Goal: Task Accomplishment & Management: Use online tool/utility

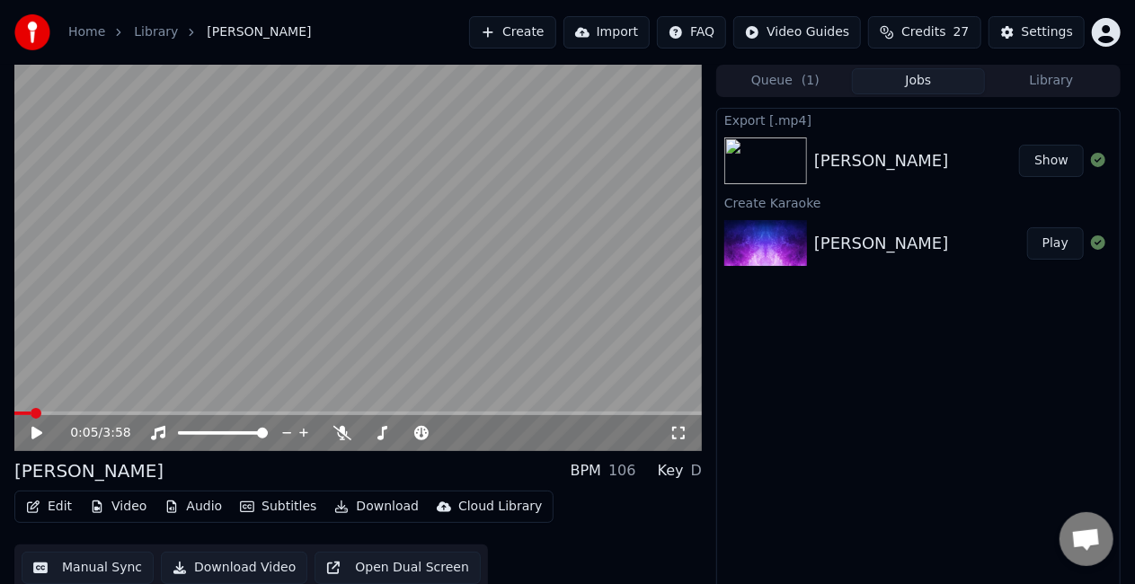
click at [556, 33] on button "Create" at bounding box center [512, 32] width 87 height 32
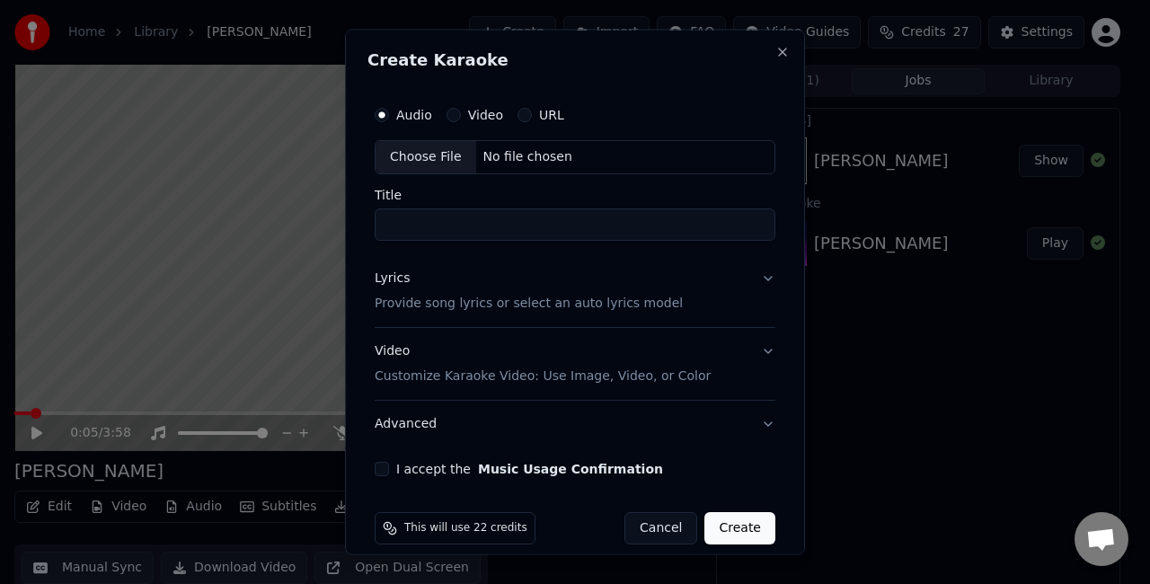
click at [435, 157] on div "Choose File" at bounding box center [426, 157] width 101 height 32
type input "**********"
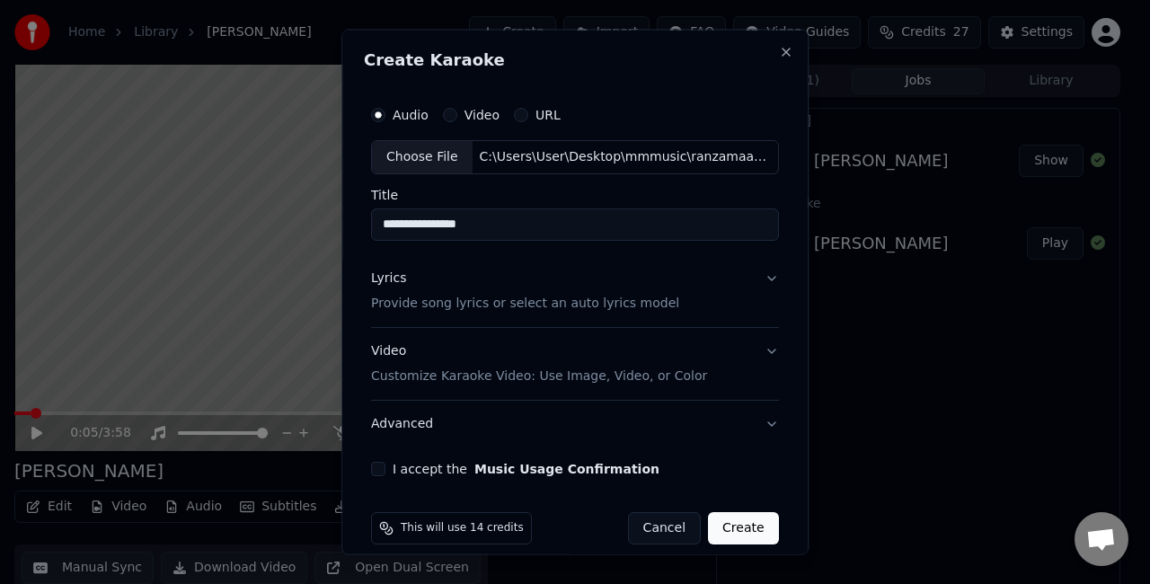
click at [745, 276] on button "Lyrics Provide song lyrics or select an auto lyrics model" at bounding box center [575, 290] width 408 height 72
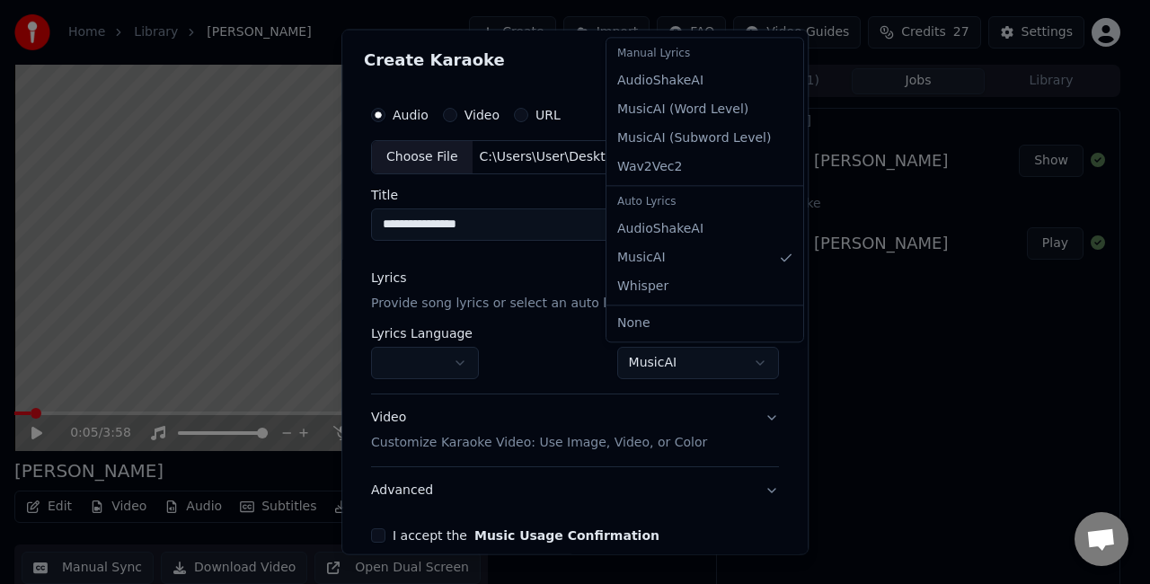
click at [630, 356] on body "**********" at bounding box center [567, 292] width 1135 height 584
select select "**********"
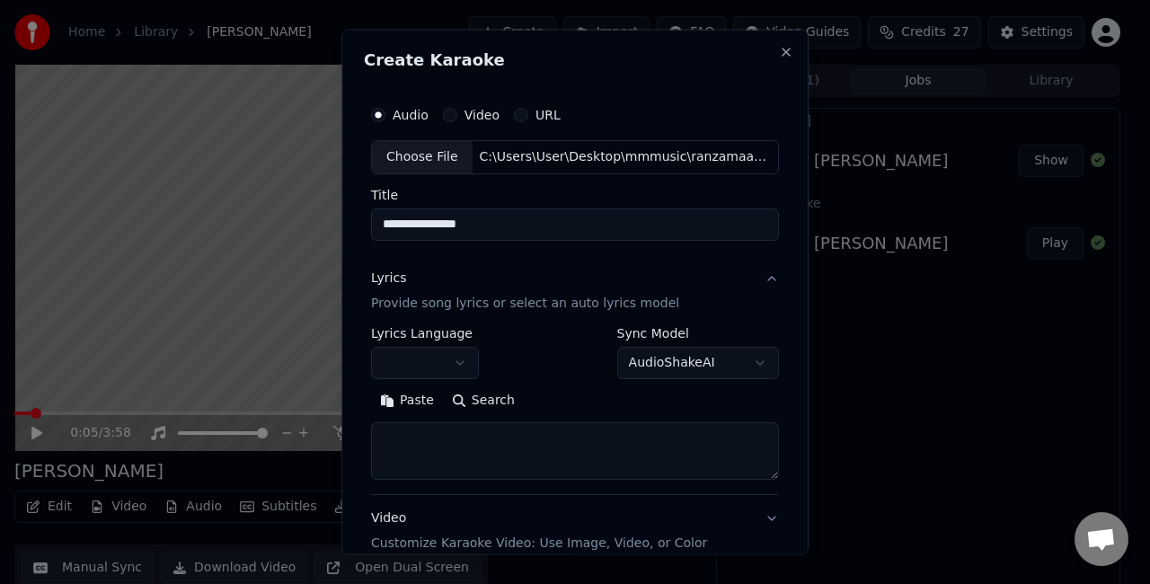
drag, startPoint x: 471, startPoint y: 439, endPoint x: 458, endPoint y: 435, distance: 13.1
click at [471, 439] on textarea at bounding box center [575, 451] width 408 height 58
click at [409, 408] on button "Paste" at bounding box center [407, 400] width 72 height 29
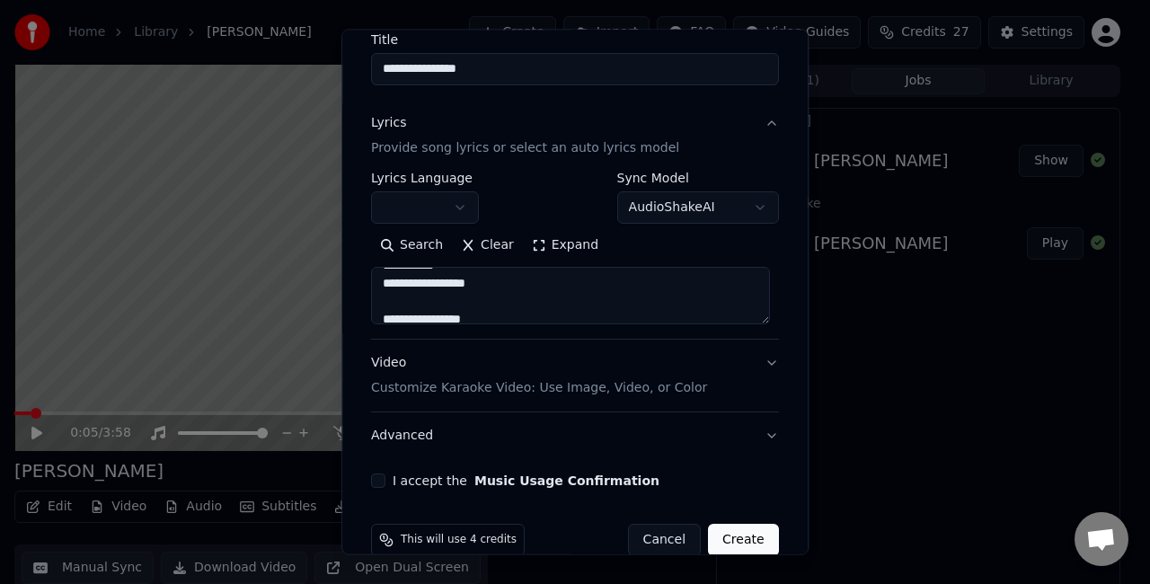
scroll to position [183, 0]
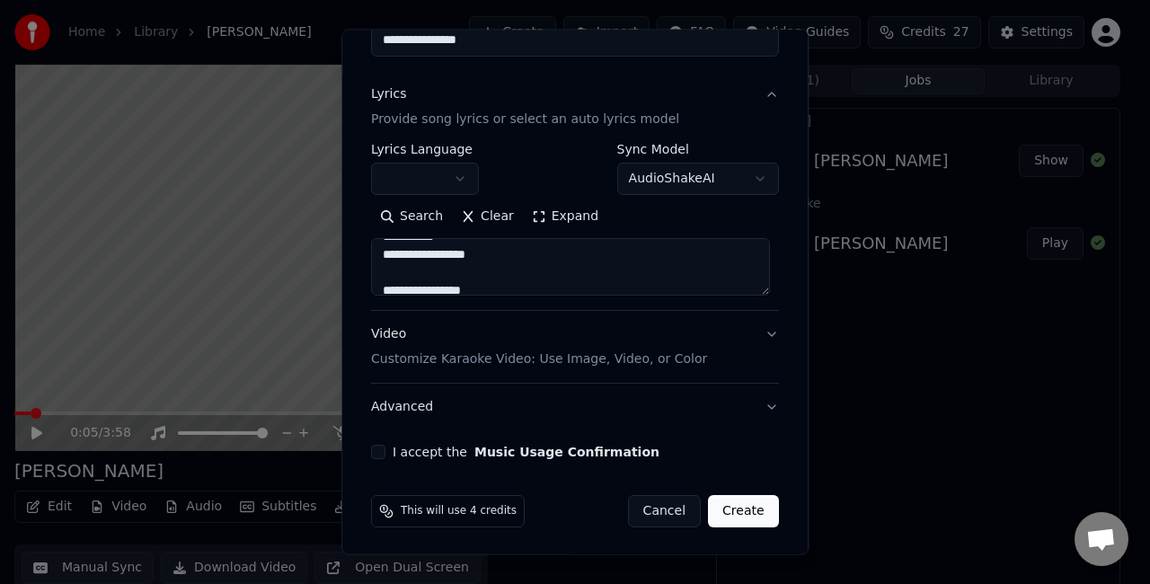
click at [548, 352] on p "Customize Karaoke Video: Use Image, Video, or Color" at bounding box center [539, 360] width 336 height 18
type textarea "**********"
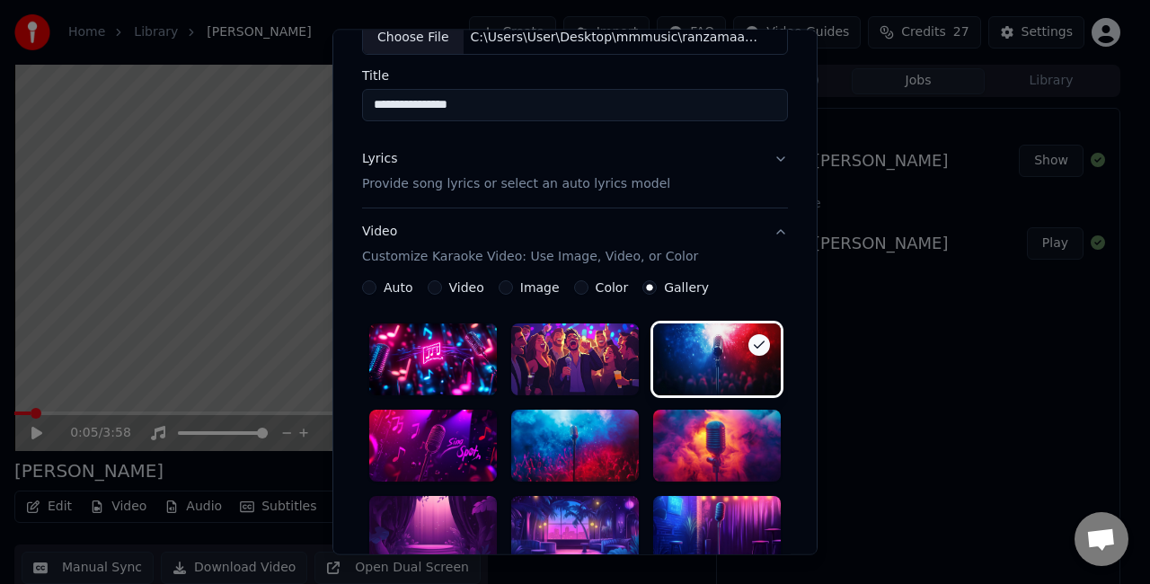
scroll to position [270, 0]
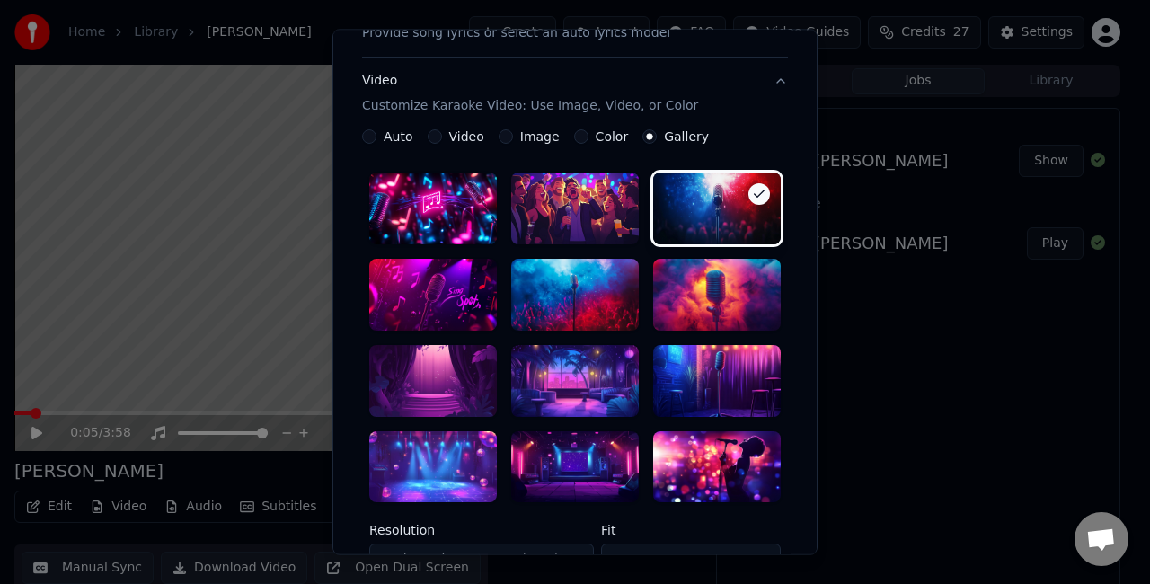
click at [565, 442] on div at bounding box center [575, 467] width 128 height 72
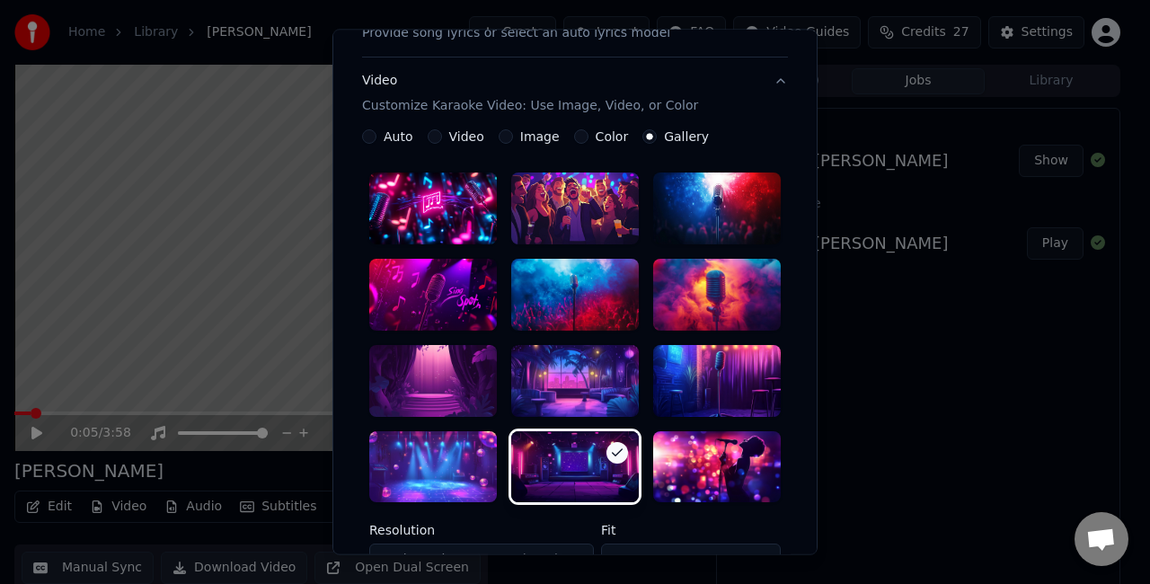
scroll to position [539, 0]
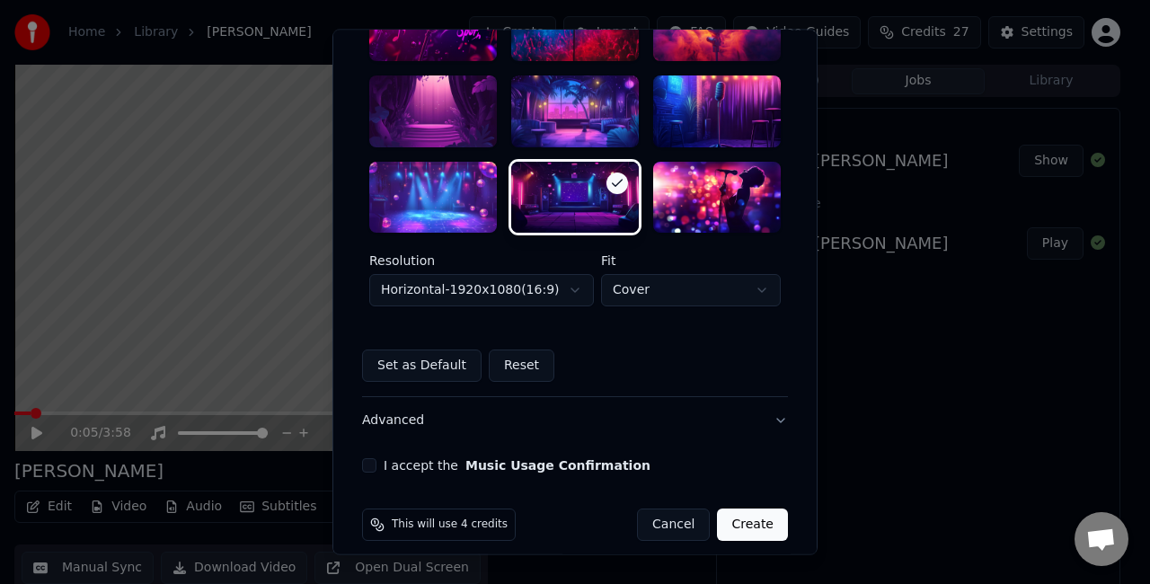
click at [552, 299] on body "**********" at bounding box center [567, 292] width 1135 height 584
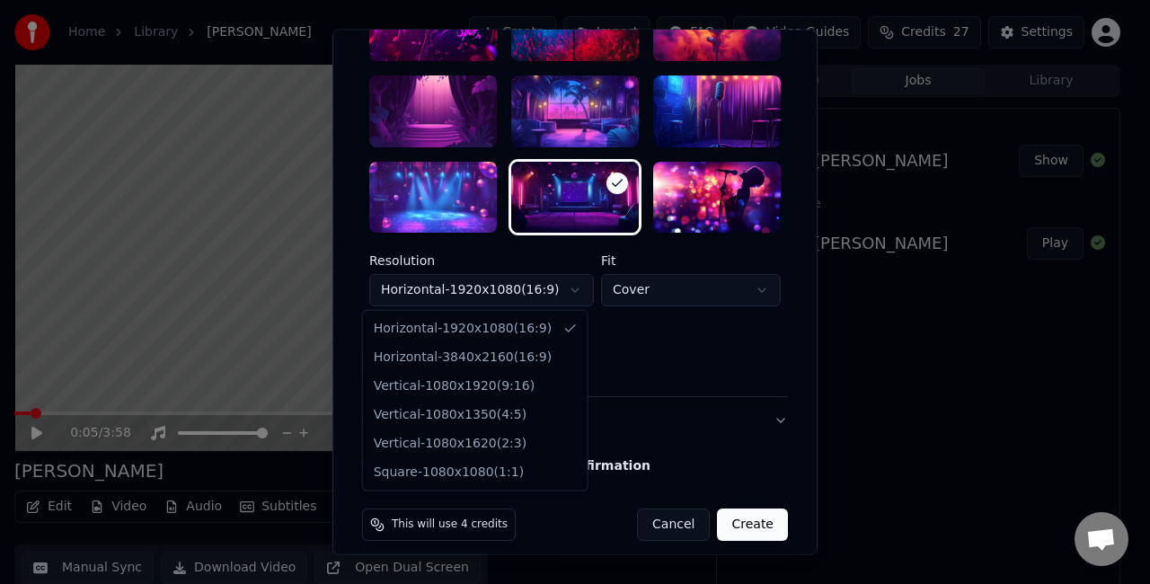
select select "*********"
drag, startPoint x: 482, startPoint y: 365, endPoint x: 501, endPoint y: 353, distance: 22.2
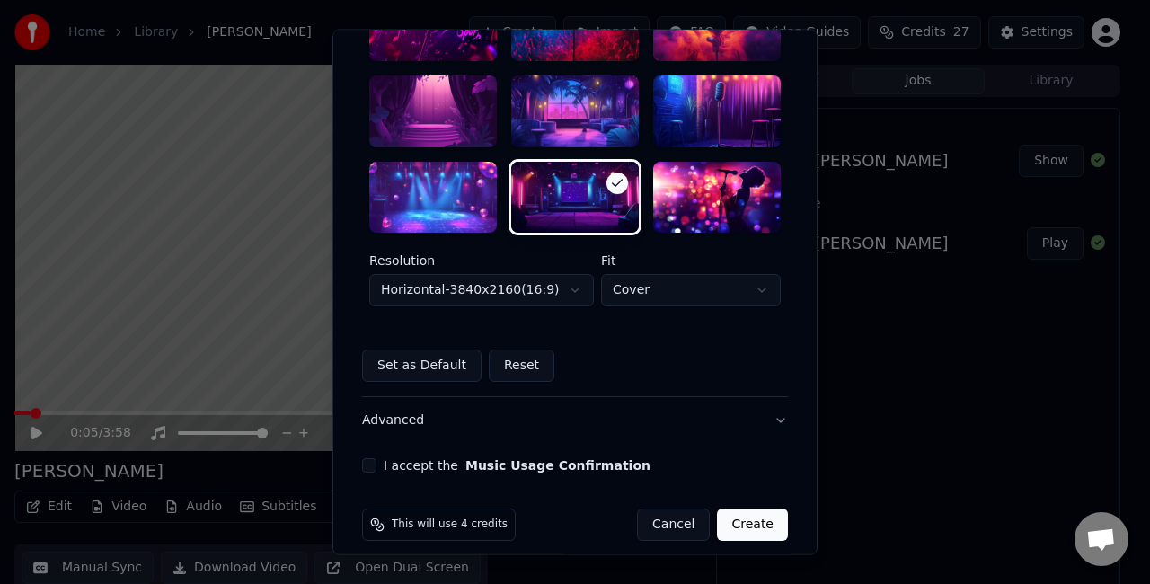
click at [654, 288] on body "**********" at bounding box center [567, 292] width 1135 height 584
select select "****"
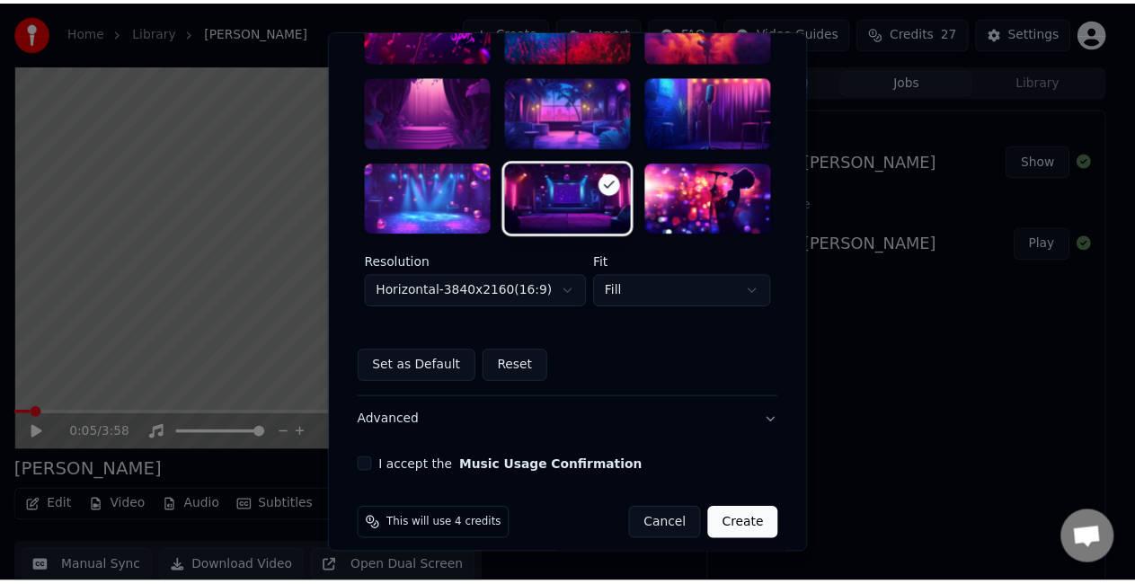
scroll to position [554, 0]
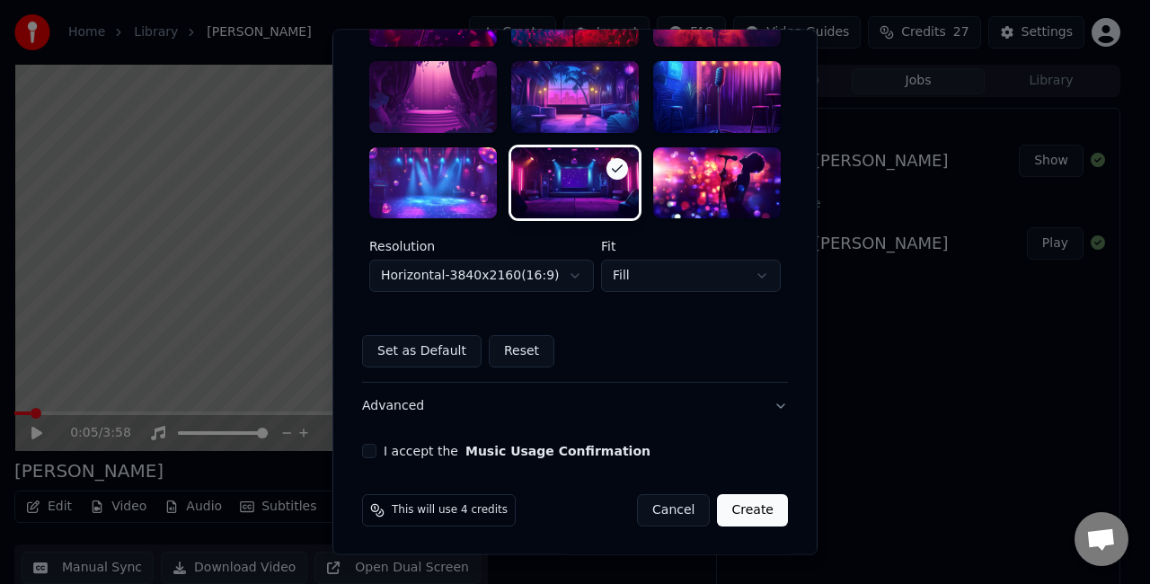
click at [364, 449] on button "I accept the Music Usage Confirmation" at bounding box center [369, 452] width 14 height 14
click at [738, 505] on button "Create" at bounding box center [752, 511] width 71 height 32
select select "*********"
select select "*****"
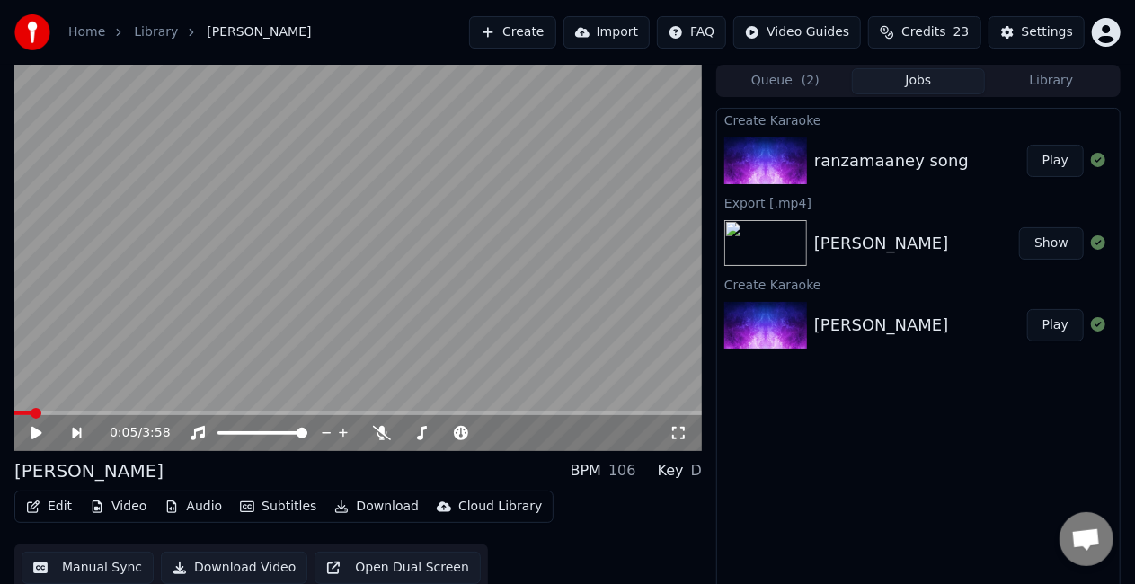
click at [1044, 162] on button "Play" at bounding box center [1055, 161] width 57 height 32
click at [41, 415] on div "0:02 / 2:52" at bounding box center [358, 433] width 688 height 36
click at [45, 413] on span at bounding box center [358, 414] width 688 height 4
click at [81, 413] on span at bounding box center [358, 414] width 688 height 4
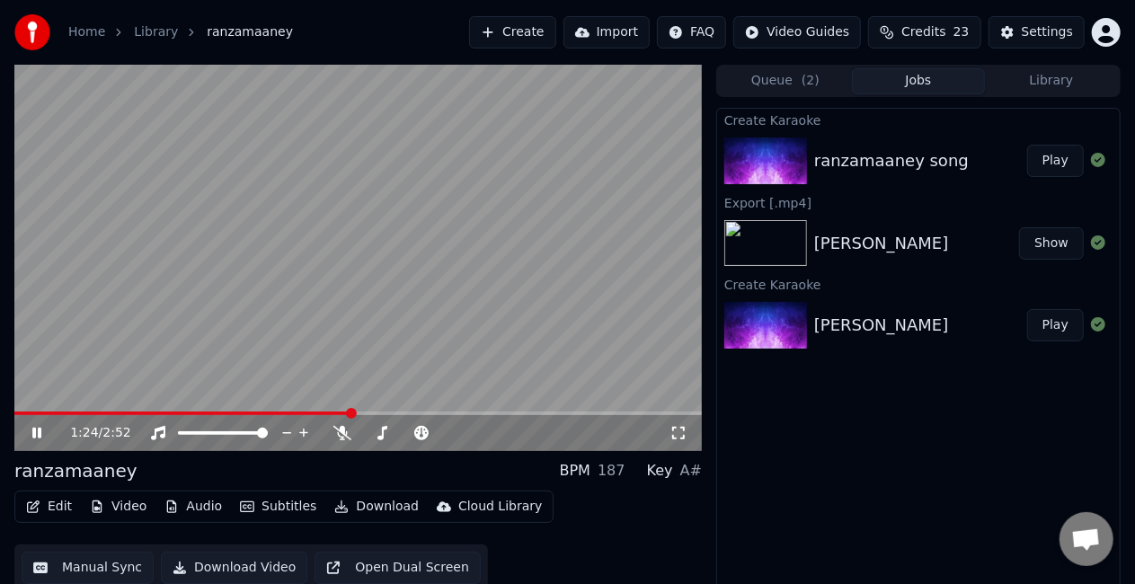
click at [41, 431] on icon at bounding box center [49, 433] width 41 height 14
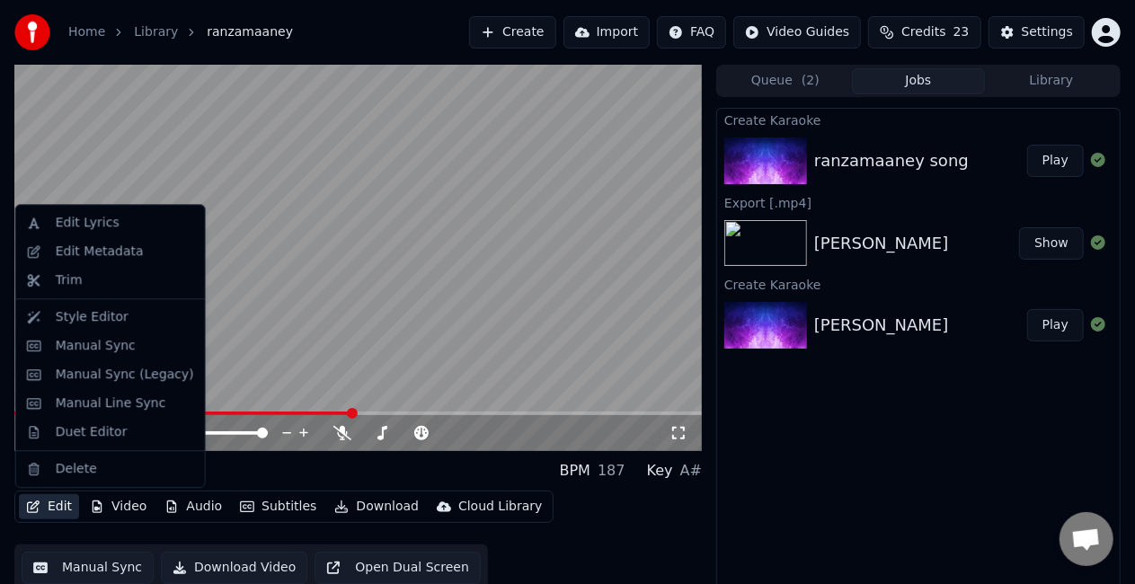
click at [52, 508] on button "Edit" at bounding box center [49, 506] width 60 height 25
click at [111, 424] on div "Duet Editor" at bounding box center [92, 432] width 72 height 18
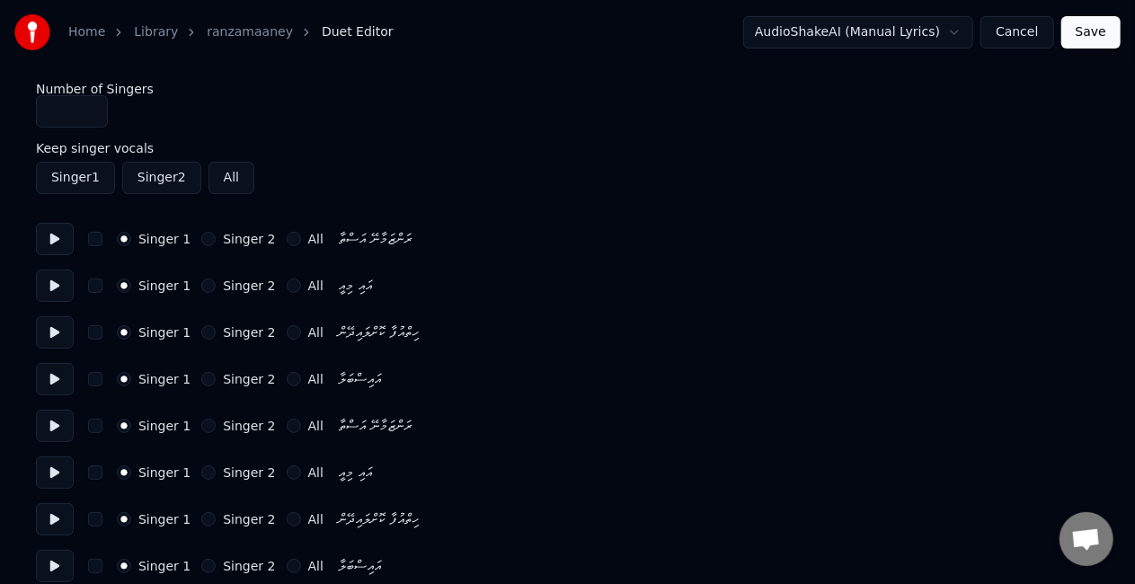
click at [1012, 29] on button "Cancel" at bounding box center [1017, 32] width 73 height 32
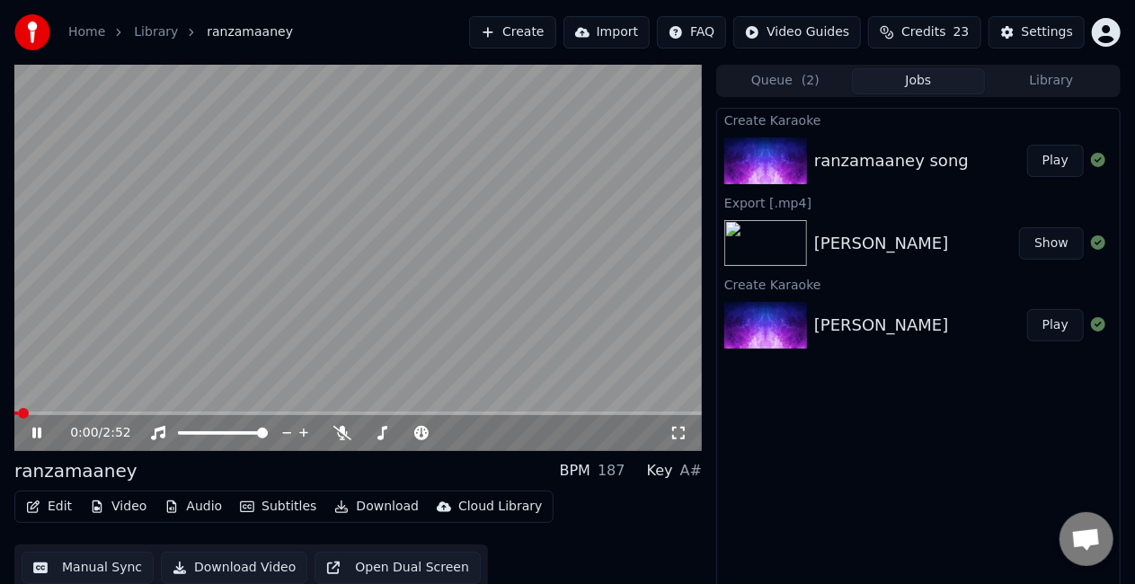
click at [85, 561] on button "Manual Sync" at bounding box center [88, 568] width 132 height 32
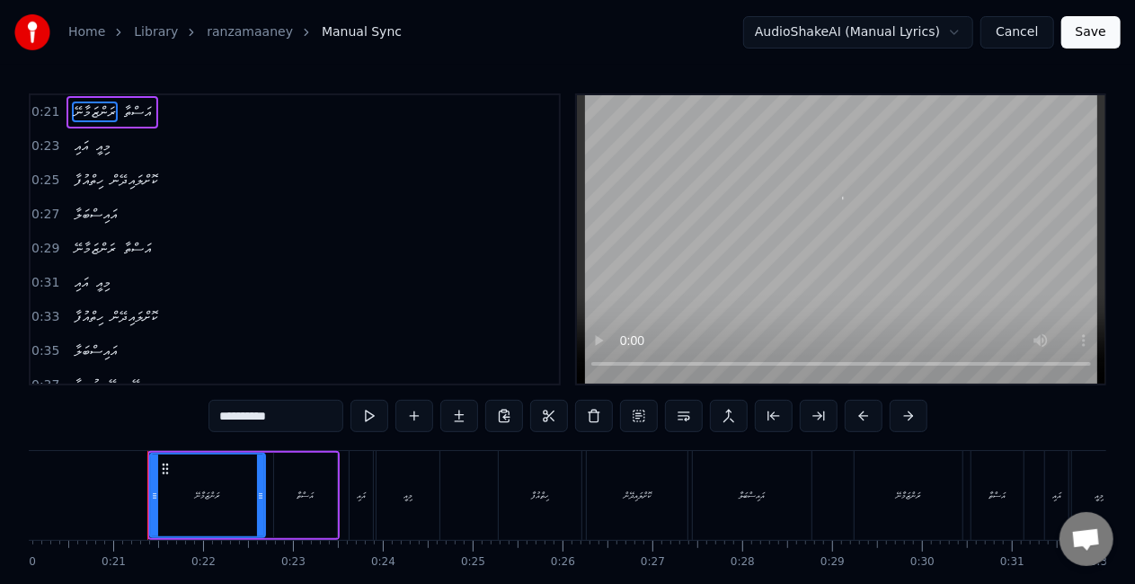
scroll to position [0, 1832]
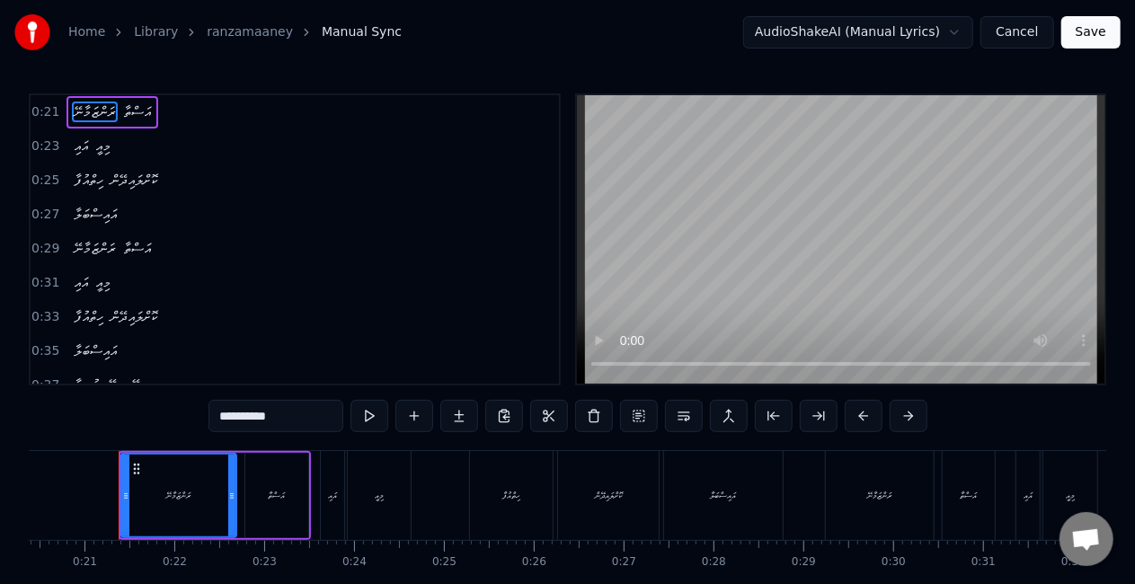
click at [171, 493] on div "ރަންޒަމާނޭ" at bounding box center [178, 495] width 24 height 13
drag, startPoint x: 126, startPoint y: 502, endPoint x: 79, endPoint y: 492, distance: 47.8
click at [86, 494] on icon at bounding box center [84, 496] width 7 height 14
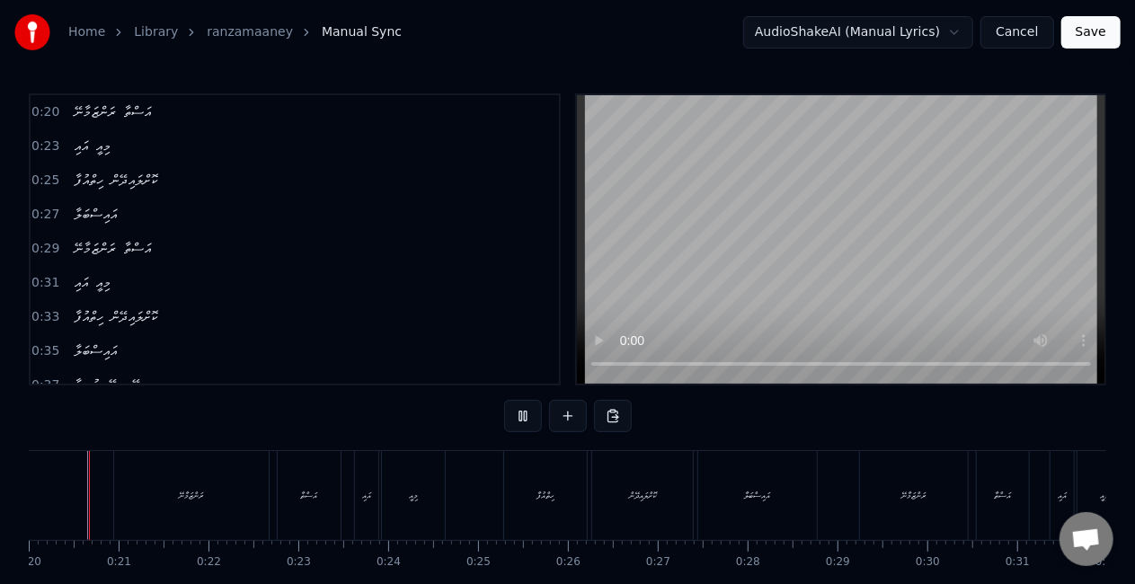
scroll to position [0, 1766]
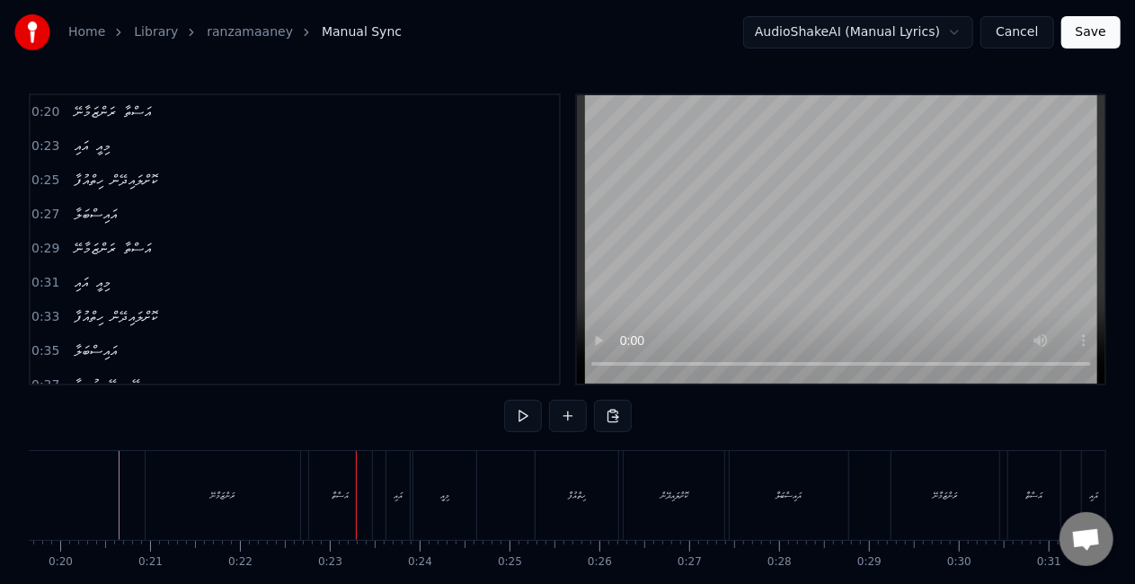
click at [248, 489] on div "ރަންޒަމާނޭ" at bounding box center [223, 495] width 155 height 89
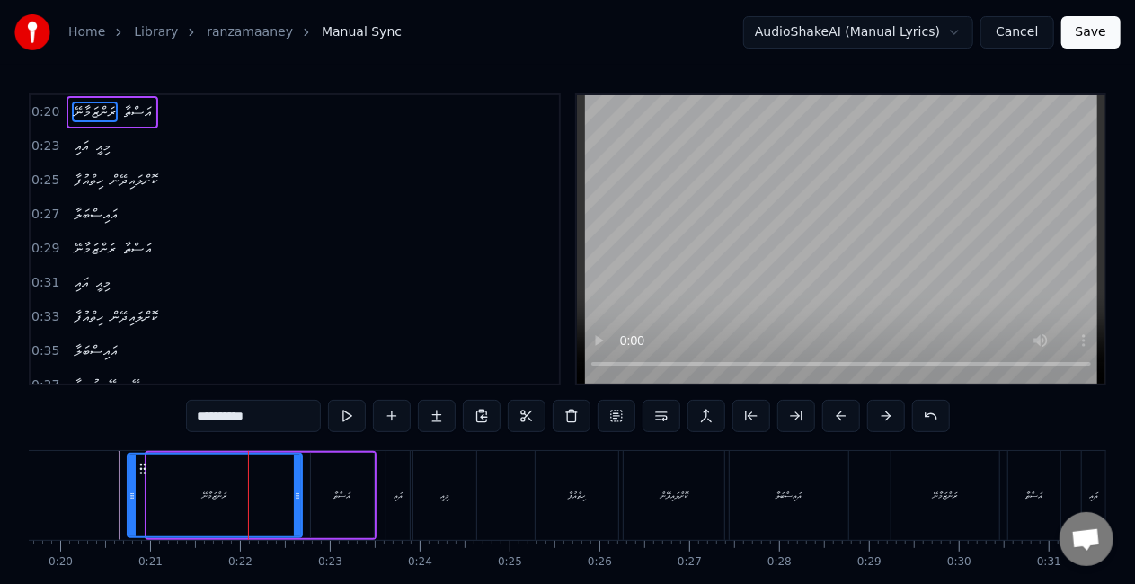
drag, startPoint x: 147, startPoint y: 495, endPoint x: 130, endPoint y: 493, distance: 17.3
click at [130, 493] on icon at bounding box center [132, 496] width 7 height 14
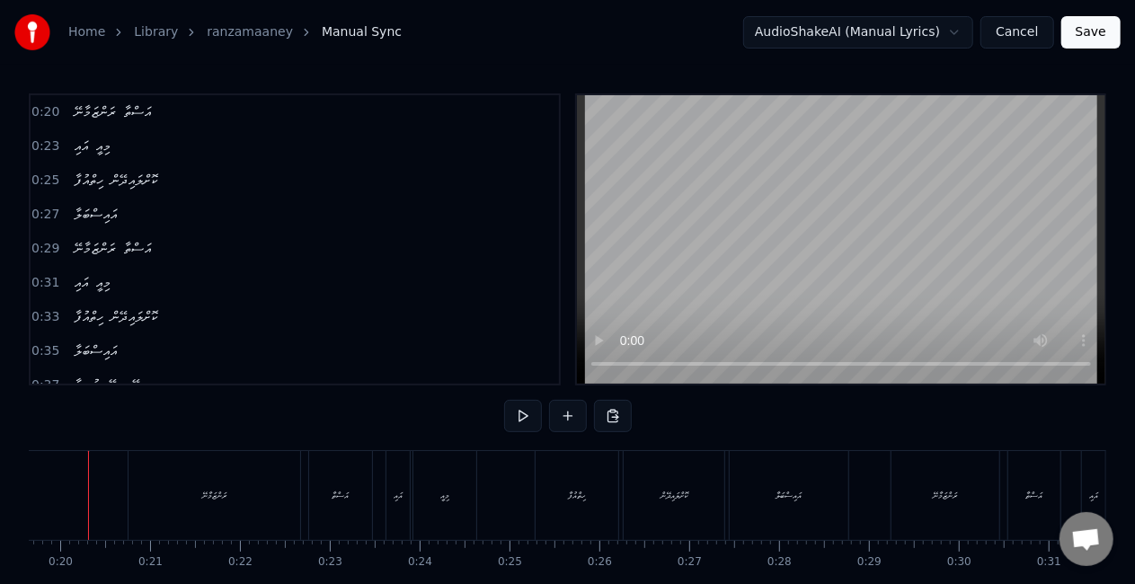
scroll to position [0, 1736]
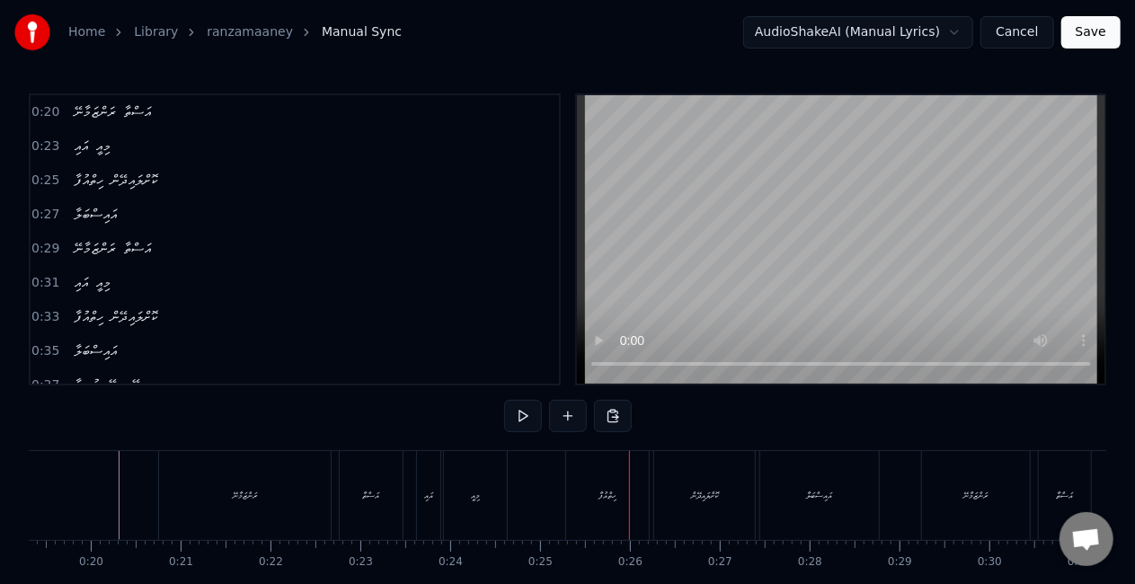
click at [595, 492] on div "ހިތްއުފާ" at bounding box center [607, 495] width 83 height 89
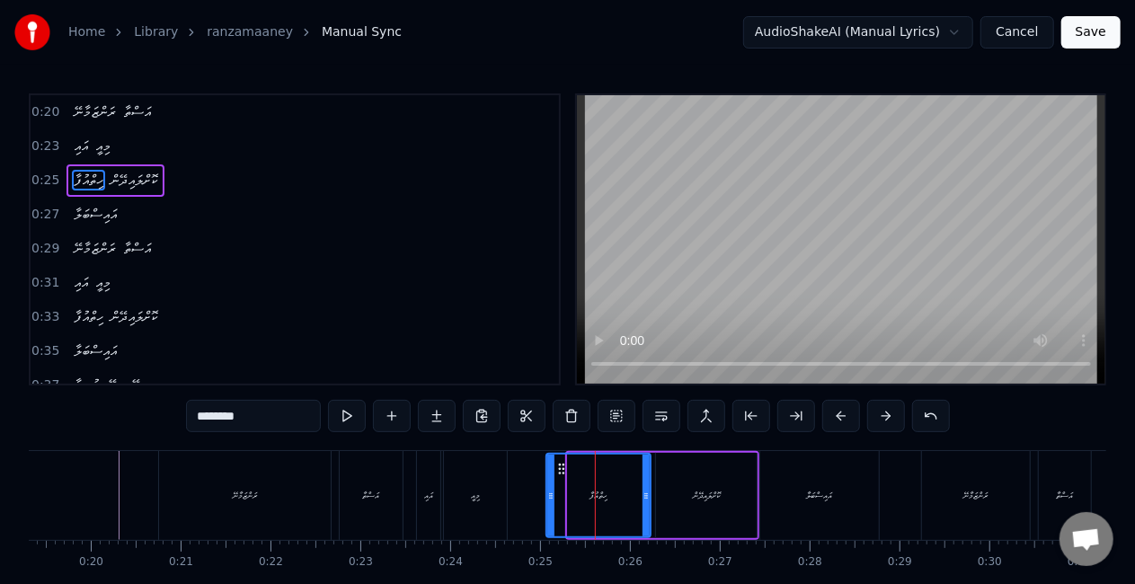
drag, startPoint x: 571, startPoint y: 493, endPoint x: 549, endPoint y: 486, distance: 22.7
click at [549, 486] on div at bounding box center [550, 496] width 7 height 82
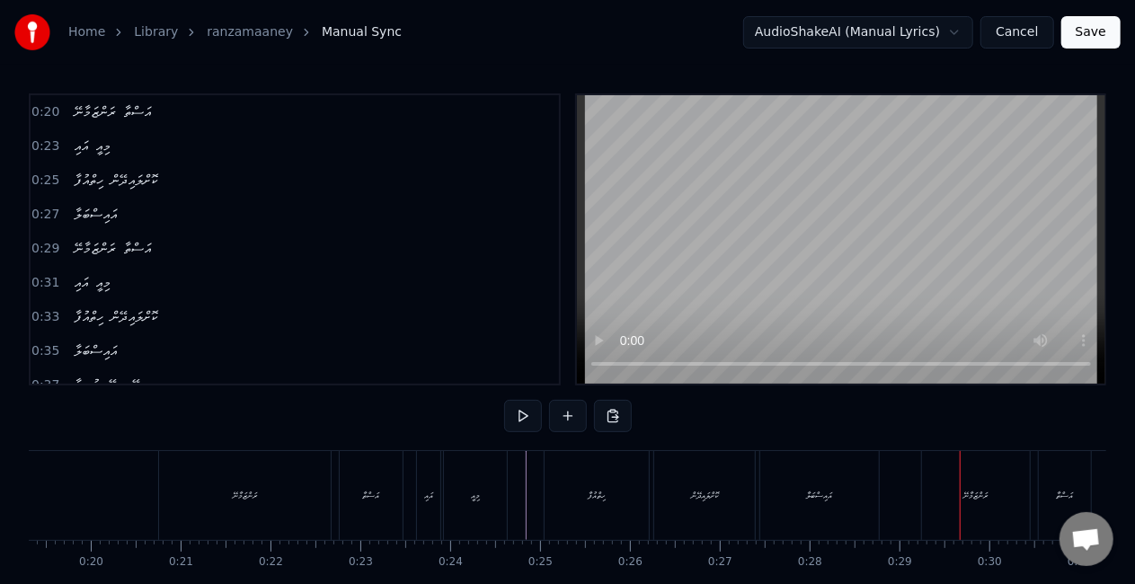
click at [943, 499] on div "ރަންޒަމާނޭ" at bounding box center [976, 495] width 108 height 89
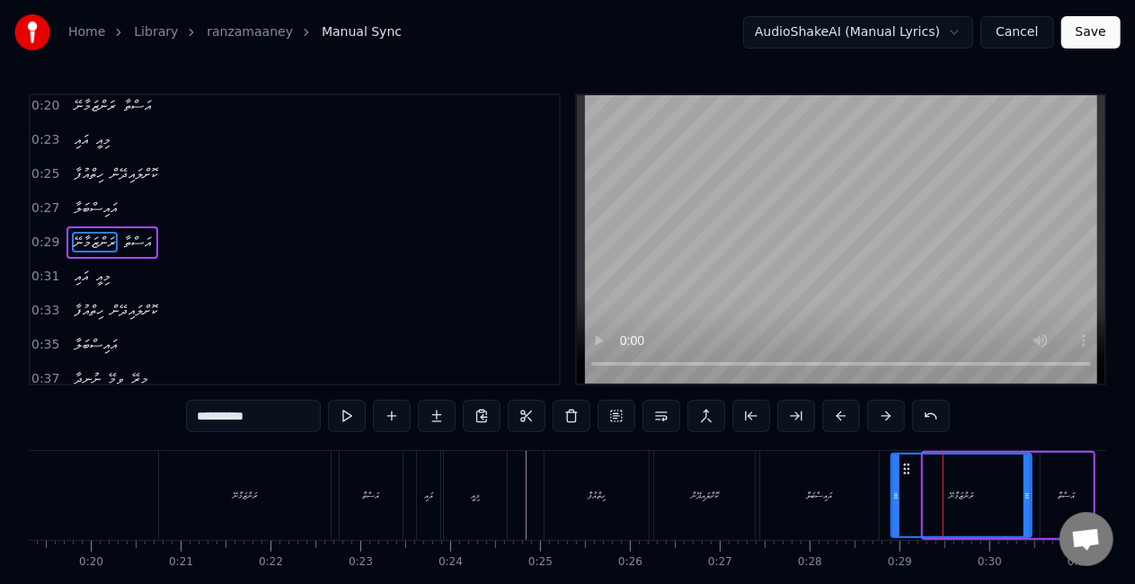
drag, startPoint x: 933, startPoint y: 500, endPoint x: 868, endPoint y: 496, distance: 64.8
click at [893, 497] on icon at bounding box center [896, 496] width 7 height 14
click at [846, 494] on div "އައިސްބަލާ" at bounding box center [819, 495] width 119 height 89
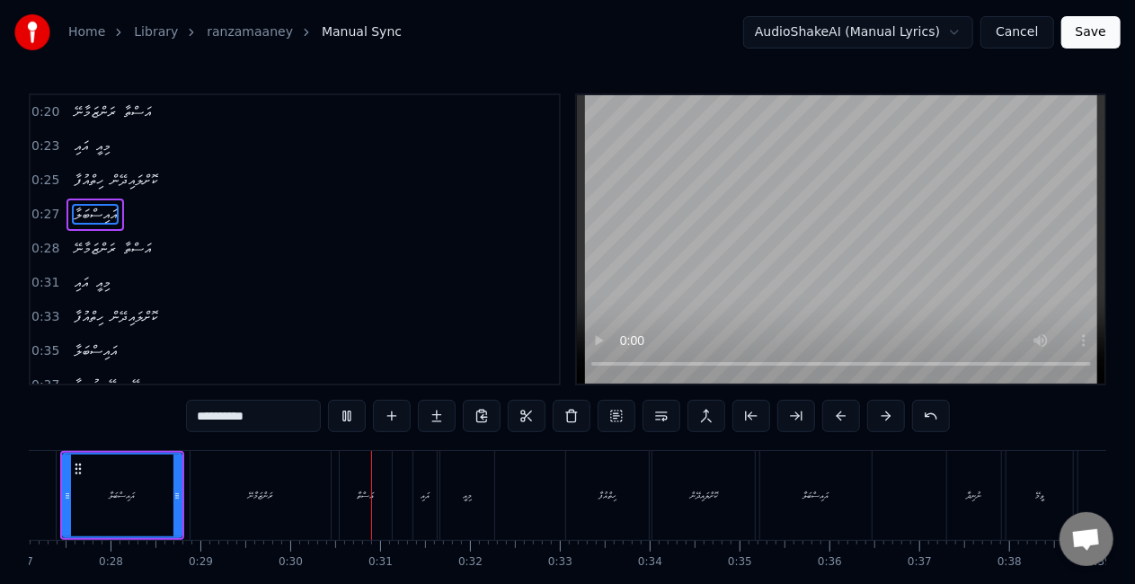
scroll to position [0, 2647]
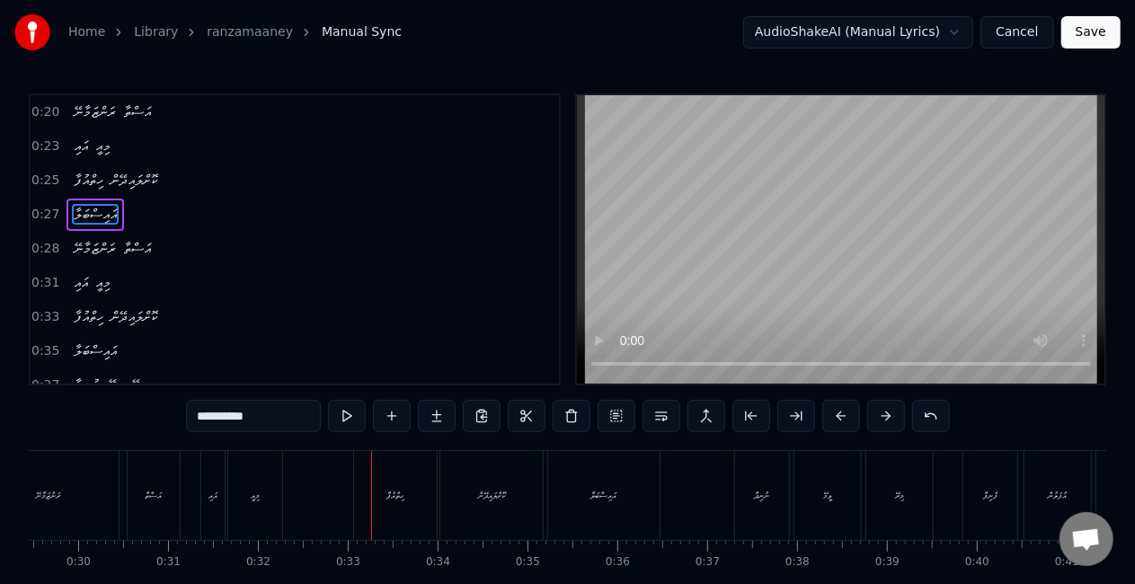
drag, startPoint x: 392, startPoint y: 507, endPoint x: 371, endPoint y: 507, distance: 20.7
click at [392, 507] on div "ހިތްއުފާ" at bounding box center [395, 495] width 83 height 89
type input "********"
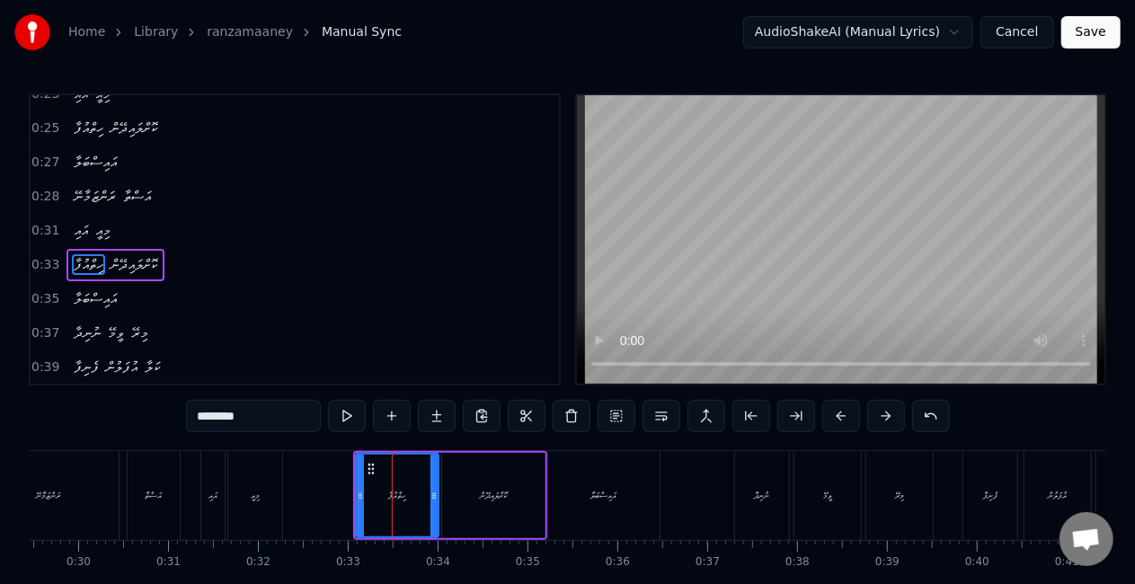
scroll to position [74, 0]
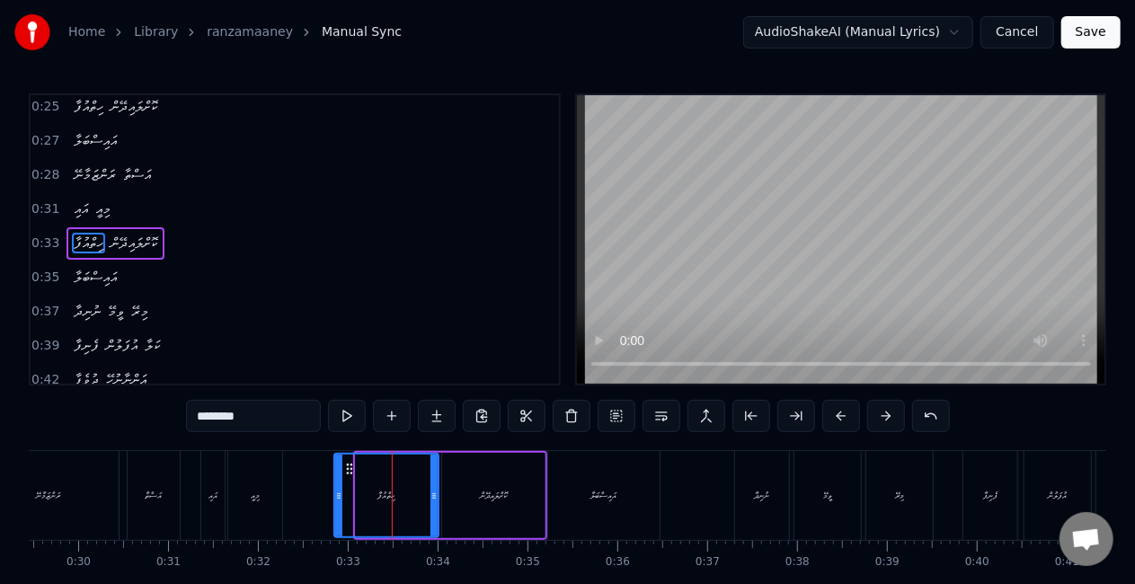
drag, startPoint x: 361, startPoint y: 493, endPoint x: 341, endPoint y: 493, distance: 20.7
click at [340, 493] on icon at bounding box center [338, 496] width 7 height 14
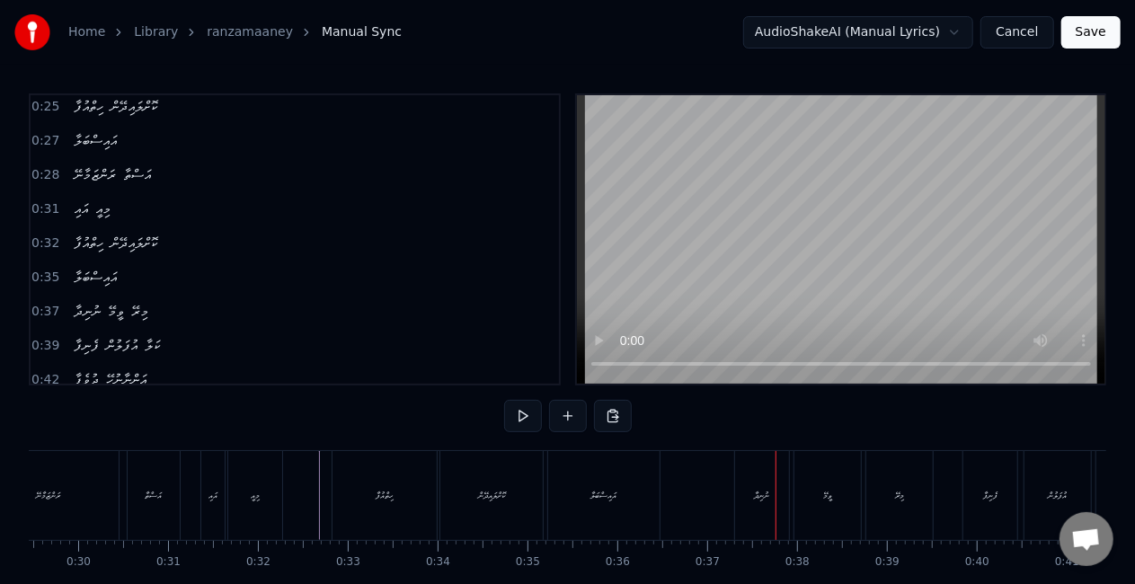
drag, startPoint x: 756, startPoint y: 480, endPoint x: 734, endPoint y: 486, distance: 22.5
click at [756, 480] on div "ނުނިދާ" at bounding box center [762, 495] width 54 height 89
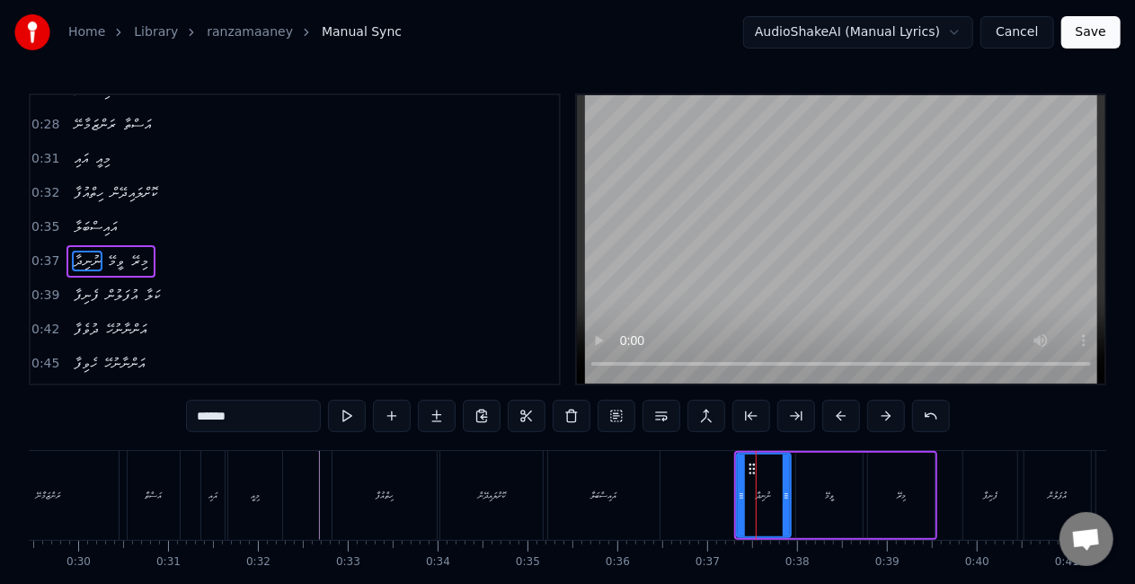
scroll to position [140, 0]
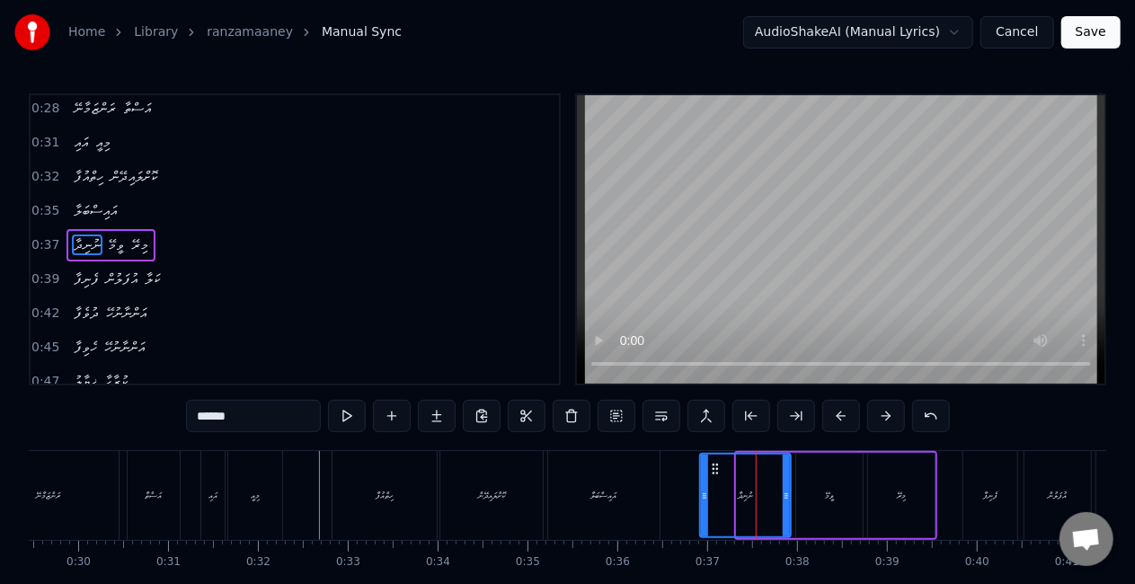
drag, startPoint x: 740, startPoint y: 498, endPoint x: 699, endPoint y: 489, distance: 41.4
click at [703, 493] on icon at bounding box center [704, 496] width 7 height 14
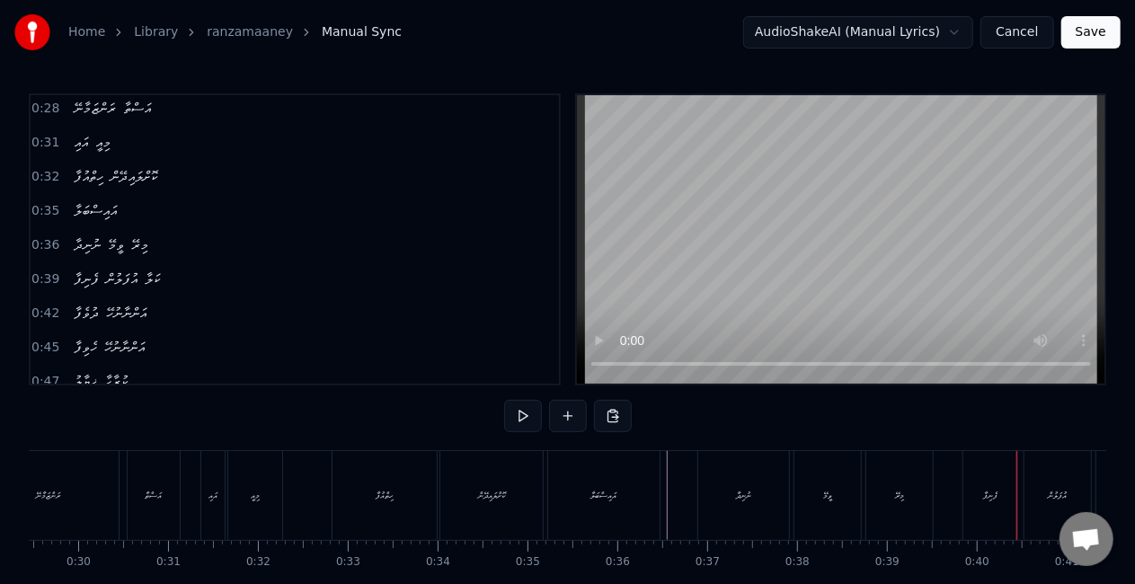
click at [1001, 505] on div "ފެނިފާ" at bounding box center [991, 495] width 54 height 89
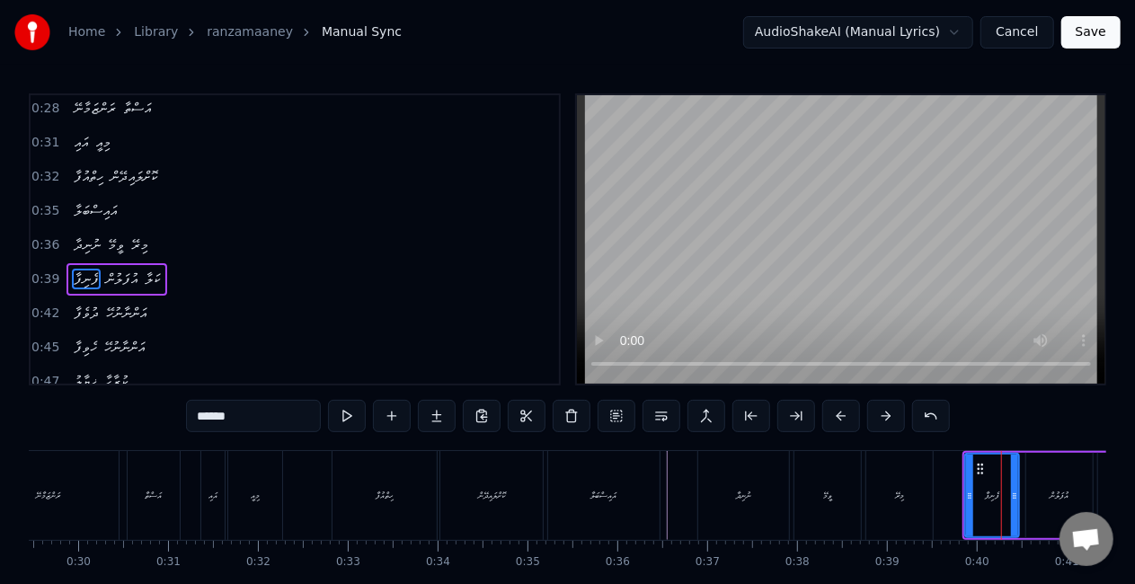
scroll to position [174, 0]
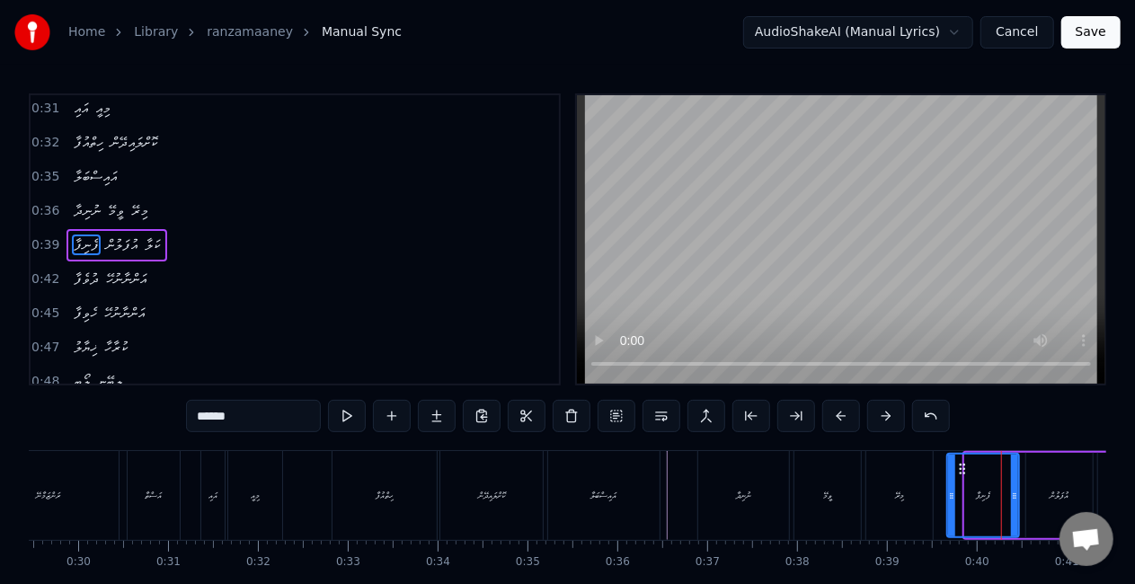
drag, startPoint x: 967, startPoint y: 505, endPoint x: 901, endPoint y: 494, distance: 67.4
click at [951, 499] on div at bounding box center [951, 496] width 7 height 82
click at [902, 494] on div "މިރޭ" at bounding box center [899, 495] width 9 height 13
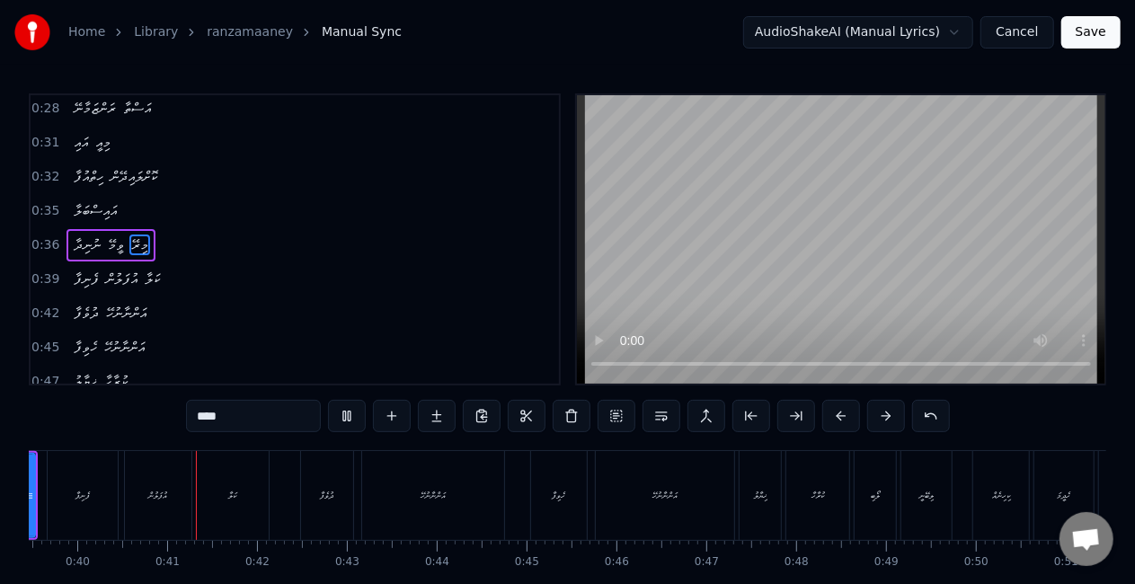
scroll to position [0, 3567]
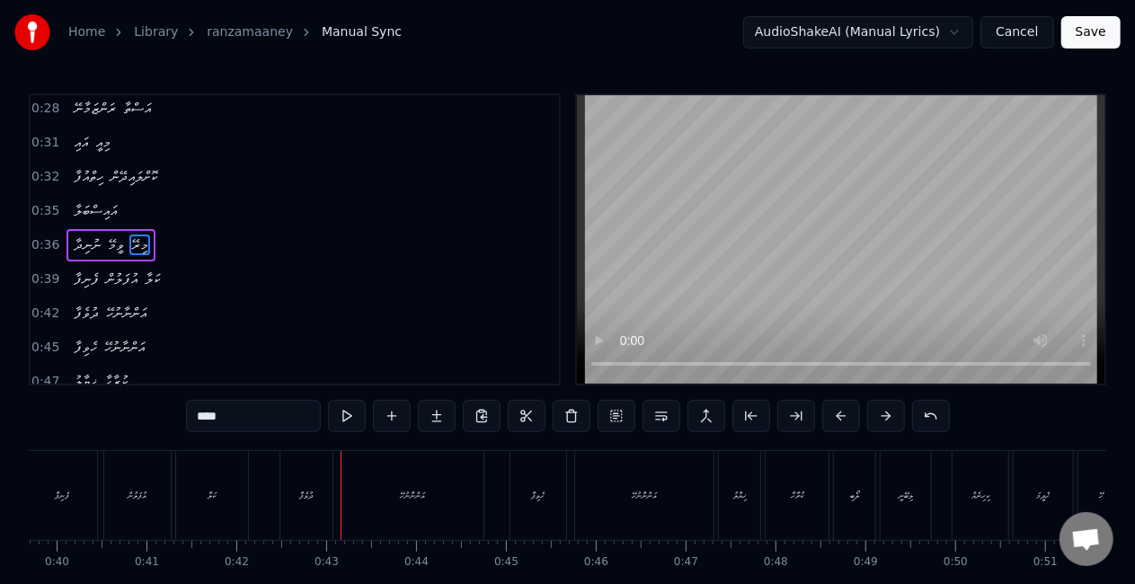
click at [319, 490] on div "ދުވެފާ" at bounding box center [306, 495] width 52 height 89
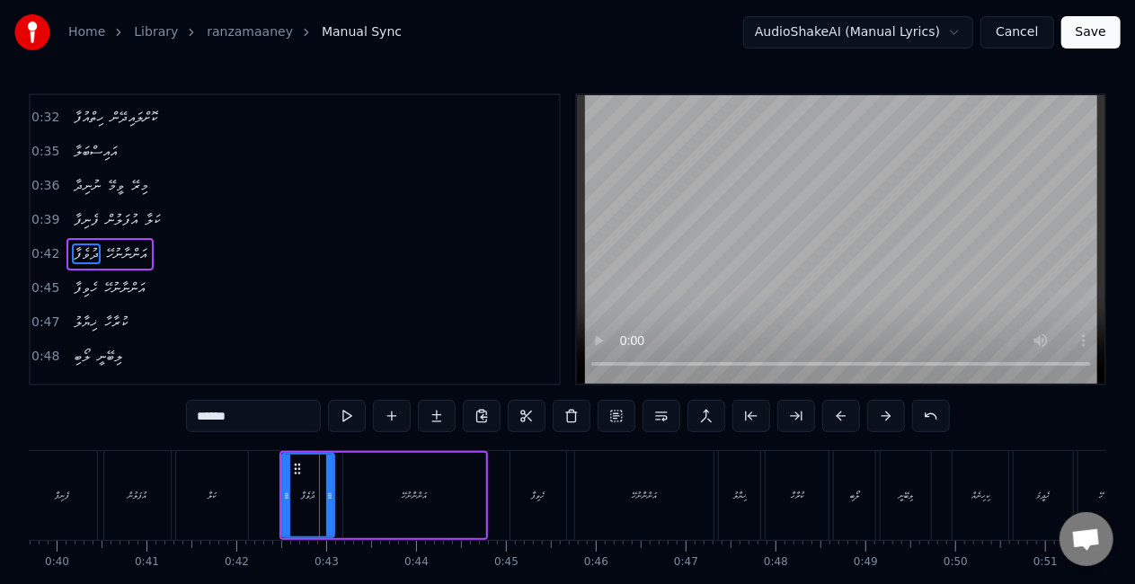
scroll to position [208, 0]
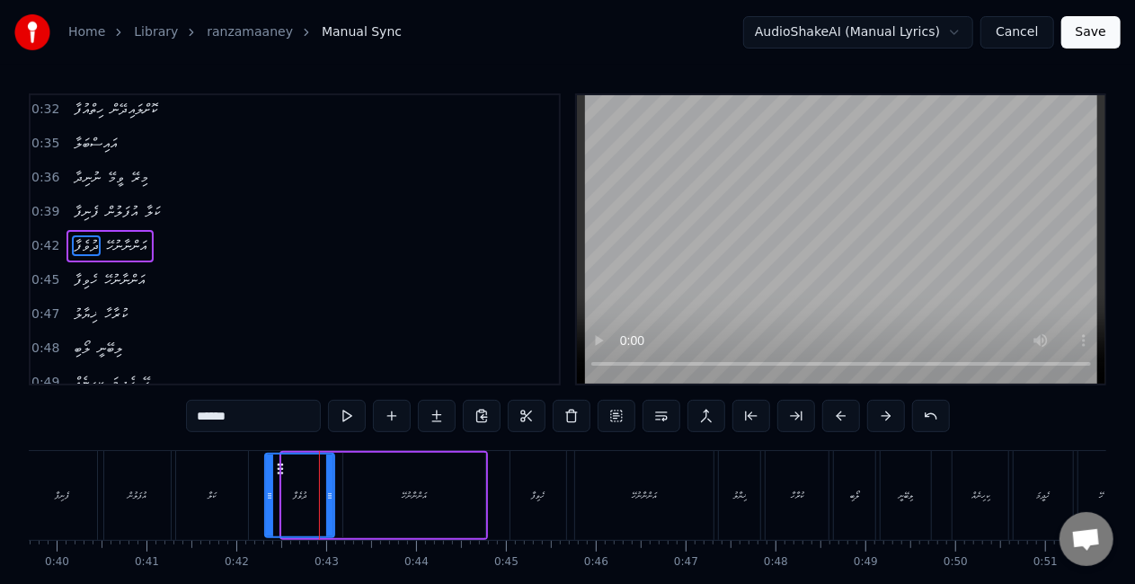
drag, startPoint x: 282, startPoint y: 500, endPoint x: 265, endPoint y: 488, distance: 20.7
click at [266, 489] on icon at bounding box center [269, 496] width 7 height 14
click at [244, 480] on div "ކަލާ" at bounding box center [212, 495] width 72 height 89
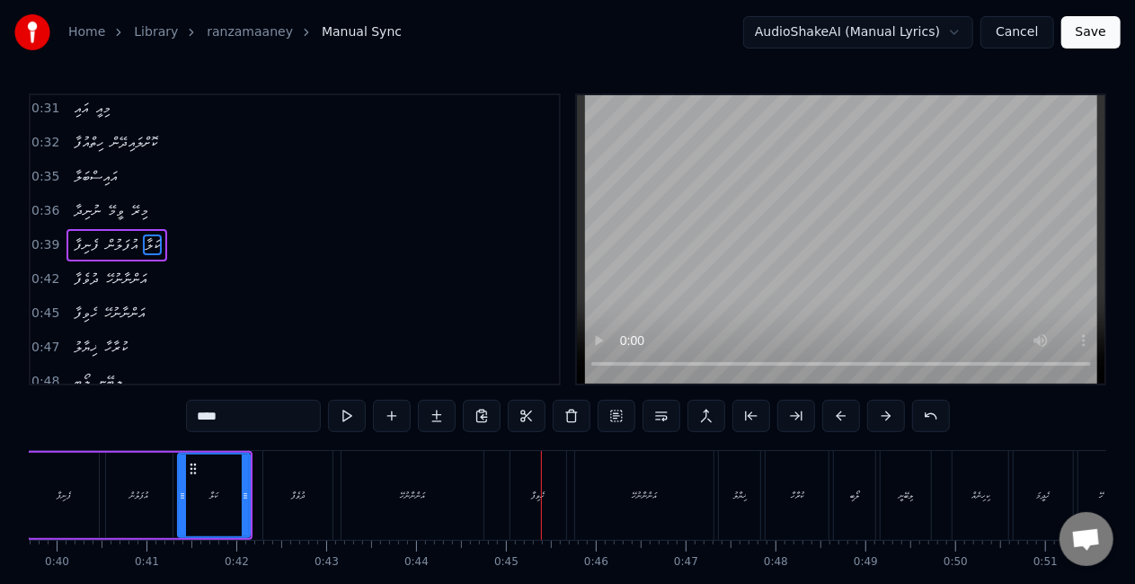
click at [546, 491] on div "ހެވިފާ" at bounding box center [539, 495] width 56 height 89
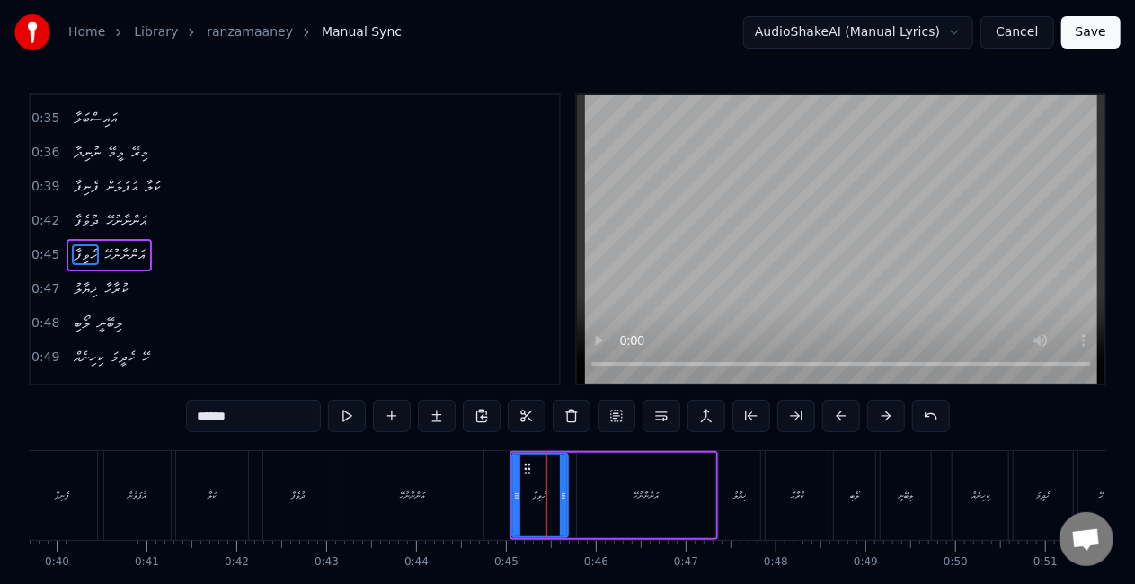
scroll to position [241, 0]
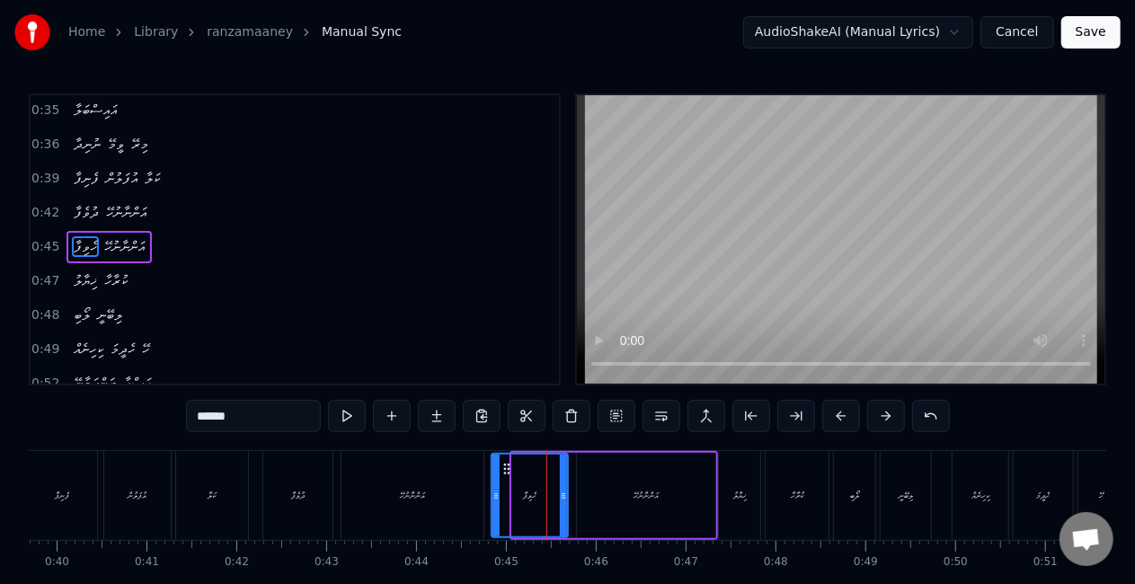
drag, startPoint x: 515, startPoint y: 502, endPoint x: 489, endPoint y: 493, distance: 27.6
click at [494, 499] on icon at bounding box center [496, 496] width 7 height 14
click at [475, 487] on div "އަންނާނުހޭ" at bounding box center [413, 495] width 142 height 89
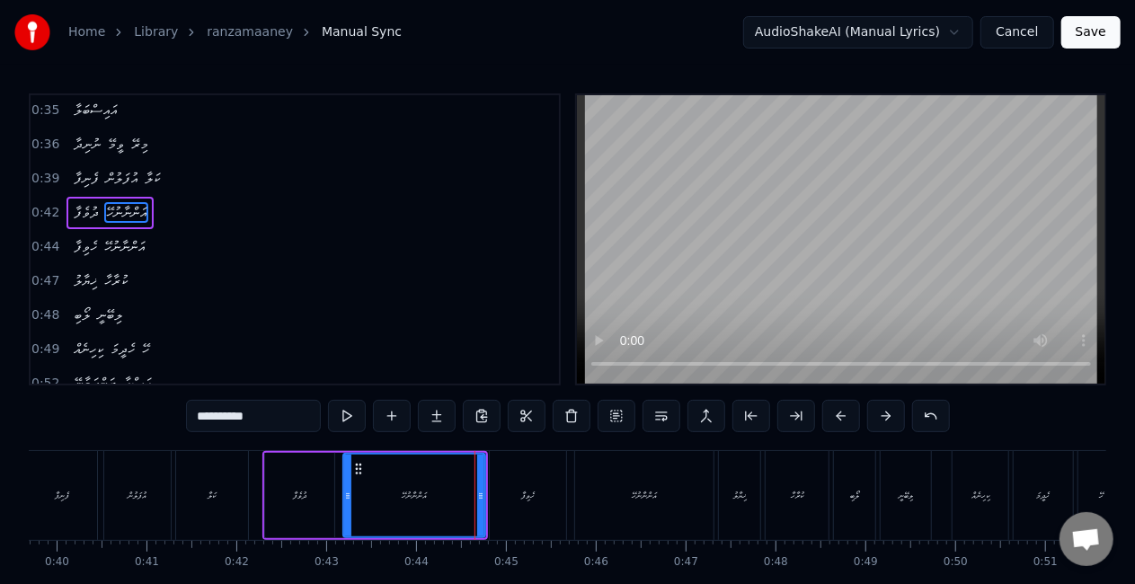
scroll to position [208, 0]
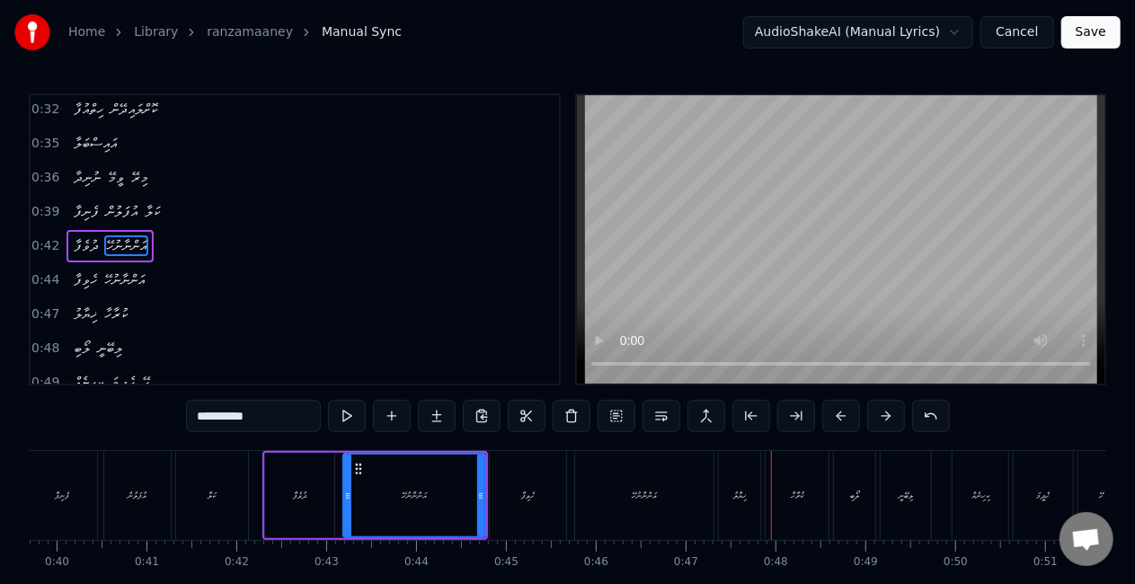
click at [734, 498] on div "ޚިޔާލު" at bounding box center [739, 495] width 13 height 13
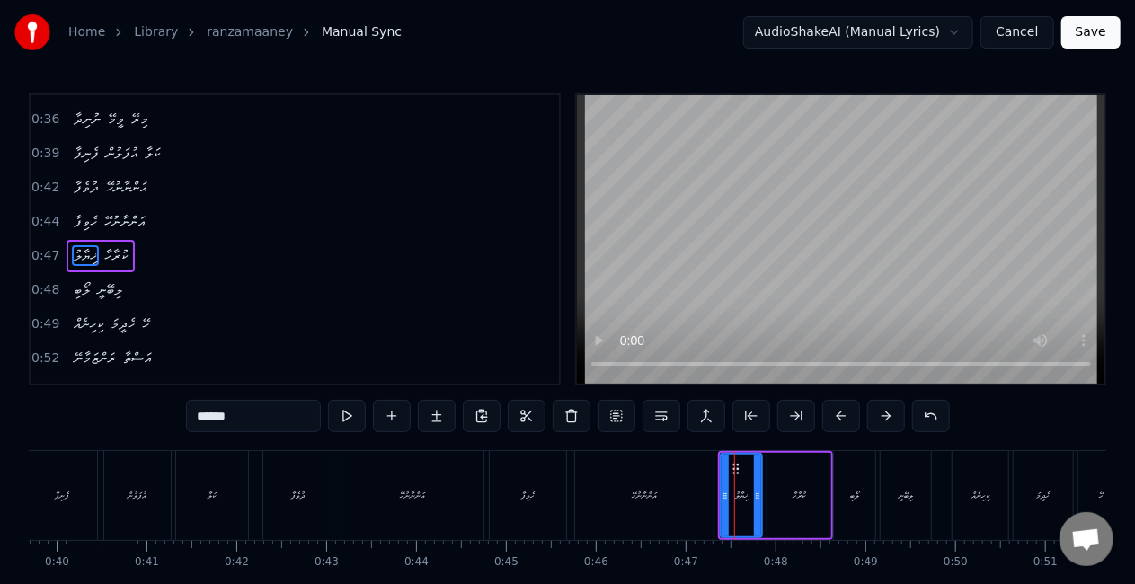
scroll to position [275, 0]
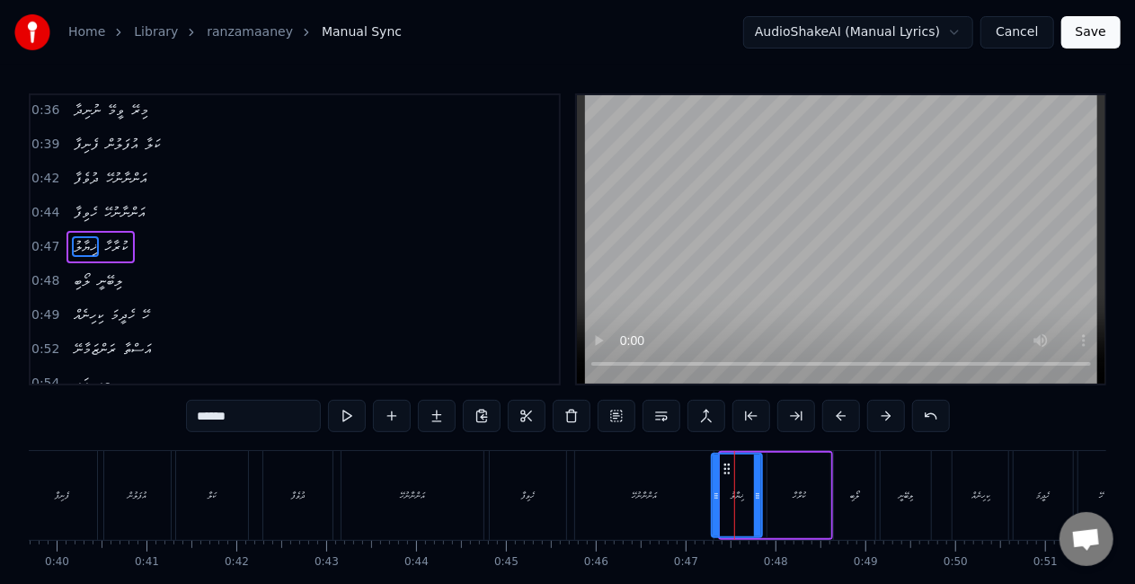
drag, startPoint x: 721, startPoint y: 501, endPoint x: 709, endPoint y: 495, distance: 12.9
click at [713, 495] on icon at bounding box center [716, 496] width 7 height 14
click at [652, 508] on div "އަންނާނުހޭ" at bounding box center [644, 495] width 138 height 89
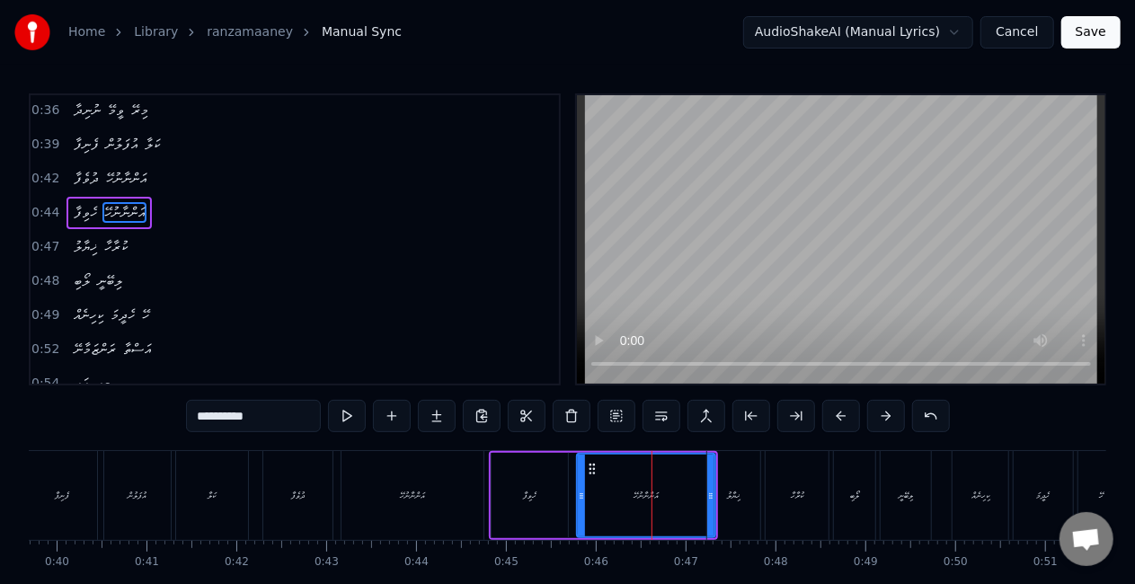
scroll to position [241, 0]
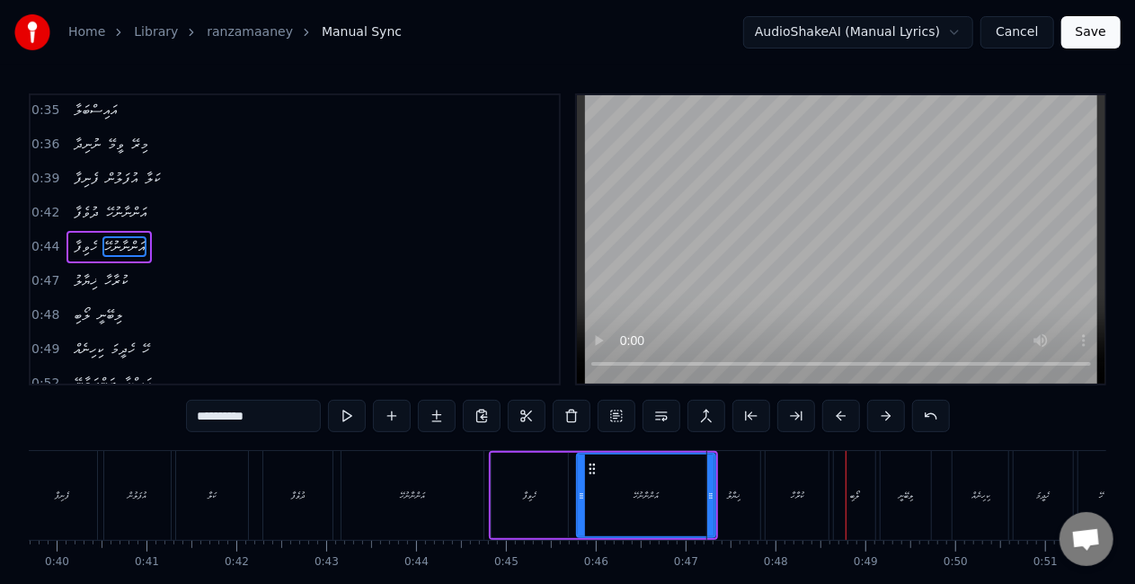
click at [852, 482] on div "ލޯބި" at bounding box center [854, 495] width 41 height 89
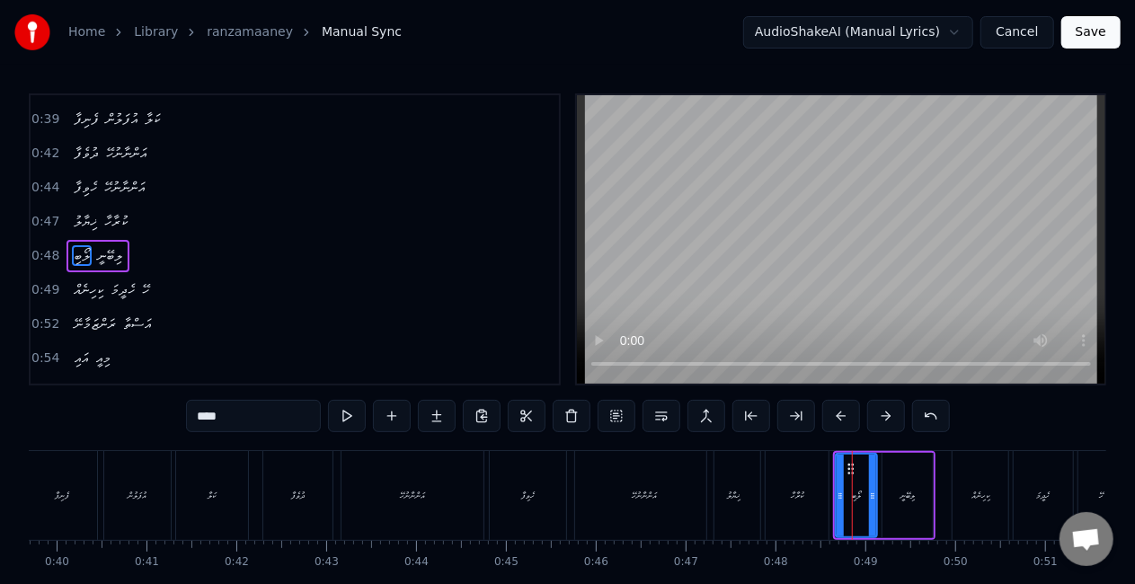
scroll to position [308, 0]
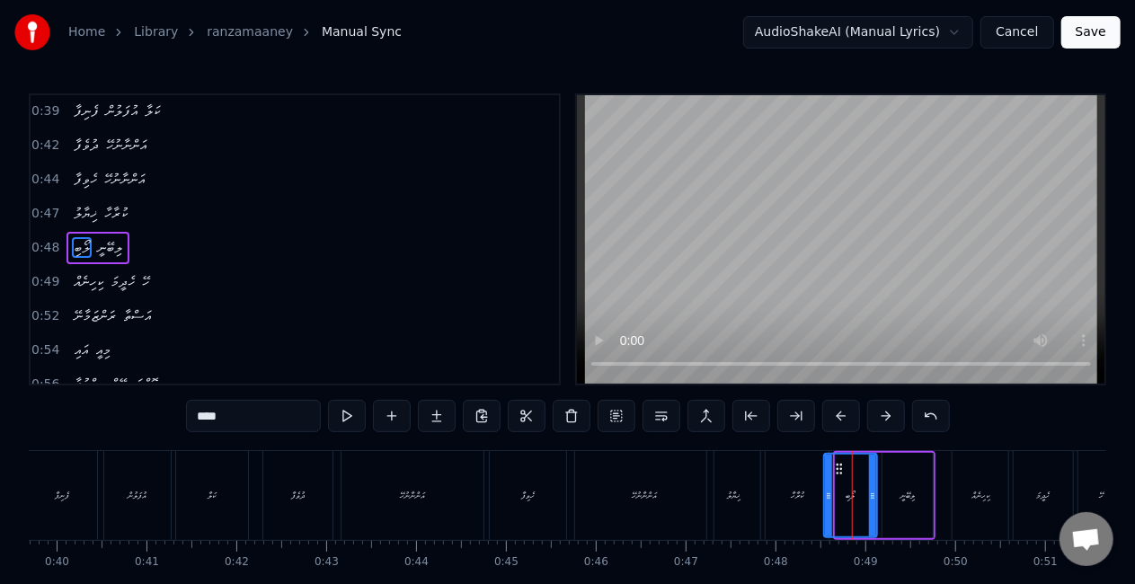
drag, startPoint x: 836, startPoint y: 501, endPoint x: 825, endPoint y: 494, distance: 12.5
click at [826, 498] on icon at bounding box center [828, 496] width 7 height 14
click at [787, 487] on div "ކުރާހާ" at bounding box center [797, 495] width 63 height 89
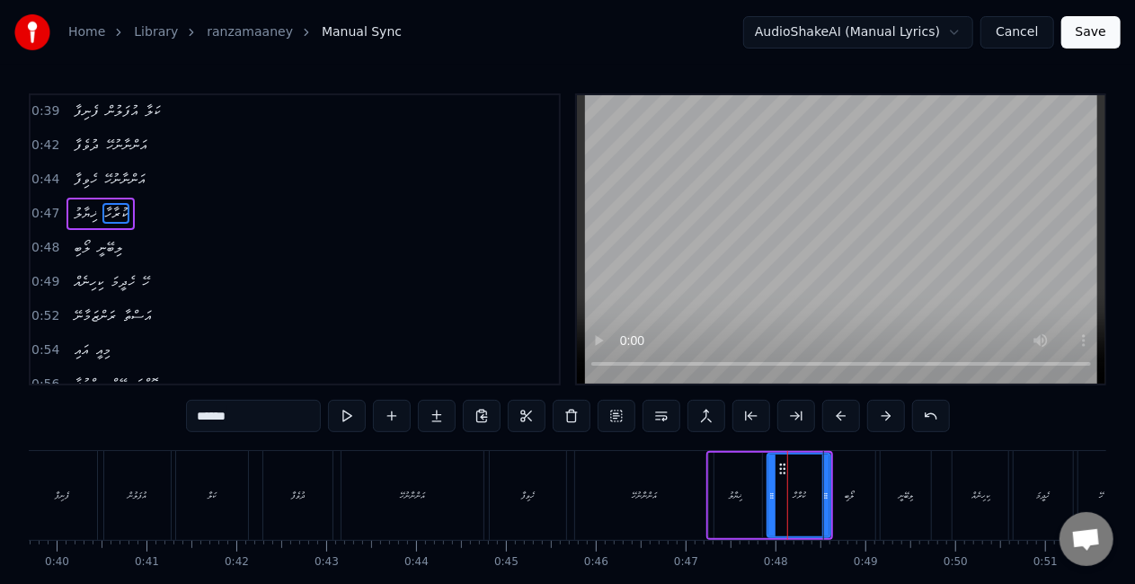
scroll to position [275, 0]
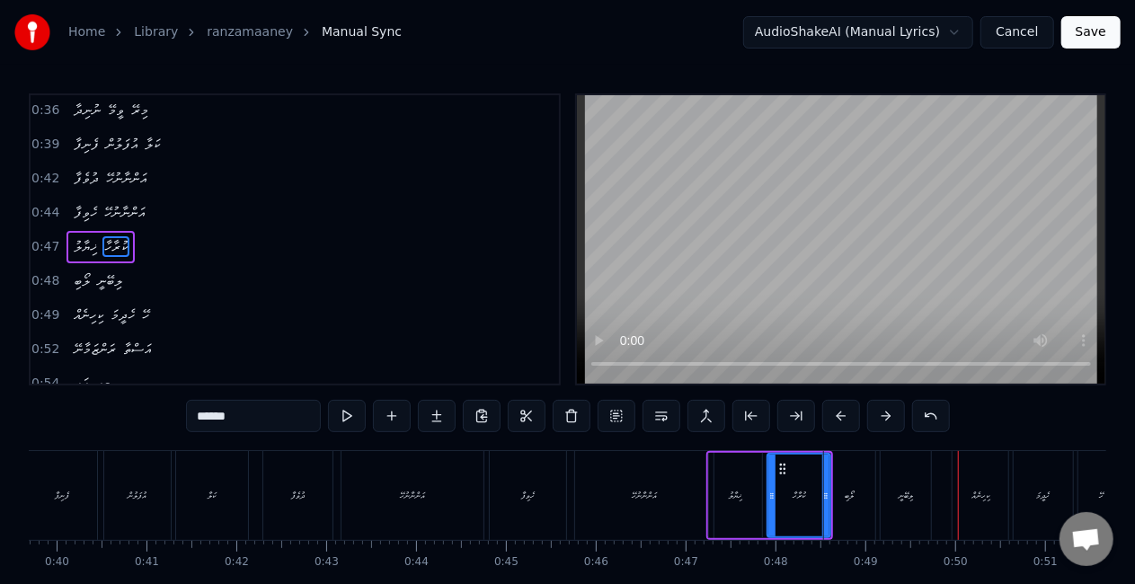
click at [965, 482] on div "ކިހިނެއް" at bounding box center [981, 495] width 56 height 89
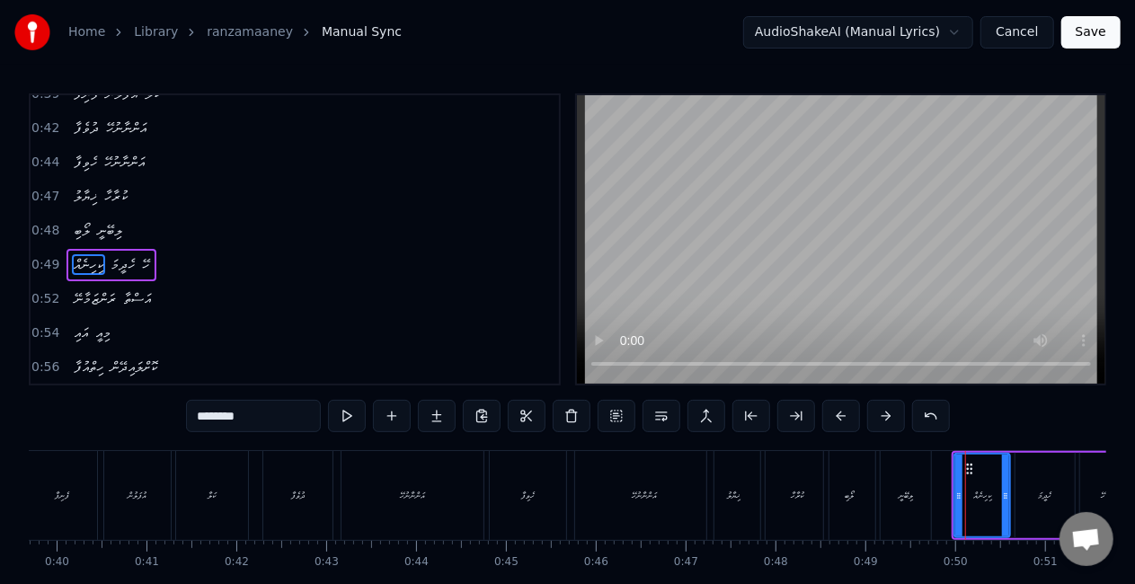
scroll to position [342, 0]
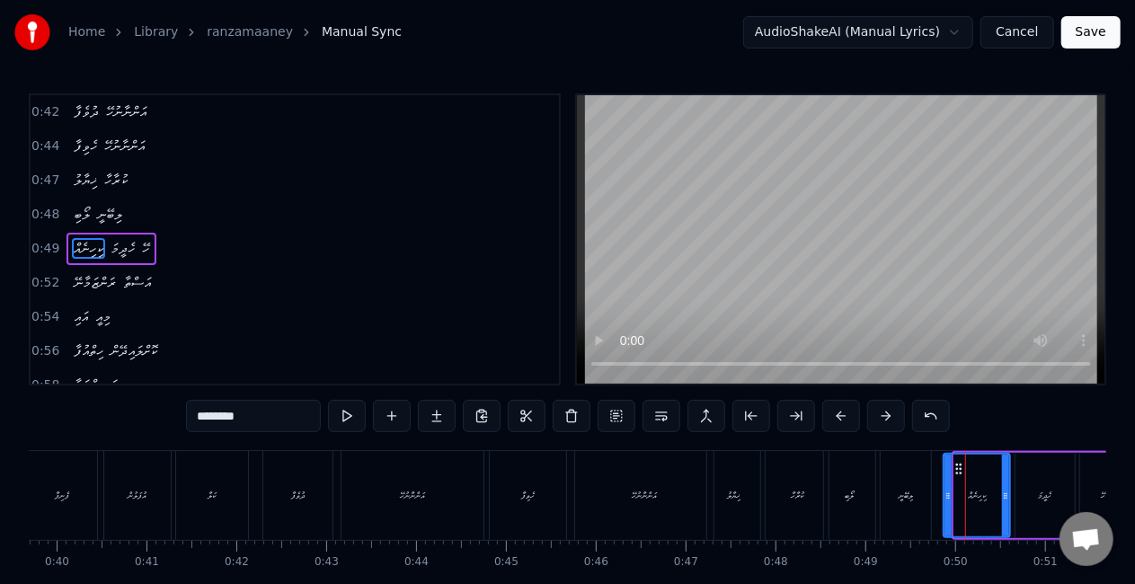
drag, startPoint x: 958, startPoint y: 487, endPoint x: 946, endPoint y: 482, distance: 12.9
click at [947, 484] on div at bounding box center [948, 496] width 7 height 82
click at [913, 482] on div "ލިބޭނީ" at bounding box center [906, 495] width 50 height 89
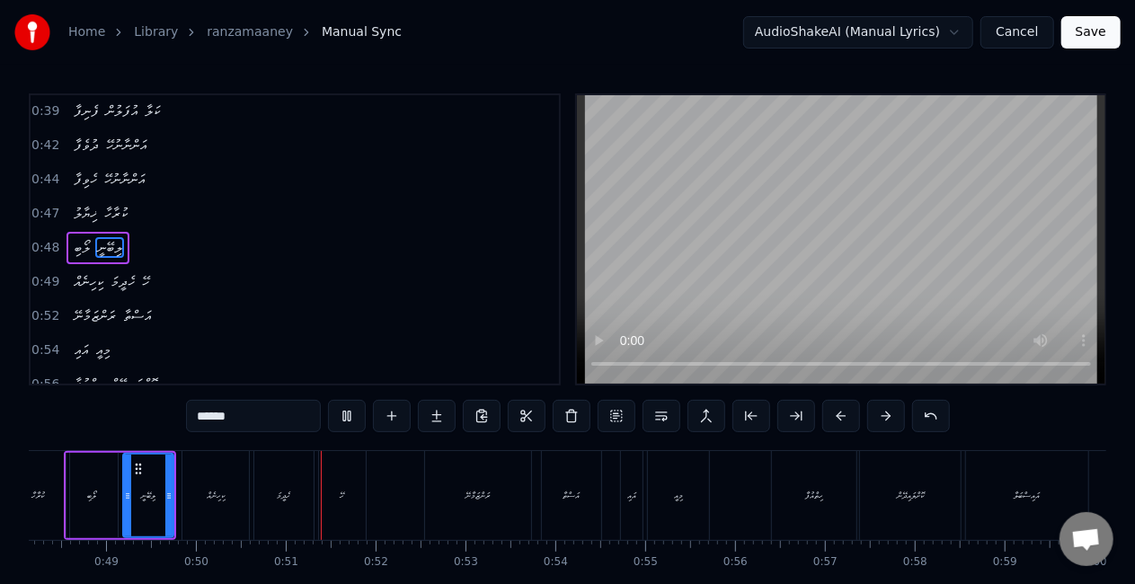
scroll to position [0, 4475]
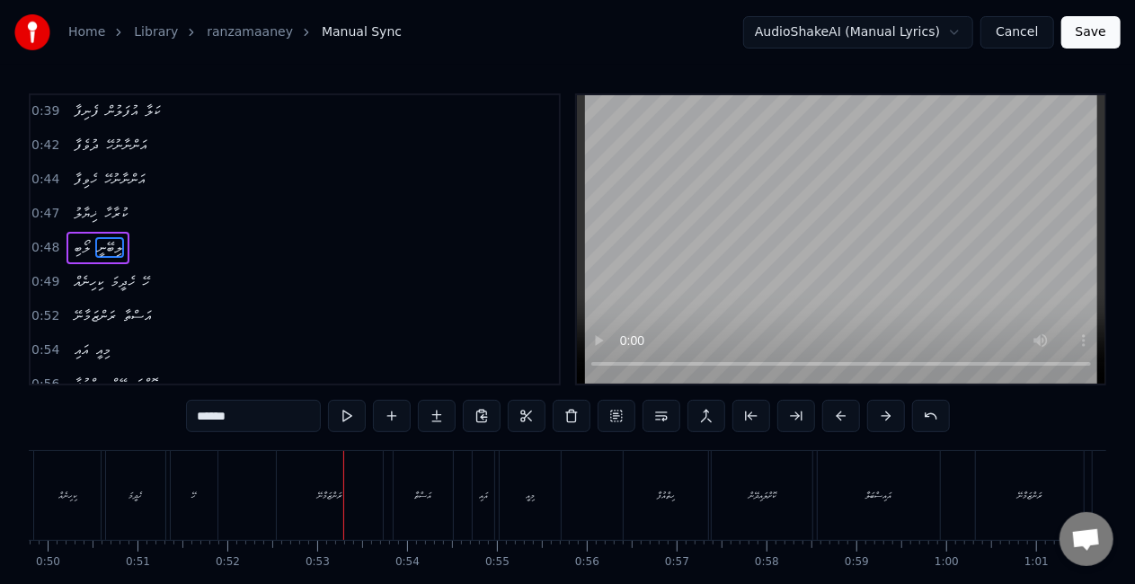
click at [322, 489] on div "ރަންޒަމާނޭ" at bounding box center [329, 495] width 24 height 13
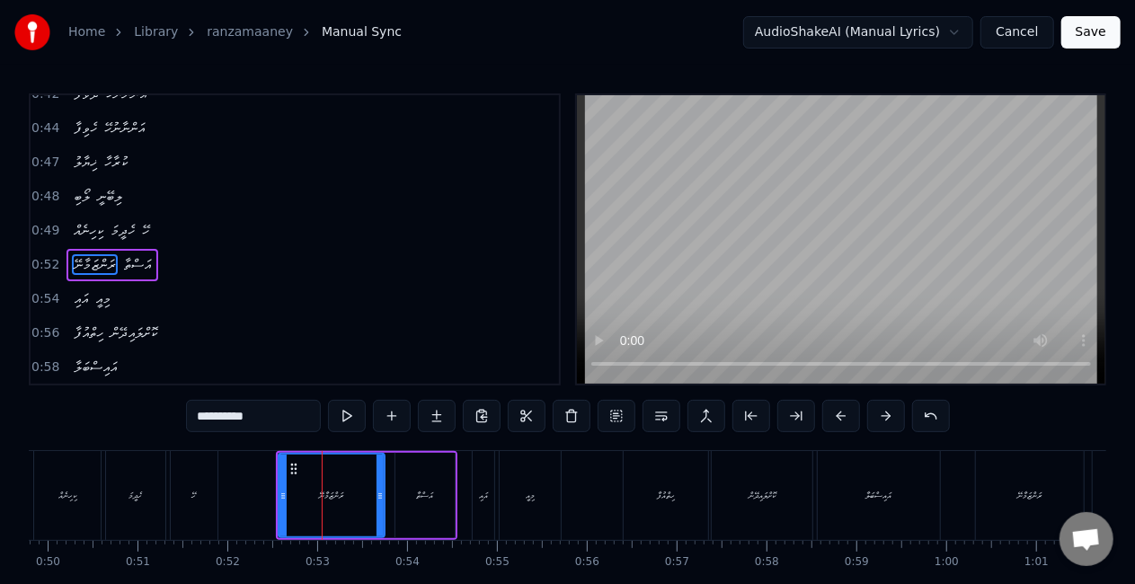
scroll to position [376, 0]
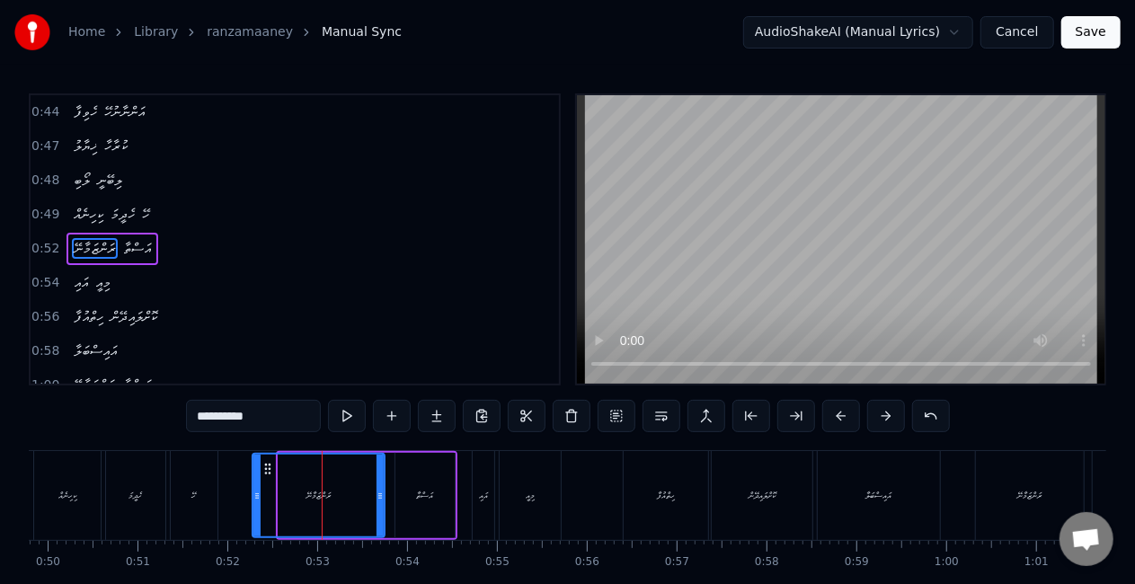
drag, startPoint x: 282, startPoint y: 498, endPoint x: 254, endPoint y: 487, distance: 29.9
click at [254, 487] on div at bounding box center [256, 496] width 7 height 82
click at [210, 487] on div "ހޭ" at bounding box center [194, 495] width 47 height 89
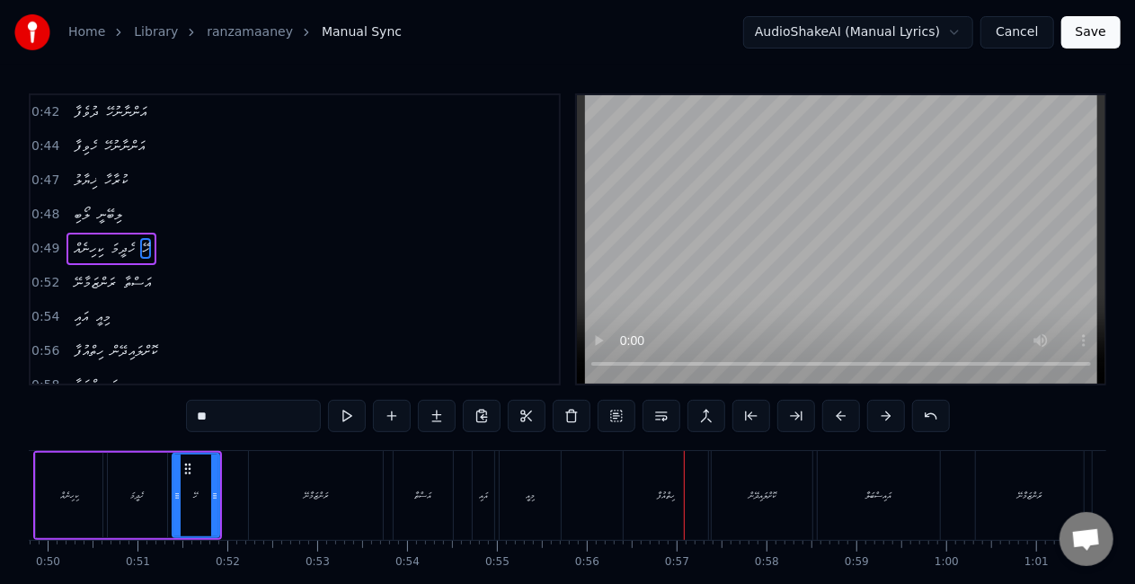
click at [628, 490] on div "ހިތްއުފާ" at bounding box center [666, 495] width 84 height 89
type input "********"
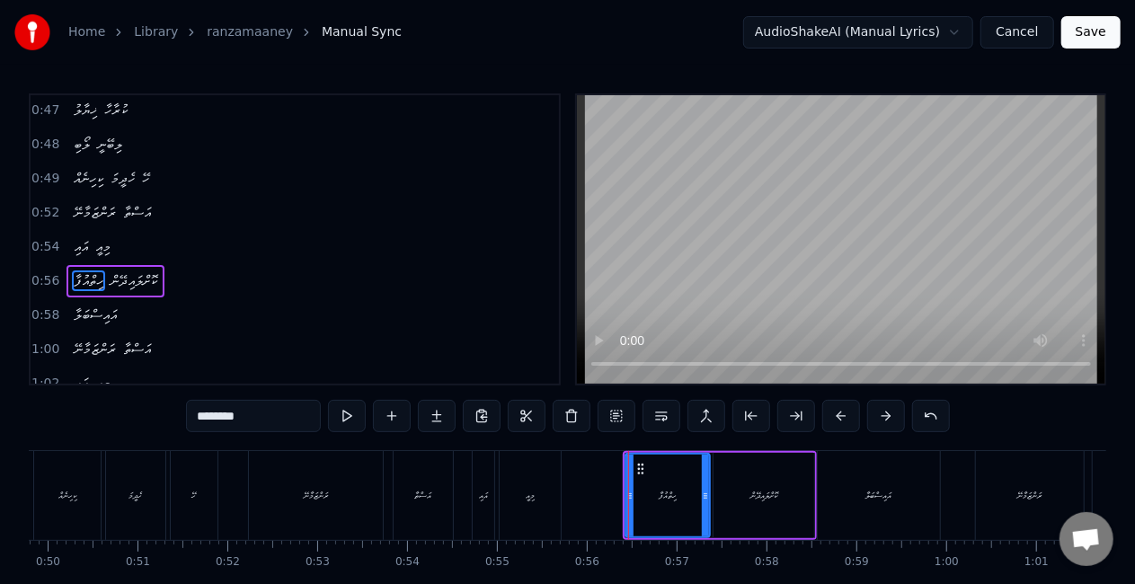
scroll to position [442, 0]
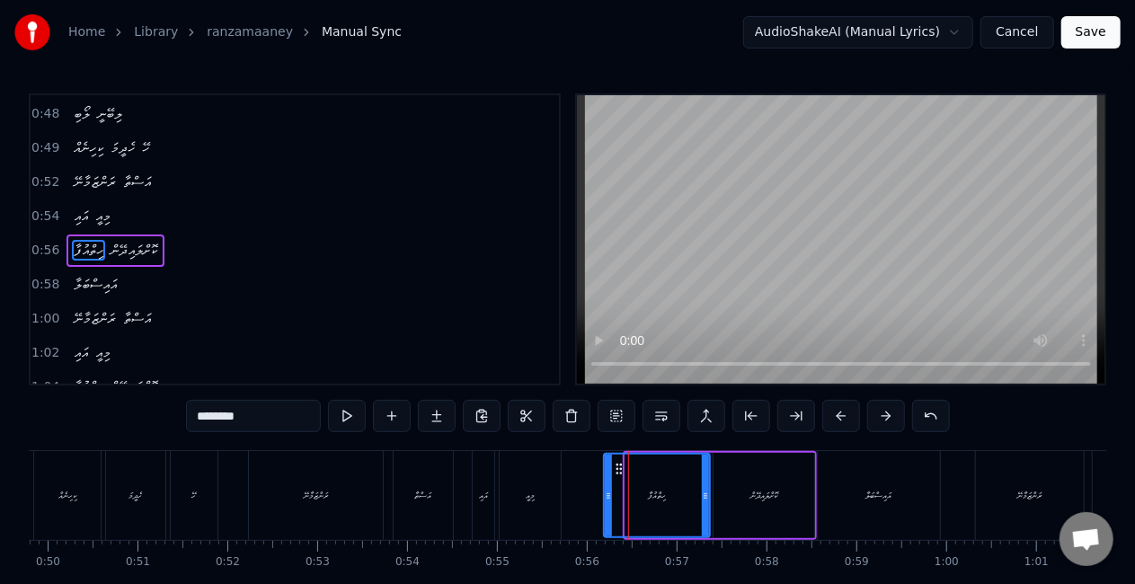
drag, startPoint x: 626, startPoint y: 493, endPoint x: 602, endPoint y: 481, distance: 26.1
click at [605, 484] on div at bounding box center [608, 496] width 7 height 82
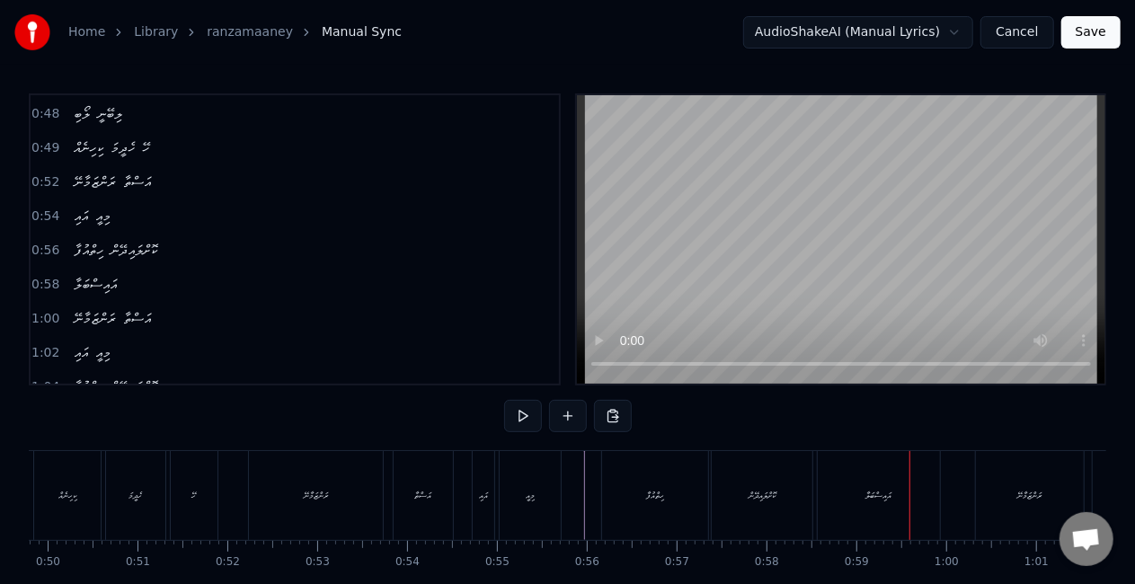
drag, startPoint x: 888, startPoint y: 522, endPoint x: 919, endPoint y: 511, distance: 32.7
click at [888, 521] on div "އައިސްބަލާ" at bounding box center [879, 495] width 122 height 89
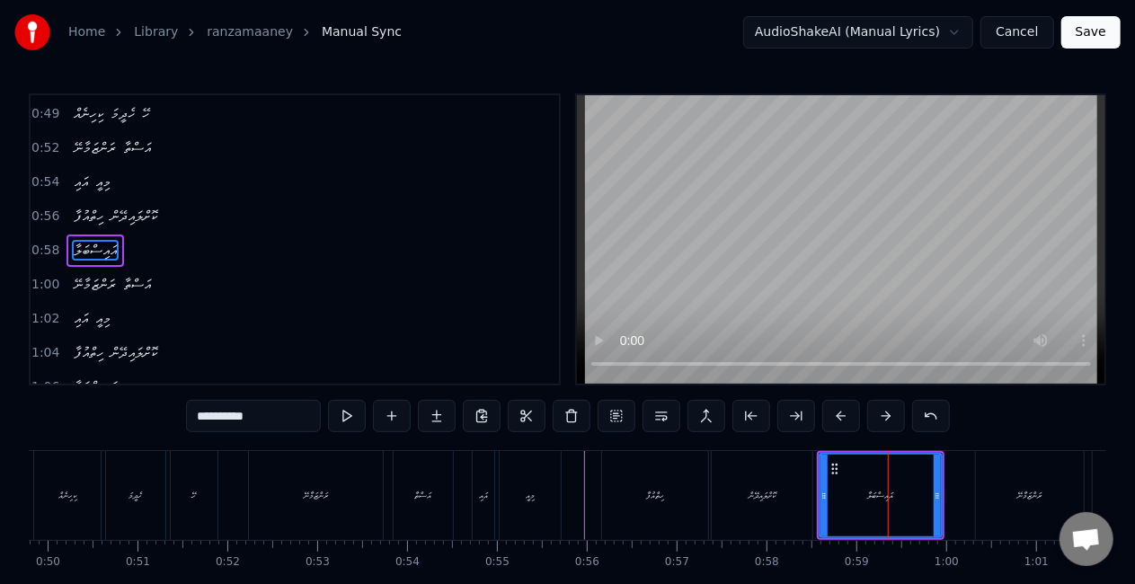
click at [983, 493] on div "ރަންޒަމާނޭ" at bounding box center [1030, 495] width 108 height 89
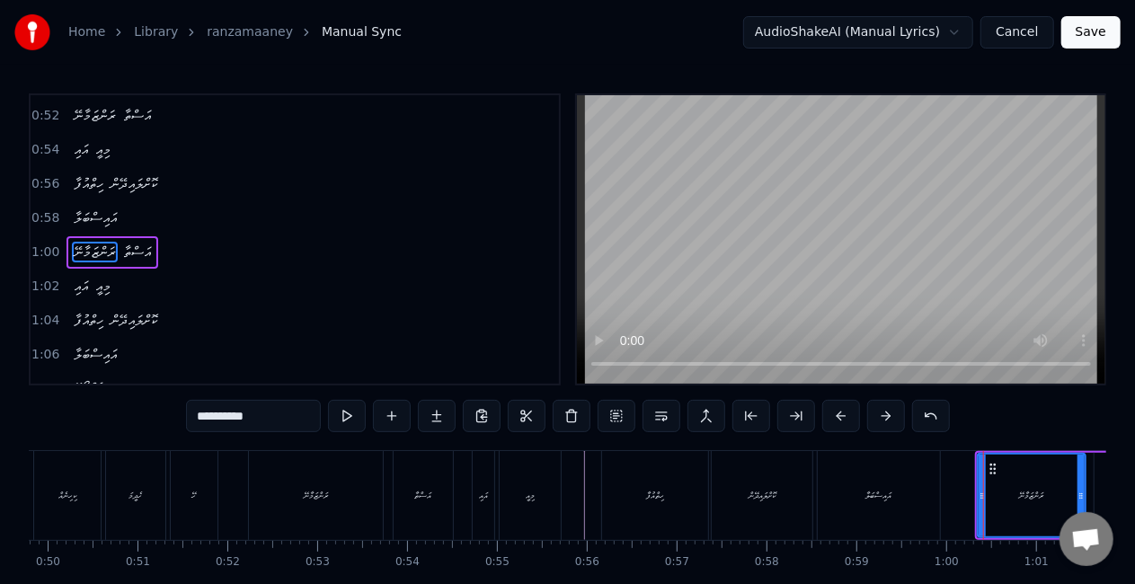
scroll to position [510, 0]
drag, startPoint x: 980, startPoint y: 495, endPoint x: 947, endPoint y: 493, distance: 32.5
click at [951, 497] on icon at bounding box center [951, 496] width 7 height 14
click at [932, 488] on div "އައިސްބަލާ" at bounding box center [879, 495] width 122 height 89
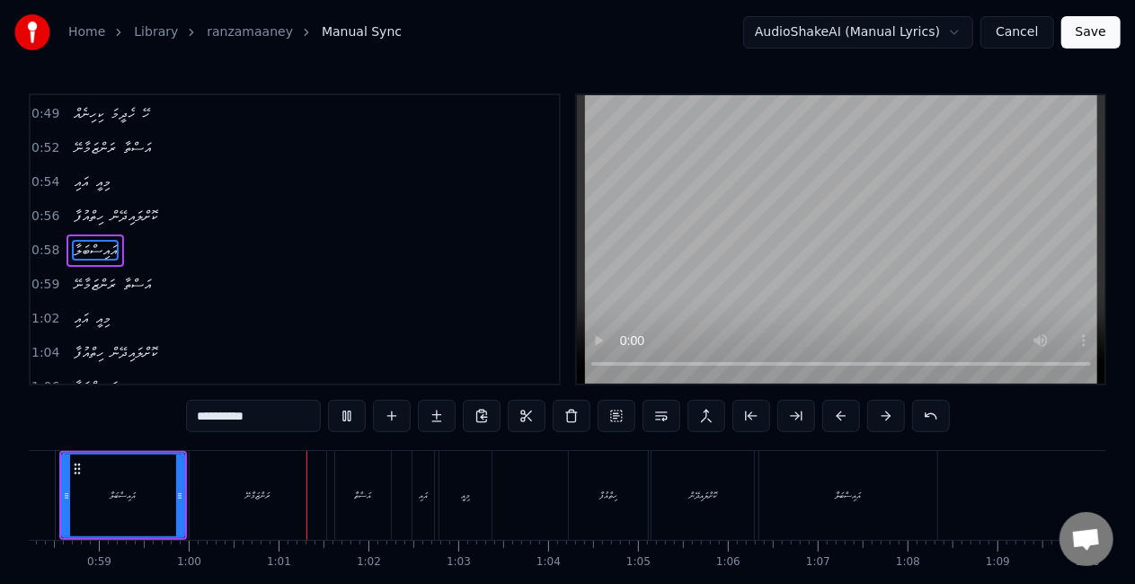
scroll to position [0, 5378]
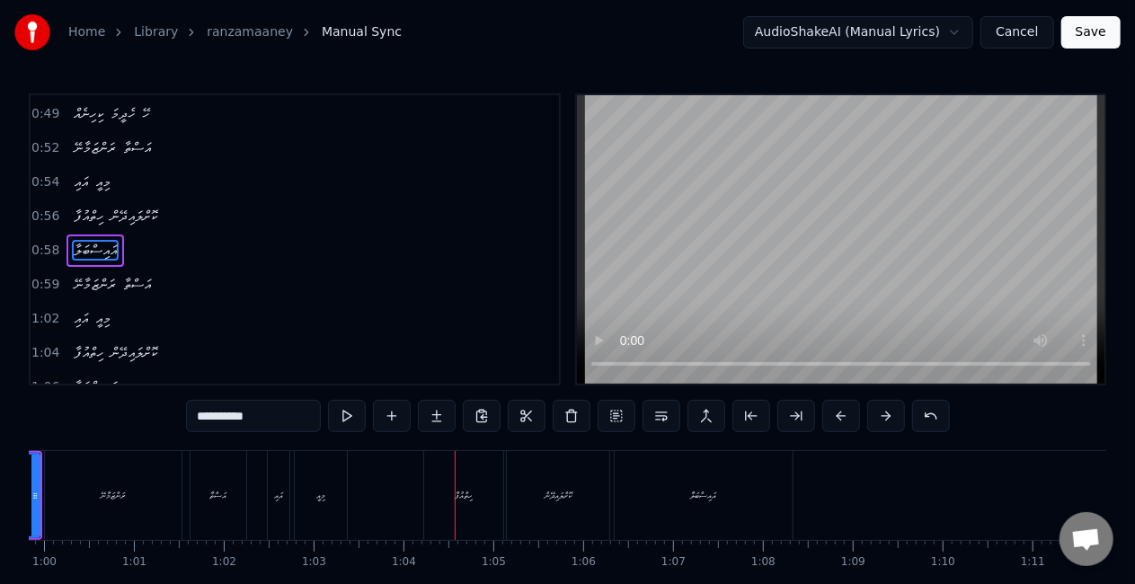
click at [434, 488] on div "ހިތްއުފާ" at bounding box center [463, 495] width 79 height 89
type input "********"
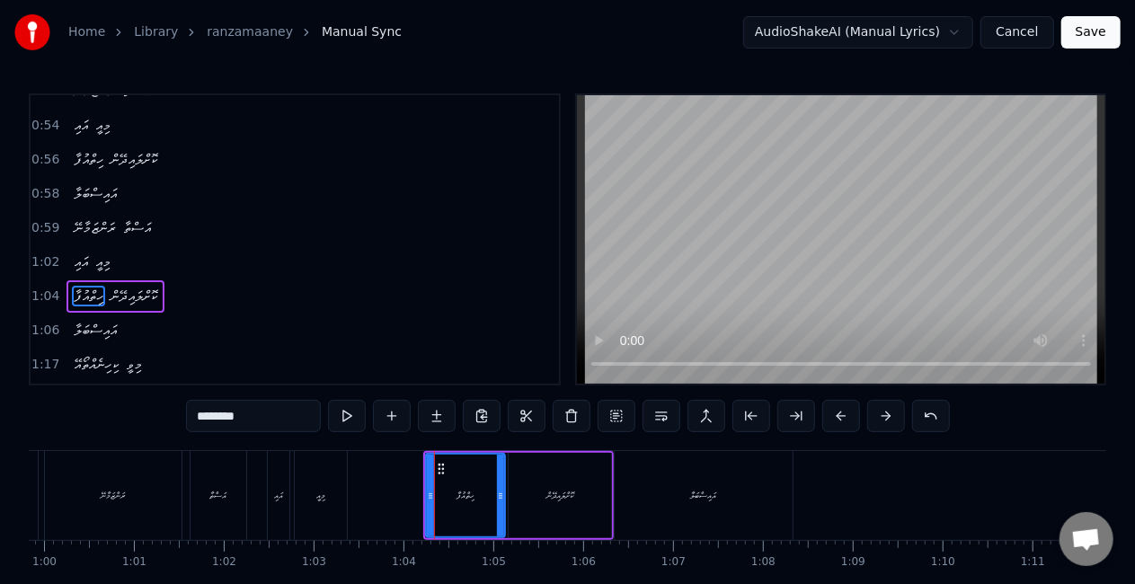
scroll to position [577, 0]
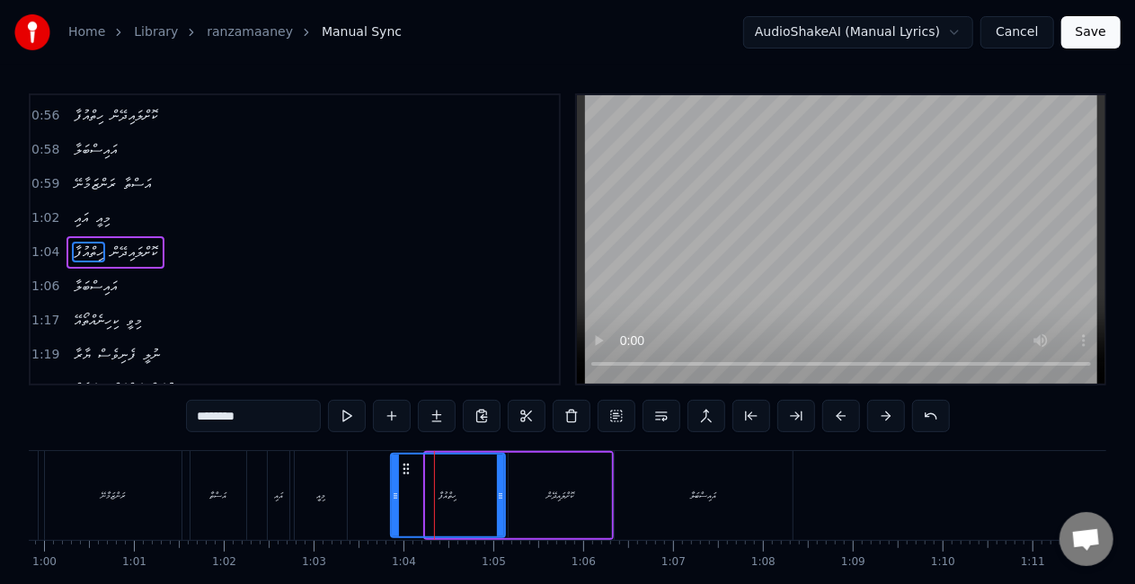
drag, startPoint x: 428, startPoint y: 493, endPoint x: 393, endPoint y: 488, distance: 35.3
click at [393, 490] on icon at bounding box center [395, 496] width 7 height 14
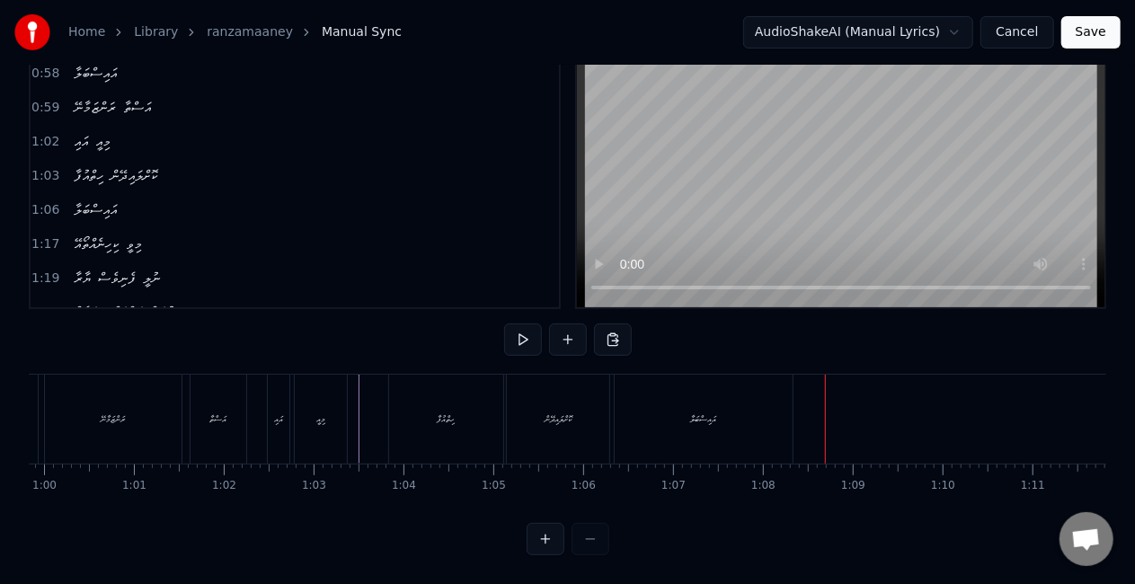
click at [692, 421] on div "އައިސްބަލާ" at bounding box center [704, 419] width 178 height 89
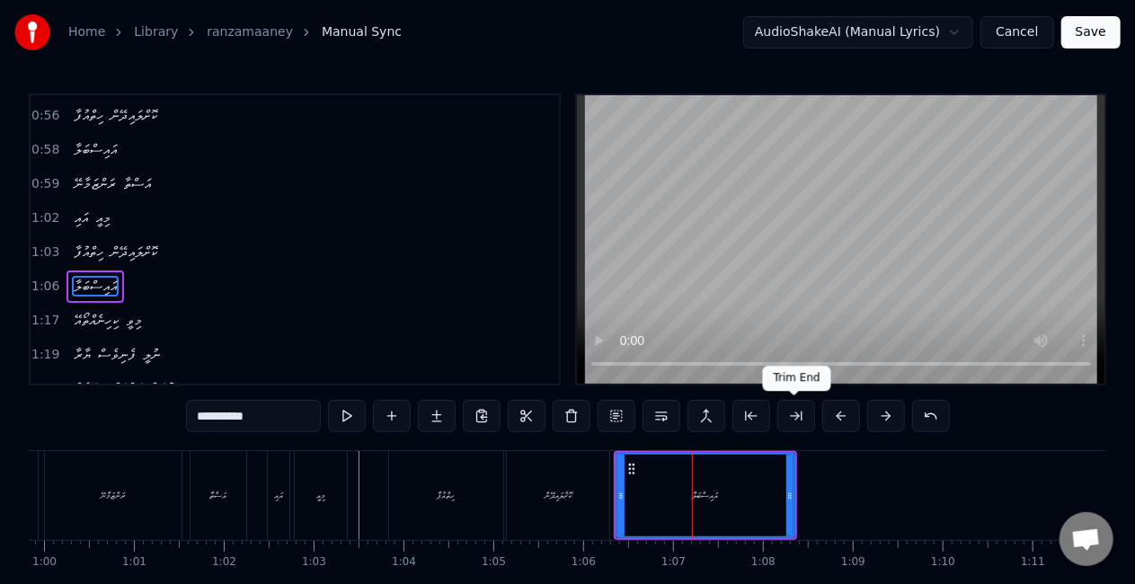
scroll to position [610, 0]
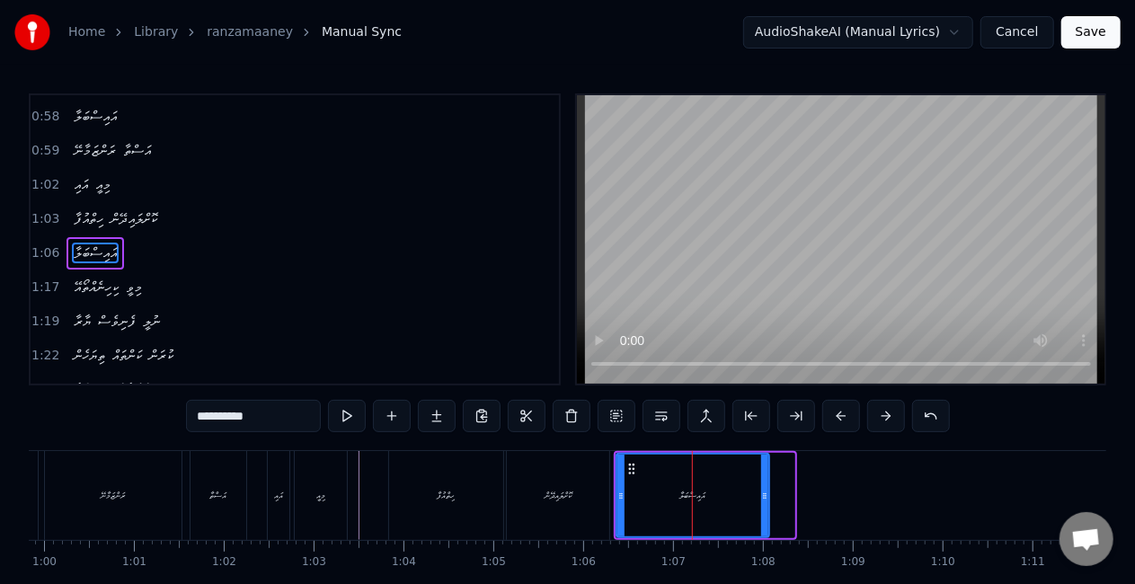
drag, startPoint x: 793, startPoint y: 480, endPoint x: 746, endPoint y: 472, distance: 47.4
click at [768, 476] on div "އައިސްބަލާ" at bounding box center [693, 495] width 155 height 85
click at [715, 480] on div "އައިސްބަލާ" at bounding box center [692, 496] width 151 height 82
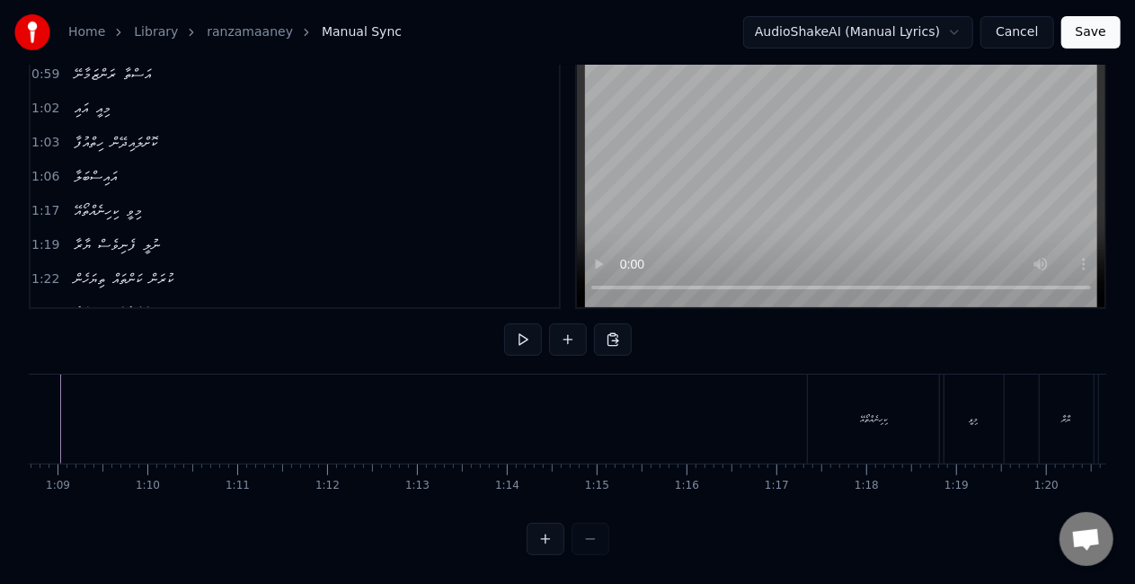
scroll to position [0, 6200]
click at [788, 413] on div "ކިހިނެއްތޯއޭ" at bounding box center [846, 419] width 131 height 89
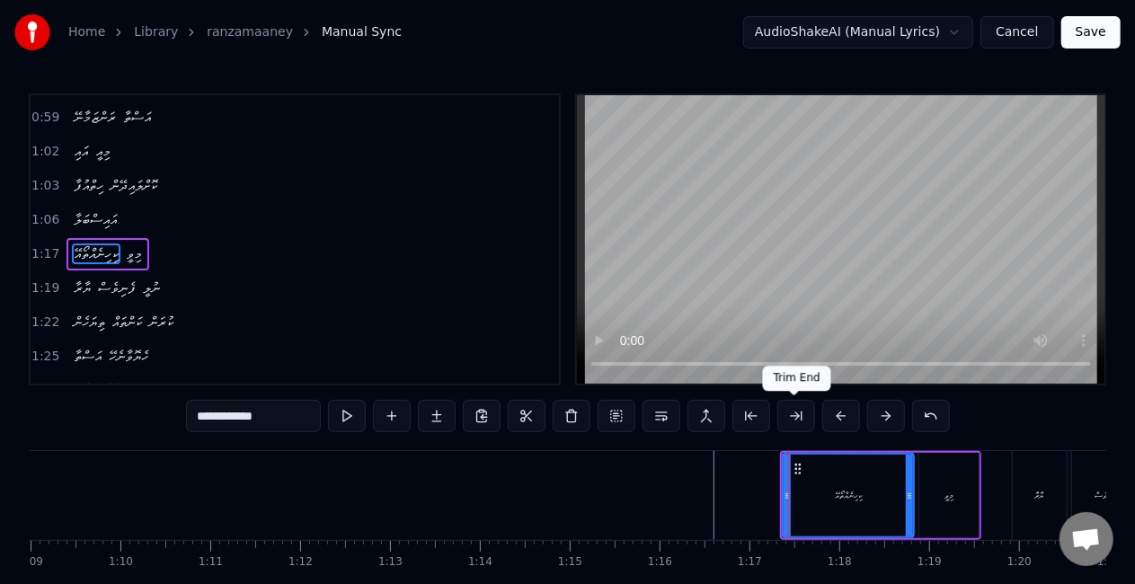
scroll to position [644, 0]
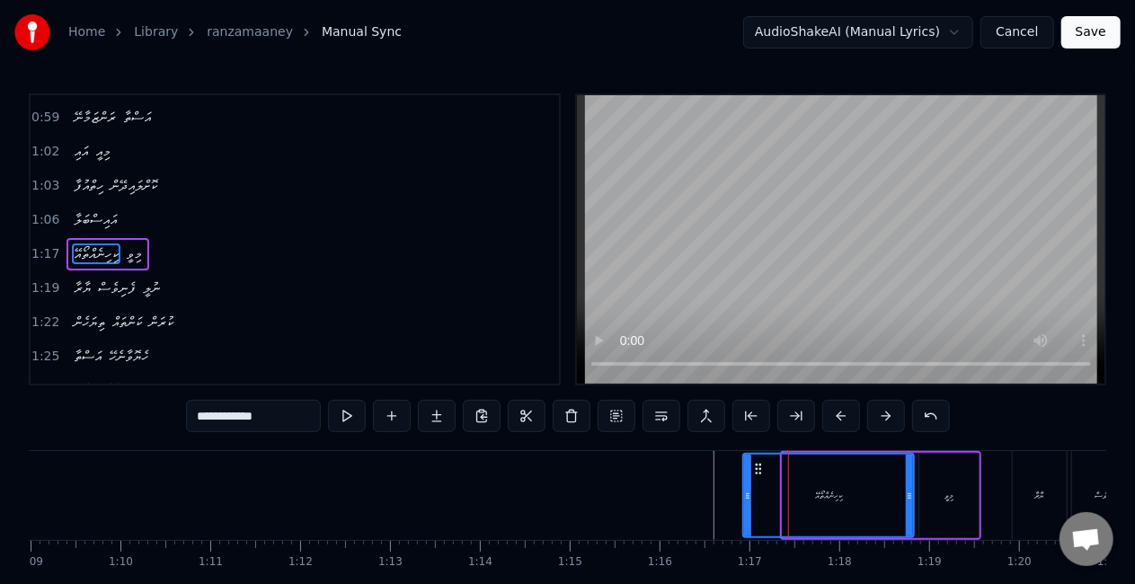
drag, startPoint x: 786, startPoint y: 481, endPoint x: 746, endPoint y: 478, distance: 39.6
click at [746, 478] on div at bounding box center [747, 496] width 7 height 82
drag, startPoint x: 703, startPoint y: 483, endPoint x: 701, endPoint y: 467, distance: 15.4
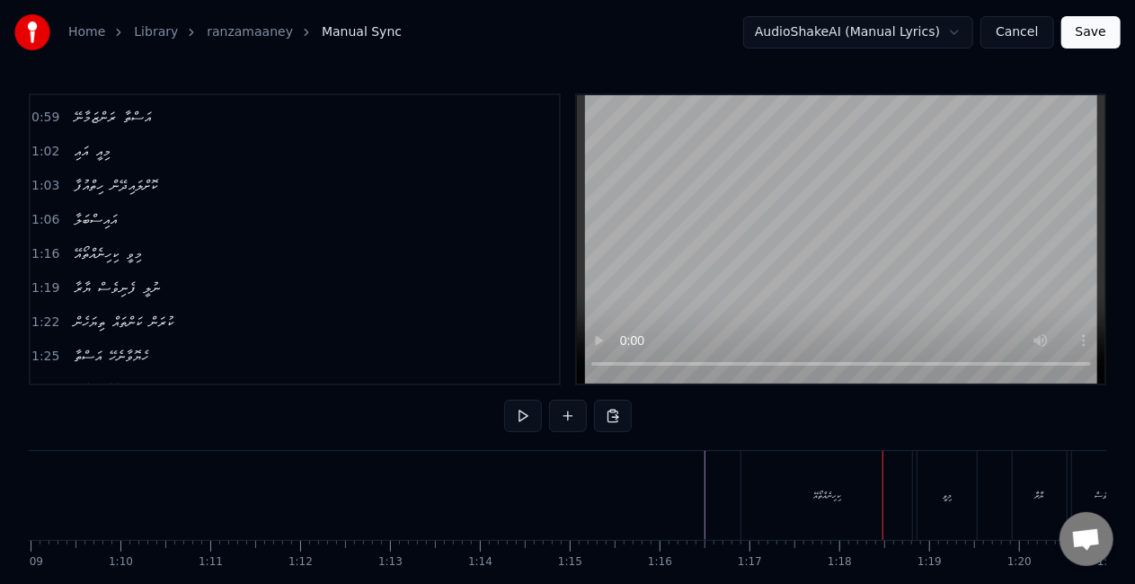
click at [782, 480] on div "ކިހިނެއްތޯއޭ" at bounding box center [827, 495] width 171 height 89
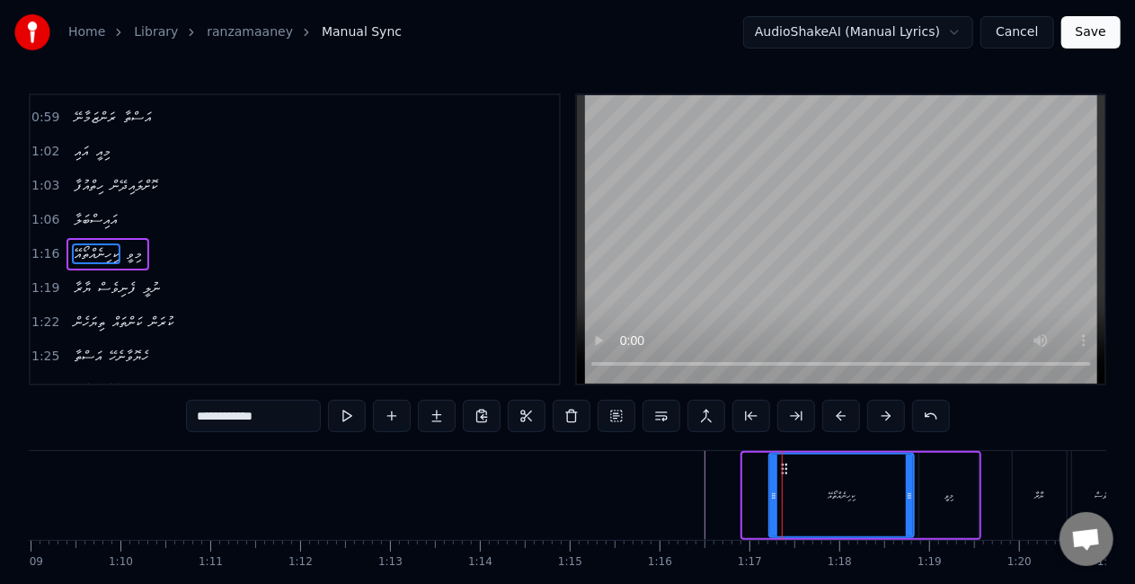
drag, startPoint x: 745, startPoint y: 494, endPoint x: 771, endPoint y: 491, distance: 26.3
click at [771, 491] on icon at bounding box center [773, 496] width 7 height 14
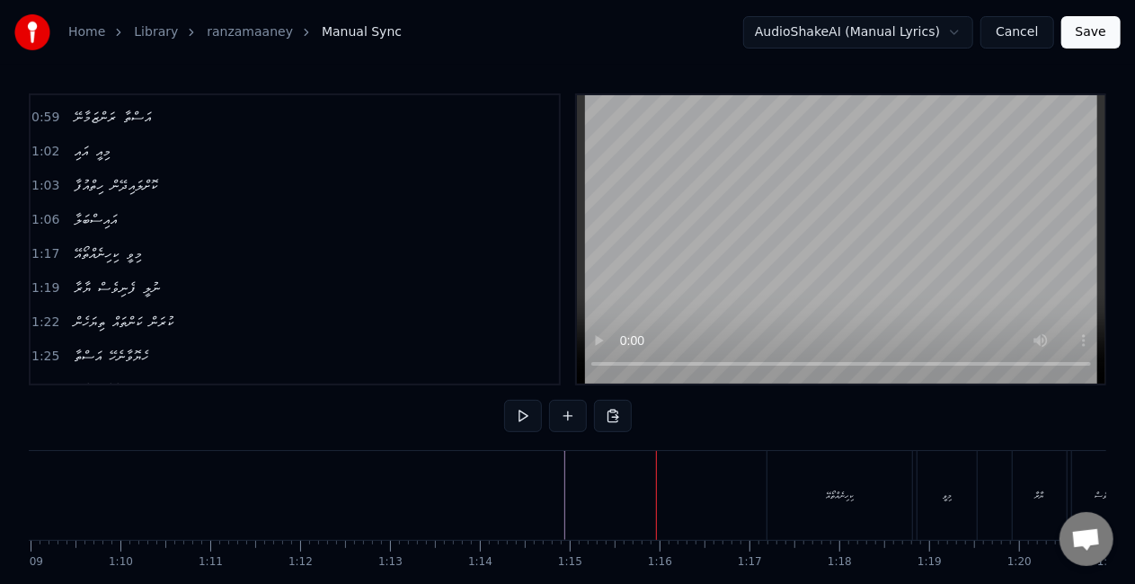
click at [839, 498] on div "ކިހިނެއްތޯއޭ" at bounding box center [839, 495] width 27 height 13
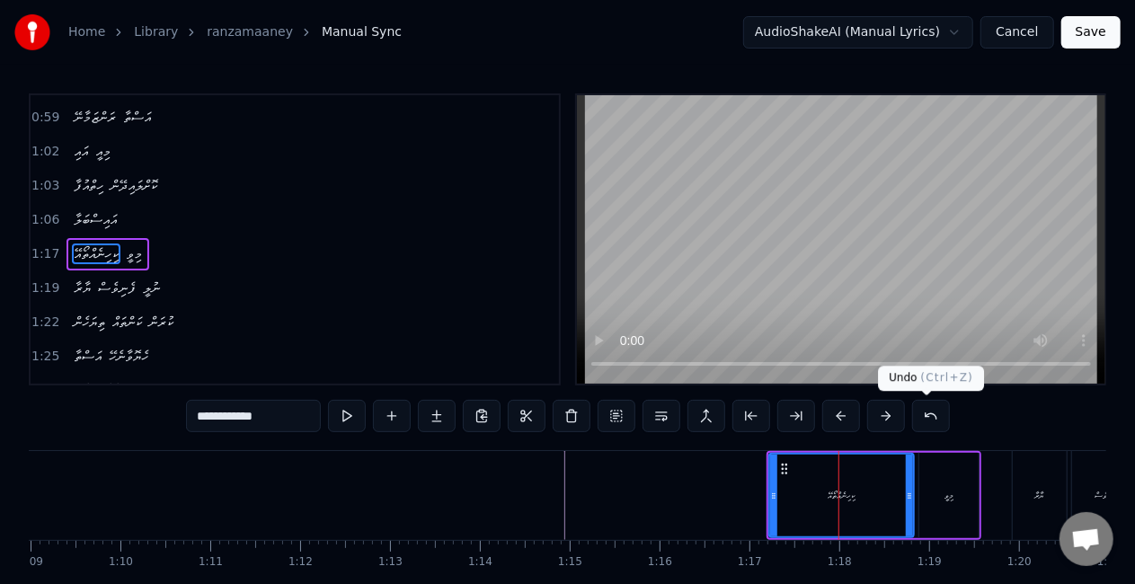
click at [913, 417] on button at bounding box center [931, 416] width 38 height 32
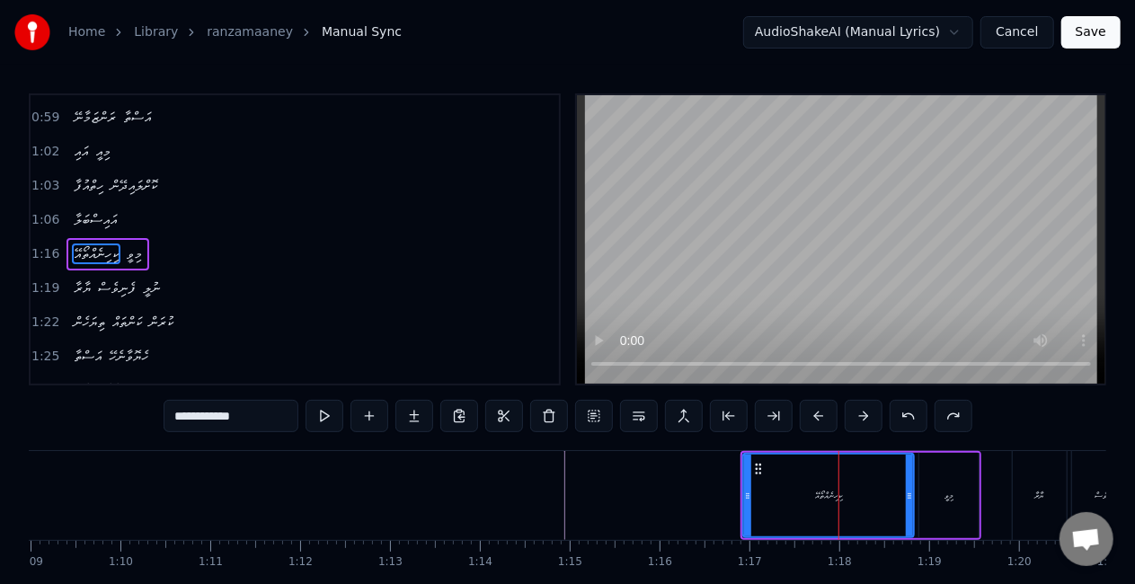
click at [917, 415] on button at bounding box center [909, 416] width 38 height 32
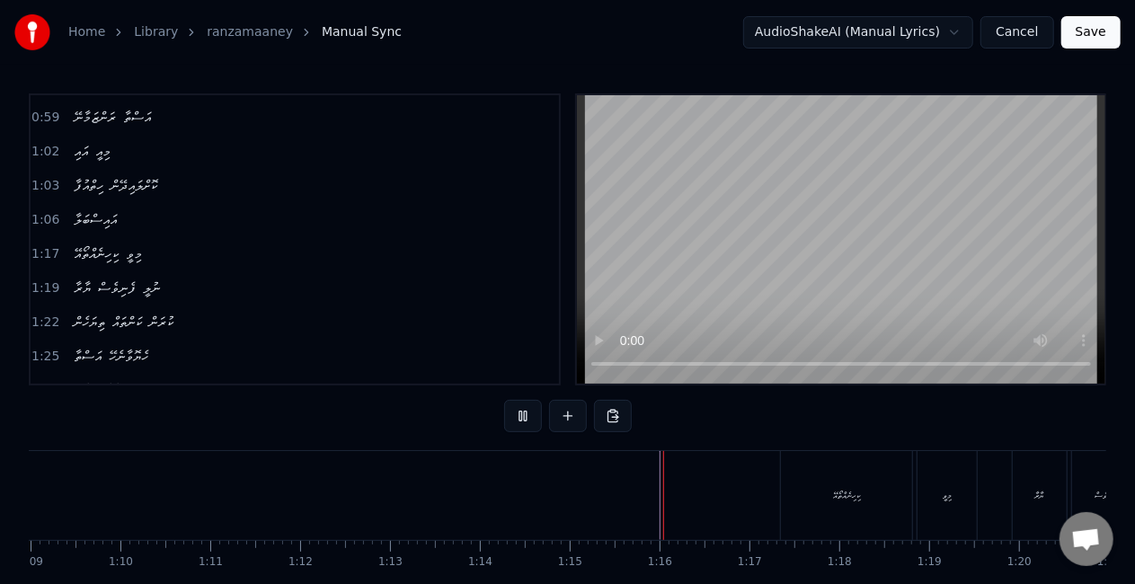
scroll to position [92, 0]
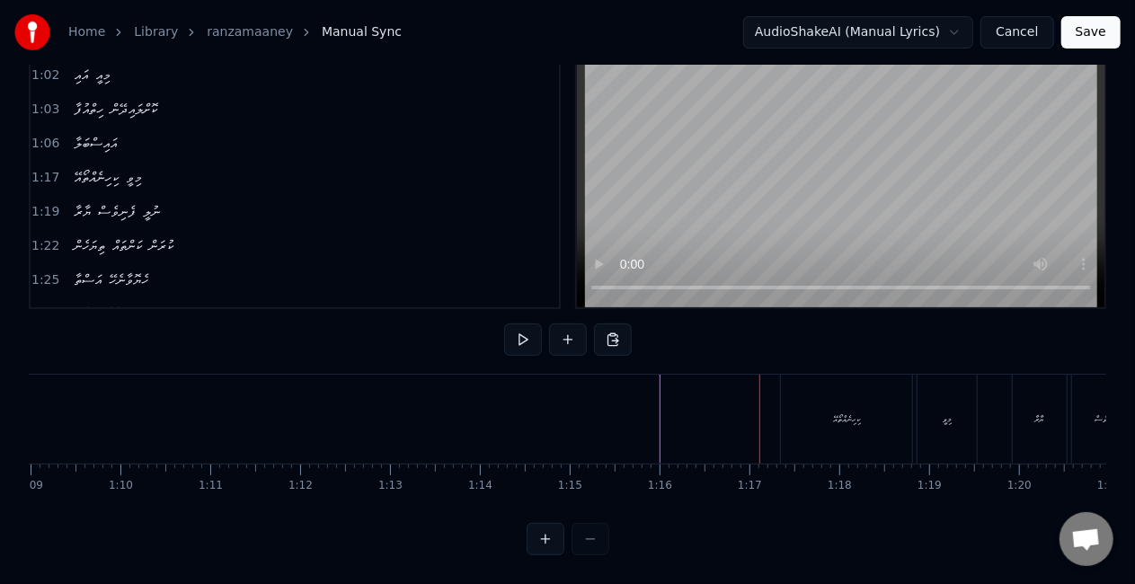
click at [787, 420] on div "ކިހިނެއްތޯއޭ" at bounding box center [846, 419] width 131 height 89
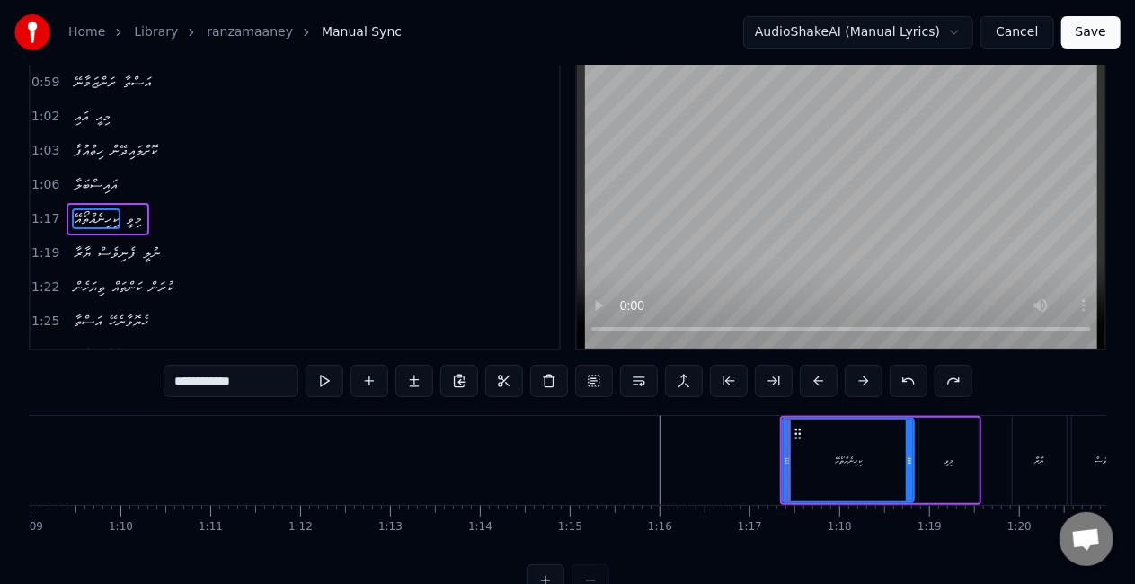
scroll to position [0, 0]
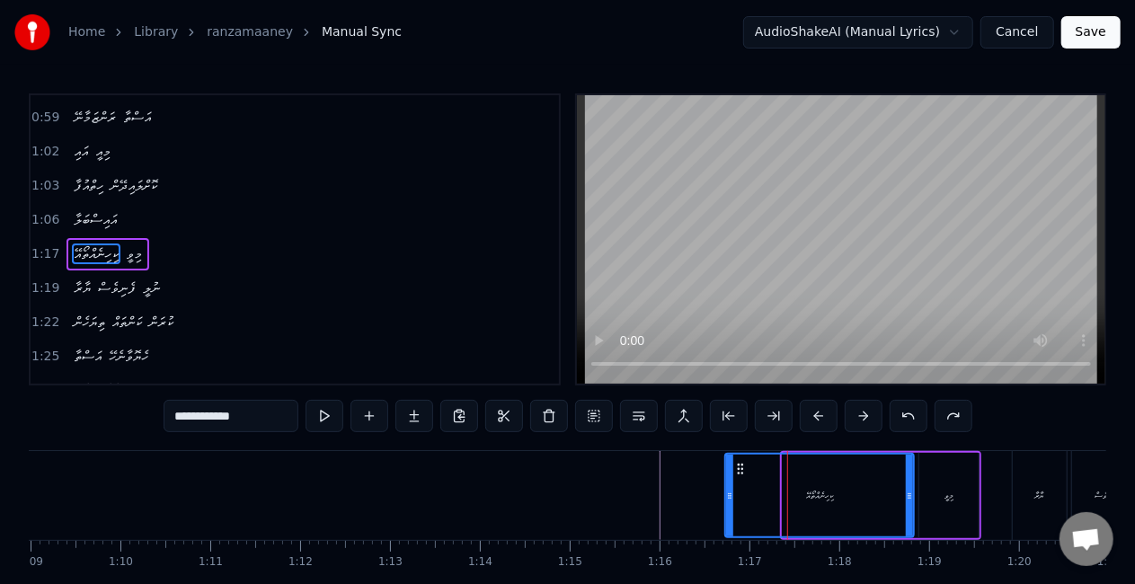
drag, startPoint x: 786, startPoint y: 491, endPoint x: 727, endPoint y: 486, distance: 58.6
click at [728, 487] on div at bounding box center [729, 496] width 7 height 82
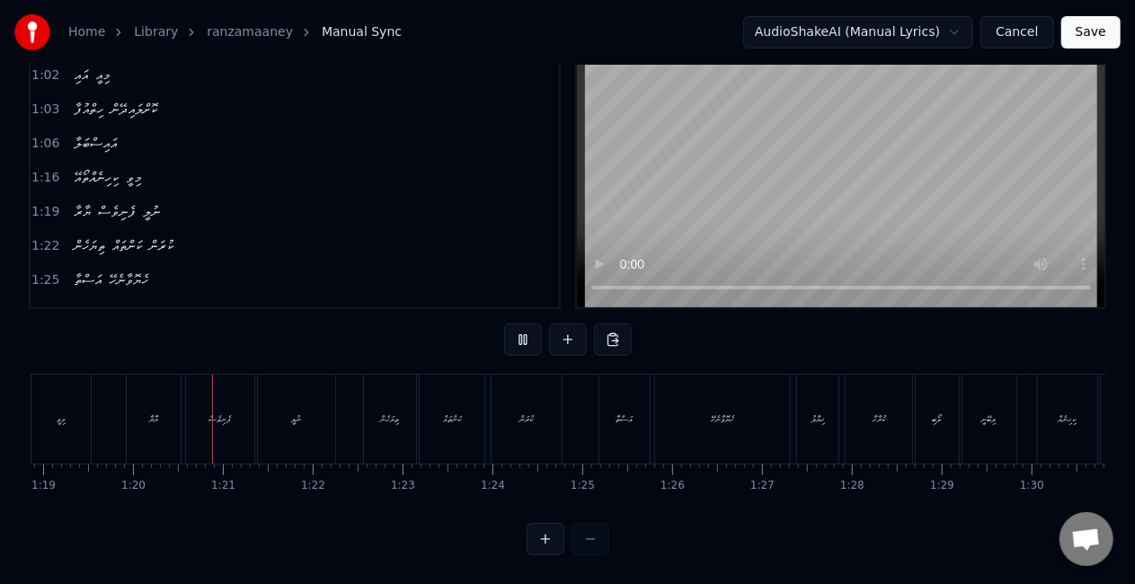
scroll to position [0, 7118]
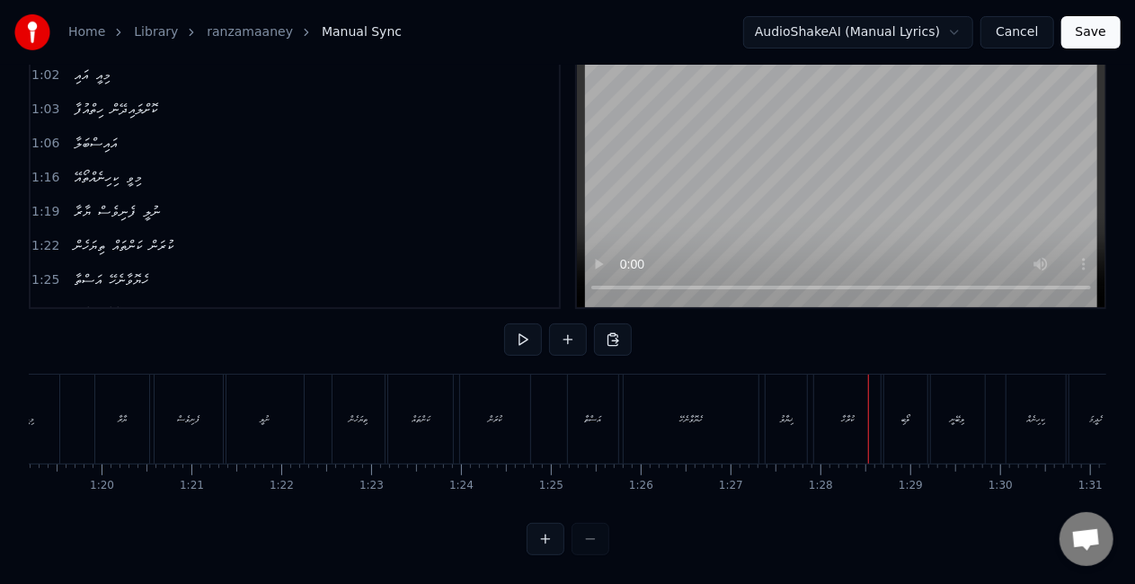
click at [899, 415] on div "ލޯބި" at bounding box center [905, 419] width 43 height 89
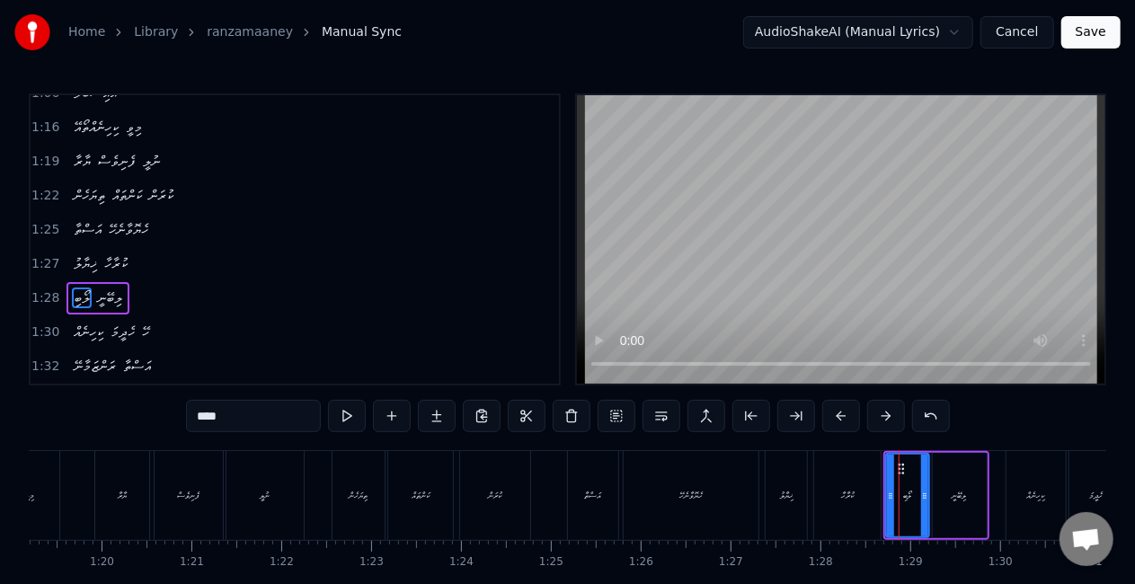
scroll to position [812, 0]
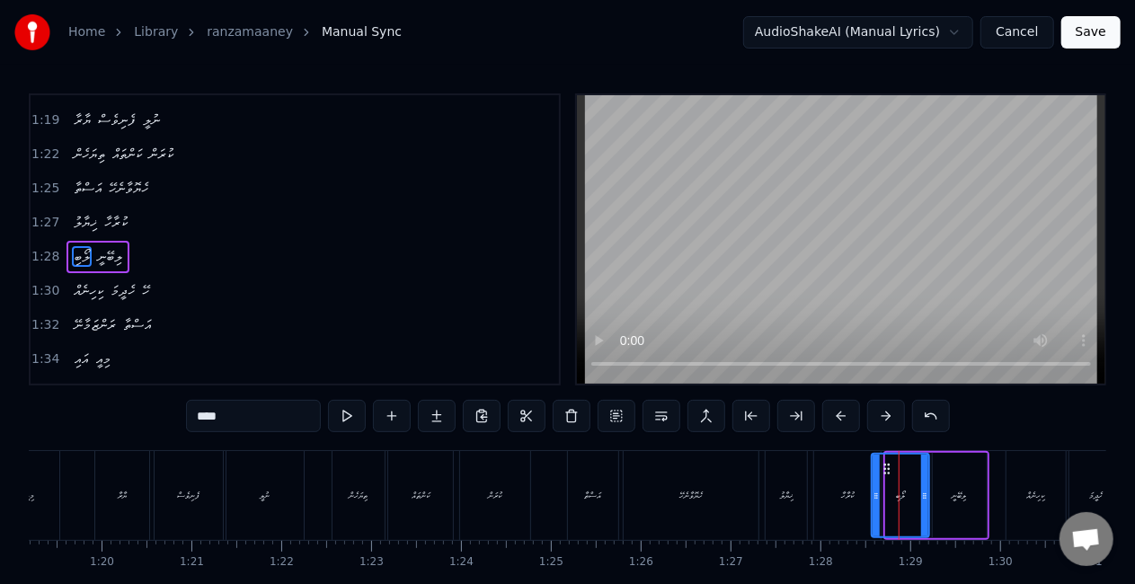
drag, startPoint x: 888, startPoint y: 484, endPoint x: 855, endPoint y: 486, distance: 33.4
click at [874, 476] on div at bounding box center [876, 496] width 7 height 82
click at [856, 487] on div "ކުރާހާ" at bounding box center [847, 495] width 67 height 89
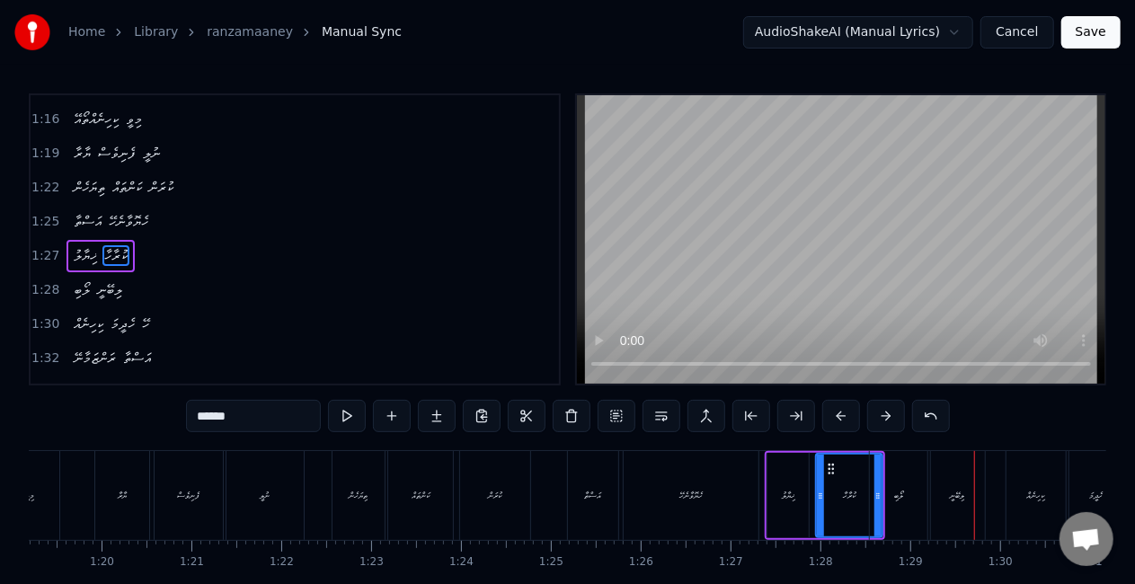
click at [1033, 487] on div "ކިހިނެއް" at bounding box center [1036, 495] width 59 height 89
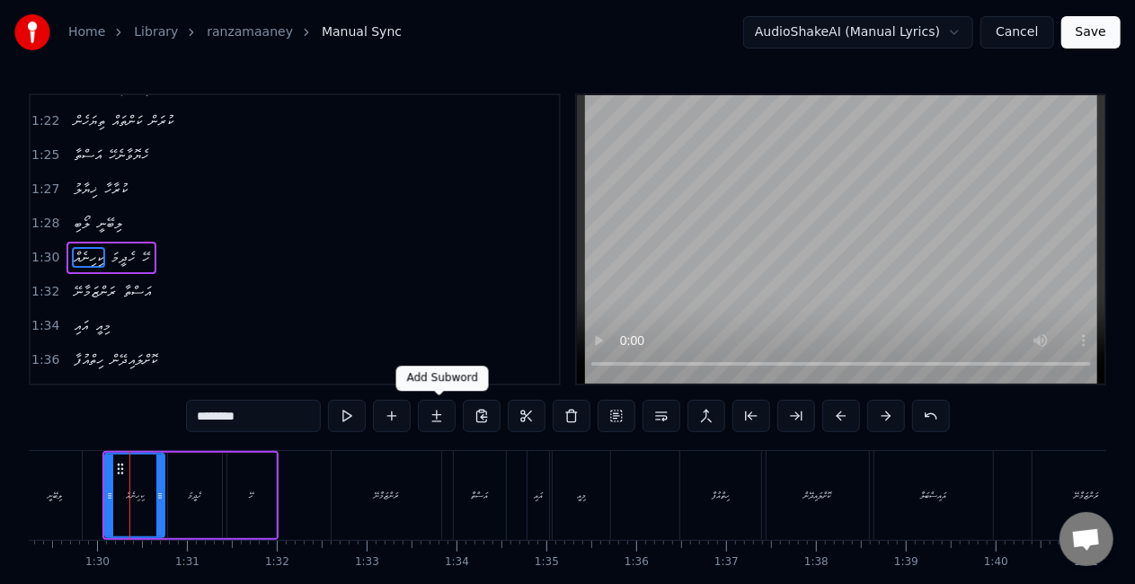
scroll to position [0, 8032]
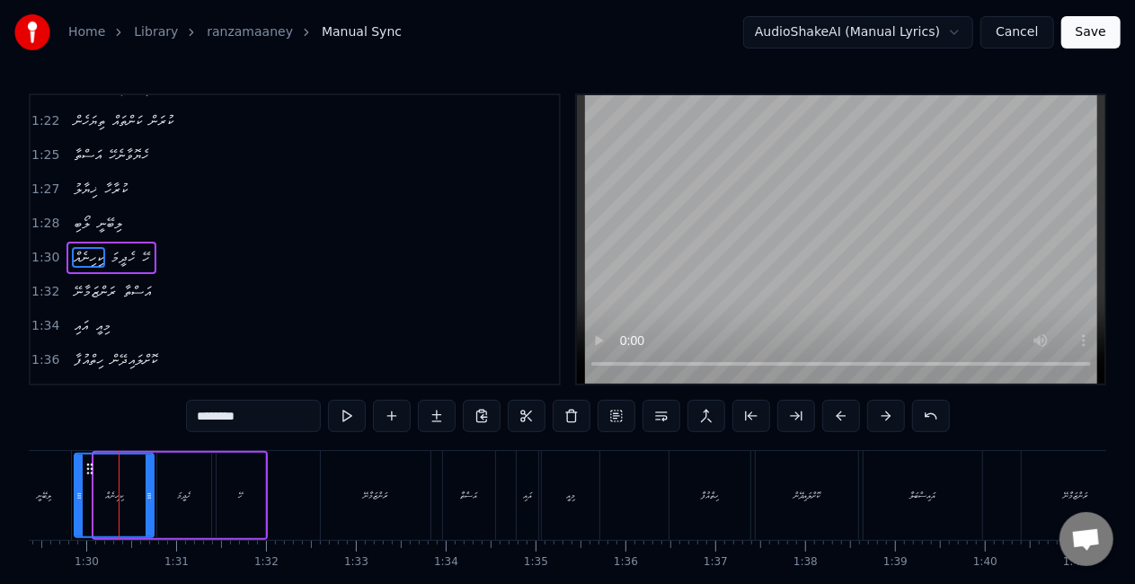
drag, startPoint x: 96, startPoint y: 493, endPoint x: 58, endPoint y: 488, distance: 38.9
click at [78, 491] on icon at bounding box center [79, 496] width 7 height 14
click at [56, 491] on div "ލިބޭނީ" at bounding box center [44, 495] width 54 height 89
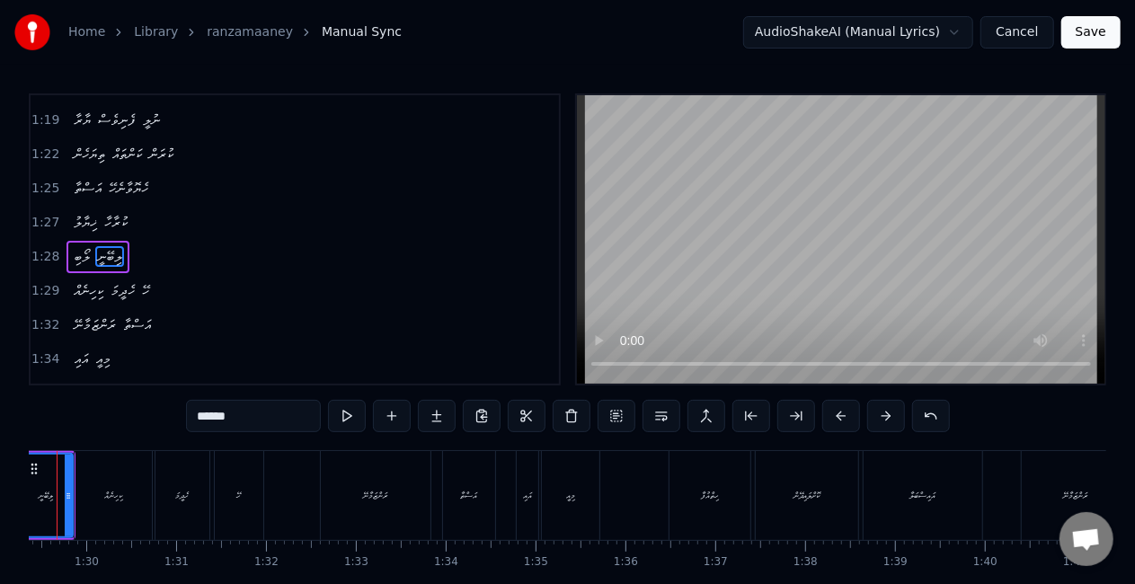
scroll to position [0, 7969]
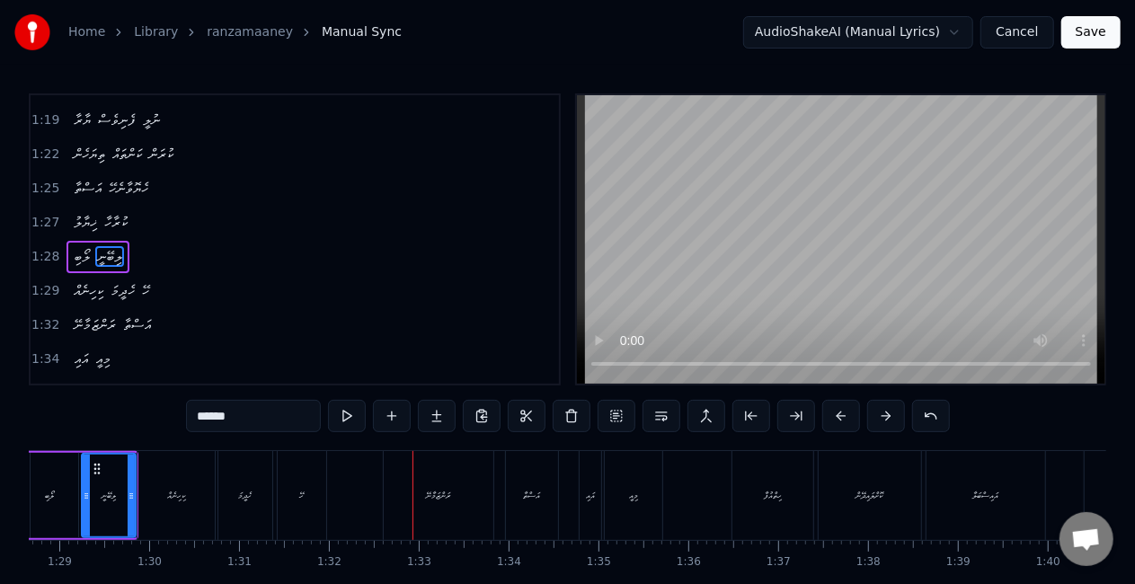
drag, startPoint x: 286, startPoint y: 485, endPoint x: 312, endPoint y: 491, distance: 26.6
click at [286, 485] on div "ހޭ" at bounding box center [302, 495] width 49 height 89
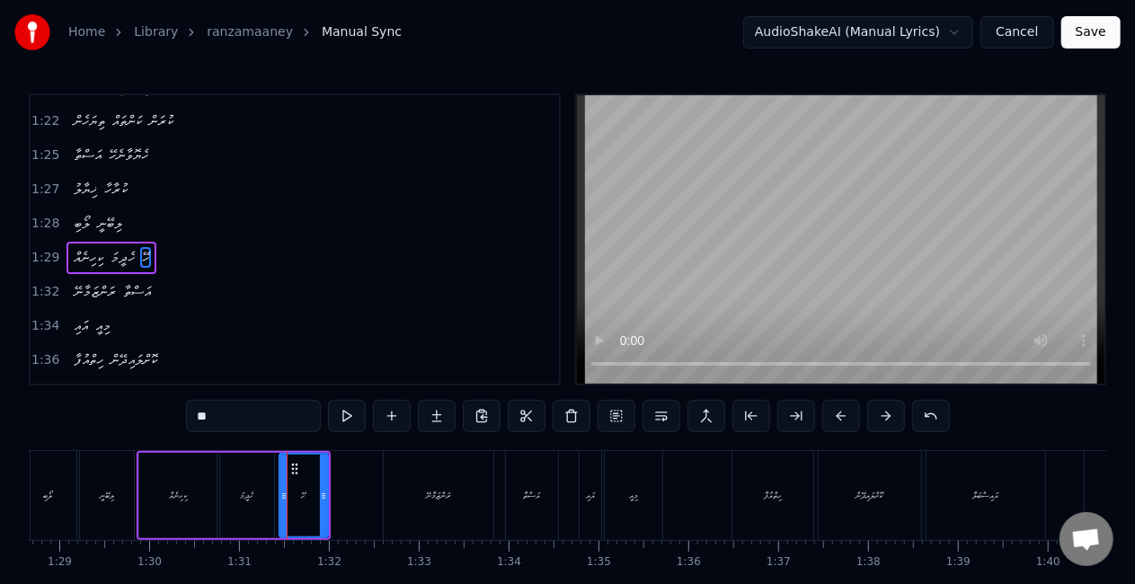
scroll to position [845, 0]
drag, startPoint x: 324, startPoint y: 493, endPoint x: 334, endPoint y: 495, distance: 10.2
click at [334, 495] on icon at bounding box center [333, 496] width 7 height 14
drag, startPoint x: 193, startPoint y: 494, endPoint x: 216, endPoint y: 475, distance: 29.9
click at [194, 491] on div "ކިހިނެއް" at bounding box center [177, 495] width 77 height 85
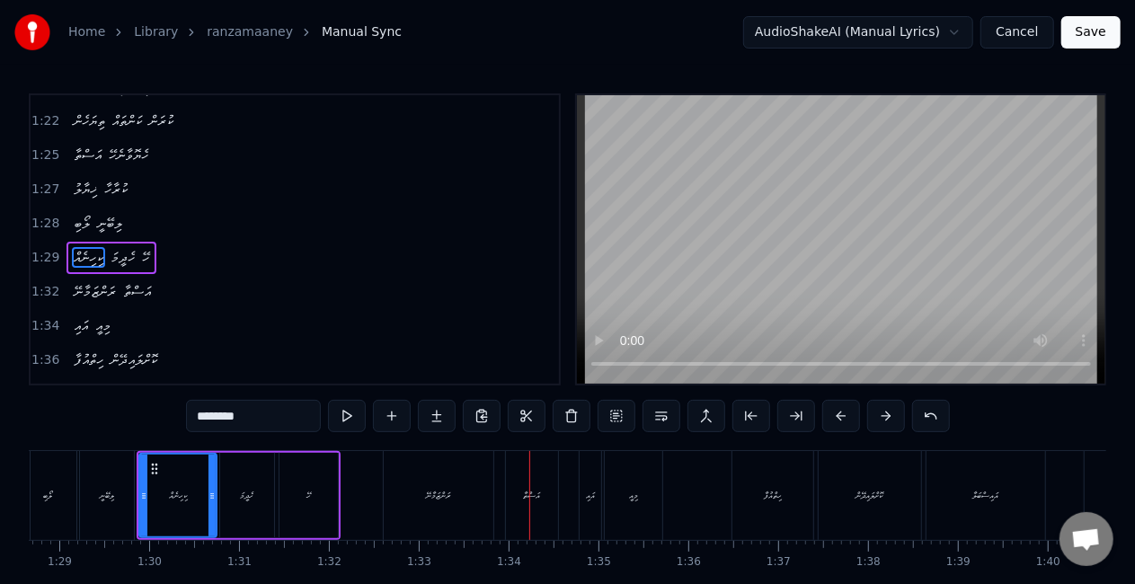
click at [431, 498] on div "ރަންޒަމާނޭ" at bounding box center [438, 495] width 24 height 13
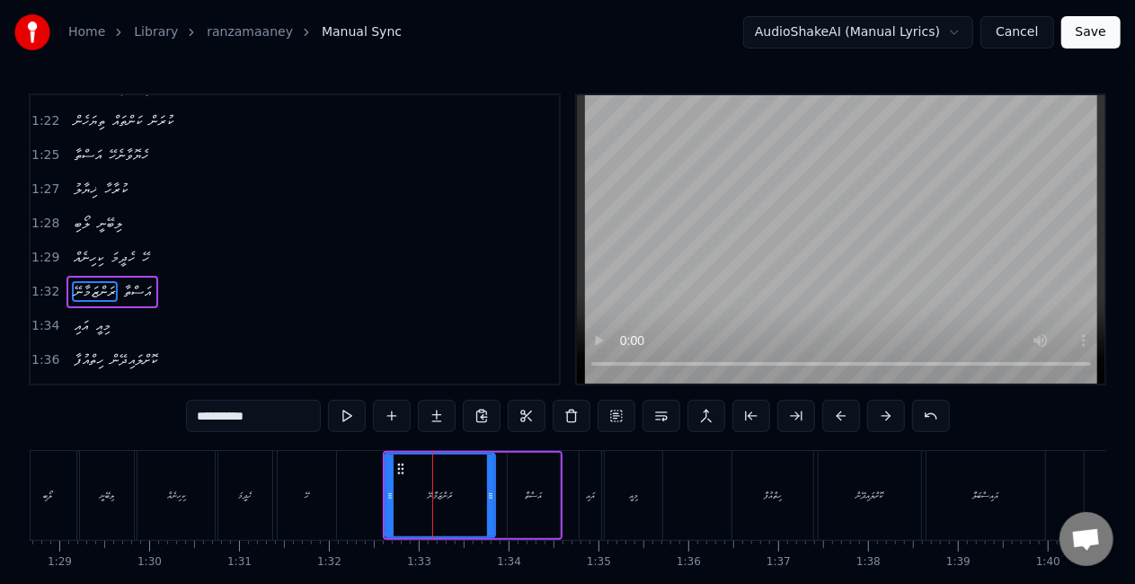
scroll to position [879, 0]
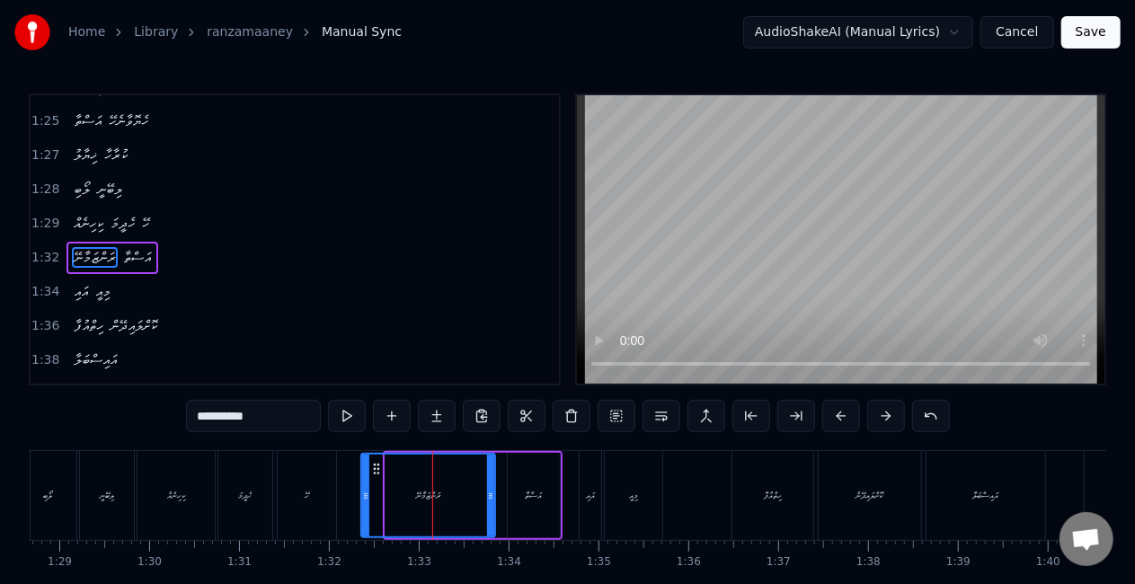
drag, startPoint x: 383, startPoint y: 502, endPoint x: 364, endPoint y: 499, distance: 19.1
click at [364, 499] on icon at bounding box center [365, 496] width 7 height 14
click at [324, 488] on div "ހޭ" at bounding box center [307, 495] width 58 height 89
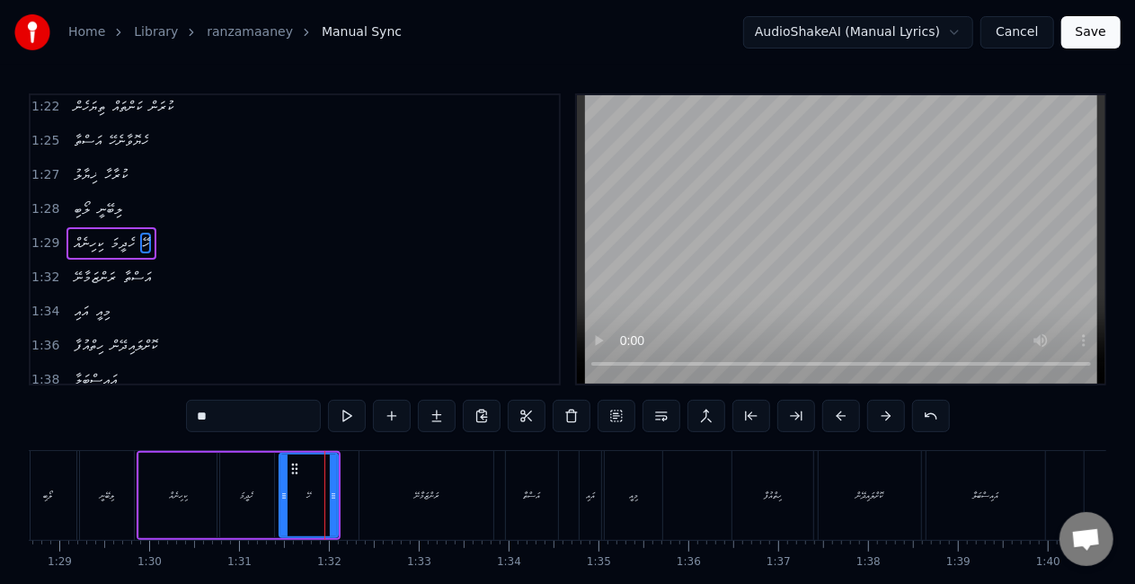
scroll to position [845, 0]
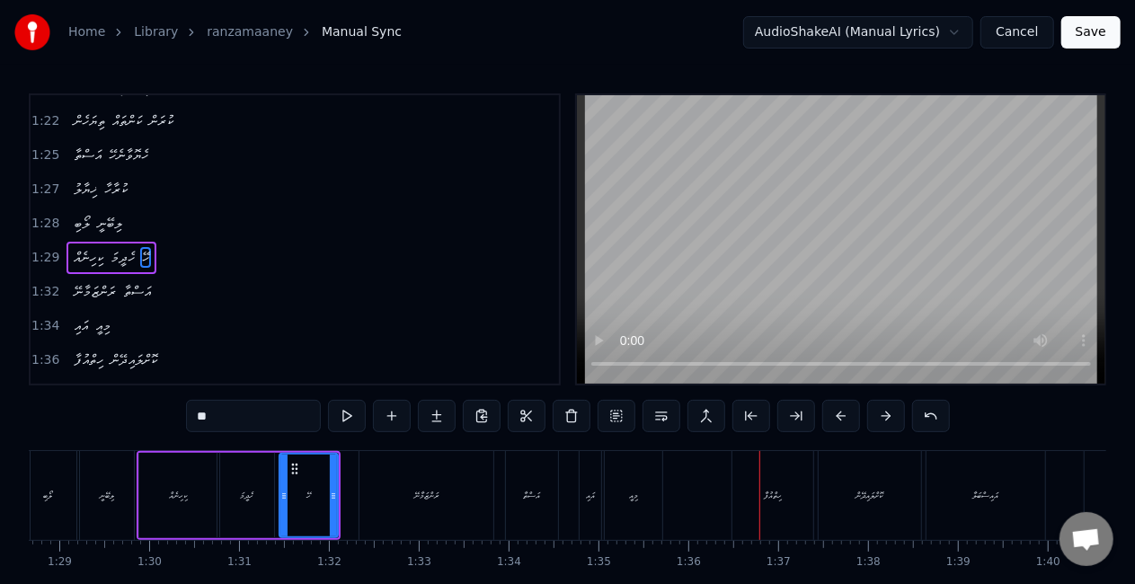
click at [749, 493] on div "ހިތްއުފާ" at bounding box center [773, 495] width 81 height 89
type input "********"
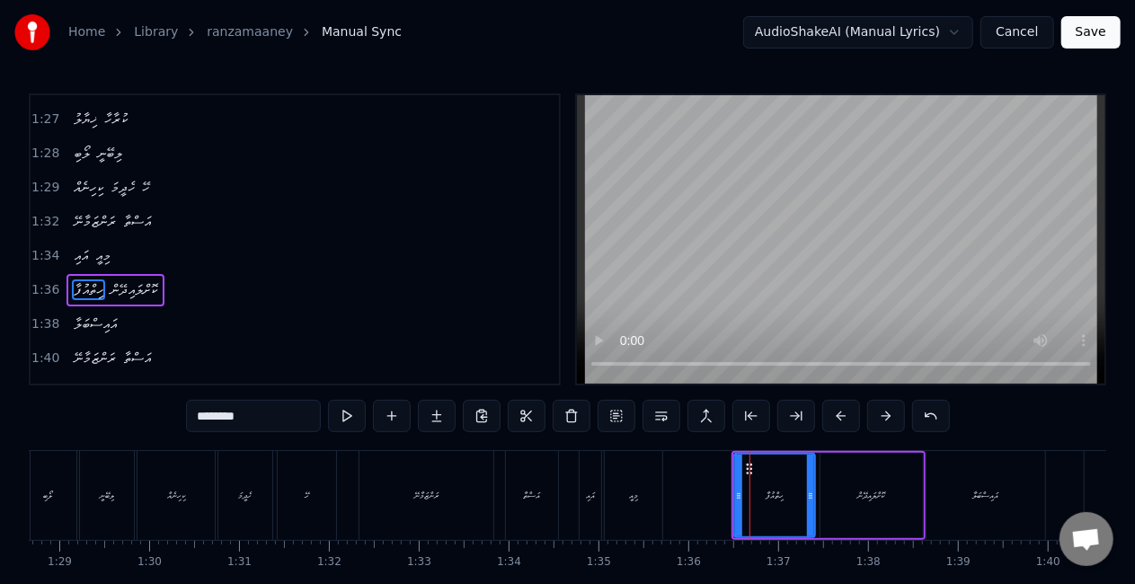
scroll to position [946, 0]
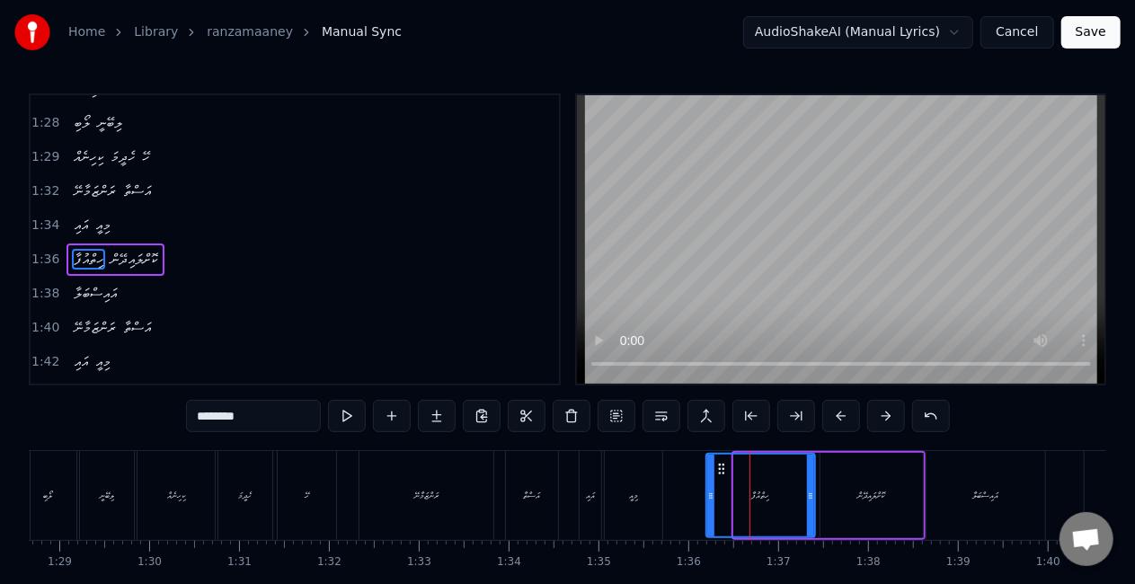
drag, startPoint x: 743, startPoint y: 493, endPoint x: 710, endPoint y: 488, distance: 33.6
click at [710, 489] on icon at bounding box center [710, 496] width 7 height 14
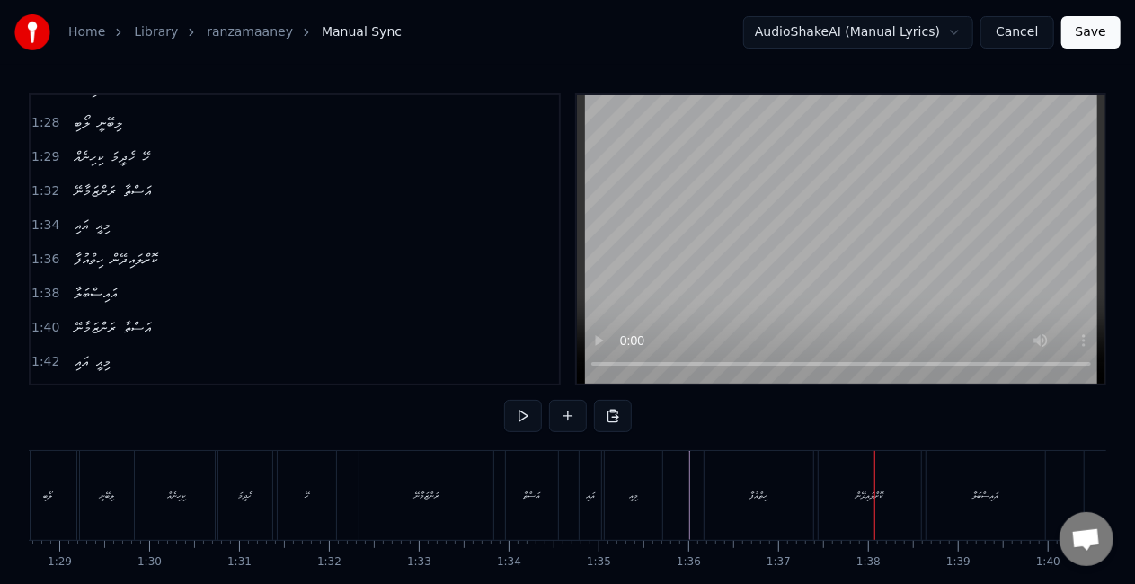
click at [728, 491] on div "ހިތްއުފާ" at bounding box center [759, 495] width 109 height 89
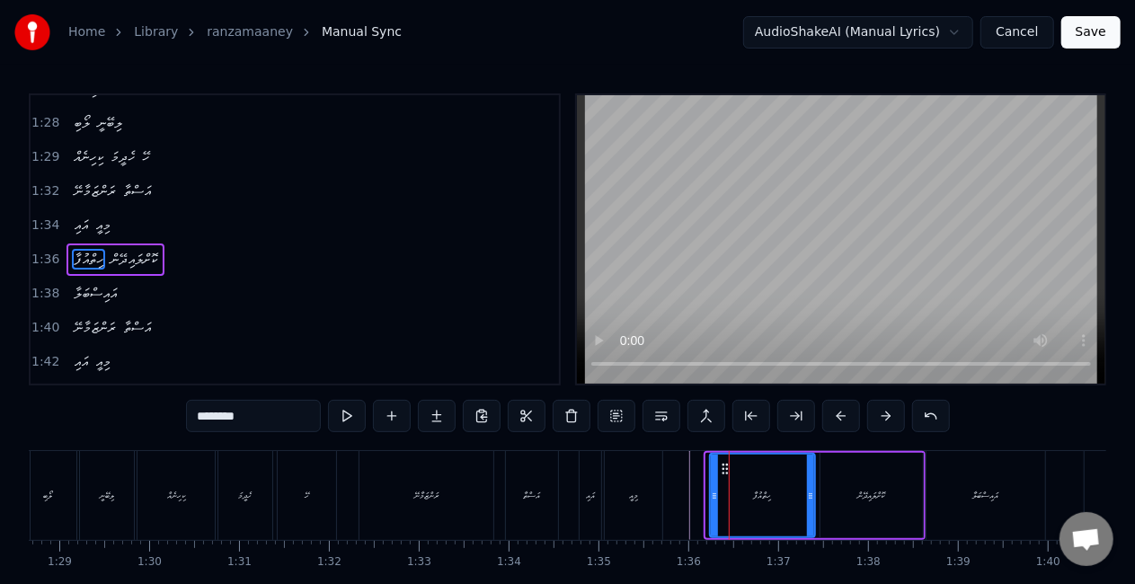
click at [715, 491] on icon at bounding box center [714, 496] width 7 height 14
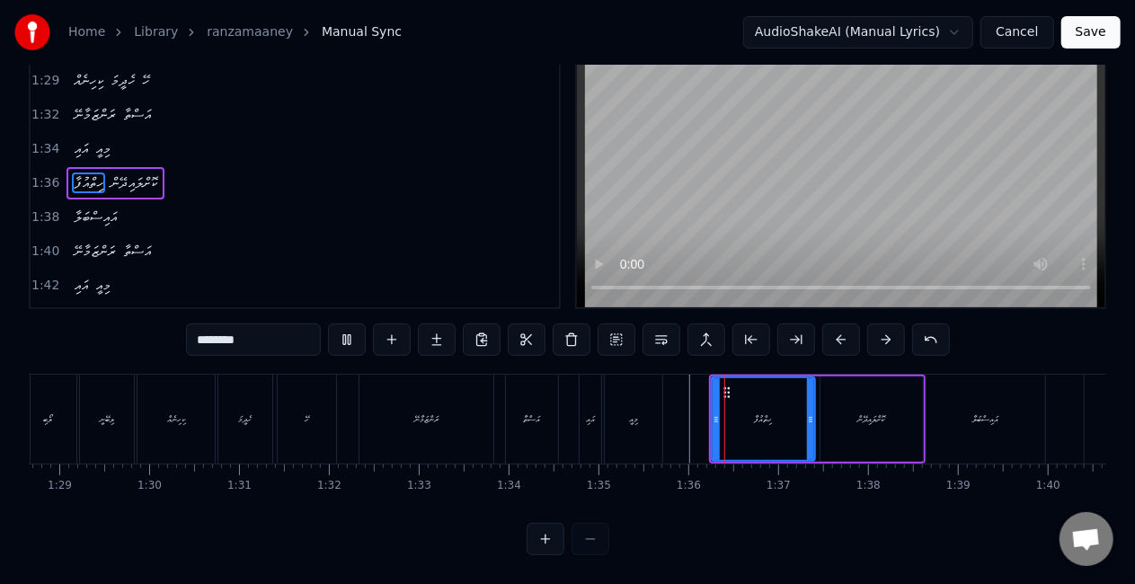
scroll to position [92, 0]
click at [614, 419] on div "މިއީ" at bounding box center [634, 419] width 58 height 89
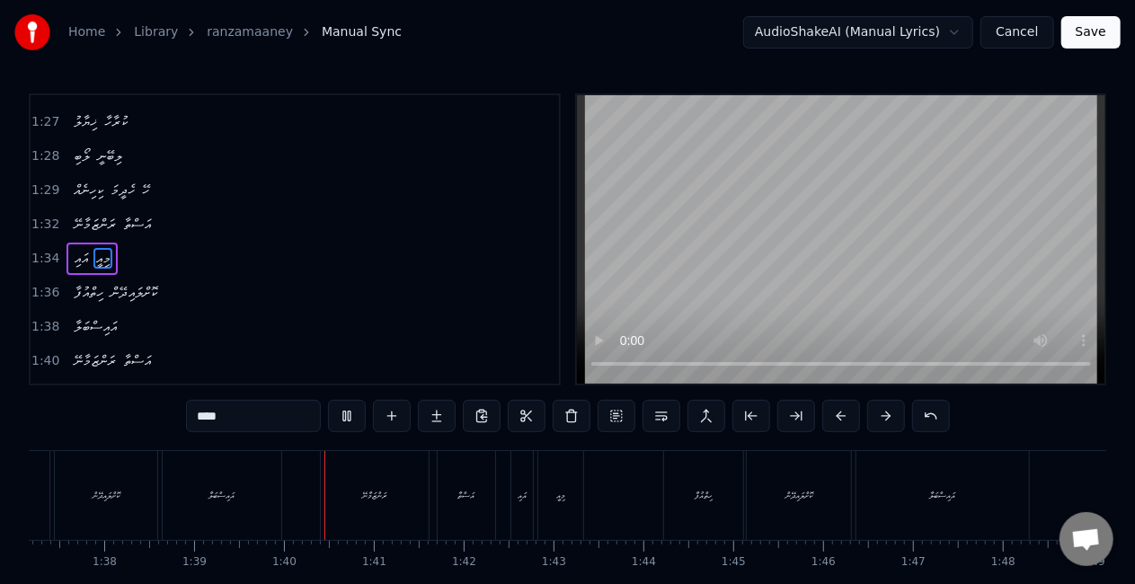
scroll to position [0, 8889]
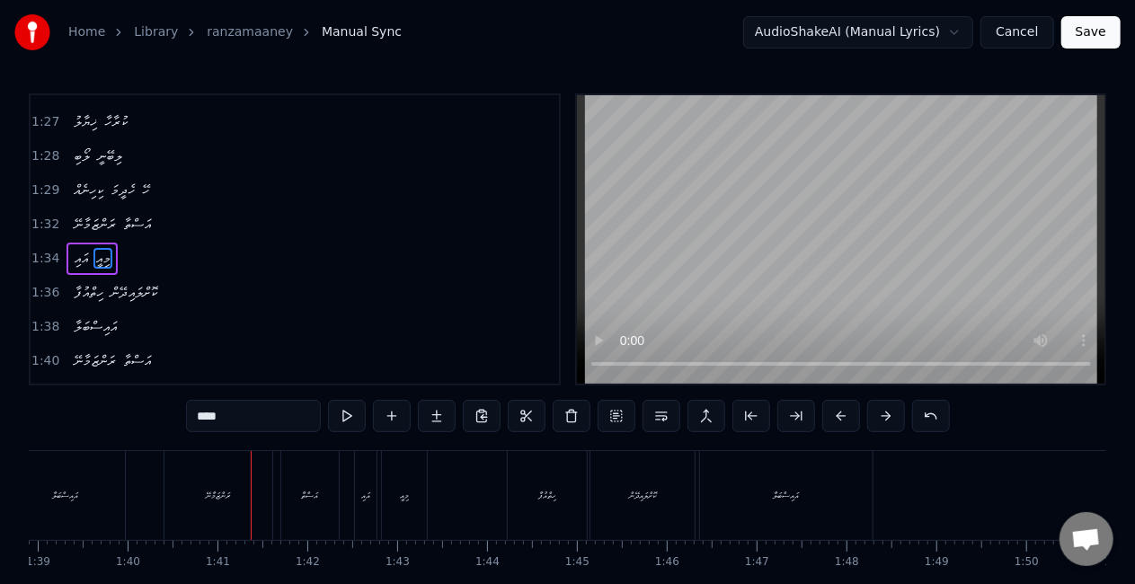
click at [227, 484] on div "ރަންޒަމާނޭ" at bounding box center [218, 495] width 108 height 89
type input "**********"
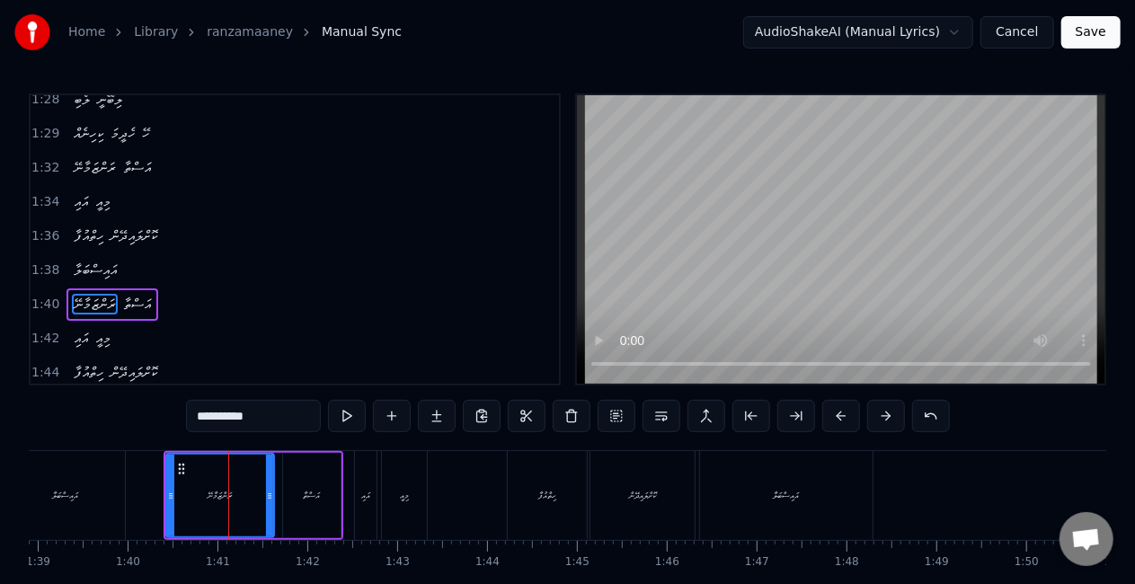
scroll to position [1013, 0]
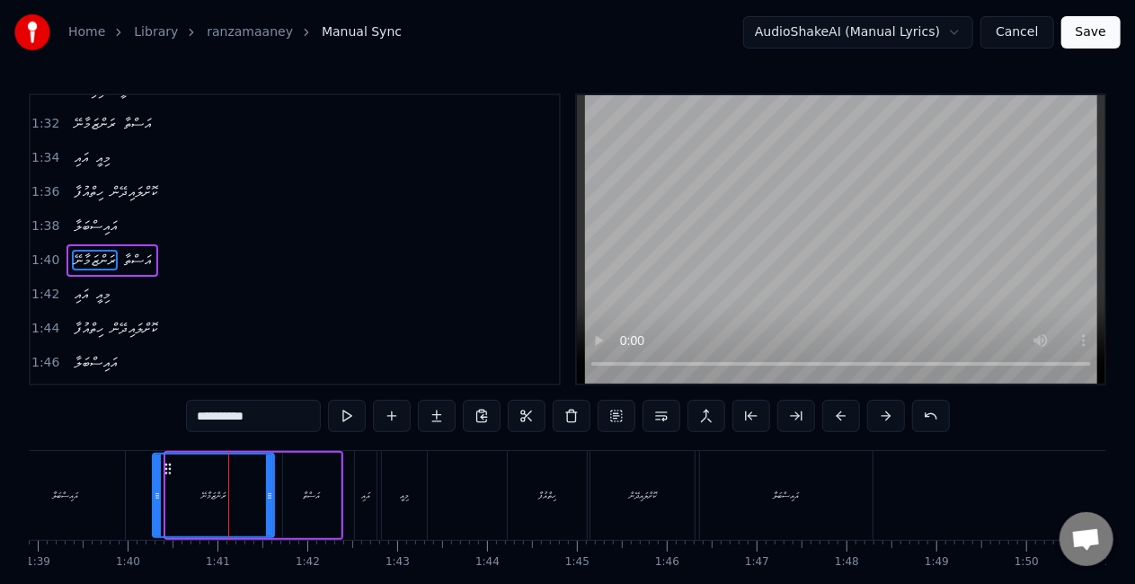
drag, startPoint x: 168, startPoint y: 493, endPoint x: 155, endPoint y: 487, distance: 14.5
click at [155, 487] on div at bounding box center [157, 496] width 7 height 82
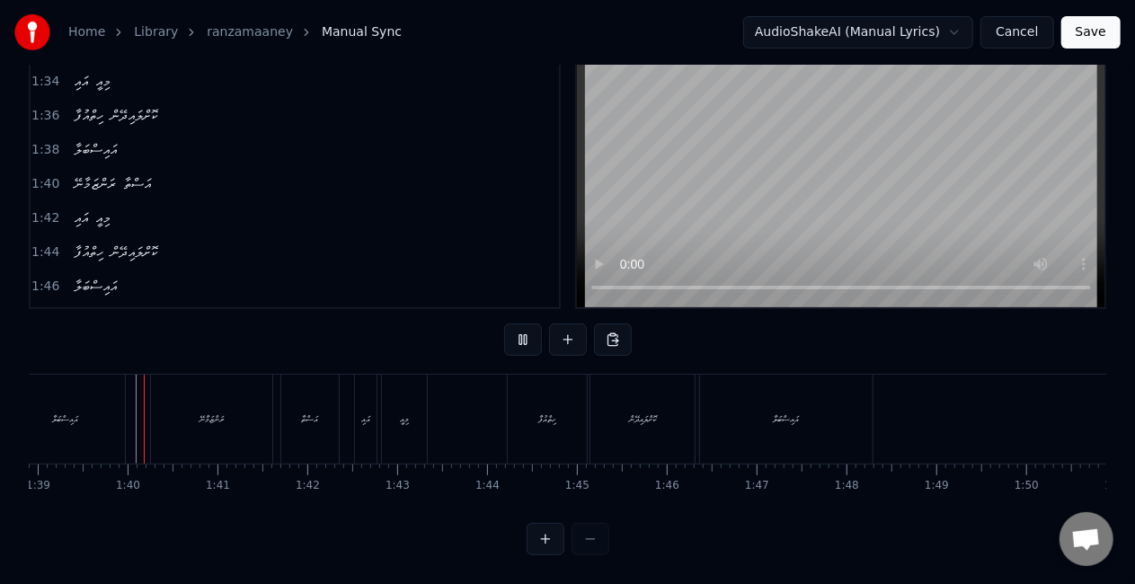
scroll to position [92, 0]
click at [538, 396] on div "ހިތްއުފާ" at bounding box center [547, 419] width 79 height 89
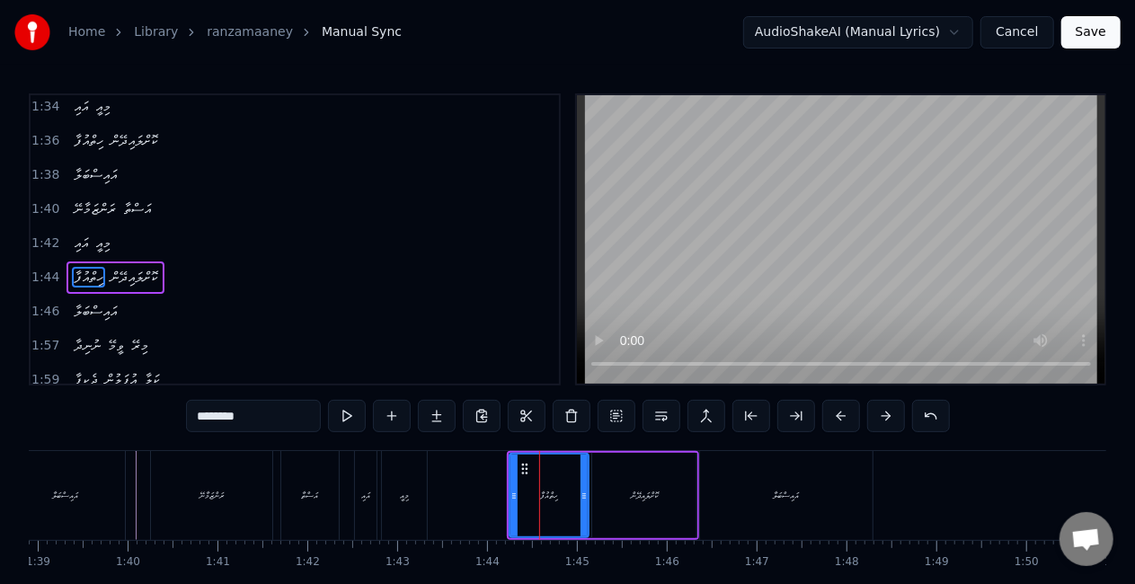
scroll to position [1080, 0]
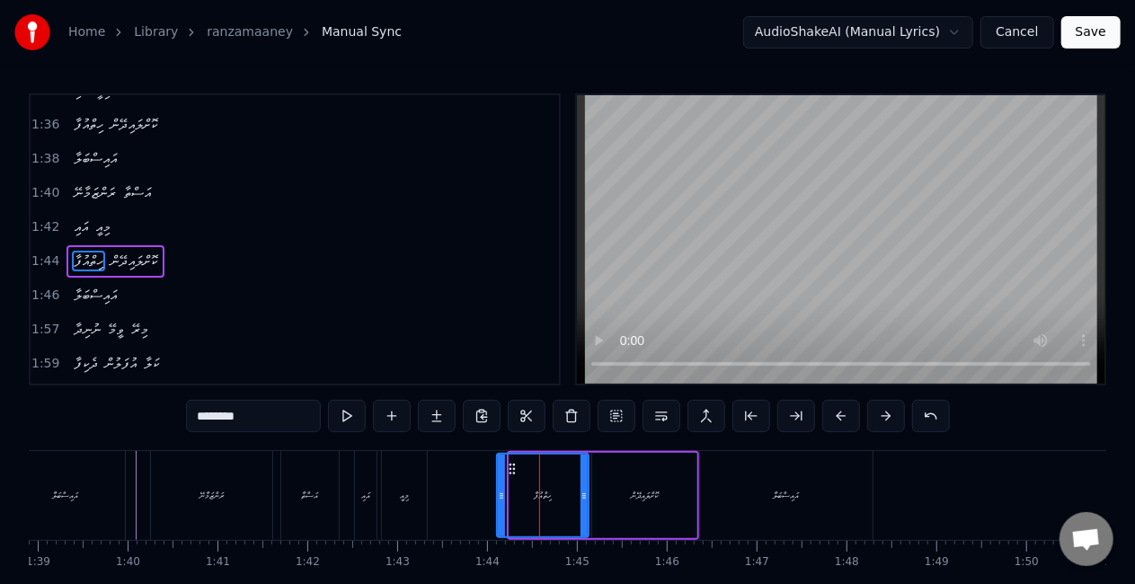
drag, startPoint x: 512, startPoint y: 484, endPoint x: 494, endPoint y: 475, distance: 20.5
click at [500, 475] on div at bounding box center [501, 496] width 7 height 82
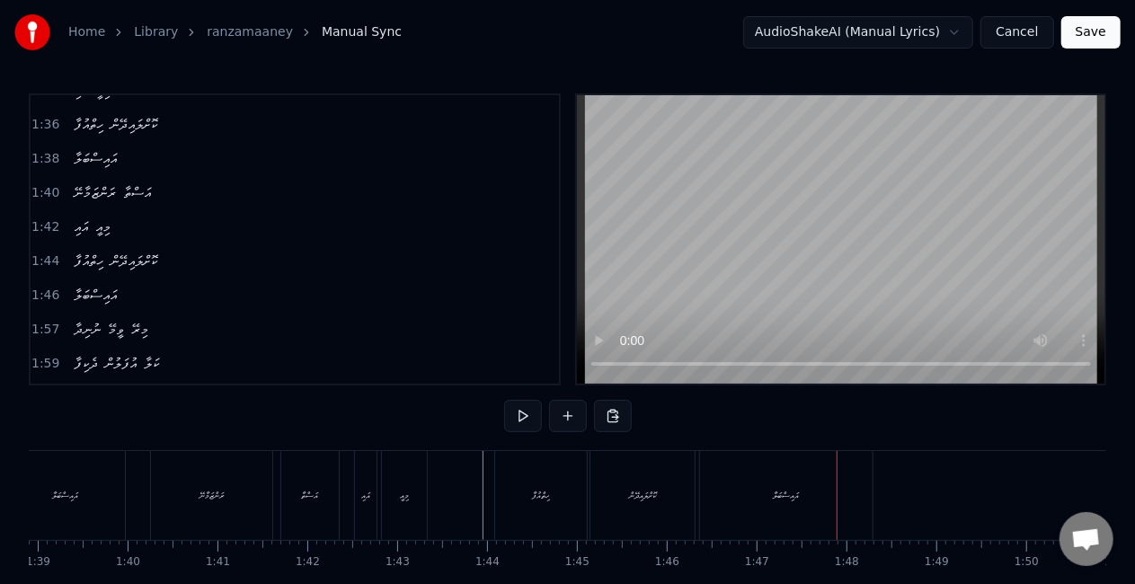
click at [791, 496] on div "އައިސްބަލާ" at bounding box center [786, 495] width 26 height 13
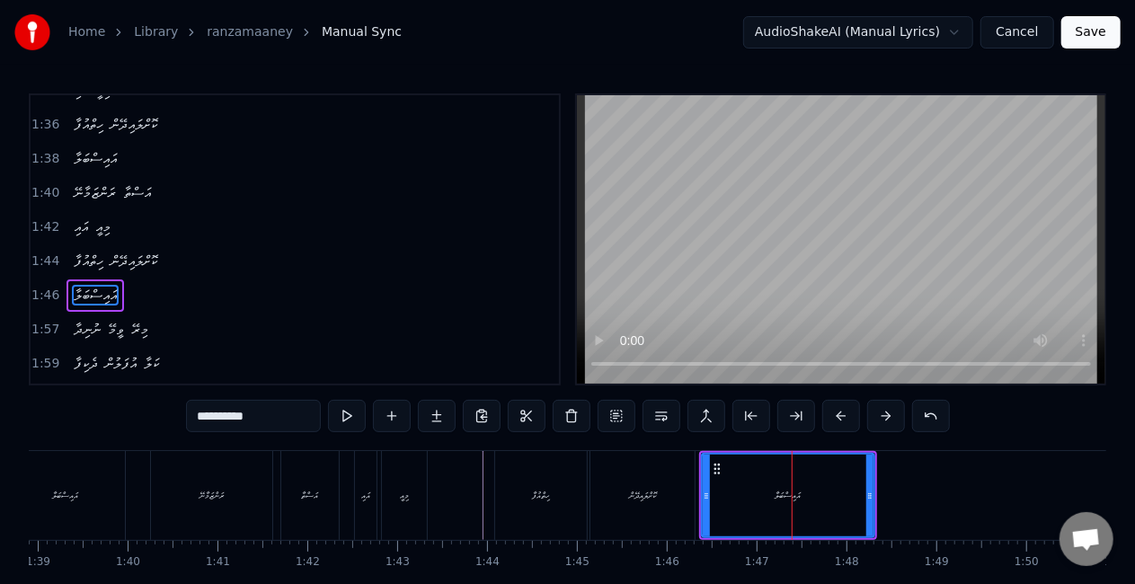
scroll to position [1114, 0]
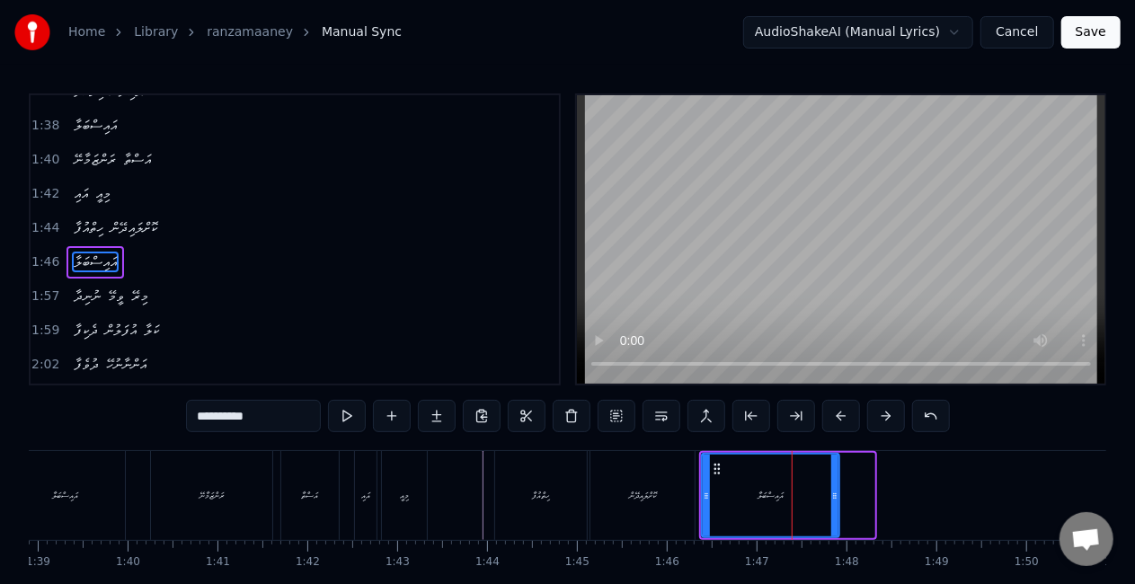
drag, startPoint x: 866, startPoint y: 496, endPoint x: 781, endPoint y: 484, distance: 86.3
click at [834, 491] on icon at bounding box center [834, 496] width 7 height 14
click at [715, 491] on div "އައިސްބަލާ" at bounding box center [772, 496] width 138 height 82
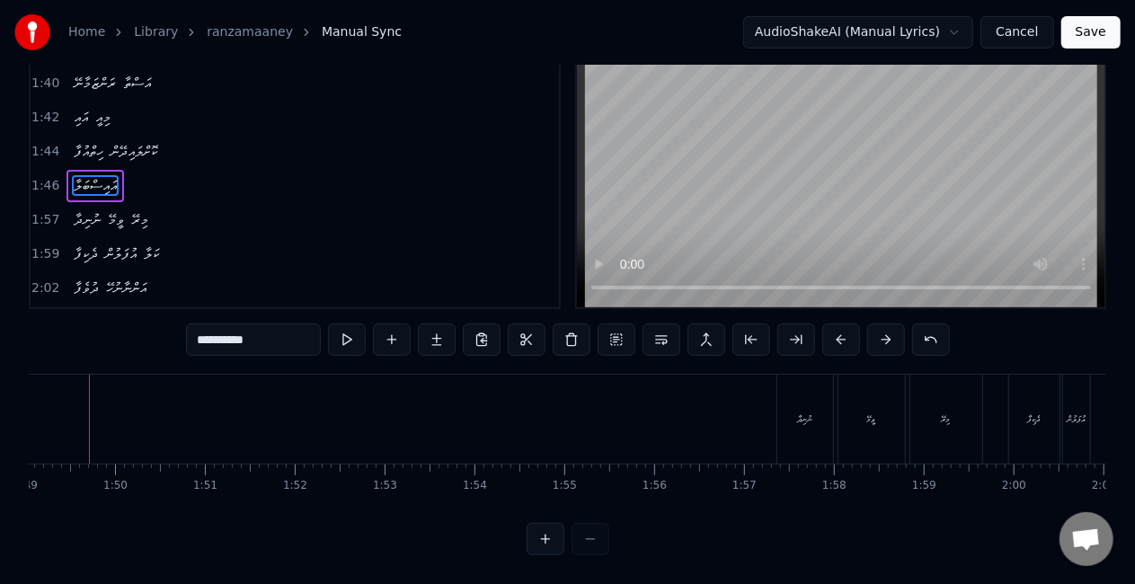
scroll to position [0, 9810]
click at [789, 413] on div "ނުނިދާ" at bounding box center [795, 419] width 15 height 13
type input "******"
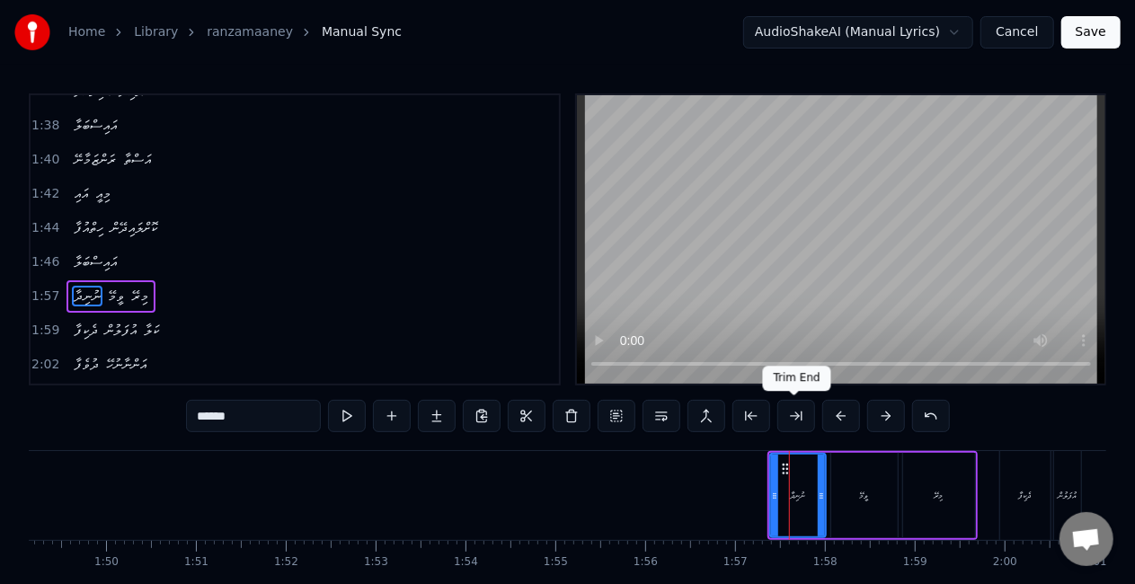
scroll to position [1147, 0]
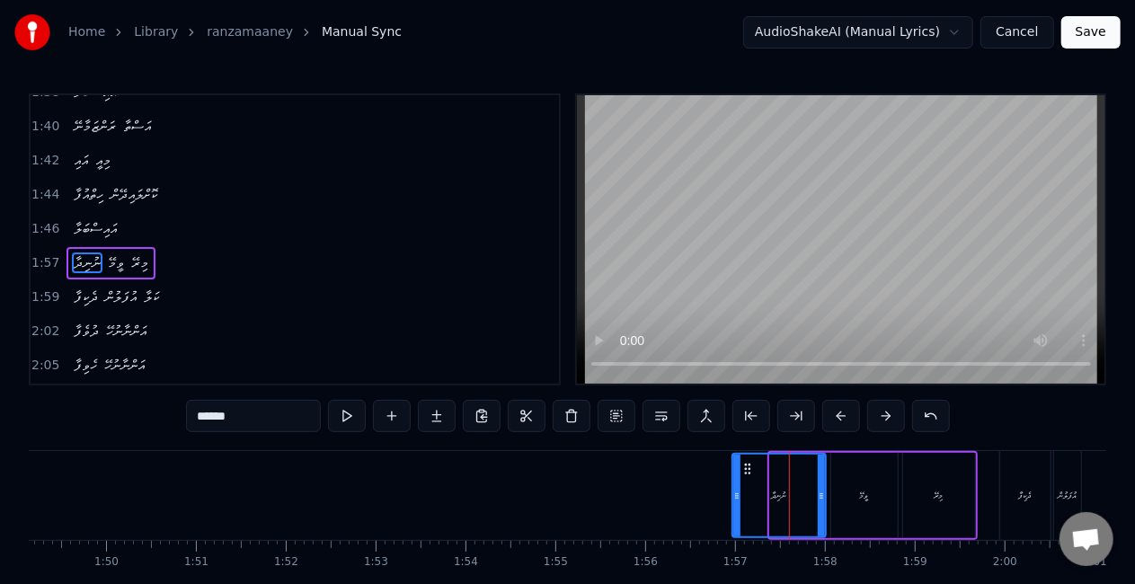
drag, startPoint x: 773, startPoint y: 484, endPoint x: 732, endPoint y: 480, distance: 41.5
click at [735, 480] on div at bounding box center [736, 496] width 7 height 82
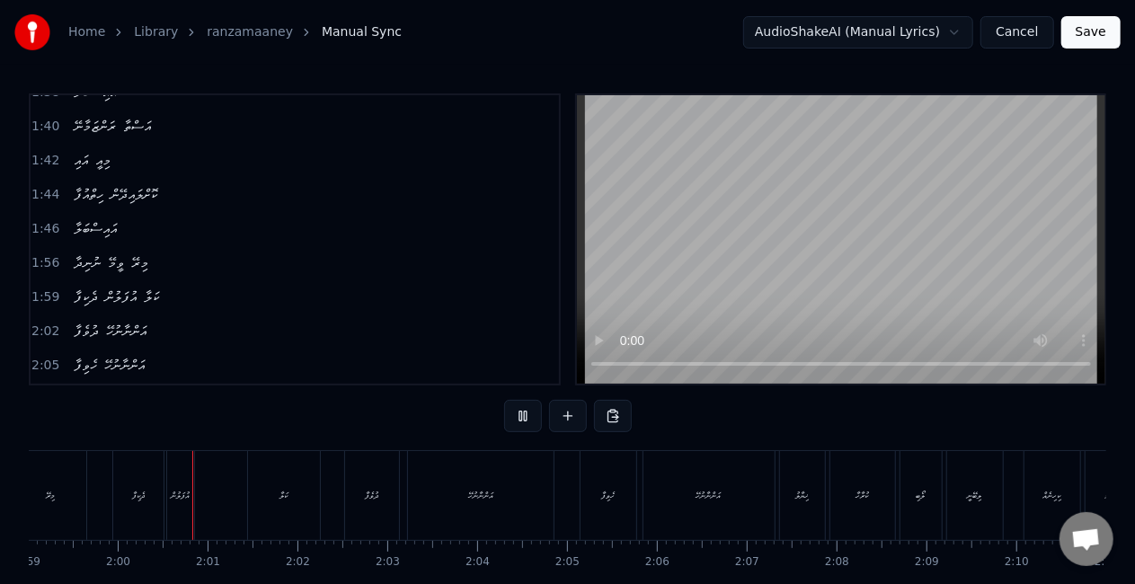
scroll to position [0, 10714]
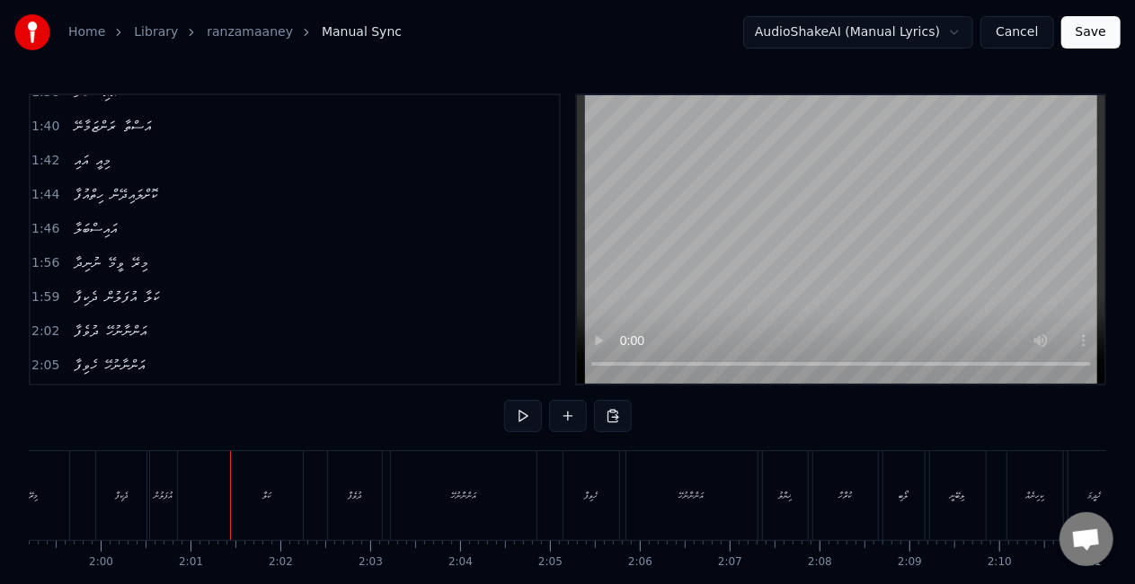
click at [124, 507] on div "ދެކިފާ" at bounding box center [121, 495] width 50 height 89
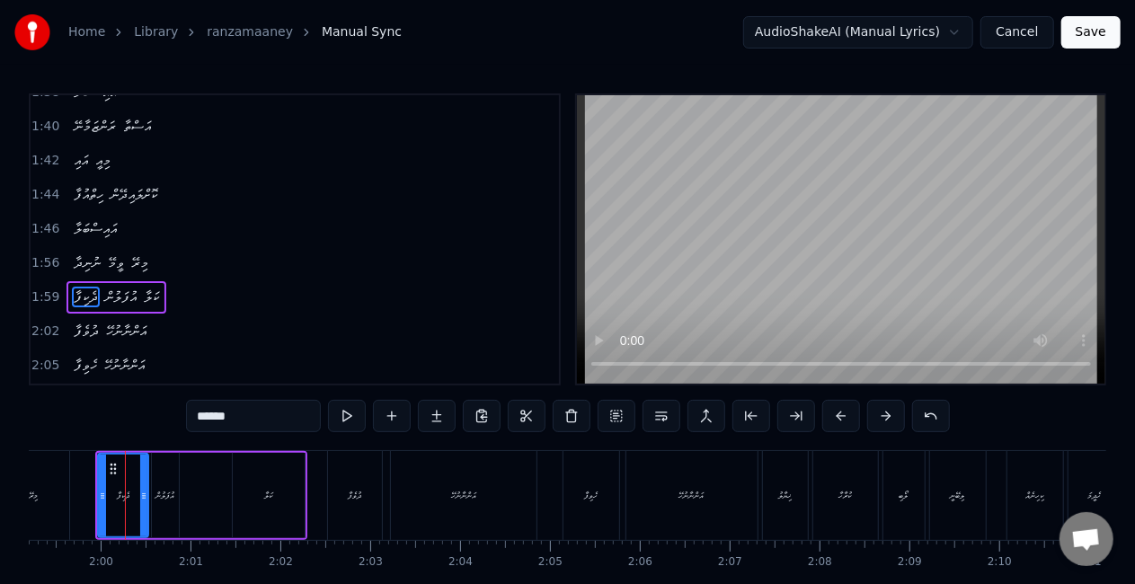
scroll to position [1181, 0]
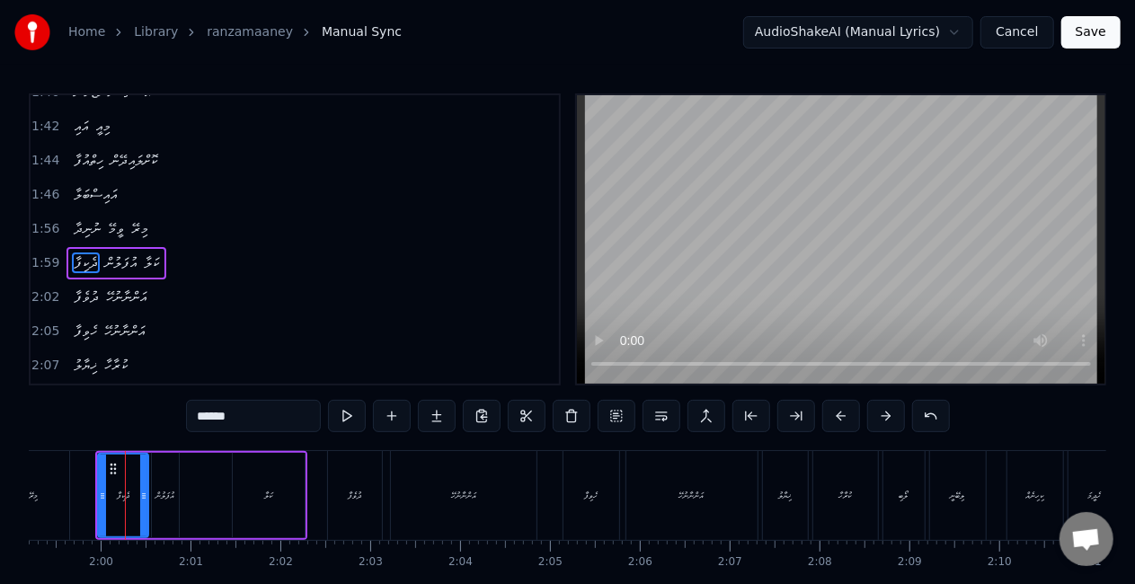
click at [172, 500] on div "އުފަލުން" at bounding box center [164, 495] width 19 height 13
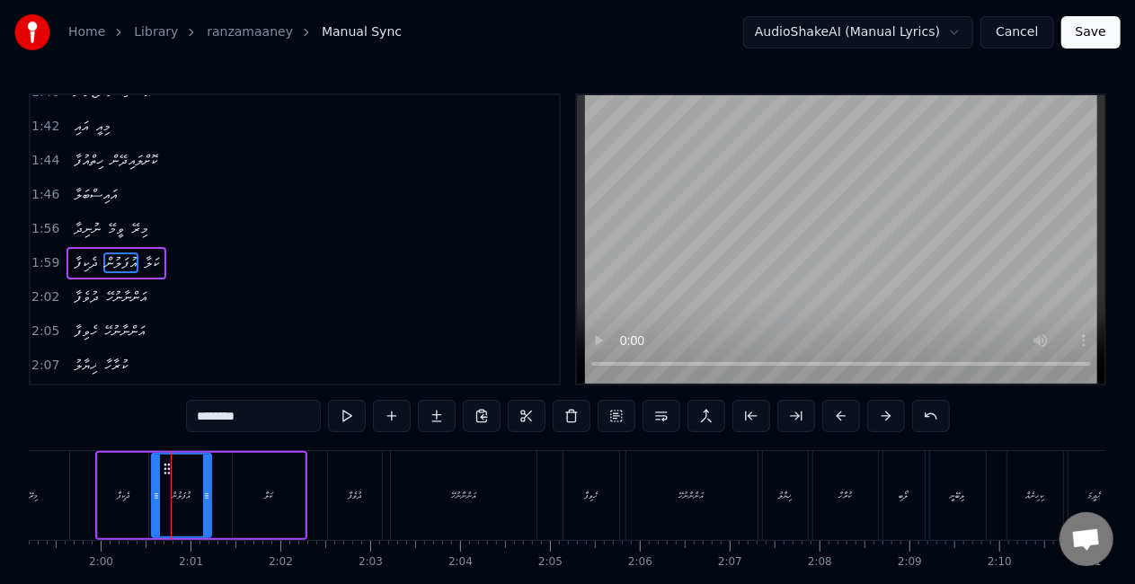
drag, startPoint x: 174, startPoint y: 499, endPoint x: 201, endPoint y: 494, distance: 27.3
click at [207, 499] on icon at bounding box center [206, 496] width 7 height 14
click at [102, 502] on div "ދެކިފާ" at bounding box center [123, 495] width 50 height 85
type input "******"
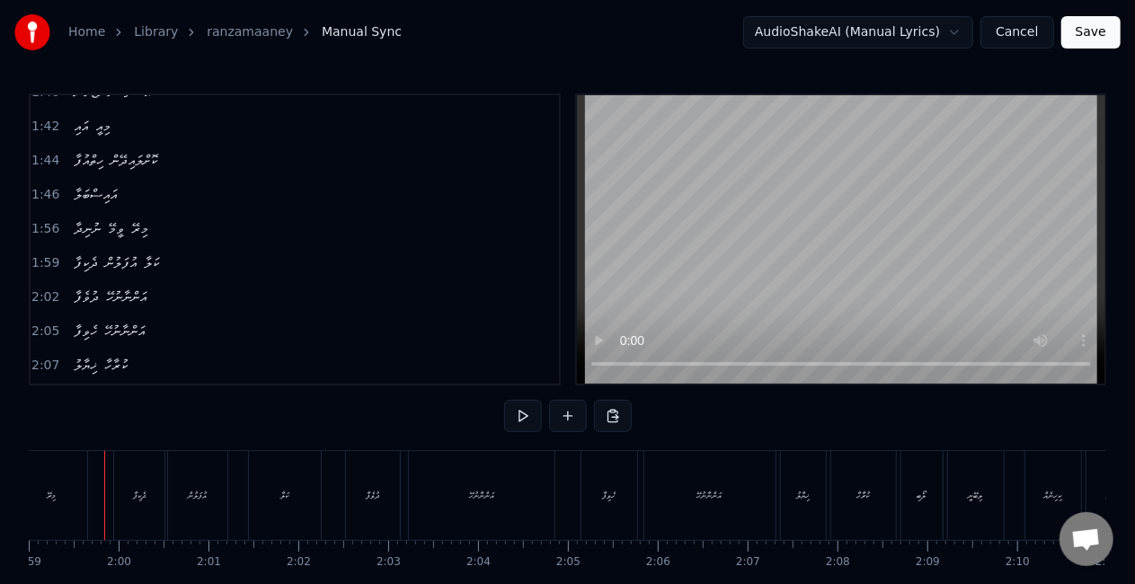
scroll to position [0, 10681]
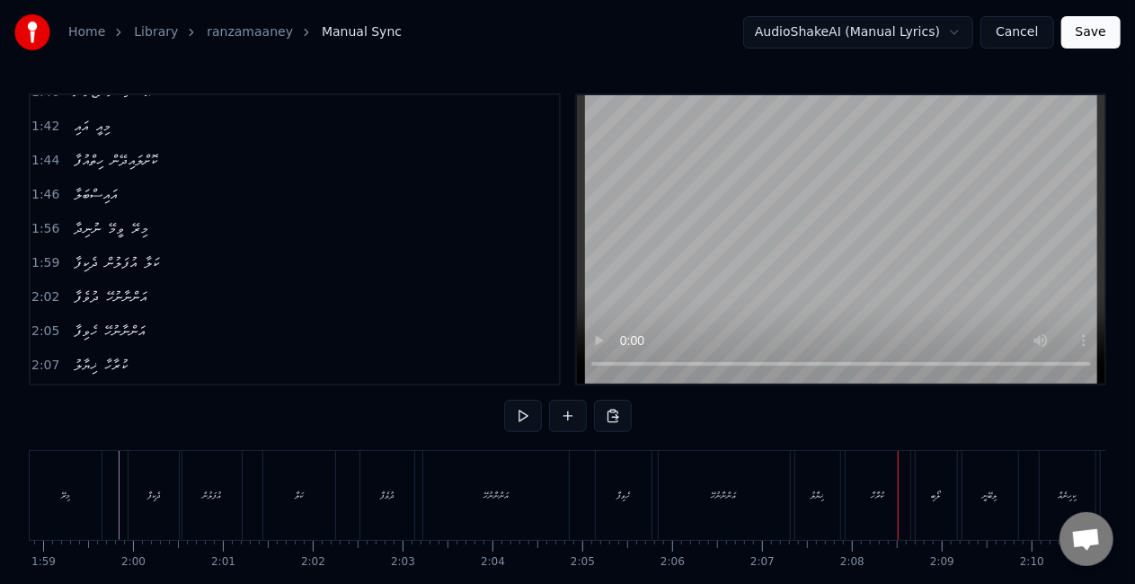
click at [937, 505] on div "ލޯބި" at bounding box center [936, 495] width 41 height 89
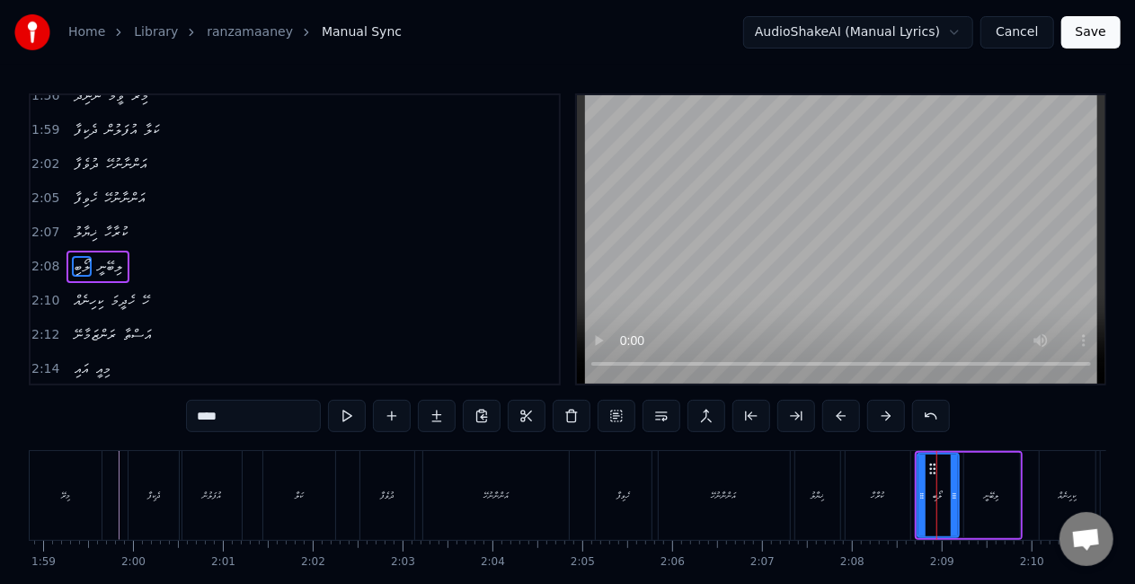
scroll to position [1315, 0]
drag, startPoint x: 919, startPoint y: 507, endPoint x: 882, endPoint y: 499, distance: 37.7
click at [911, 502] on div at bounding box center [914, 496] width 7 height 82
click at [872, 498] on div "ކުރާހާ" at bounding box center [878, 495] width 13 height 13
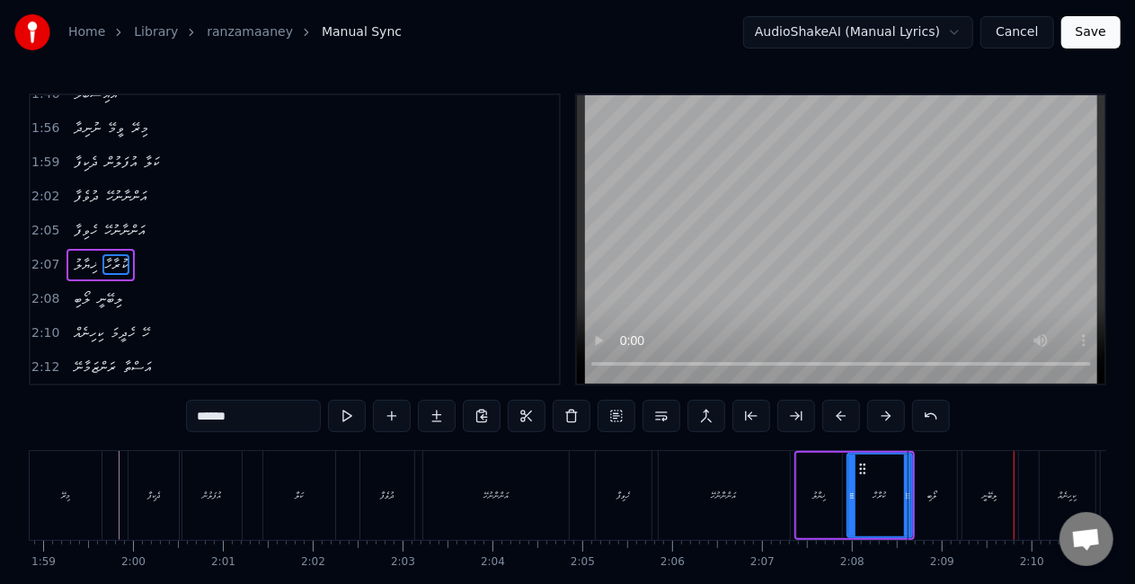
click at [1059, 493] on div "ކިހިނެއް" at bounding box center [1068, 495] width 18 height 13
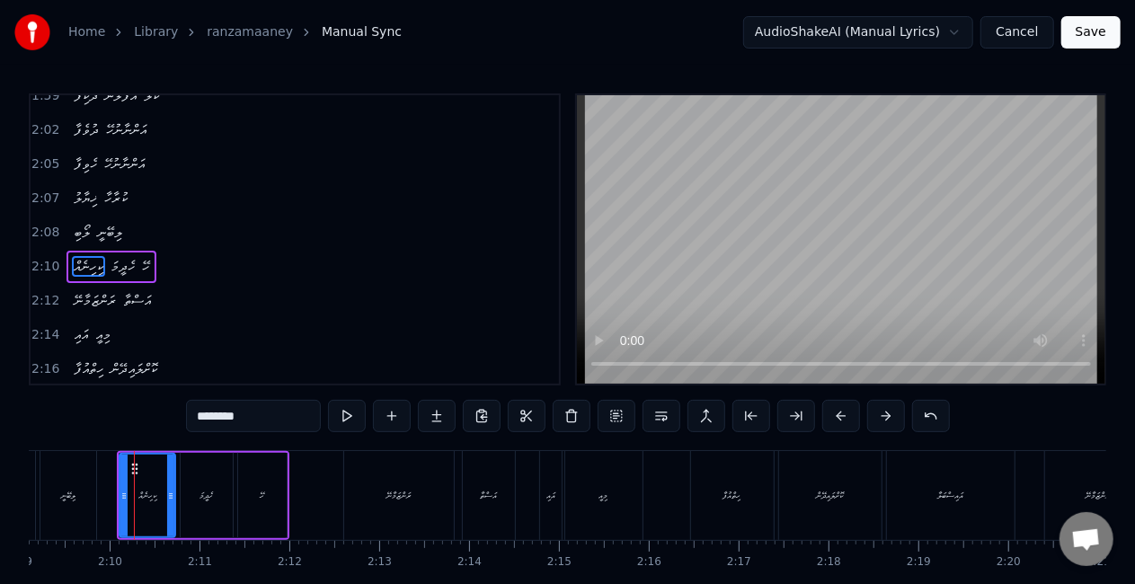
scroll to position [0, 11618]
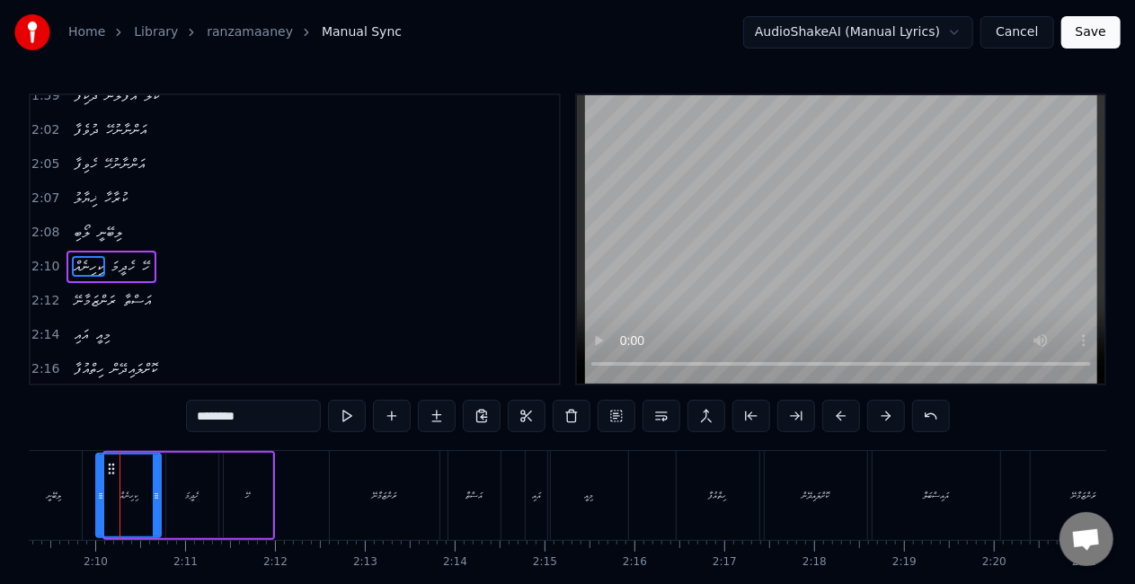
drag, startPoint x: 109, startPoint y: 494, endPoint x: 97, endPoint y: 489, distance: 12.9
click at [101, 493] on icon at bounding box center [100, 496] width 7 height 14
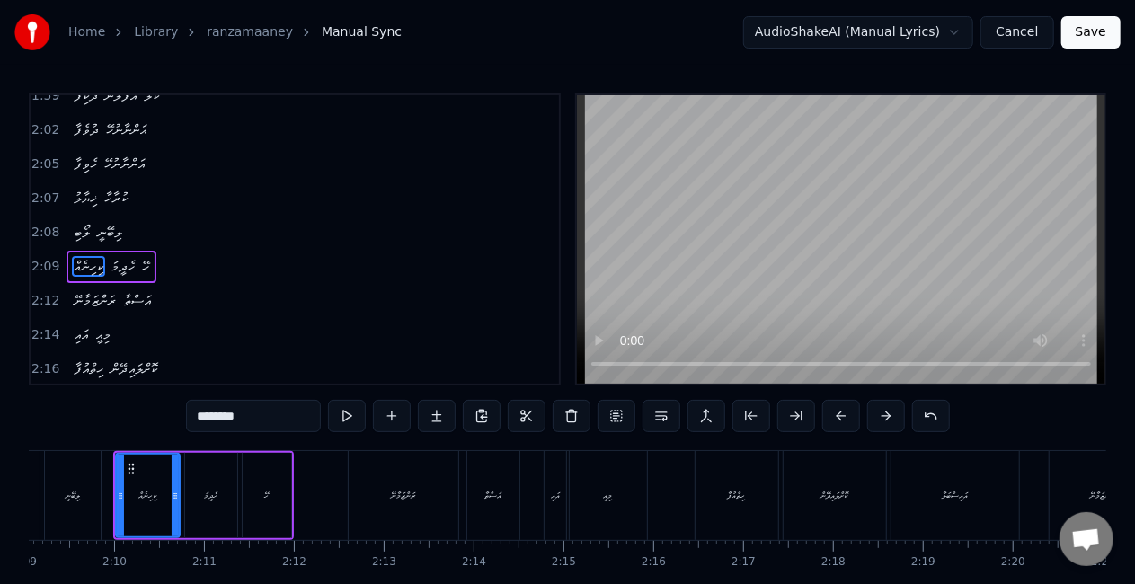
drag, startPoint x: 86, startPoint y: 489, endPoint x: 107, endPoint y: 478, distance: 23.3
click at [86, 489] on div "ލިބޭނީ" at bounding box center [73, 495] width 56 height 89
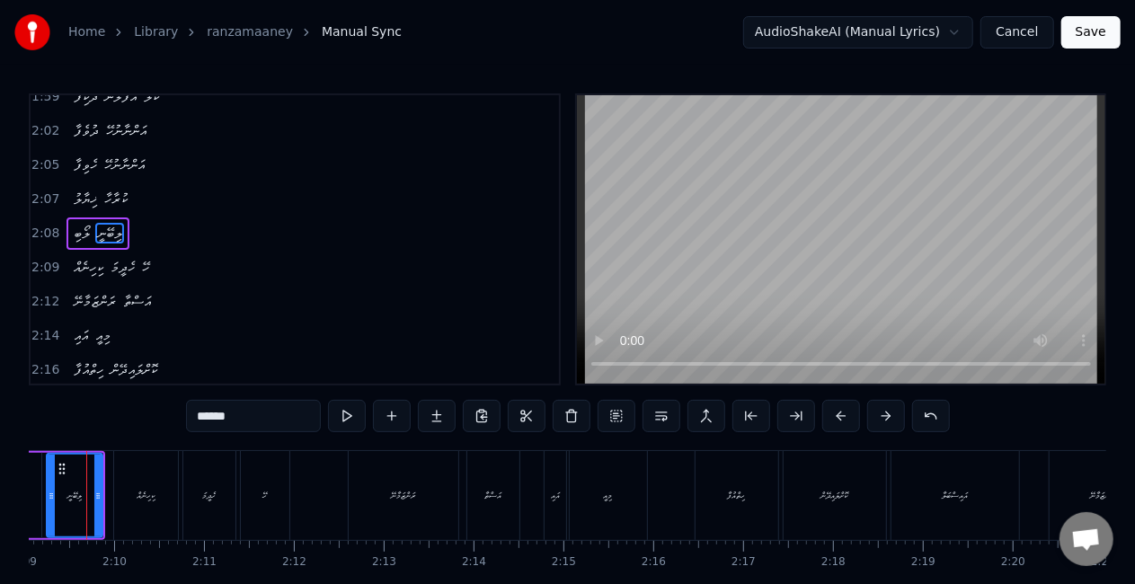
scroll to position [0, 11567]
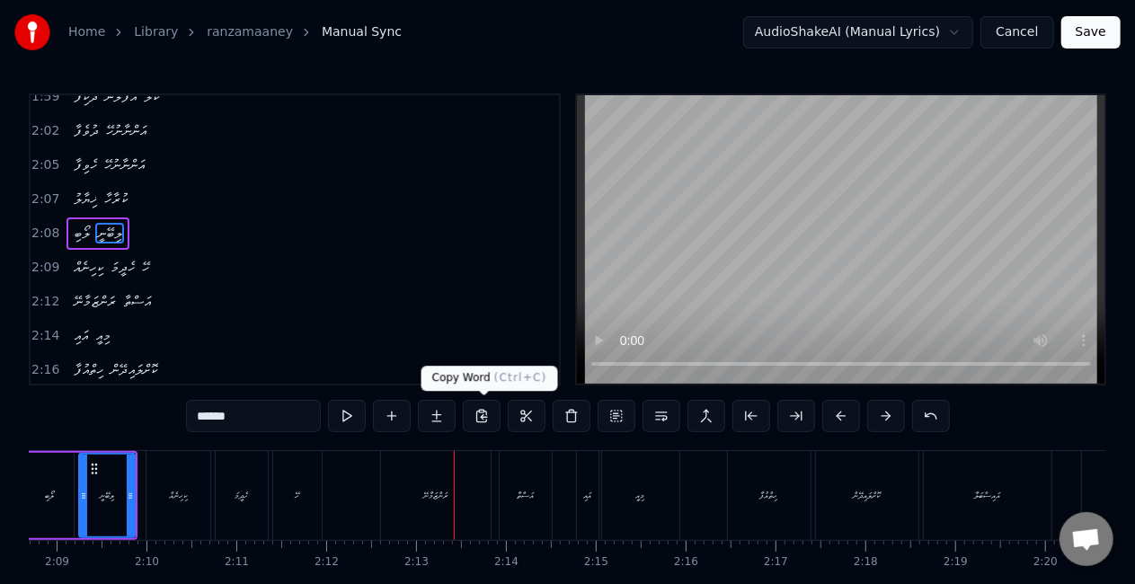
click at [386, 514] on div "ރަންޒަމާނޭ" at bounding box center [436, 495] width 110 height 89
type input "**********"
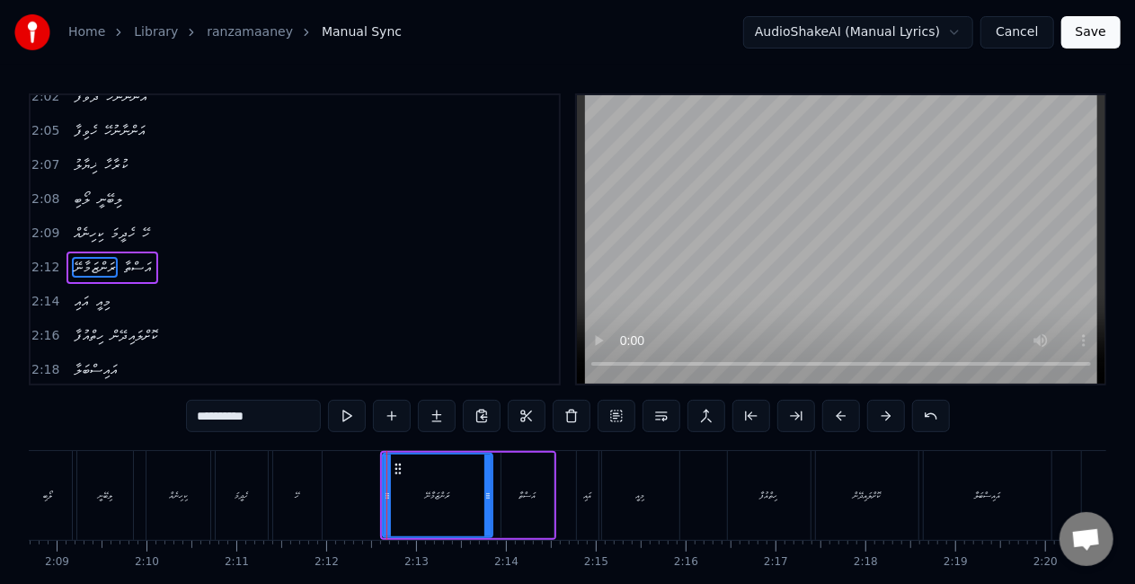
scroll to position [1382, 0]
drag, startPoint x: 385, startPoint y: 505, endPoint x: 365, endPoint y: 499, distance: 20.8
click at [365, 499] on div at bounding box center [368, 496] width 7 height 82
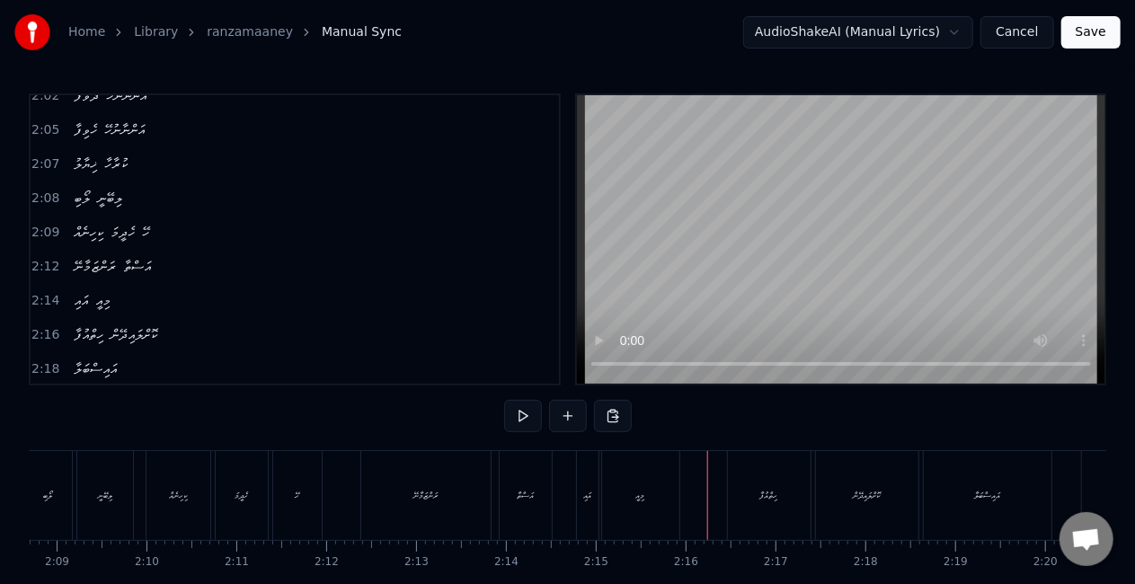
click at [740, 489] on div "ހިތްއުފާ" at bounding box center [769, 495] width 83 height 89
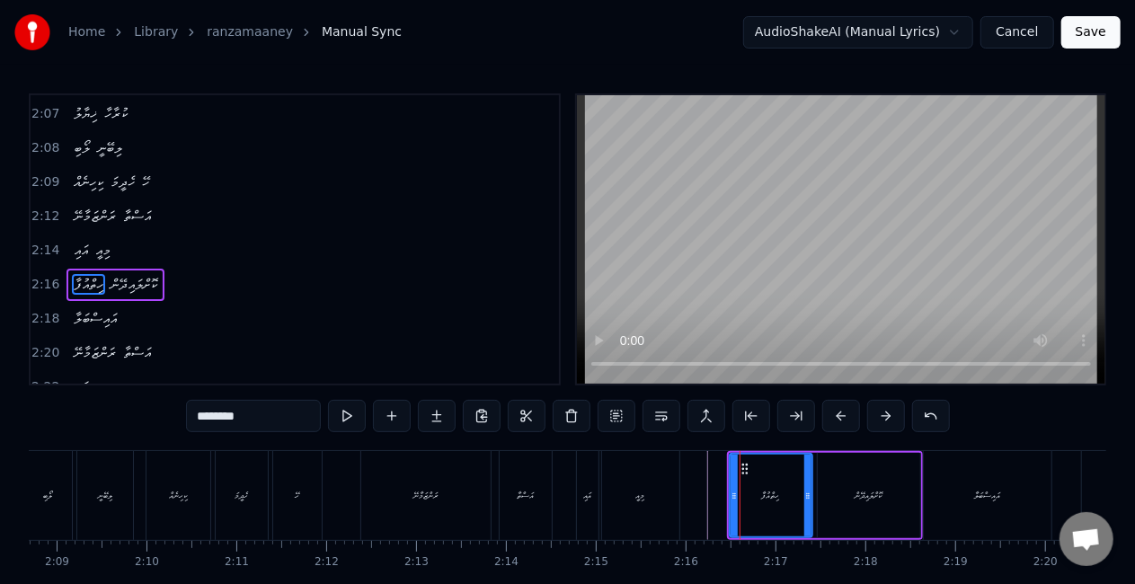
scroll to position [1449, 0]
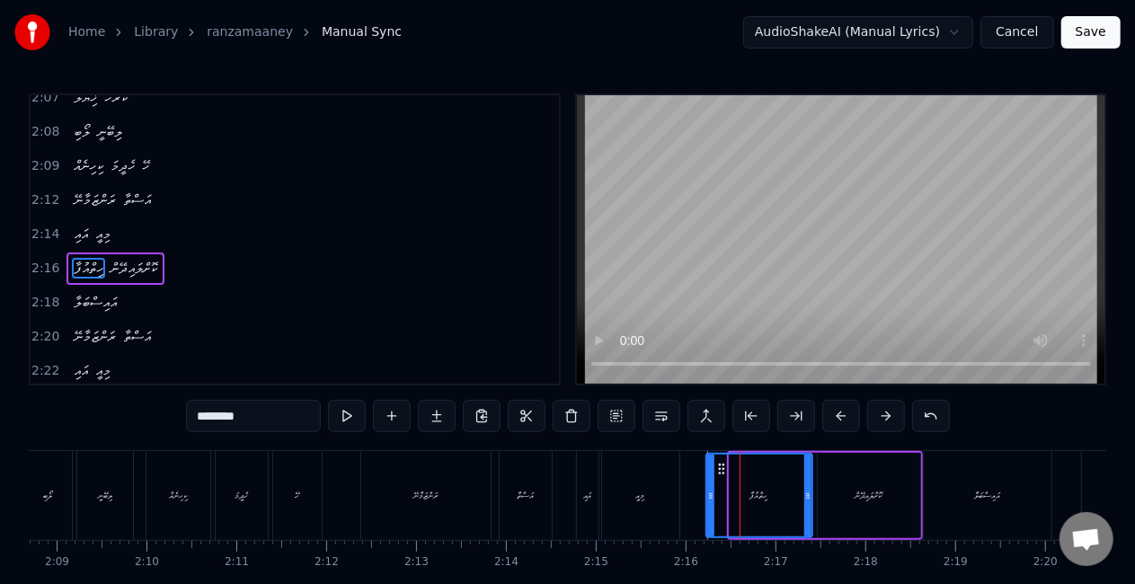
drag, startPoint x: 738, startPoint y: 489, endPoint x: 708, endPoint y: 493, distance: 30.0
click at [708, 493] on icon at bounding box center [710, 496] width 7 height 14
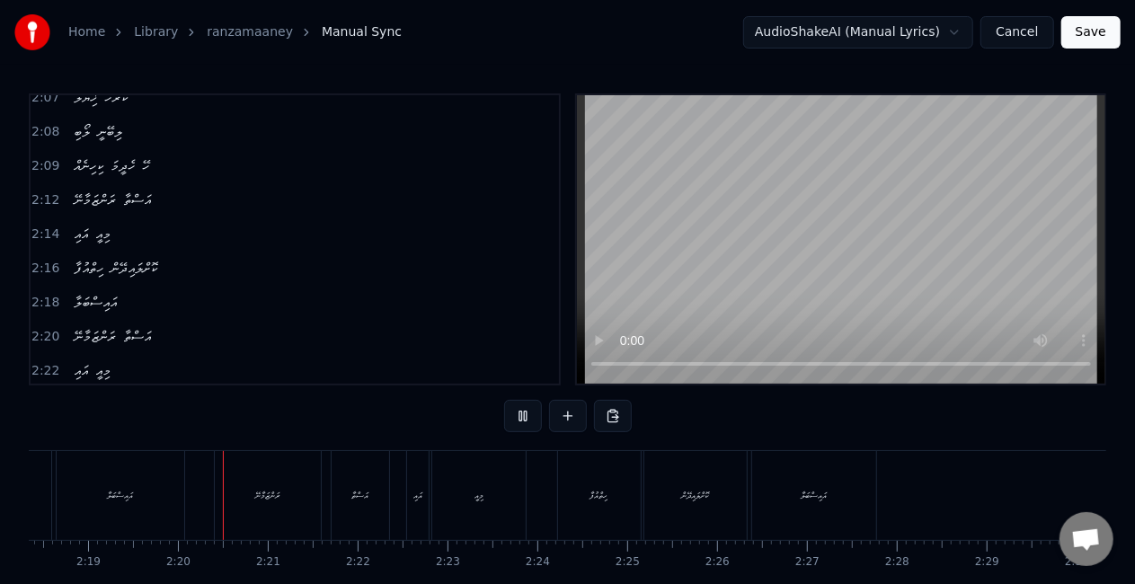
scroll to position [0, 12477]
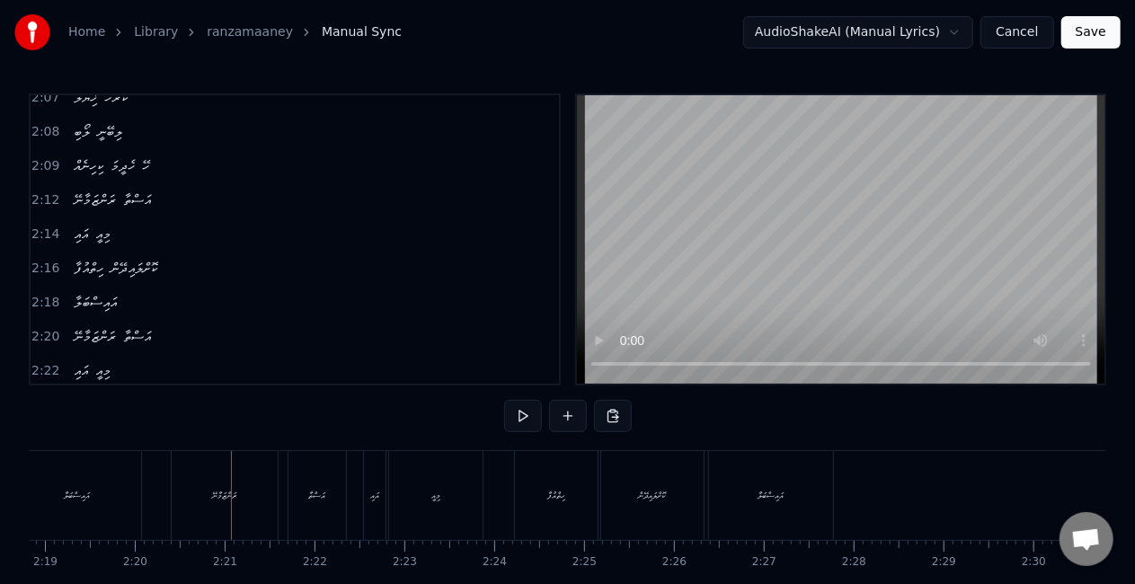
click at [210, 516] on div "ރަންޒަމާނޭ" at bounding box center [225, 495] width 106 height 89
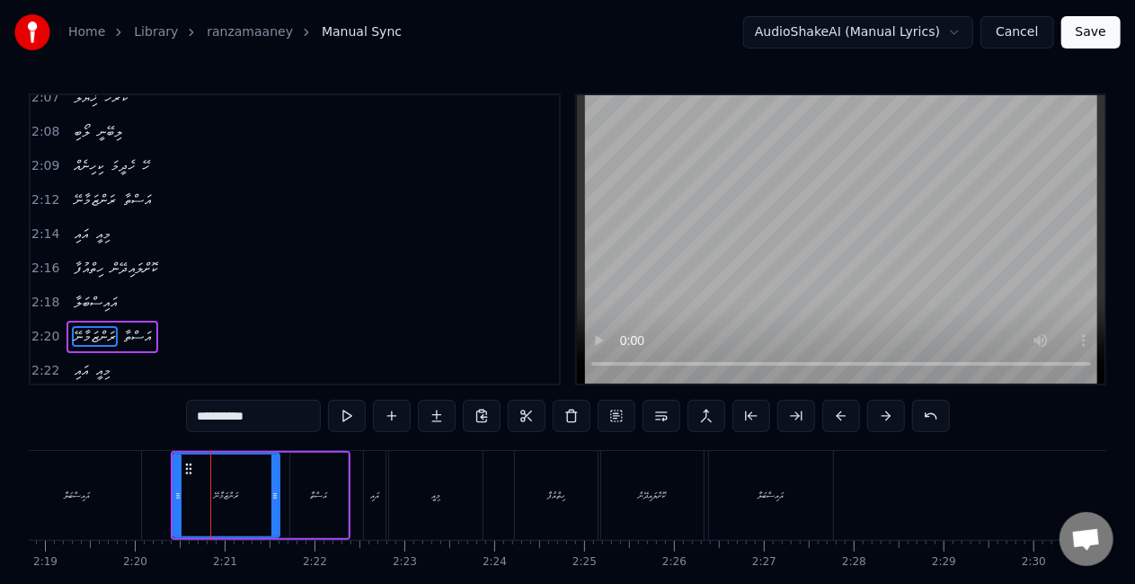
scroll to position [1516, 0]
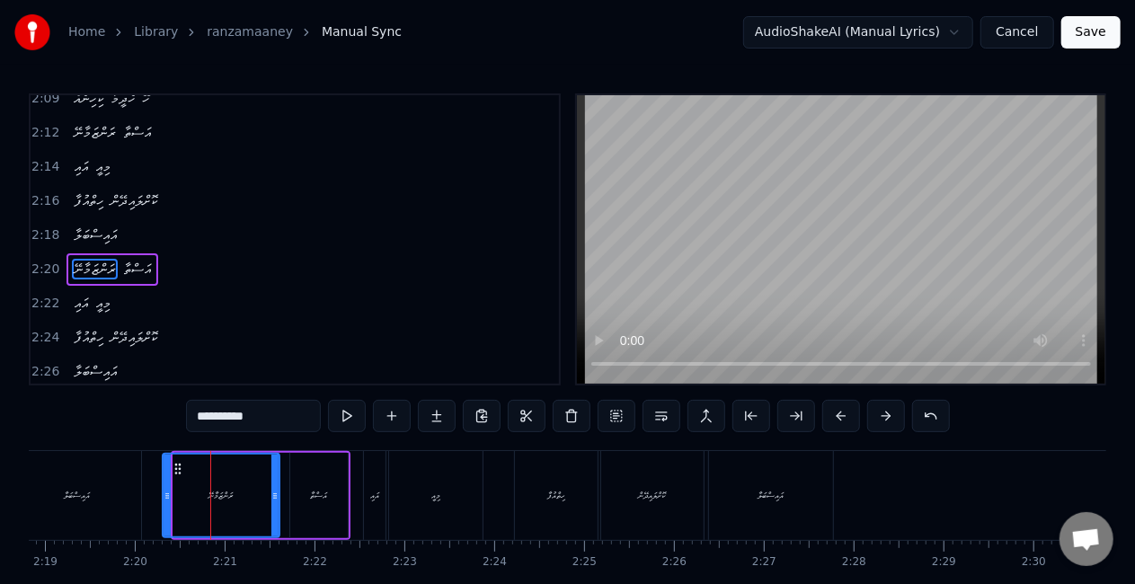
drag, startPoint x: 177, startPoint y: 502, endPoint x: 159, endPoint y: 498, distance: 18.5
click at [166, 498] on div at bounding box center [167, 496] width 7 height 82
click at [142, 489] on div "އައިސްބަލާ" at bounding box center [79, 495] width 133 height 89
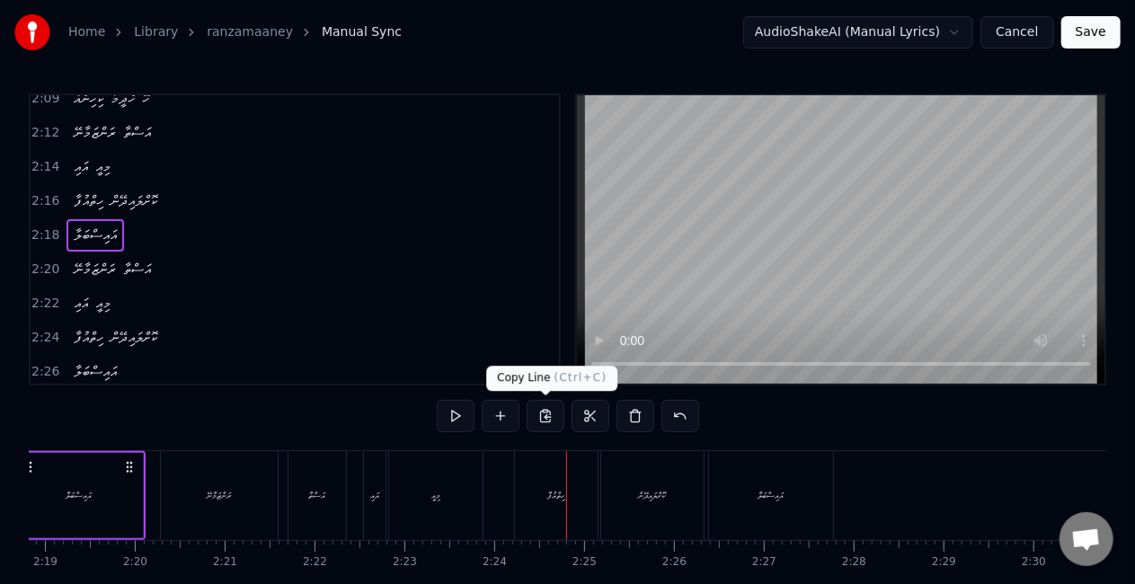
click at [528, 488] on div "ހިތްއުފާ" at bounding box center [556, 495] width 83 height 89
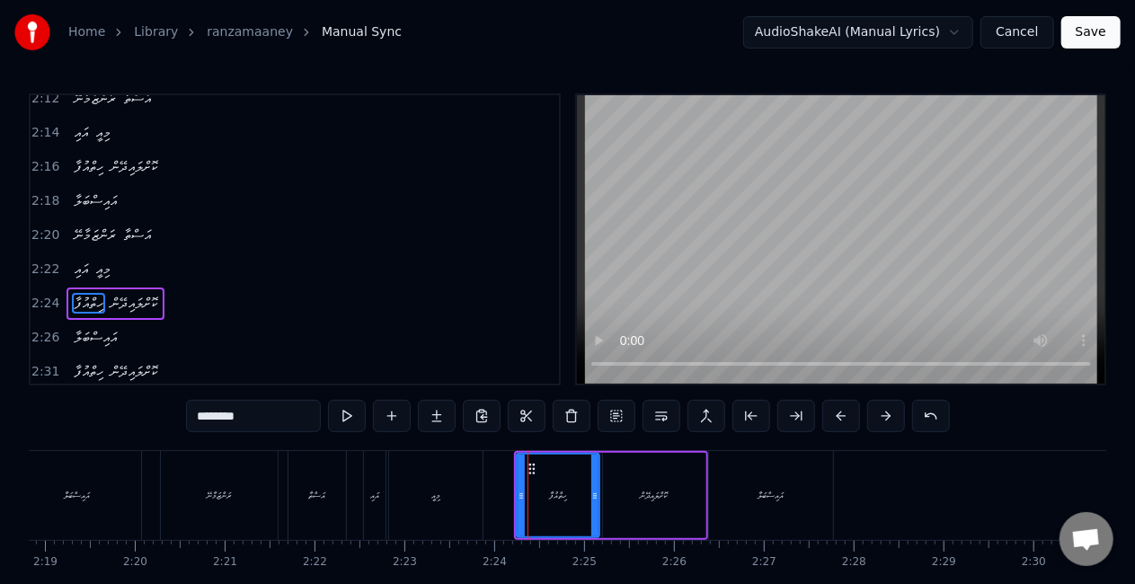
scroll to position [1557, 0]
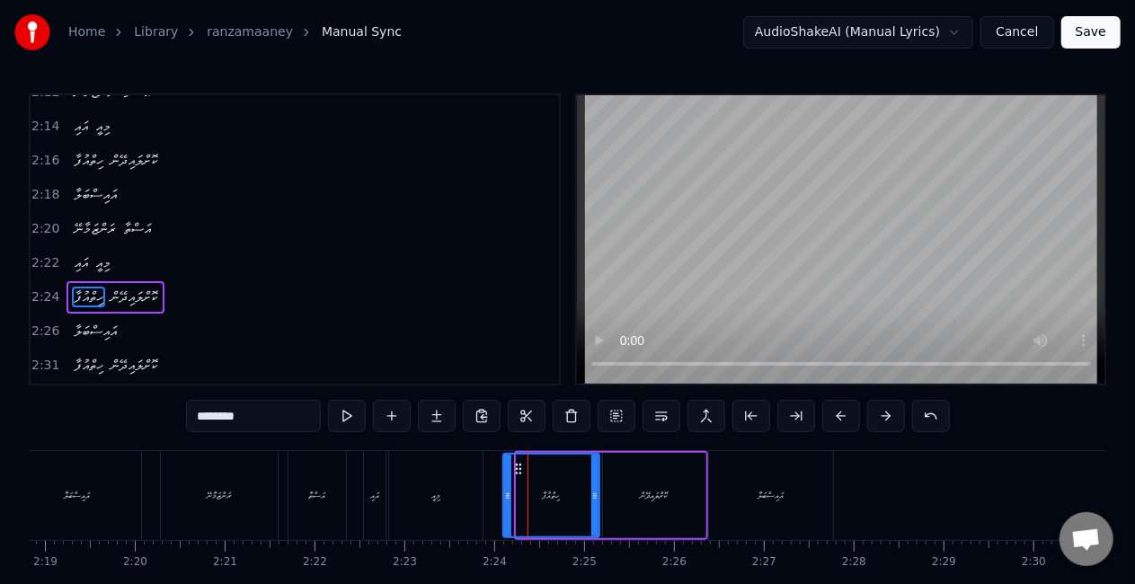
drag, startPoint x: 518, startPoint y: 494, endPoint x: 504, endPoint y: 493, distance: 13.6
click at [504, 493] on icon at bounding box center [507, 496] width 7 height 14
drag, startPoint x: 478, startPoint y: 476, endPoint x: 511, endPoint y: 452, distance: 41.2
click at [483, 476] on div "މިއީ" at bounding box center [435, 495] width 95 height 89
type input "****"
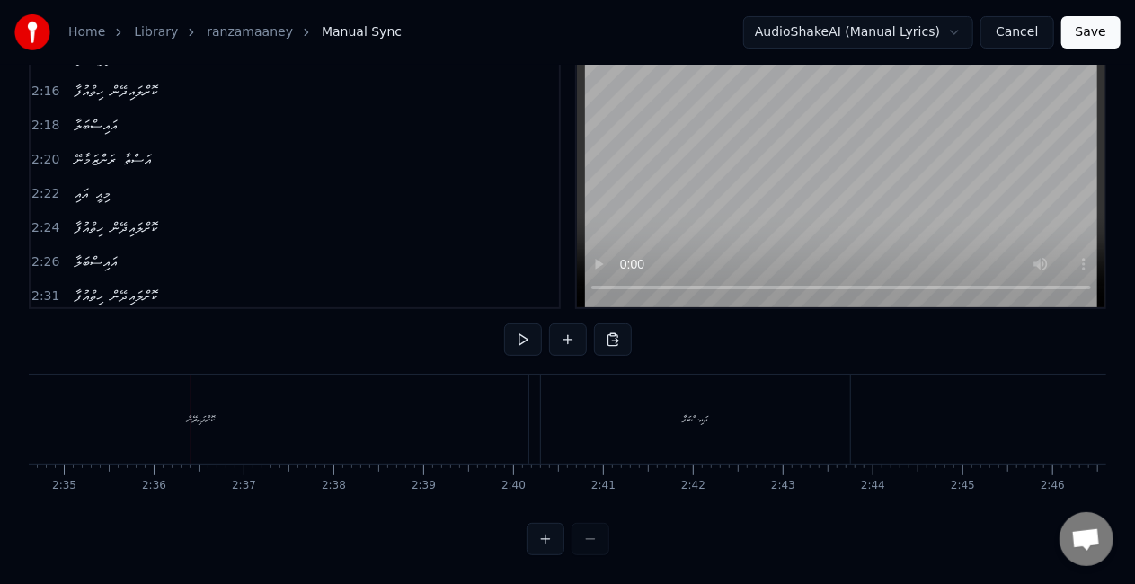
scroll to position [0, 13938]
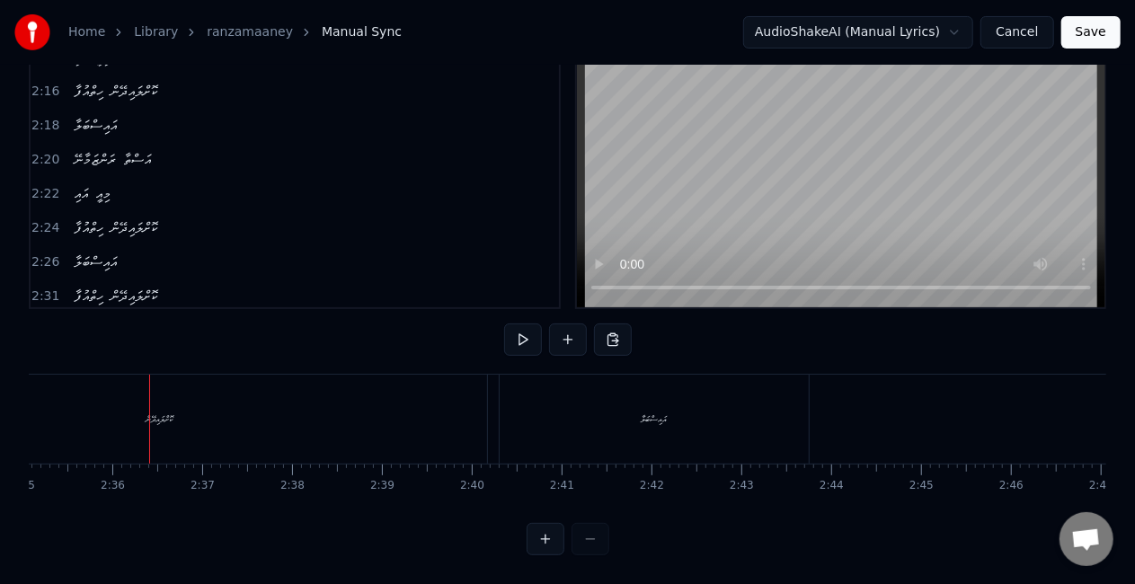
click at [595, 383] on div "އައިސްބަލާ" at bounding box center [654, 419] width 309 height 89
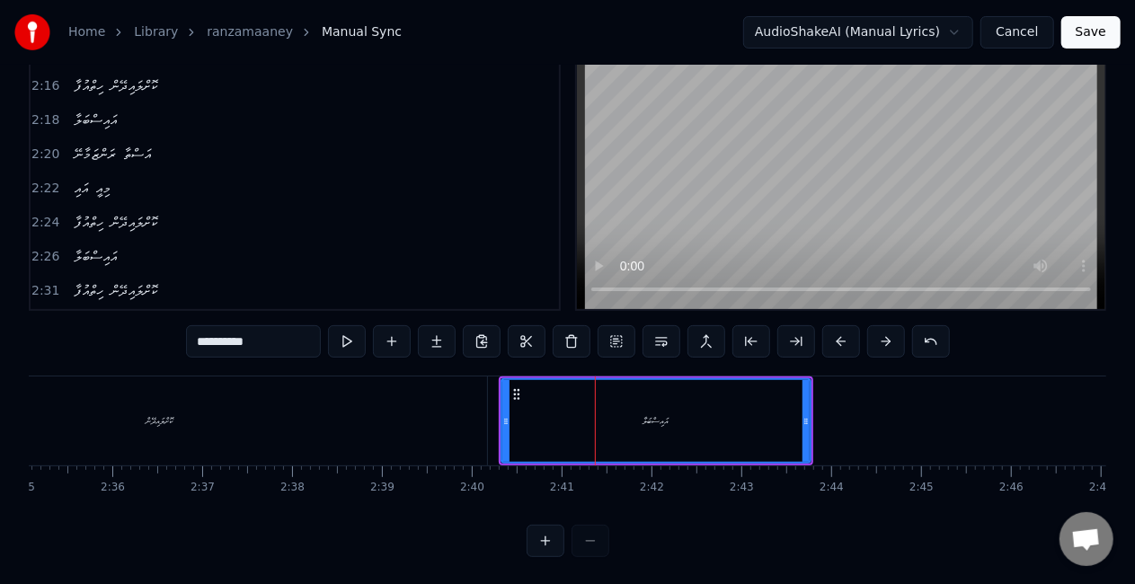
scroll to position [1523, 0]
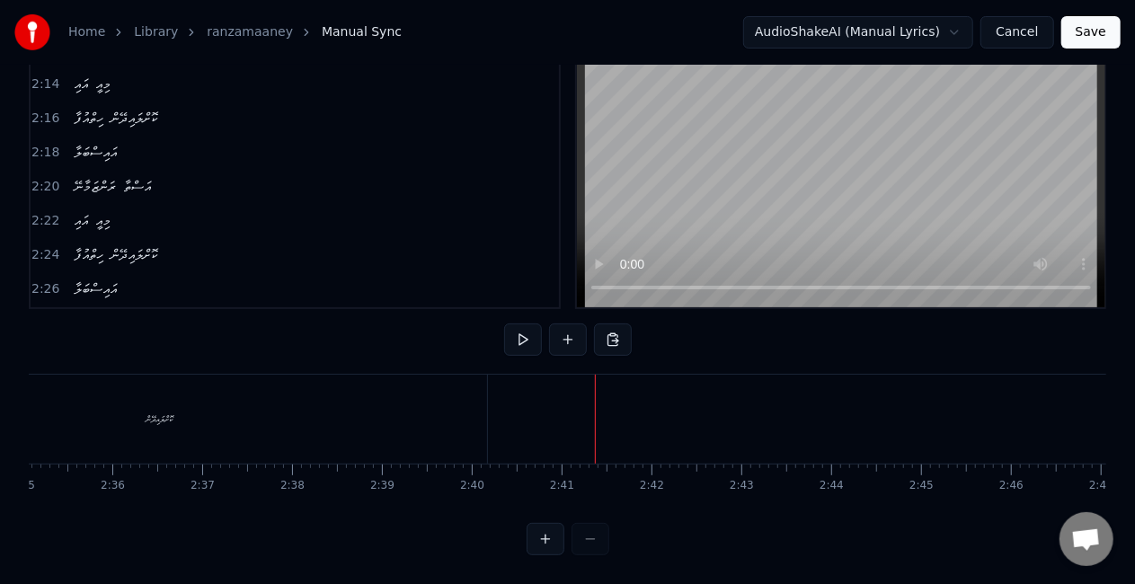
click at [77, 429] on div "ކޮށްލައިދޭން" at bounding box center [159, 419] width 656 height 89
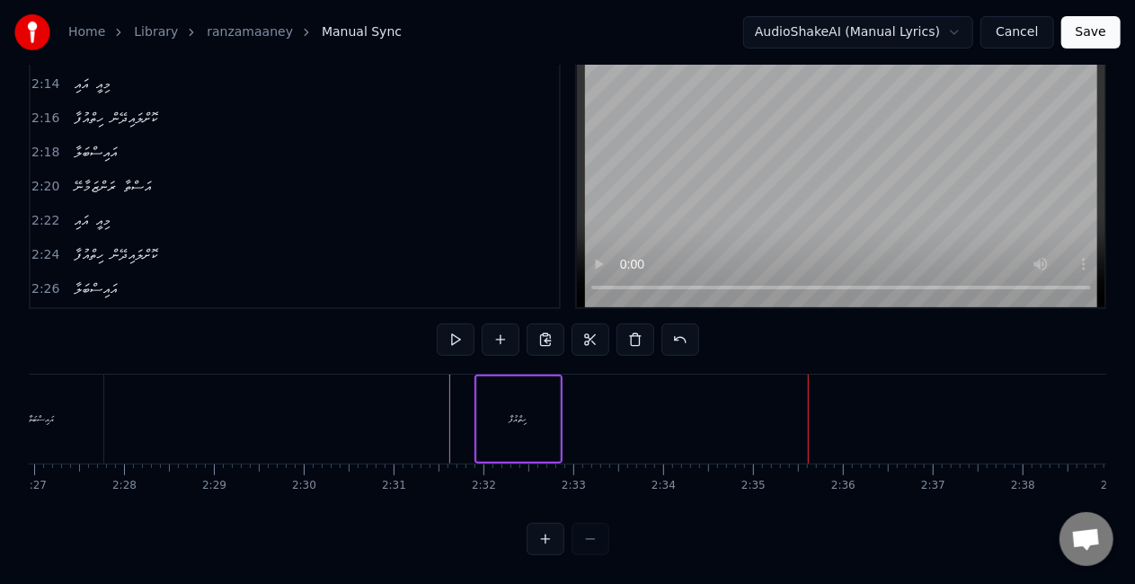
scroll to position [0, 13189]
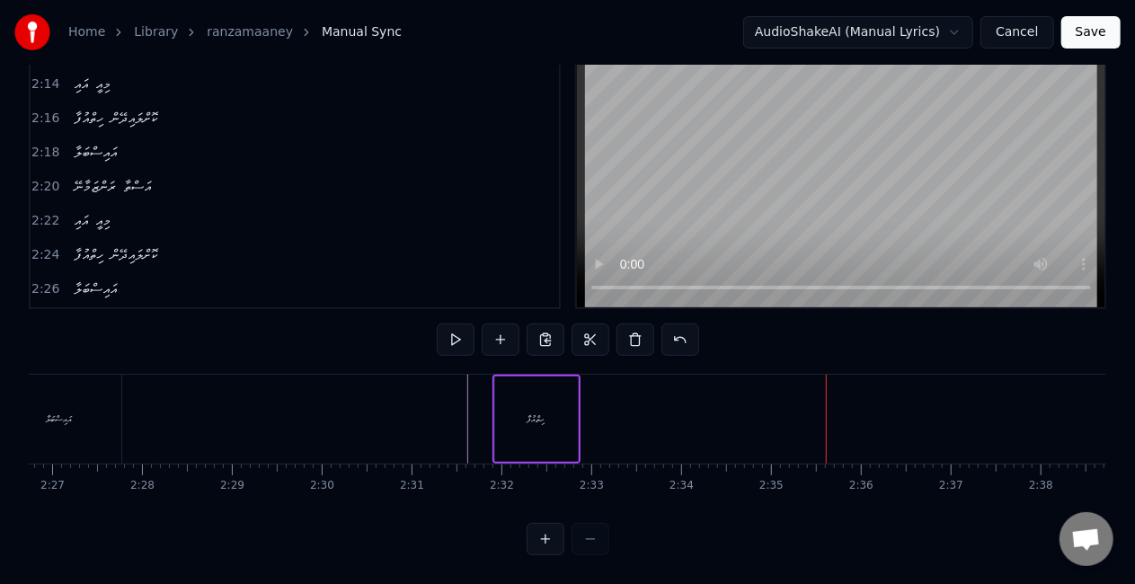
click at [533, 420] on div "ހިތްއުފާ" at bounding box center [536, 419] width 83 height 85
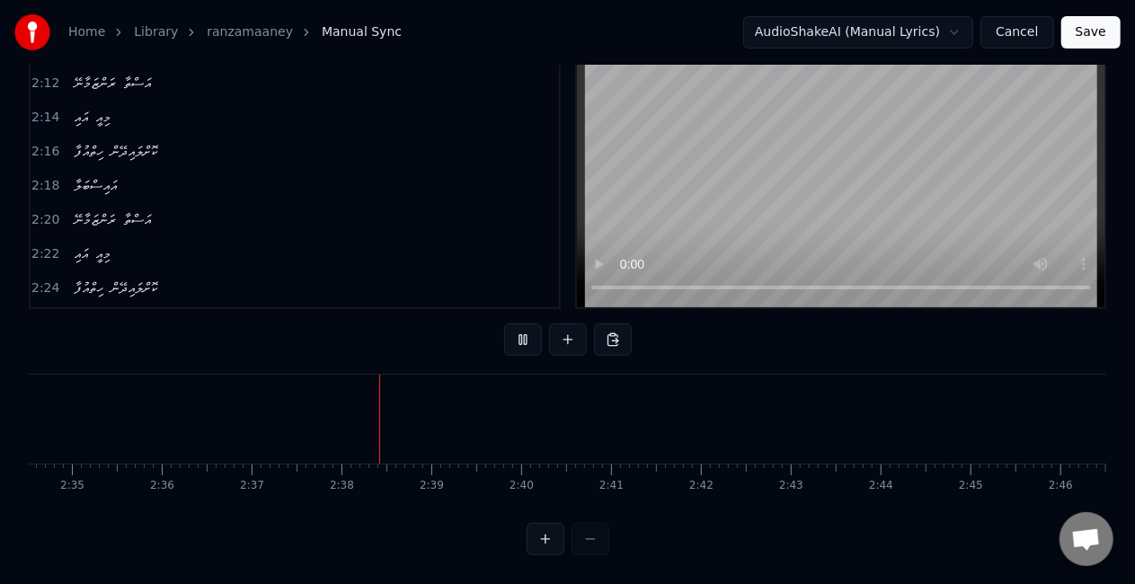
scroll to position [0, 14099]
click at [1089, 40] on button "Save" at bounding box center [1090, 32] width 59 height 32
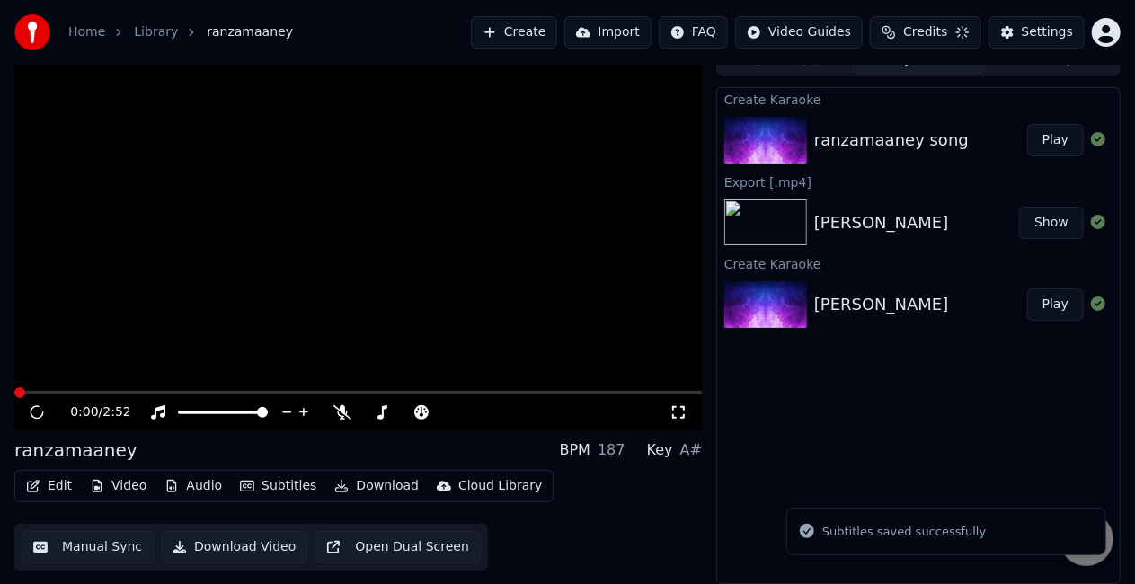
scroll to position [20, 0]
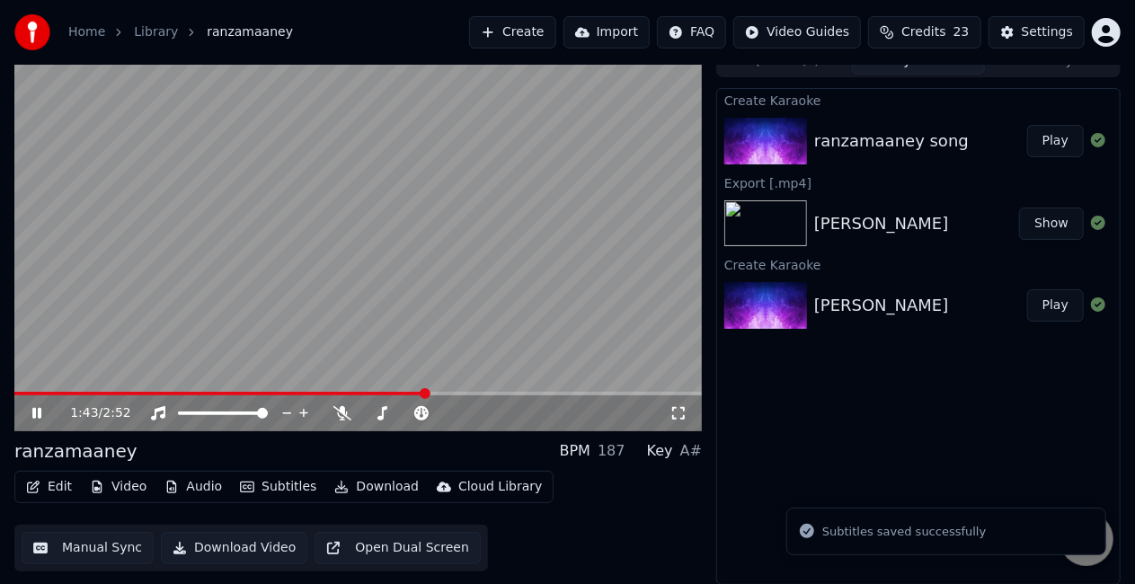
click at [425, 392] on span at bounding box center [358, 394] width 688 height 4
click at [386, 329] on video at bounding box center [358, 238] width 688 height 386
click at [388, 392] on div "1:43 / 2:52" at bounding box center [358, 238] width 688 height 386
click at [385, 393] on span at bounding box center [200, 394] width 372 height 4
click at [378, 358] on video at bounding box center [358, 238] width 688 height 386
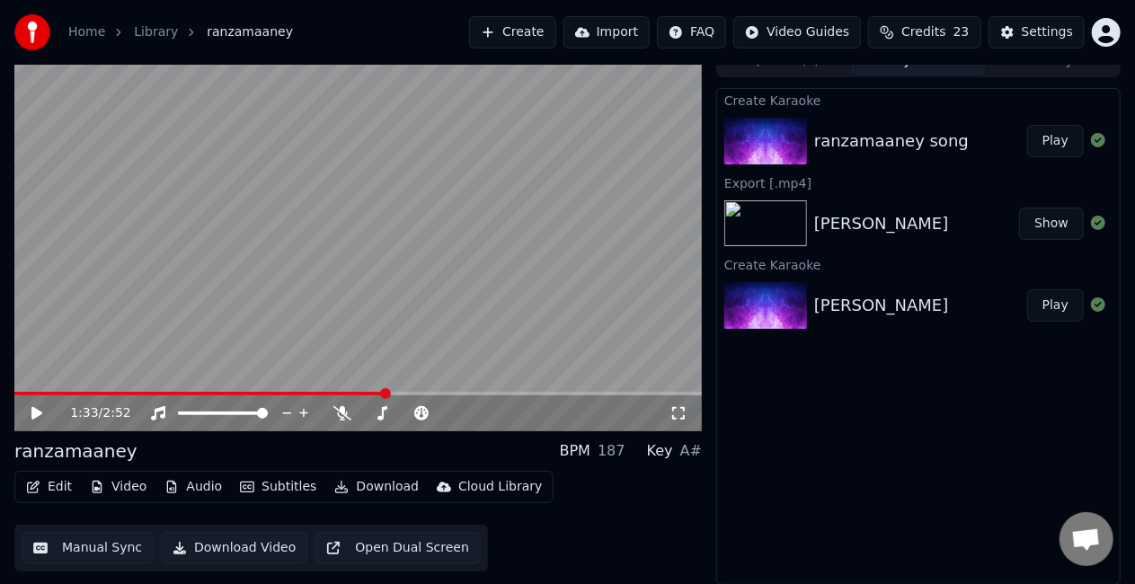
click at [376, 350] on video at bounding box center [358, 238] width 688 height 386
click at [378, 390] on video at bounding box center [358, 238] width 688 height 386
click at [432, 390] on video at bounding box center [358, 238] width 688 height 386
click at [436, 393] on span at bounding box center [358, 394] width 688 height 4
click at [457, 352] on video at bounding box center [358, 238] width 688 height 386
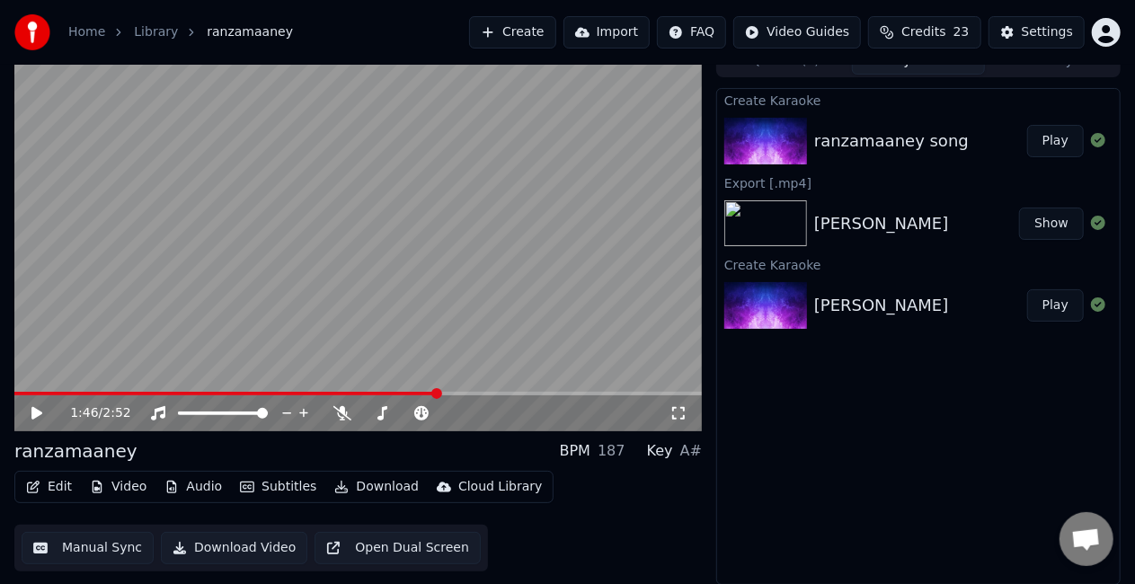
click at [442, 339] on video at bounding box center [358, 238] width 688 height 386
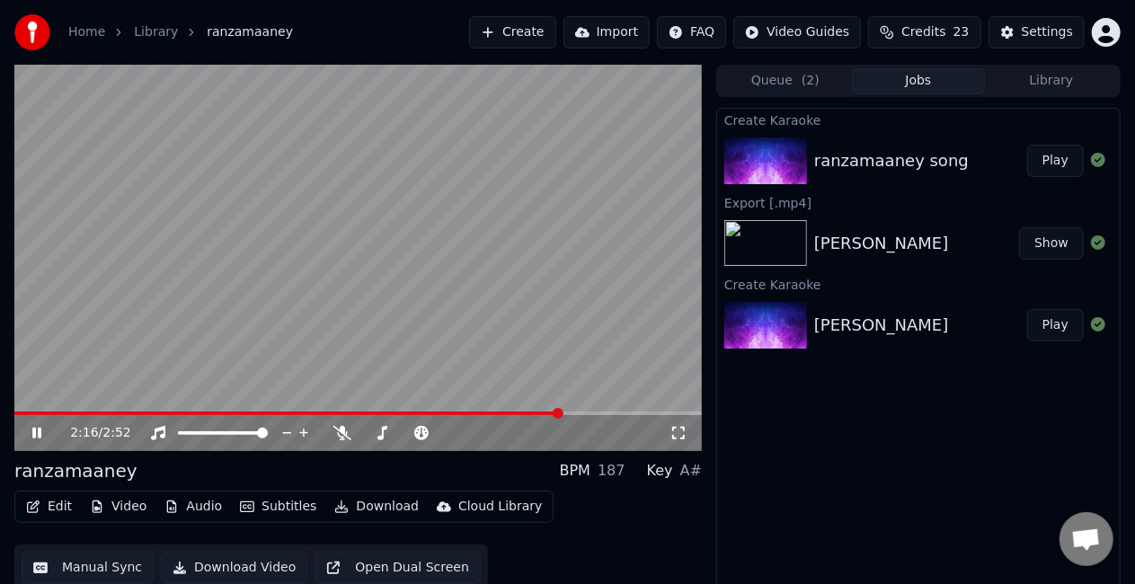
click at [63, 563] on button "Manual Sync" at bounding box center [88, 568] width 132 height 32
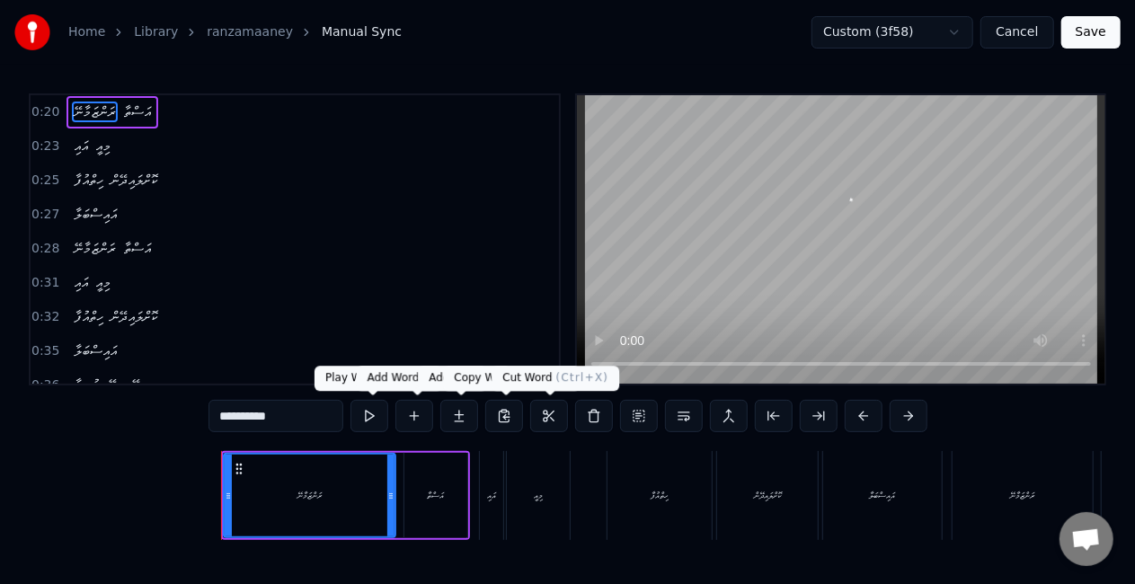
scroll to position [0, 1774]
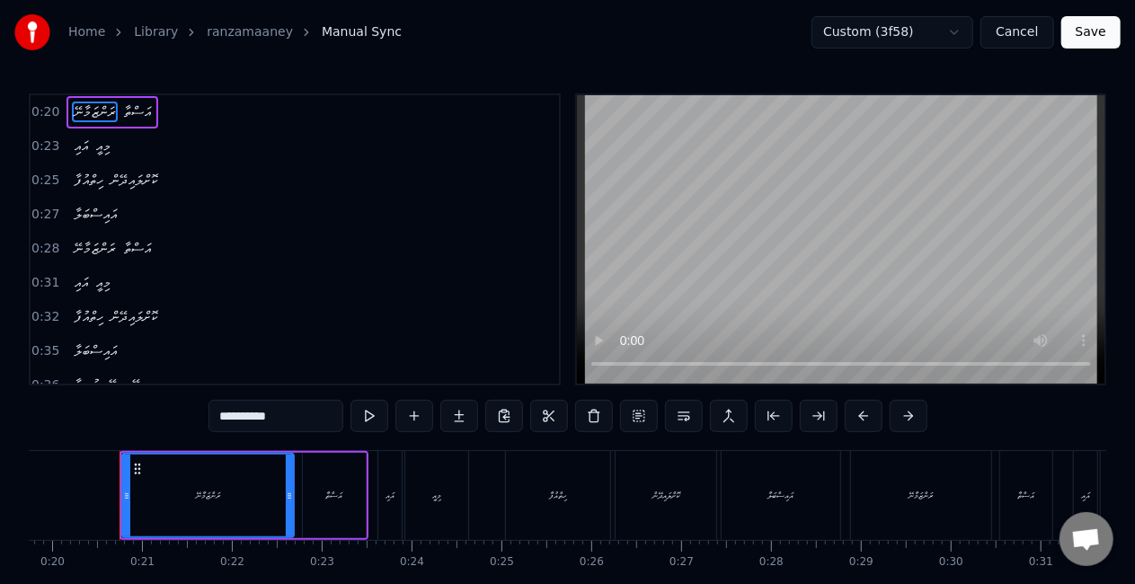
click at [893, 492] on div "ރަންޒަމާނޭ" at bounding box center [921, 495] width 140 height 89
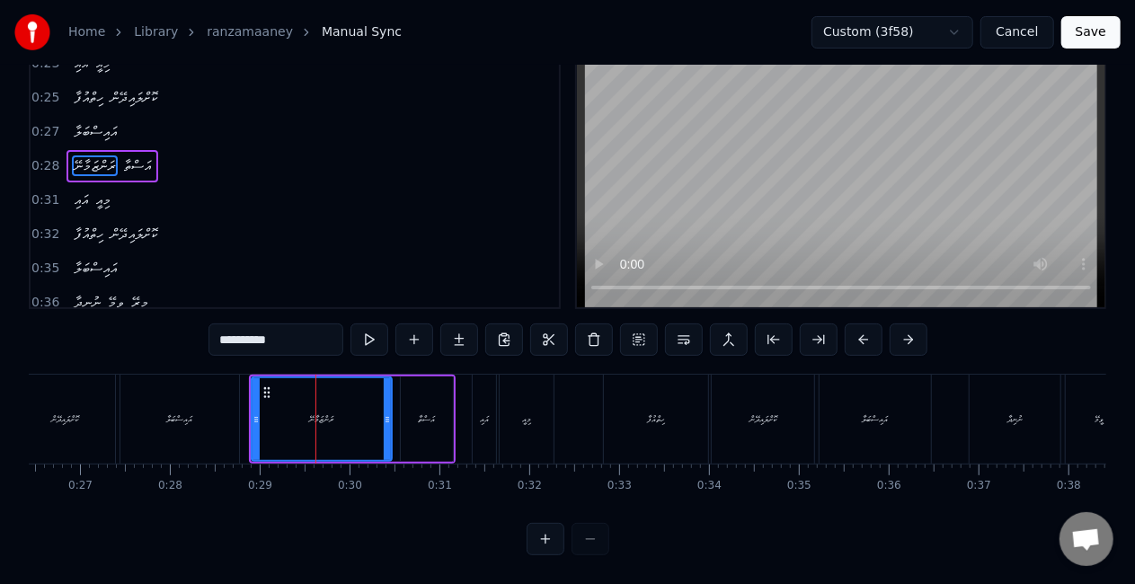
scroll to position [0, 2403]
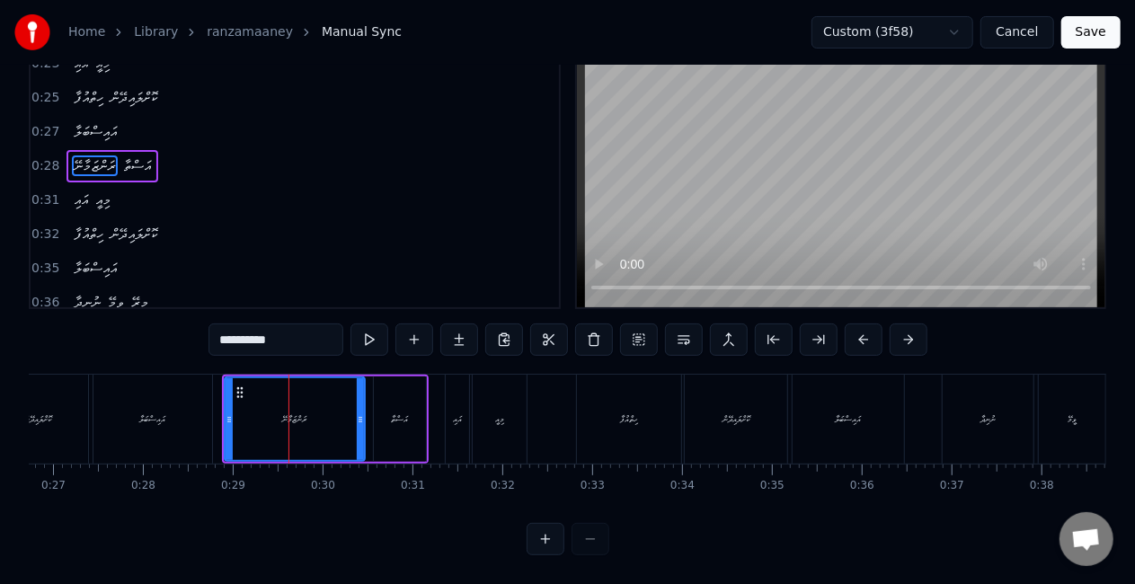
click at [453, 413] on div "އައި" at bounding box center [457, 419] width 9 height 13
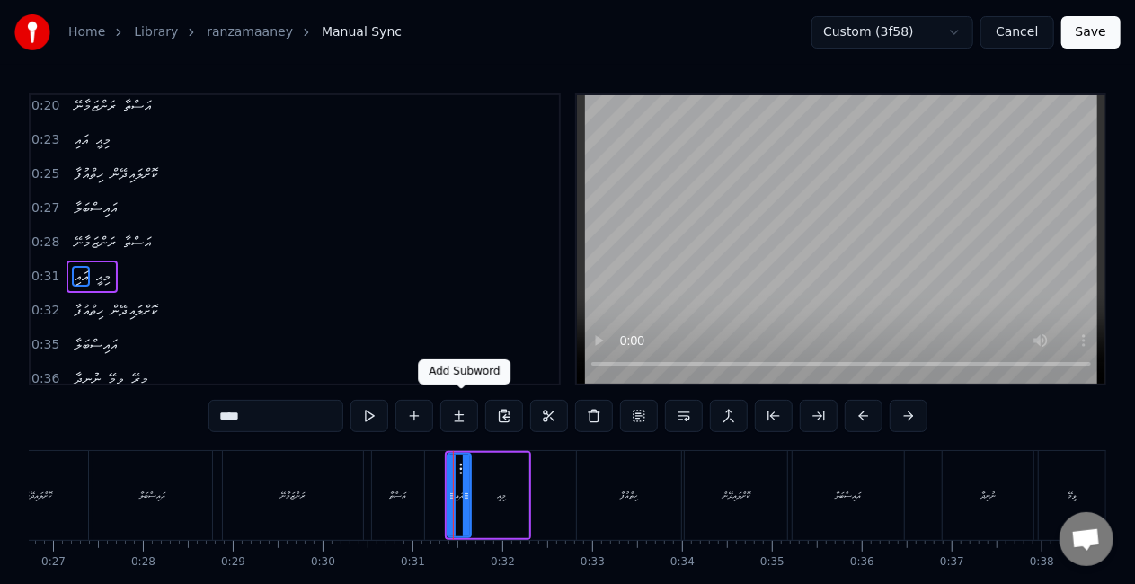
scroll to position [40, 0]
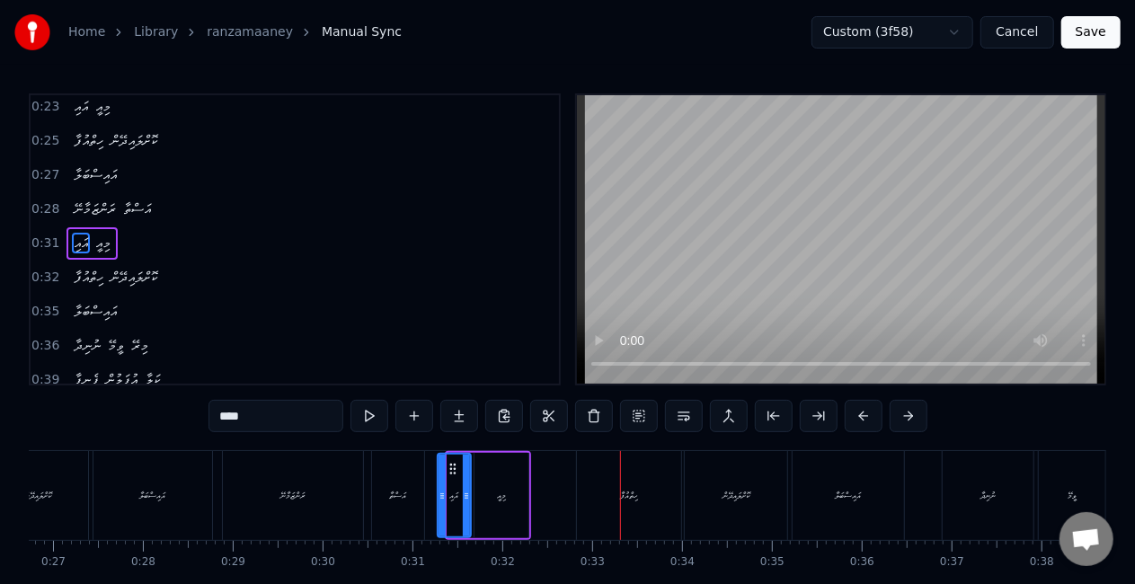
drag, startPoint x: 450, startPoint y: 489, endPoint x: 436, endPoint y: 483, distance: 15.7
click at [440, 484] on div at bounding box center [442, 496] width 7 height 82
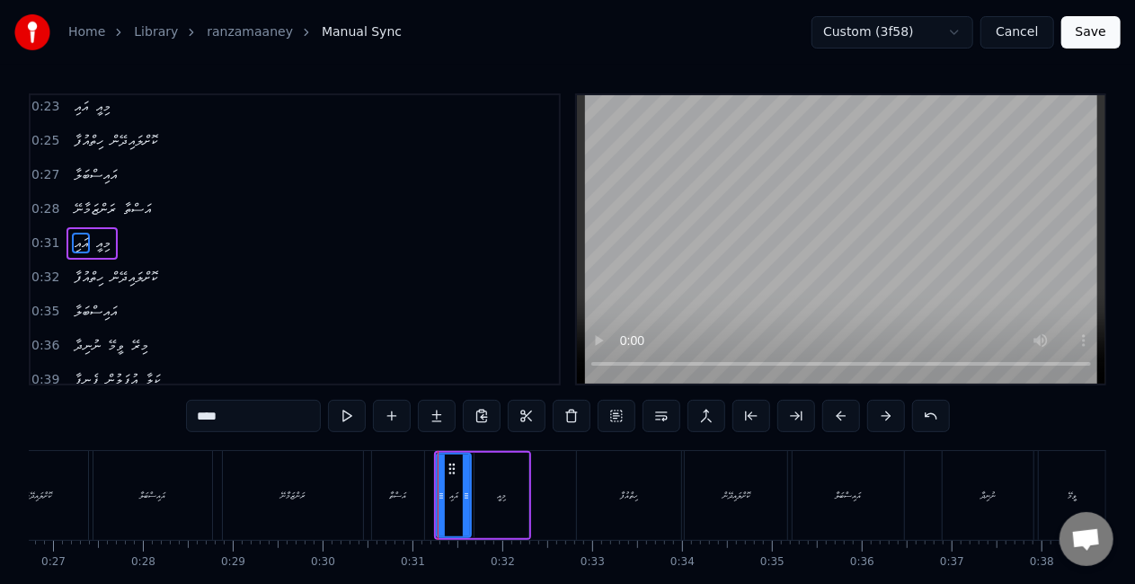
drag, startPoint x: 422, startPoint y: 480, endPoint x: 444, endPoint y: 452, distance: 35.2
click at [422, 478] on div "އަސްތާ" at bounding box center [398, 495] width 54 height 89
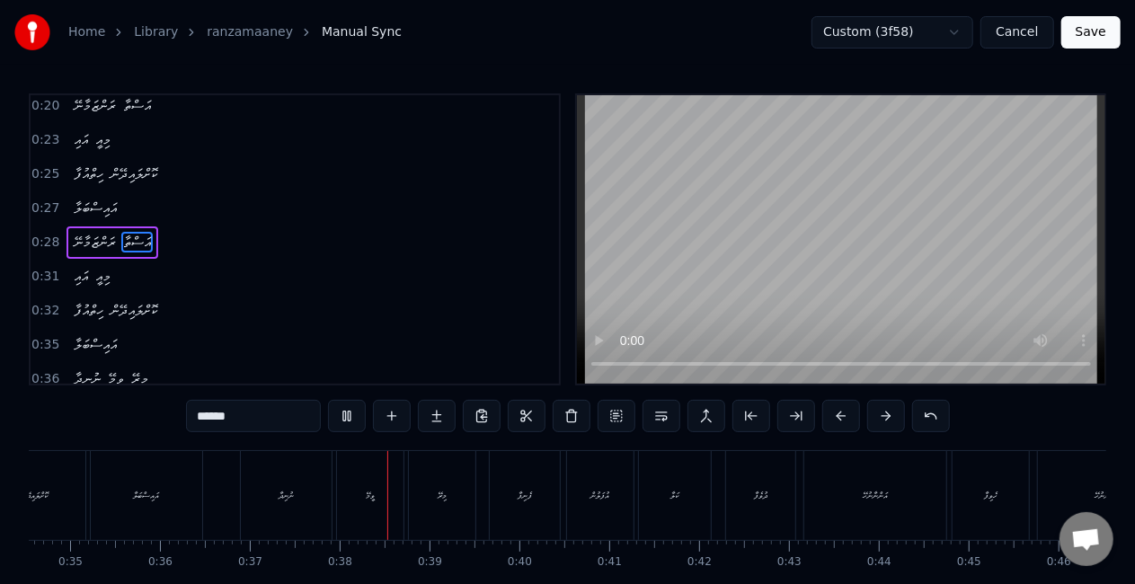
scroll to position [0, 3320]
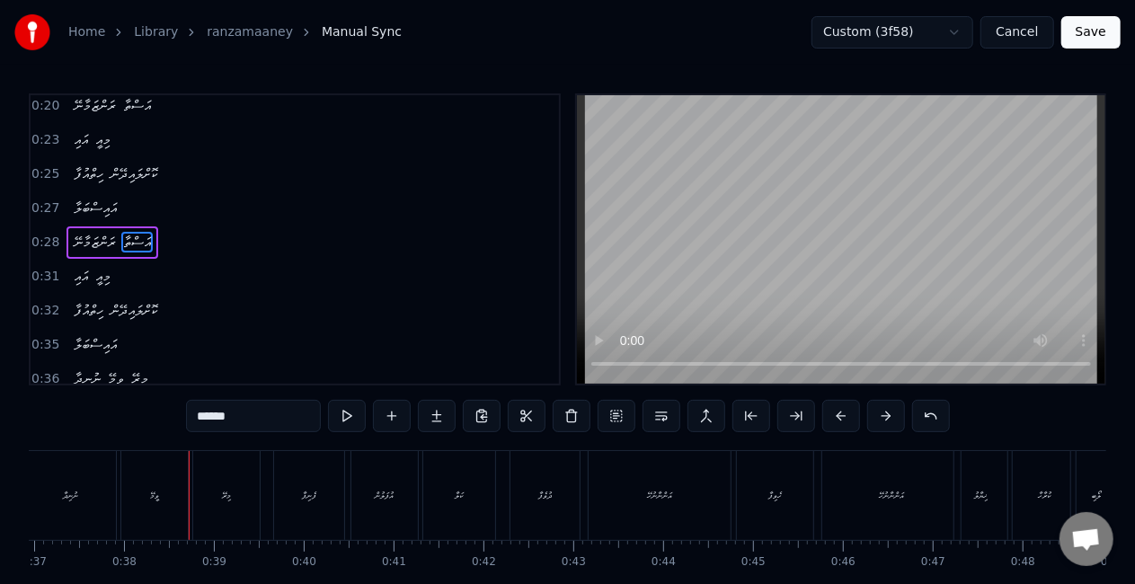
click at [97, 478] on div "ނުނިދާ" at bounding box center [70, 495] width 91 height 89
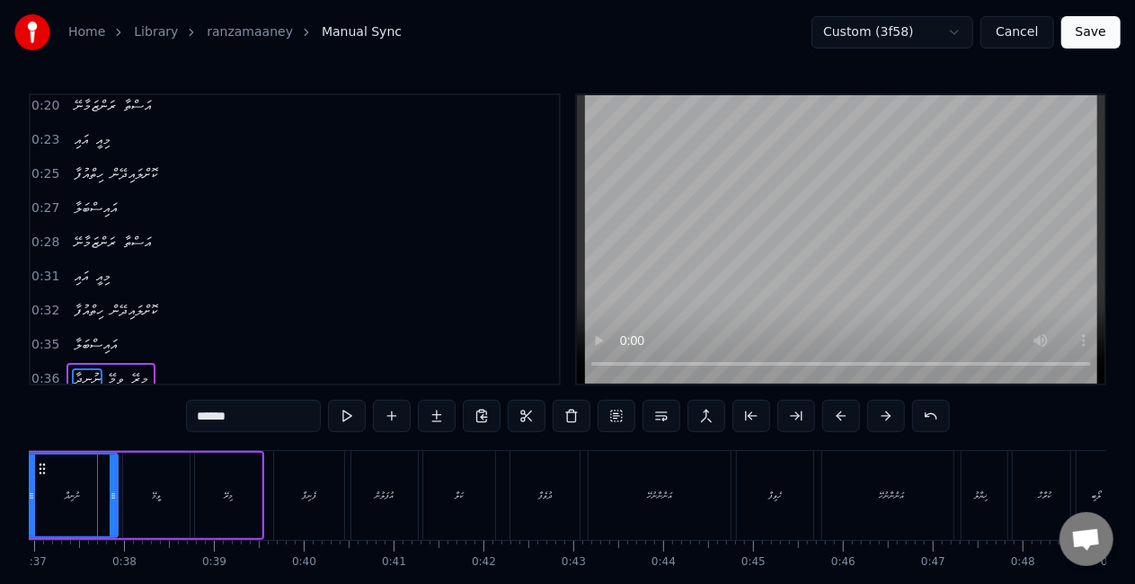
scroll to position [0, 3299]
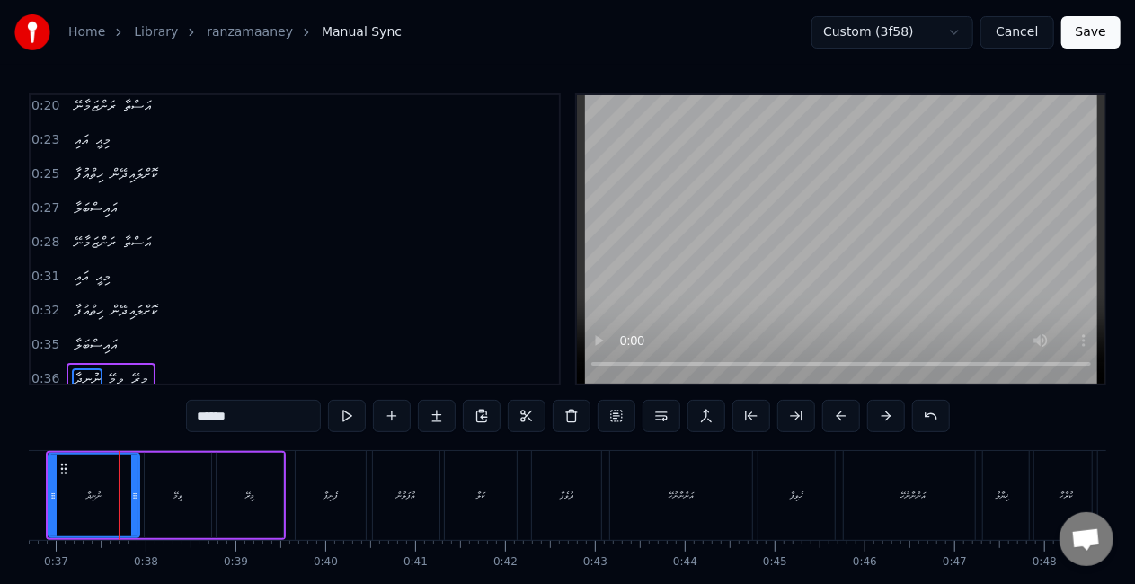
click at [76, 490] on div "ނުނިދާ" at bounding box center [93, 496] width 89 height 82
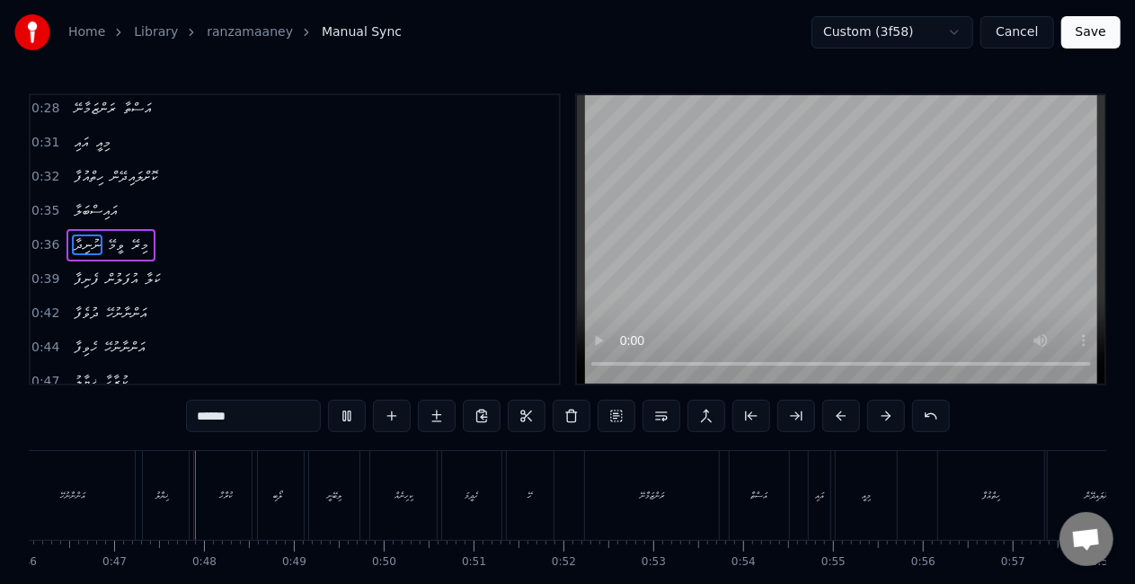
scroll to position [0, 4156]
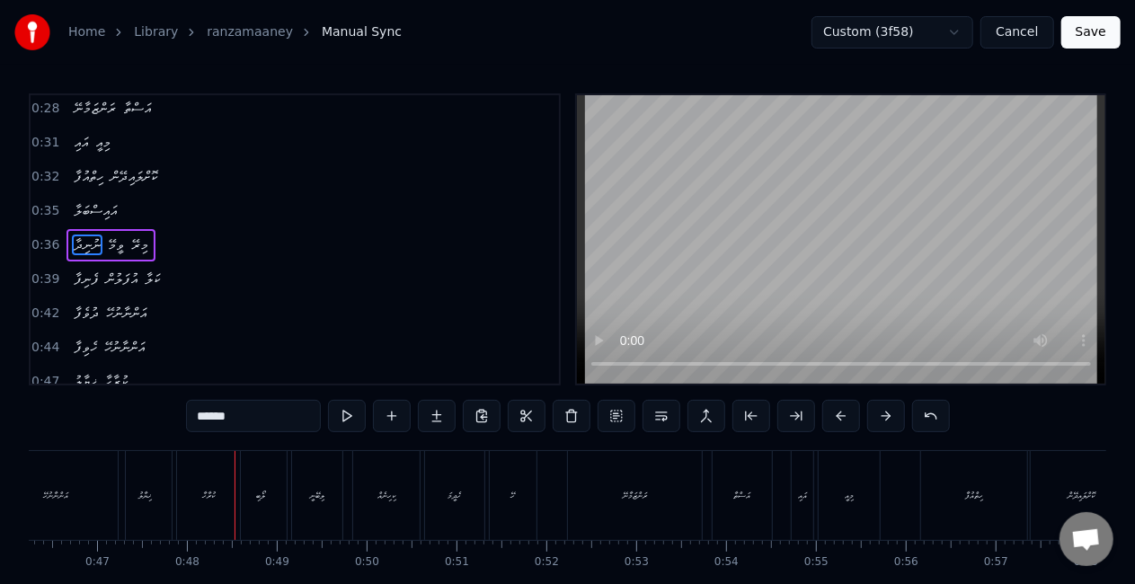
click at [279, 489] on div "ލޯބި" at bounding box center [260, 495] width 51 height 89
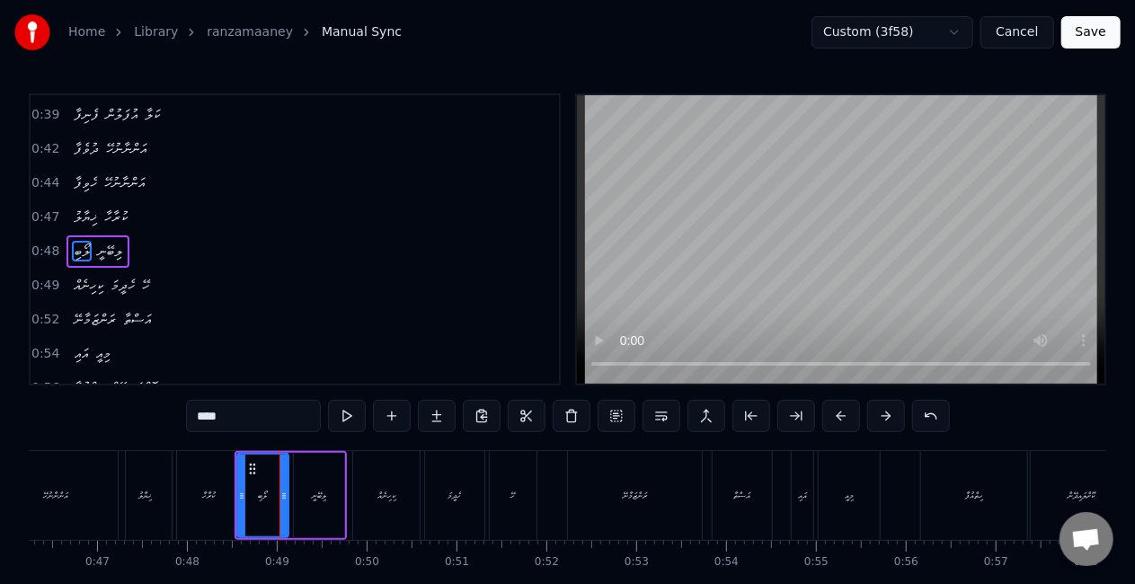
scroll to position [308, 0]
click at [290, 489] on icon at bounding box center [289, 496] width 7 height 14
click at [238, 493] on icon at bounding box center [241, 496] width 7 height 14
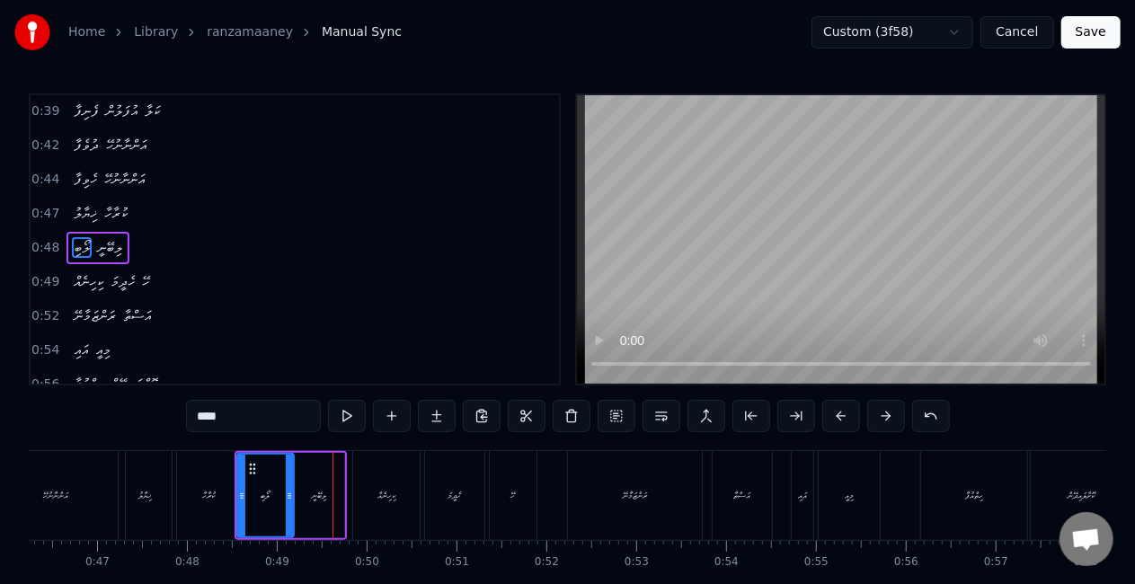
click at [406, 494] on div "ކިހިނެއް" at bounding box center [386, 495] width 67 height 89
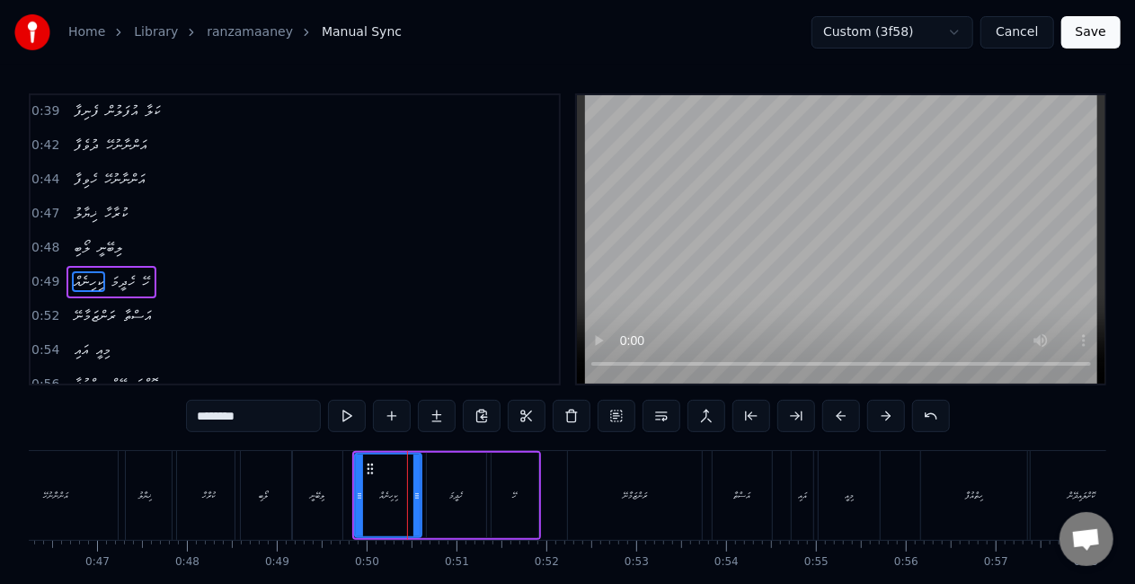
scroll to position [342, 0]
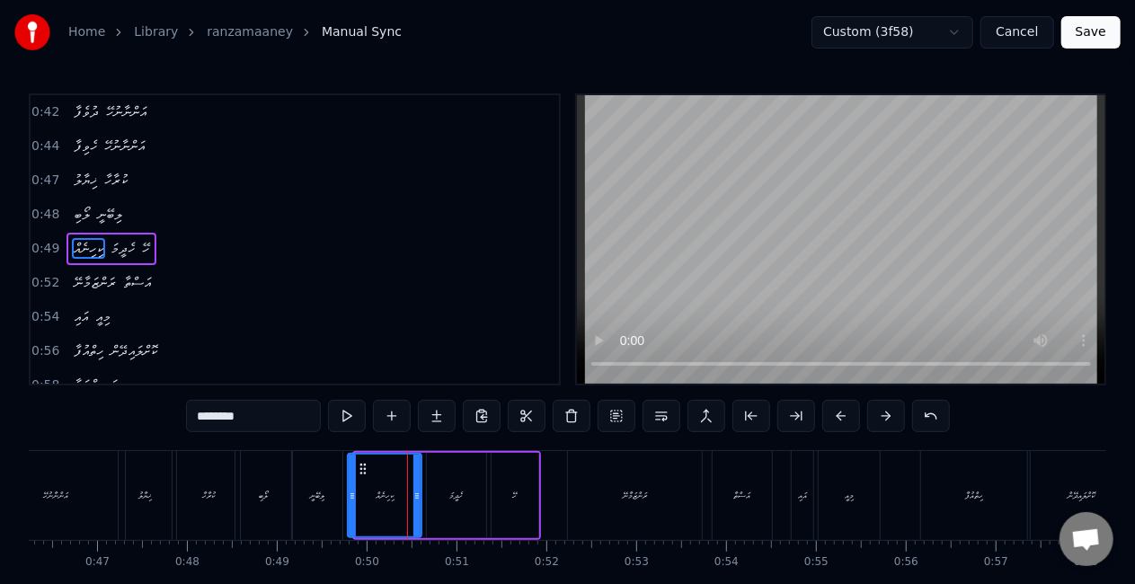
drag, startPoint x: 358, startPoint y: 494, endPoint x: 351, endPoint y: 485, distance: 11.5
click at [351, 489] on icon at bounding box center [352, 496] width 7 height 14
drag, startPoint x: 319, startPoint y: 484, endPoint x: 365, endPoint y: 446, distance: 59.4
click at [320, 484] on div "ލިބޭނީ" at bounding box center [317, 495] width 50 height 89
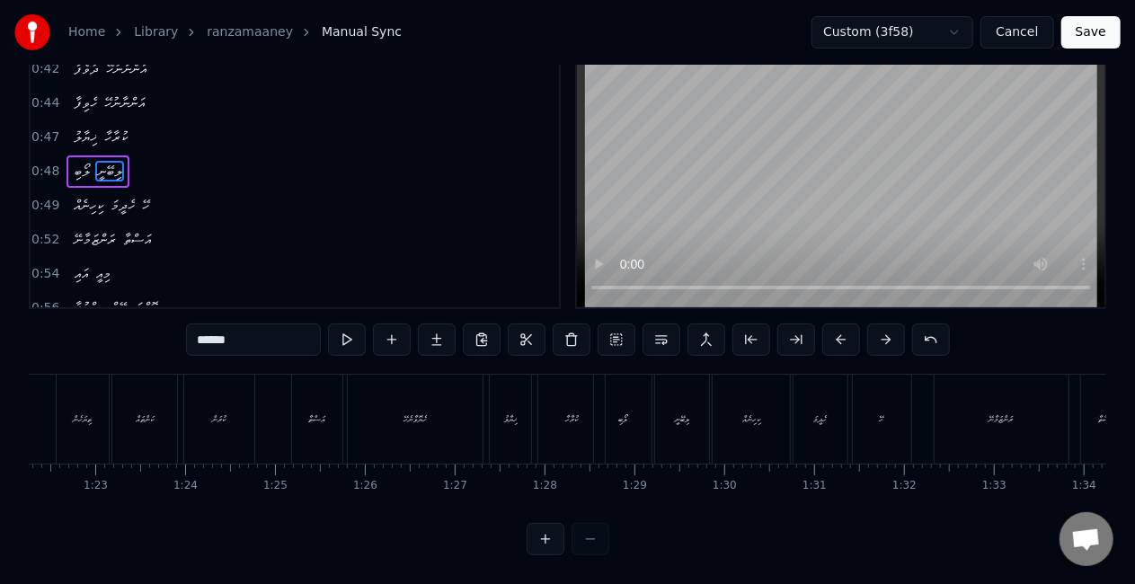
scroll to position [0, 7412]
click at [520, 423] on div "ކުރާހާ" at bounding box center [553, 419] width 67 height 89
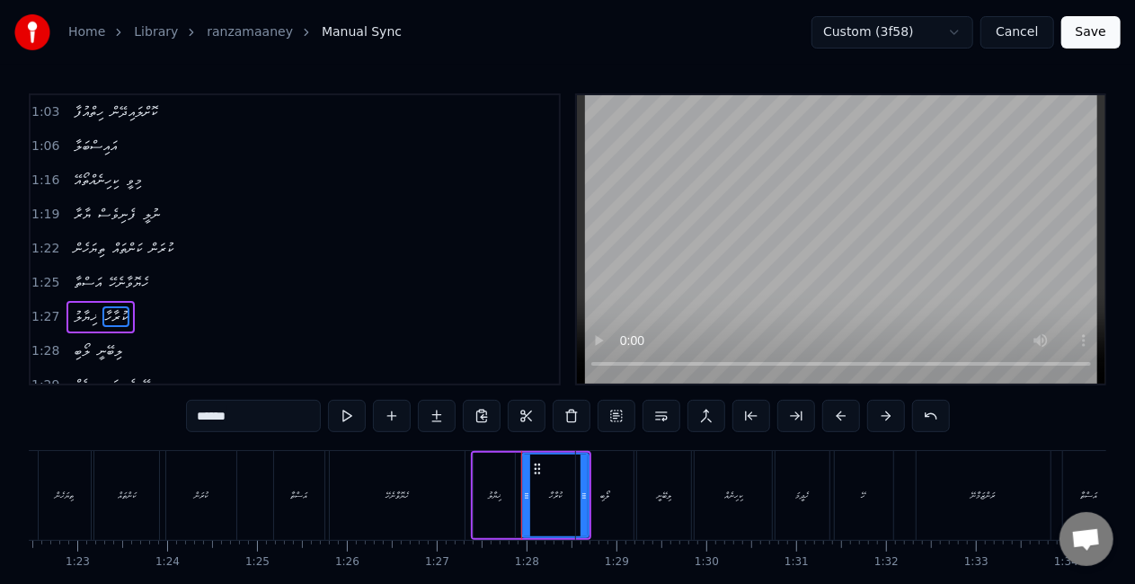
scroll to position [778, 0]
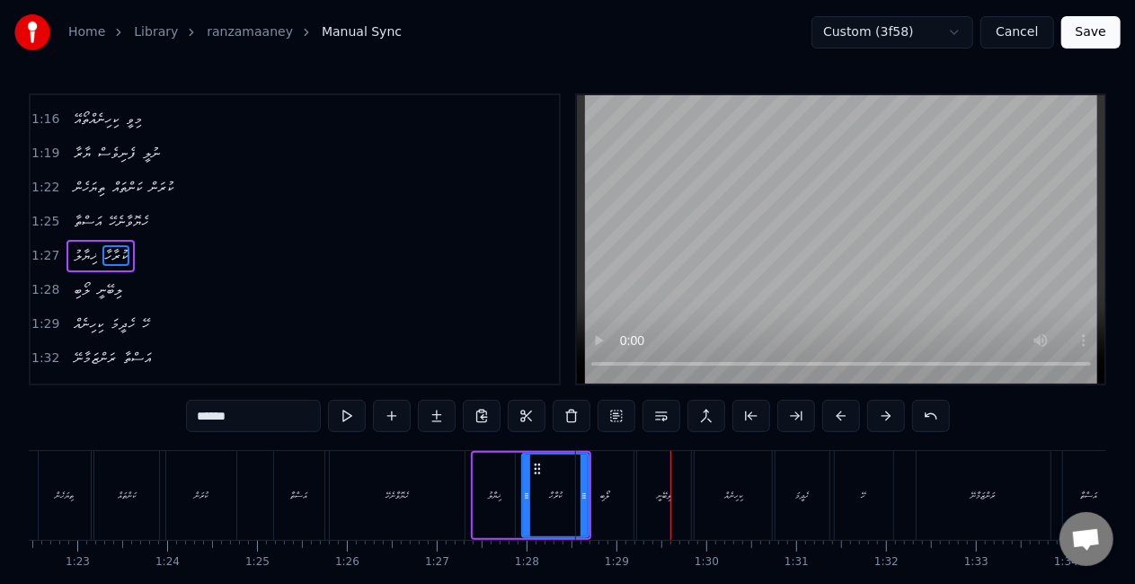
click at [733, 491] on div "ކިހިނެއް" at bounding box center [733, 495] width 18 height 13
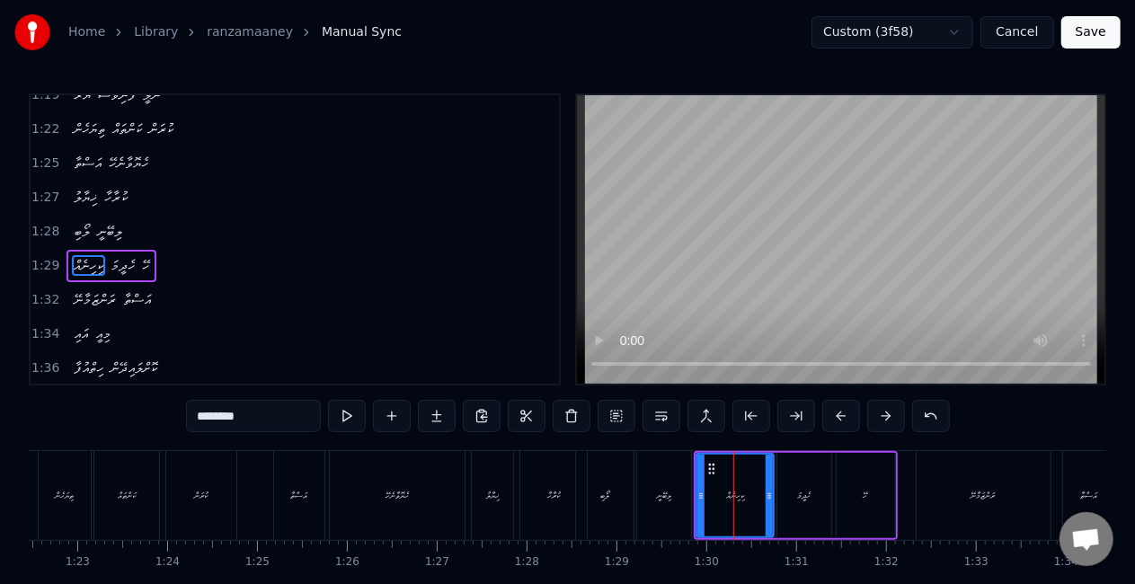
scroll to position [845, 0]
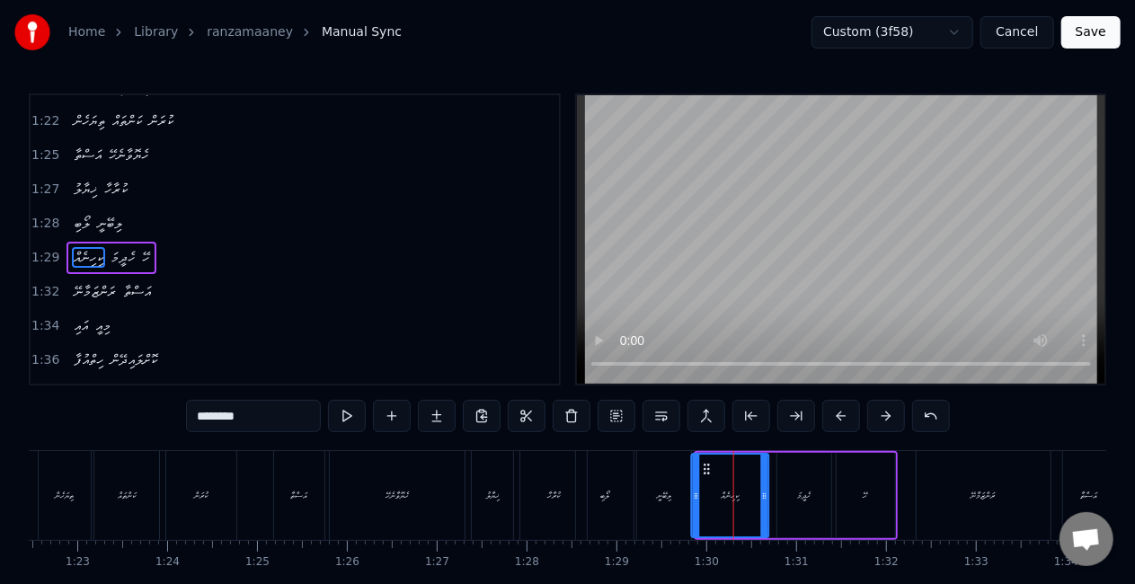
click at [705, 464] on icon at bounding box center [706, 469] width 14 height 14
click at [673, 475] on div "ލިބޭނީ" at bounding box center [664, 495] width 54 height 89
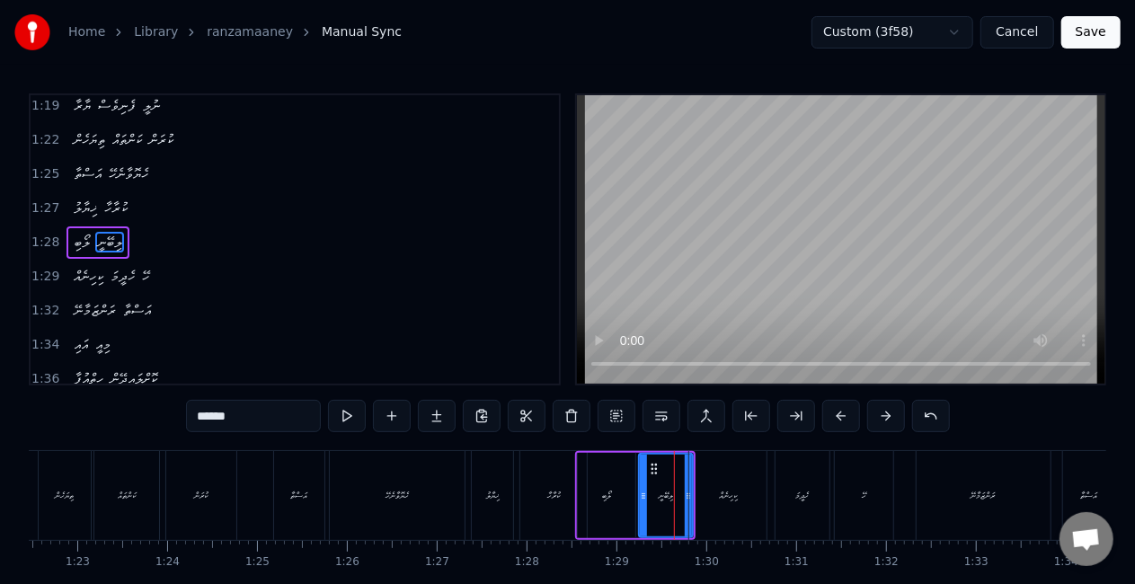
scroll to position [812, 0]
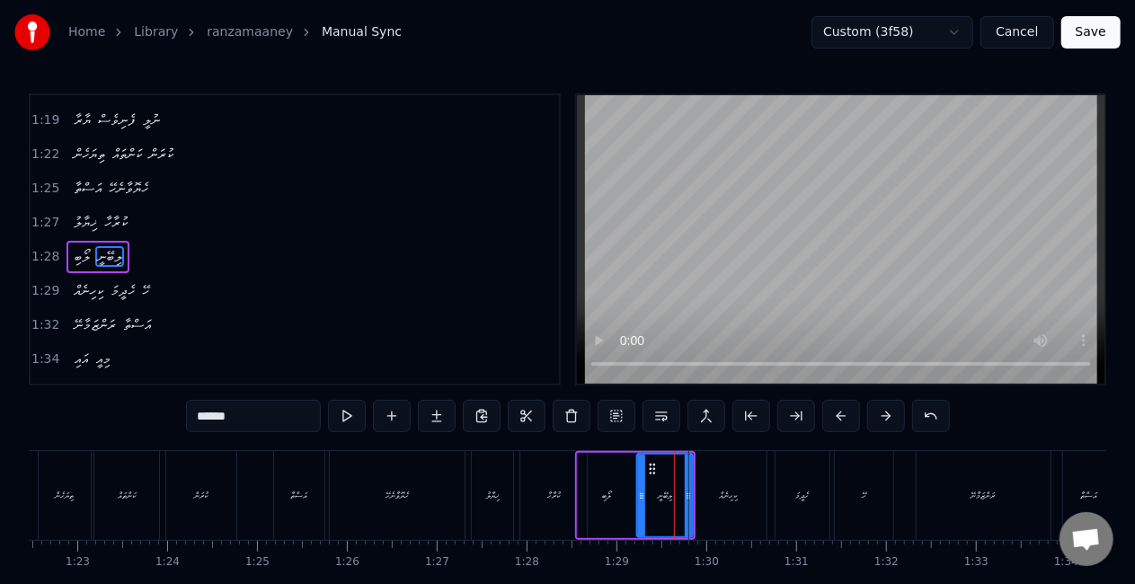
click at [644, 491] on icon at bounding box center [641, 496] width 7 height 14
click at [613, 480] on div "ލޯބި" at bounding box center [607, 495] width 58 height 85
type input "****"
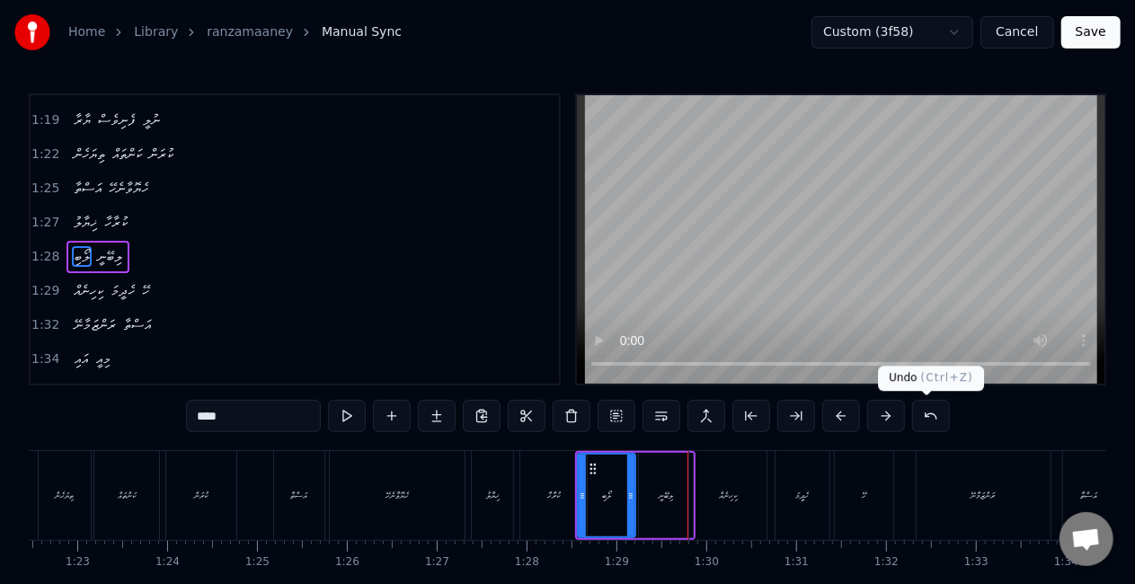
click at [933, 412] on button at bounding box center [931, 416] width 38 height 32
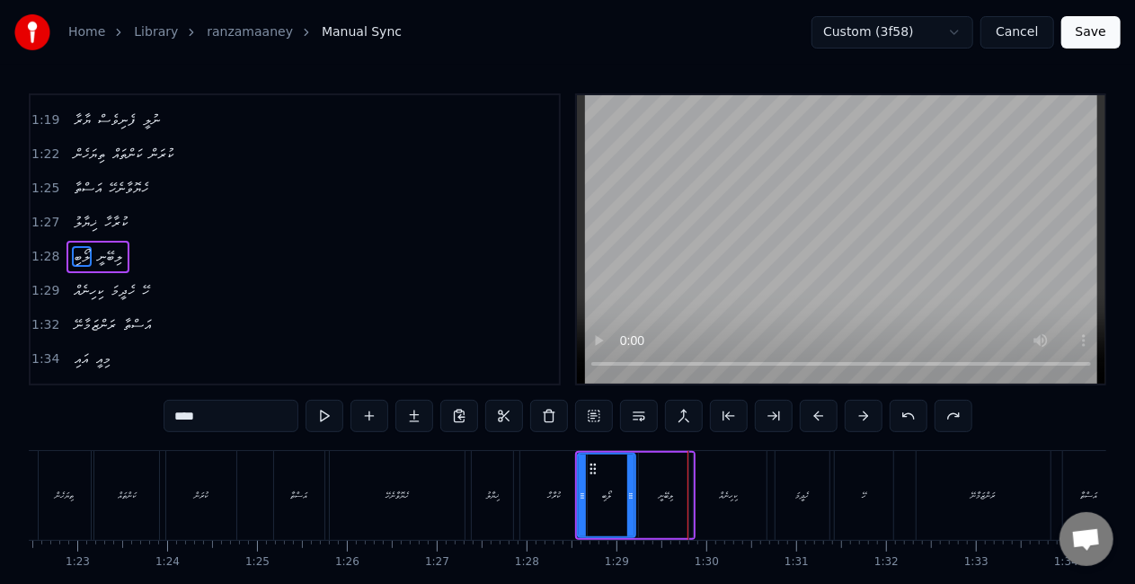
click at [890, 400] on button at bounding box center [909, 416] width 38 height 32
click at [659, 494] on div "ލިބޭނީ" at bounding box center [666, 495] width 14 height 13
type input "******"
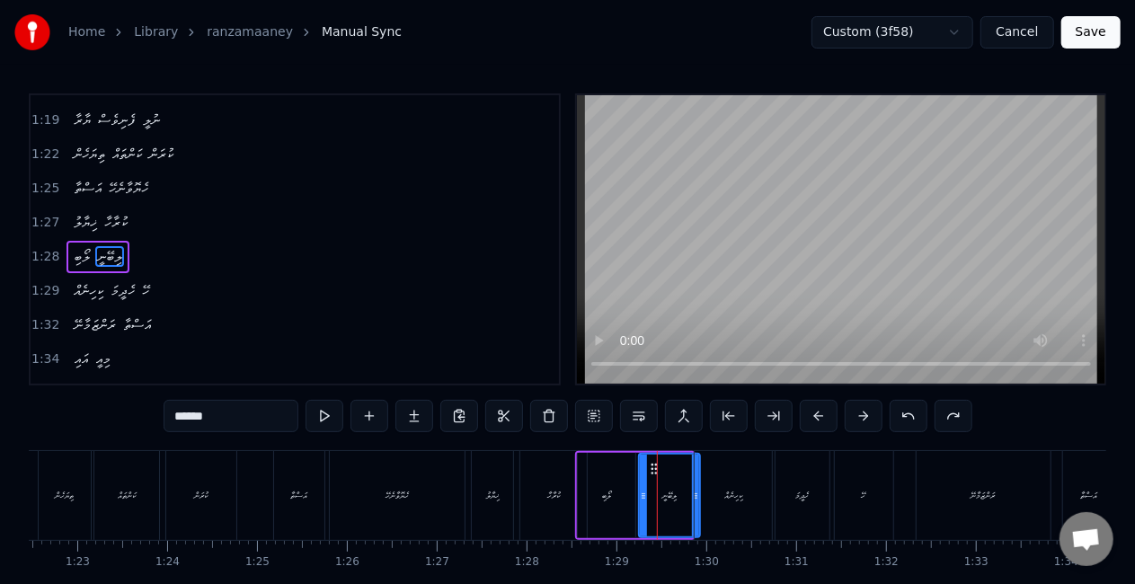
click at [695, 499] on div "ރަންޒަމާނޭ އަސްތާ އައި މިއީ ހިތްއުފާ ކޮށްލައިދޭން އައިސްބަލާ ރަންޒަމާނޭ އަސްތާ …" at bounding box center [349, 495] width 15465 height 90
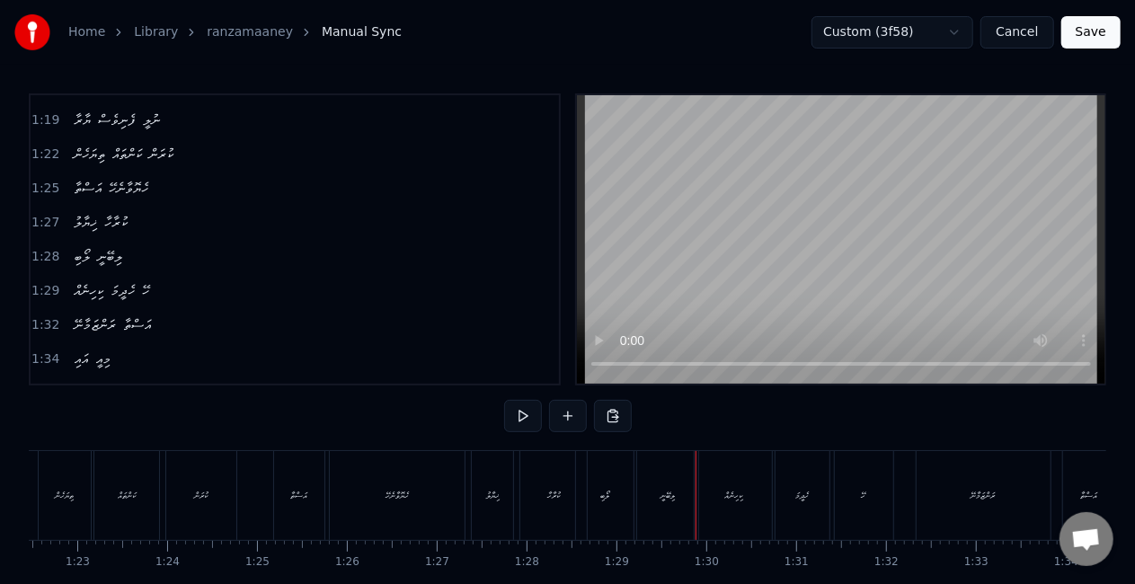
click at [643, 500] on div "ލިބޭނީ" at bounding box center [667, 495] width 61 height 89
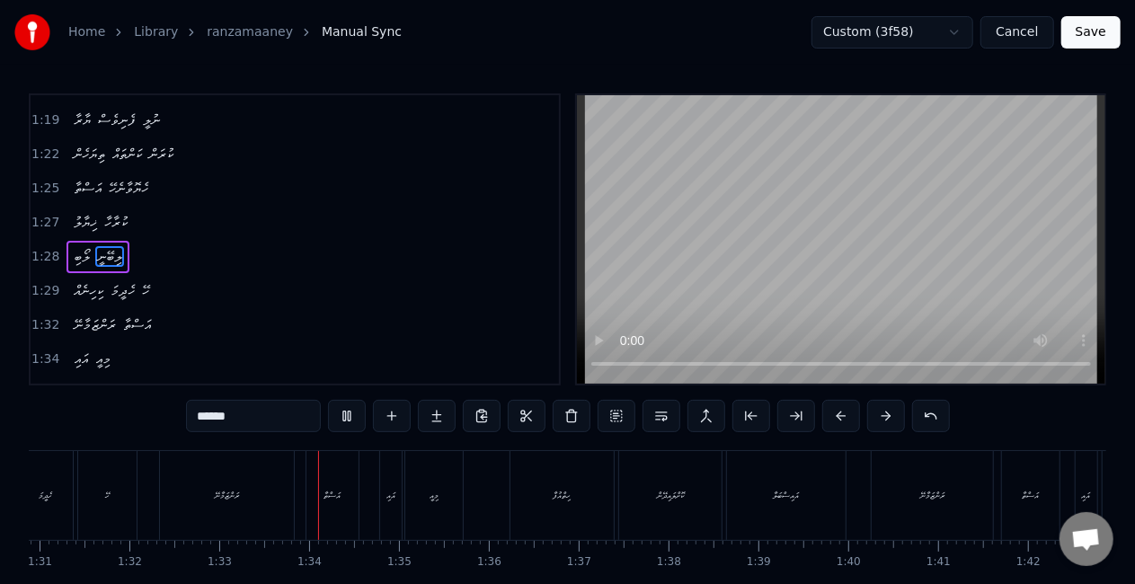
scroll to position [0, 8313]
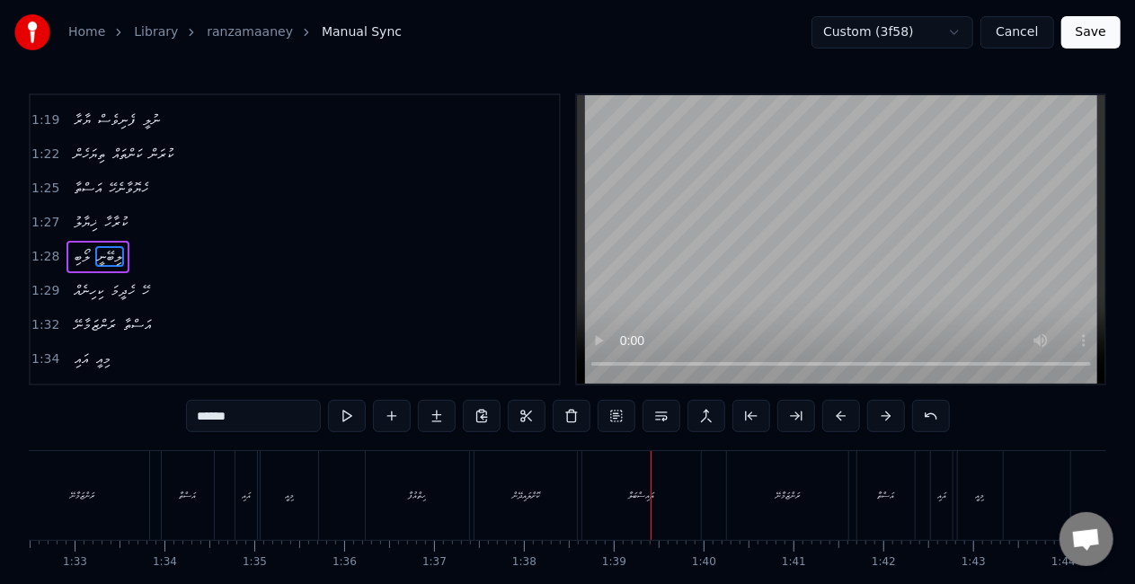
click at [277, 475] on div "މިއީ" at bounding box center [290, 495] width 58 height 89
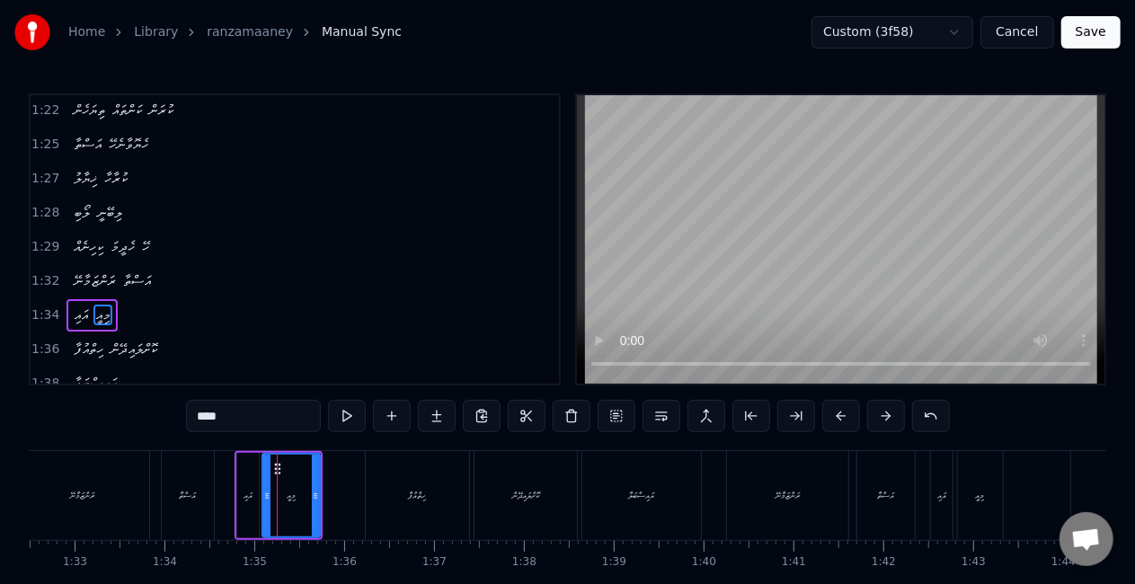
scroll to position [912, 0]
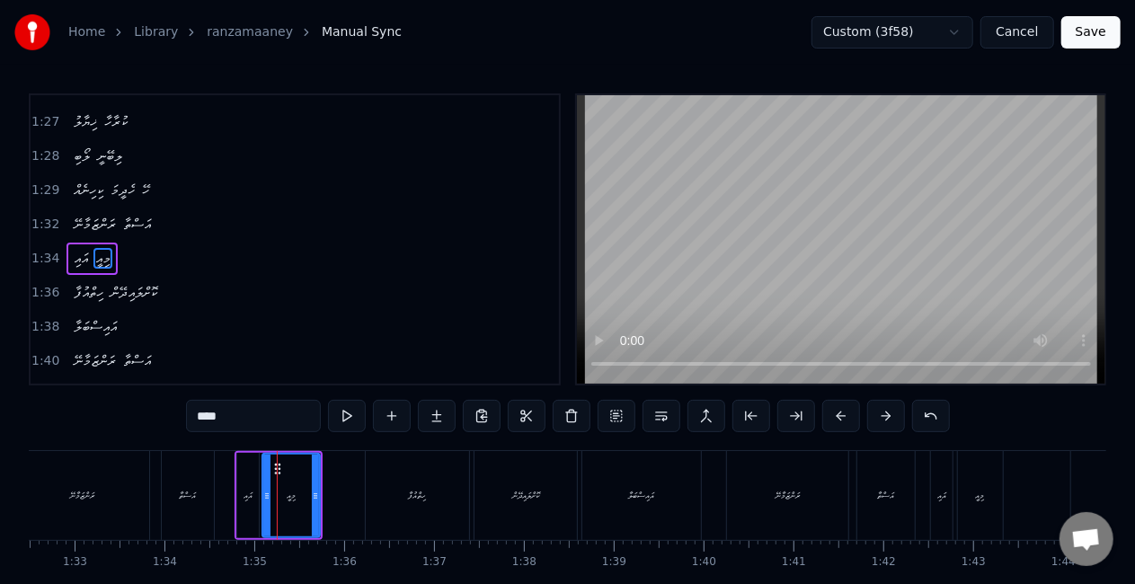
click at [196, 502] on div "އަސްތާ" at bounding box center [187, 495] width 17 height 13
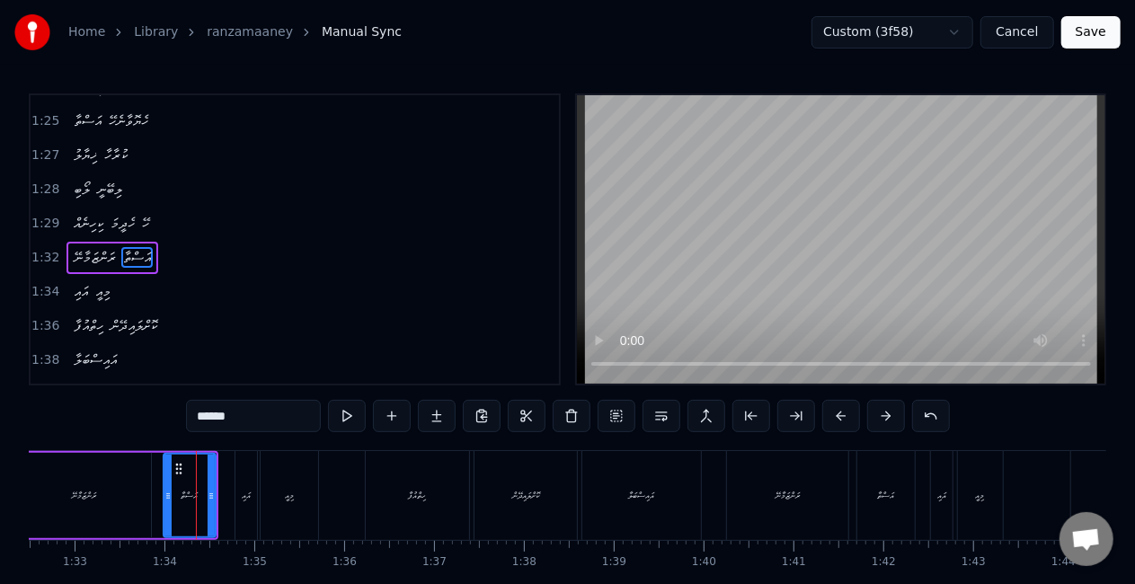
click at [241, 504] on div "އައި" at bounding box center [246, 495] width 22 height 89
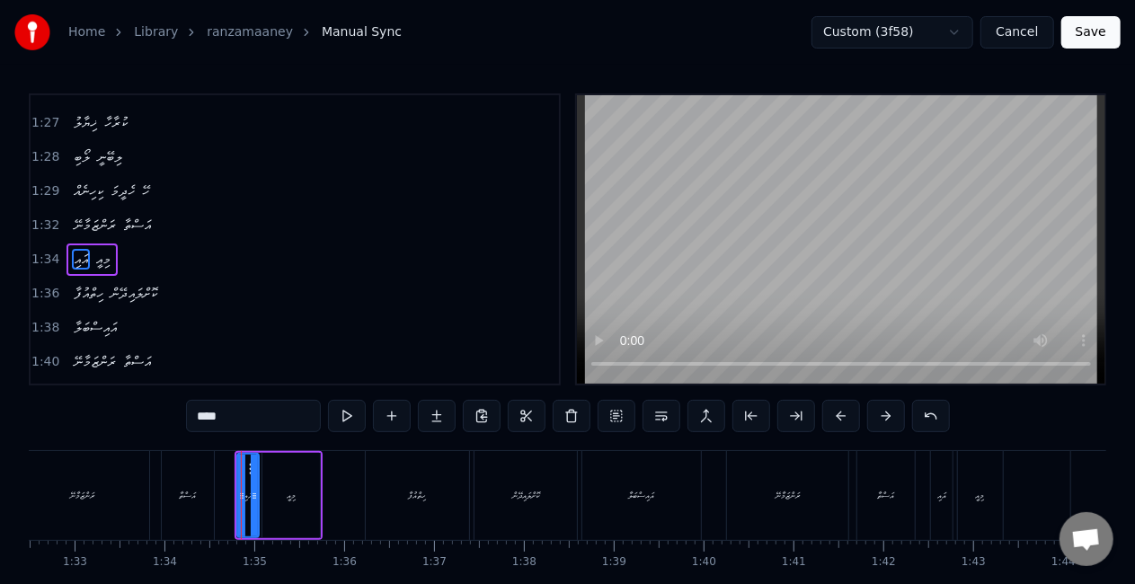
scroll to position [912, 0]
drag, startPoint x: 238, startPoint y: 505, endPoint x: 208, endPoint y: 500, distance: 31.0
click at [227, 503] on div at bounding box center [230, 496] width 7 height 82
click at [207, 497] on div "އަސްތާ" at bounding box center [188, 495] width 52 height 89
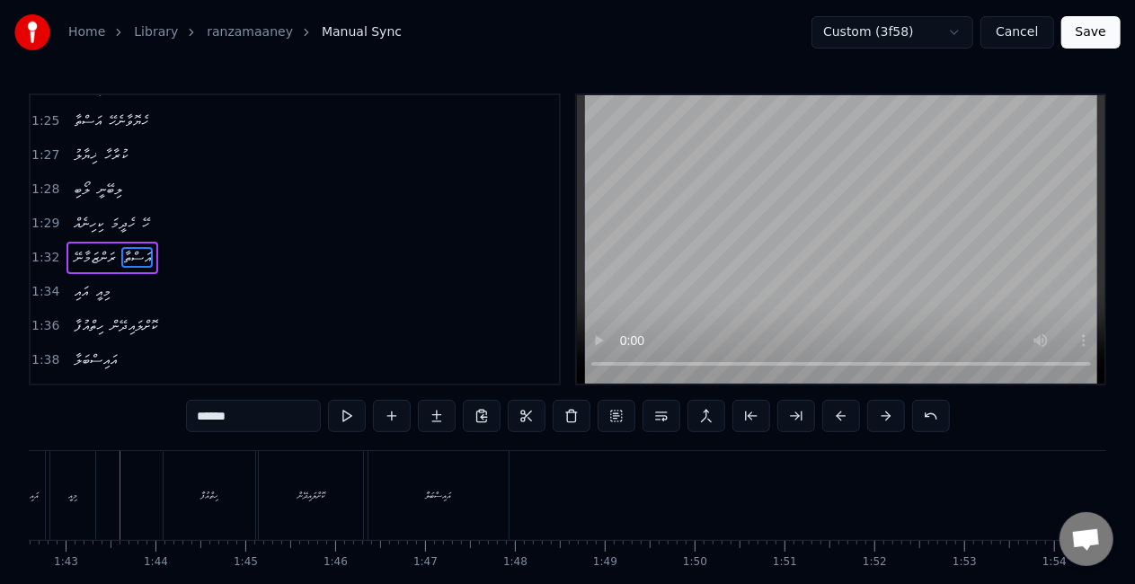
scroll to position [90, 0]
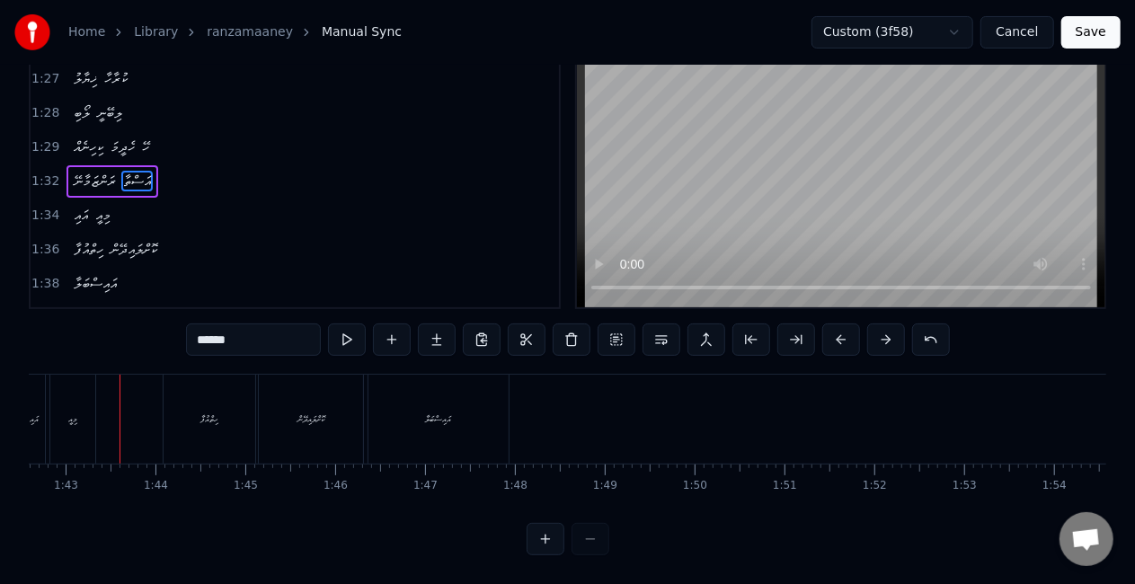
click at [207, 390] on div "ހިތްއުފާ" at bounding box center [210, 419] width 92 height 89
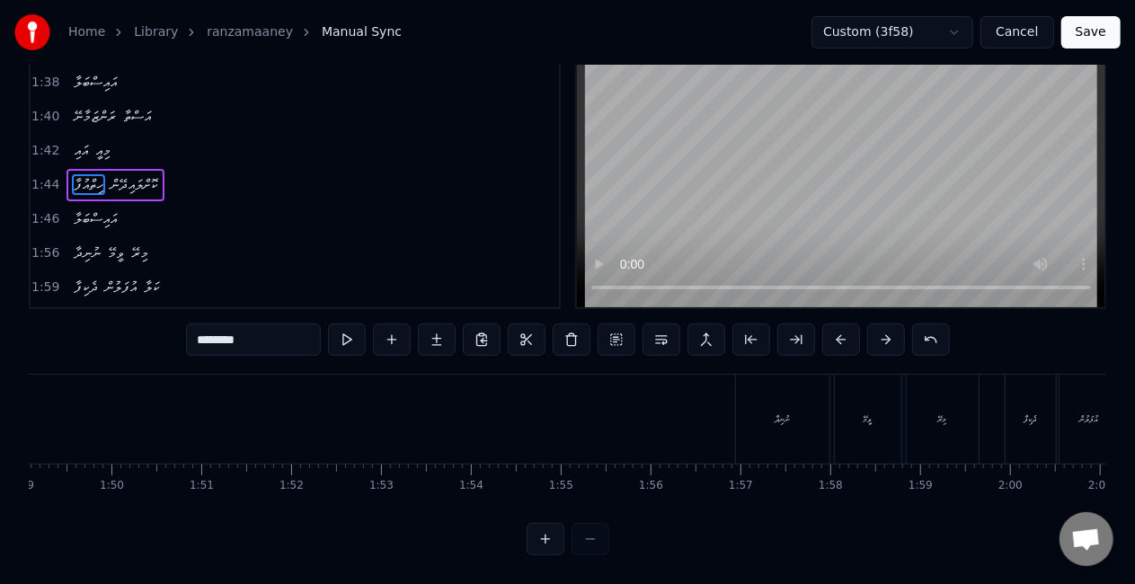
scroll to position [0, 9964]
click at [608, 419] on div "ނުނިދާ" at bounding box center [622, 419] width 93 height 89
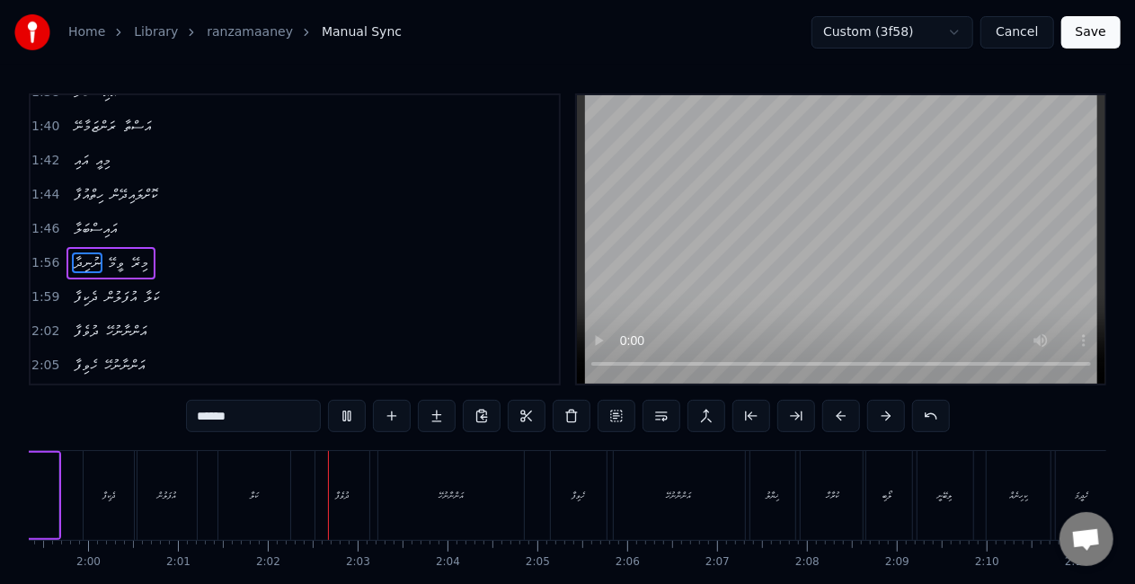
scroll to position [0, 10881]
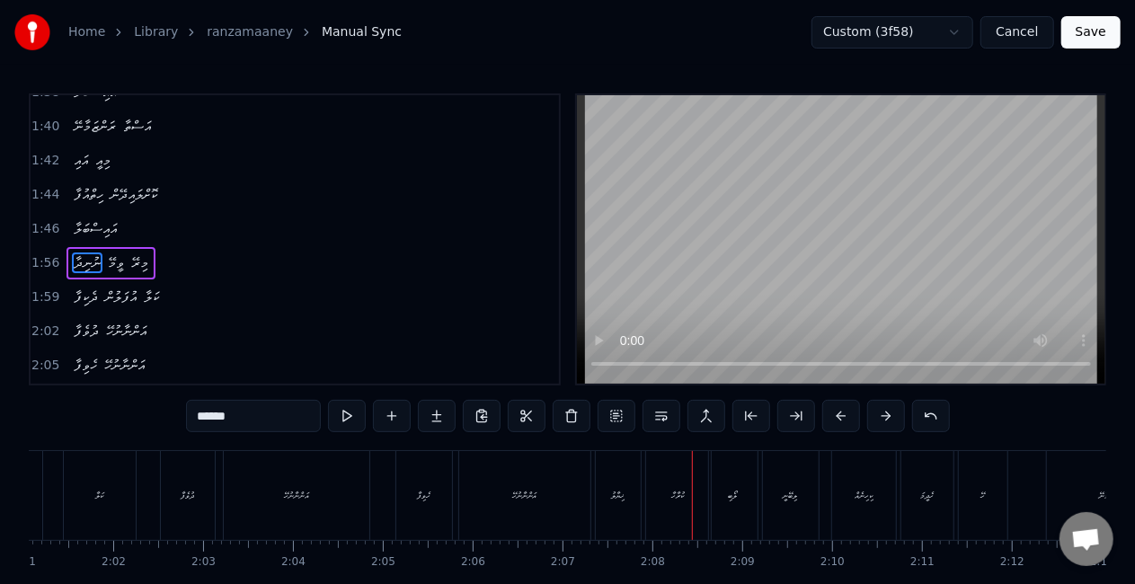
click at [744, 503] on div "ލޯބި" at bounding box center [733, 495] width 49 height 89
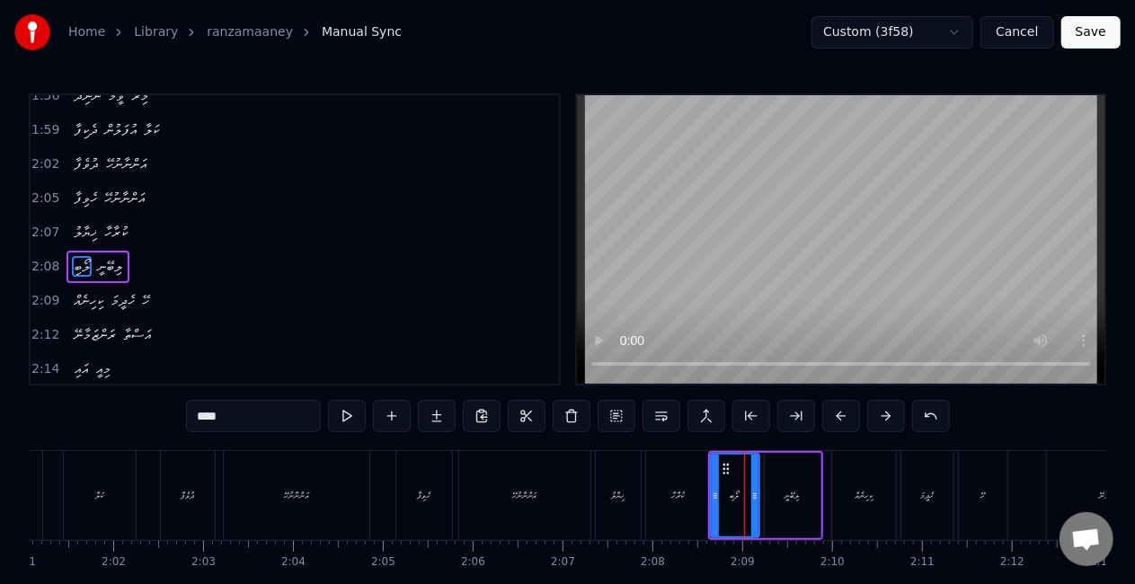
scroll to position [1315, 0]
click at [711, 505] on div at bounding box center [712, 496] width 7 height 82
click at [760, 506] on div at bounding box center [760, 496] width 7 height 82
click at [689, 502] on div "ކުރާހާ" at bounding box center [678, 495] width 65 height 89
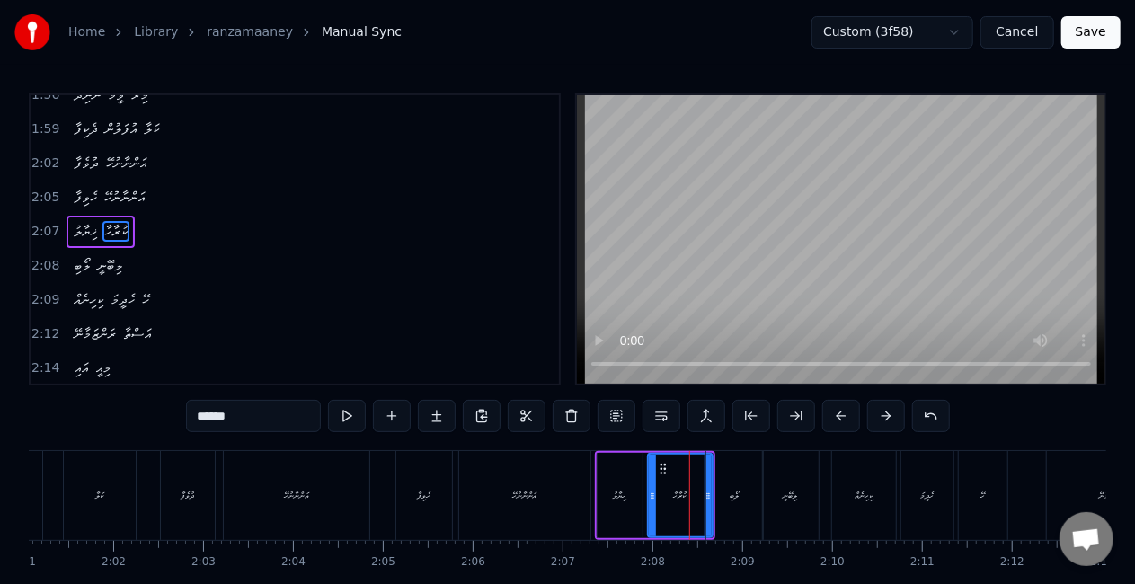
scroll to position [1282, 0]
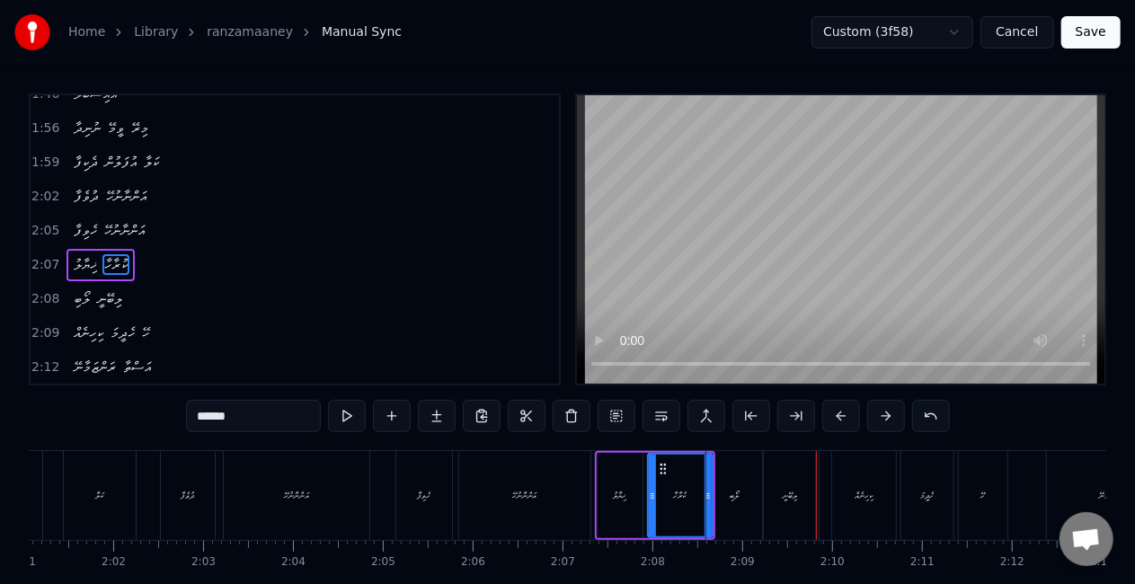
click at [854, 504] on div "ކިހިނެއް" at bounding box center [864, 495] width 64 height 89
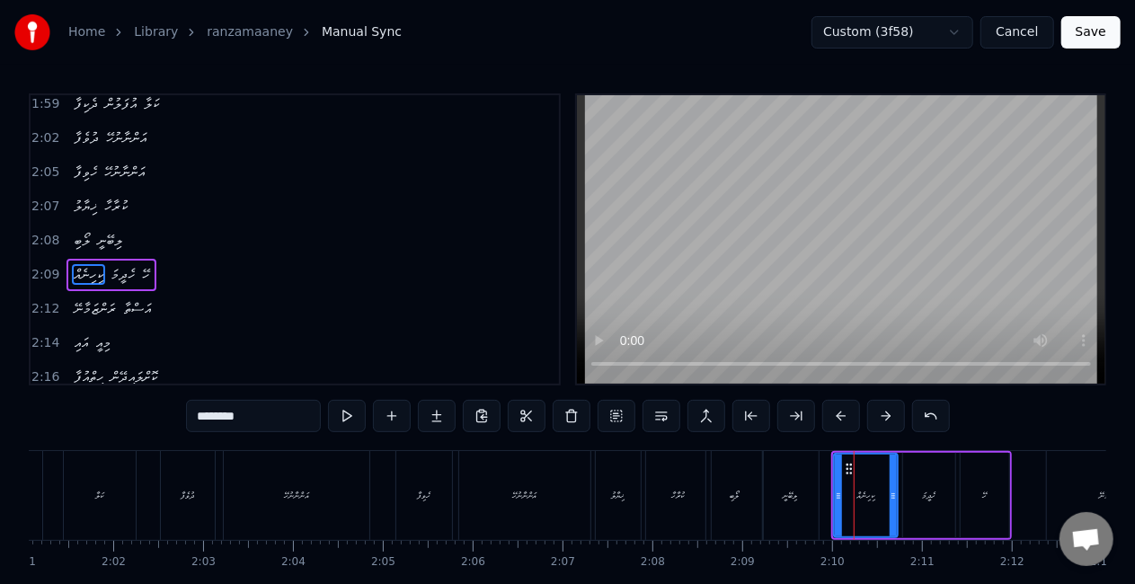
scroll to position [1348, 0]
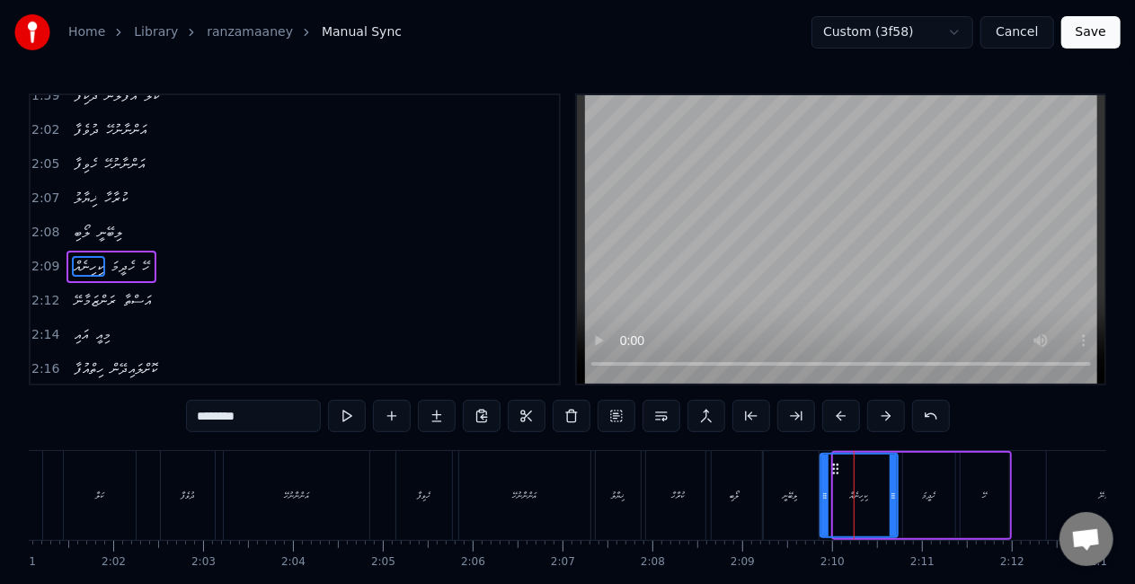
drag, startPoint x: 837, startPoint y: 498, endPoint x: 824, endPoint y: 491, distance: 14.5
click at [823, 493] on icon at bounding box center [825, 496] width 7 height 14
click at [793, 497] on div "ލިބޭނީ" at bounding box center [791, 495] width 14 height 13
type input "******"
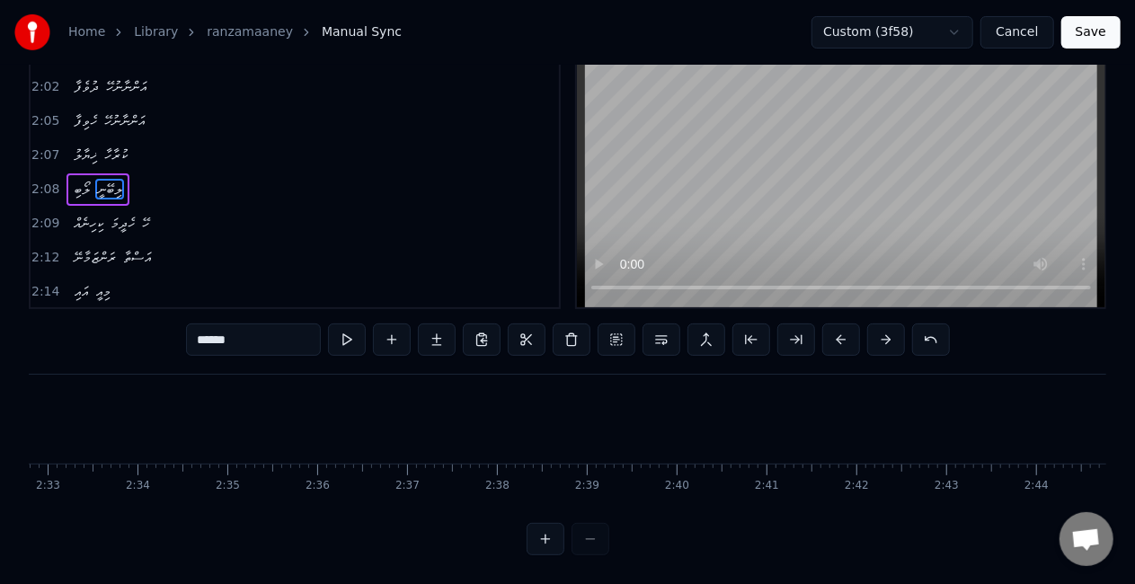
scroll to position [0, 13707]
click at [1080, 35] on button "Save" at bounding box center [1090, 32] width 59 height 32
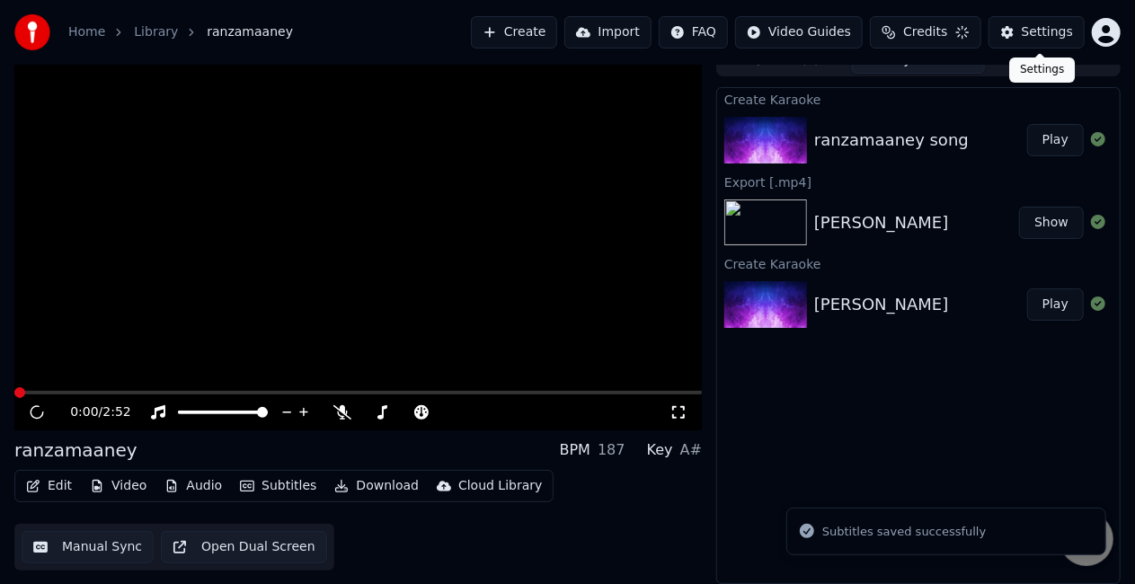
scroll to position [20, 0]
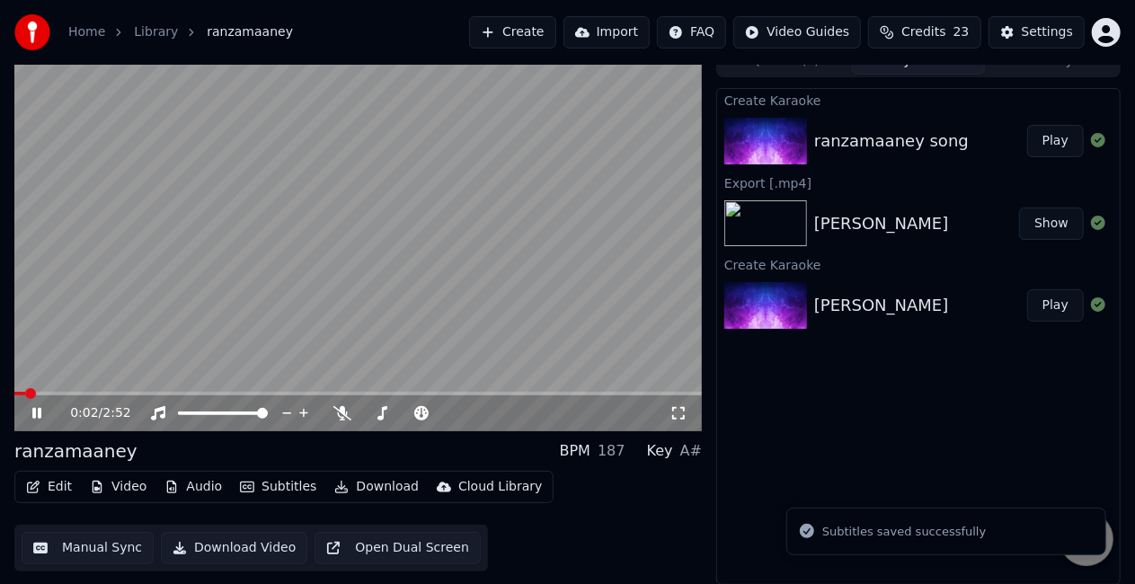
click at [102, 394] on span at bounding box center [358, 394] width 688 height 4
click at [218, 317] on video at bounding box center [358, 238] width 688 height 386
click at [221, 318] on video at bounding box center [358, 238] width 688 height 386
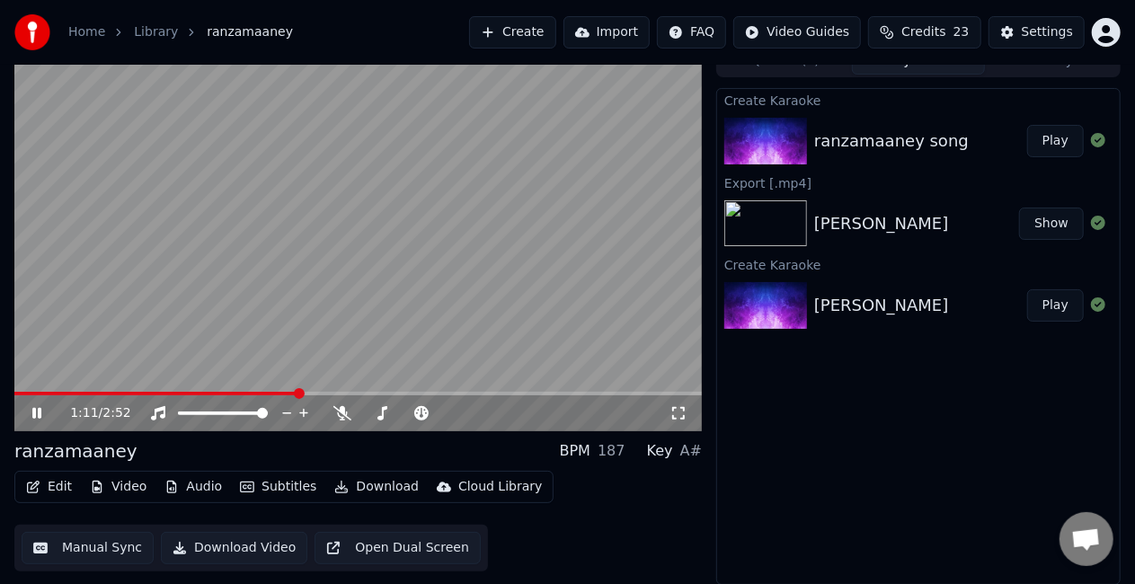
click at [309, 392] on span at bounding box center [358, 394] width 688 height 4
click at [328, 392] on span at bounding box center [358, 394] width 688 height 4
click at [455, 393] on span at bounding box center [358, 394] width 688 height 4
click at [485, 337] on video at bounding box center [358, 238] width 688 height 386
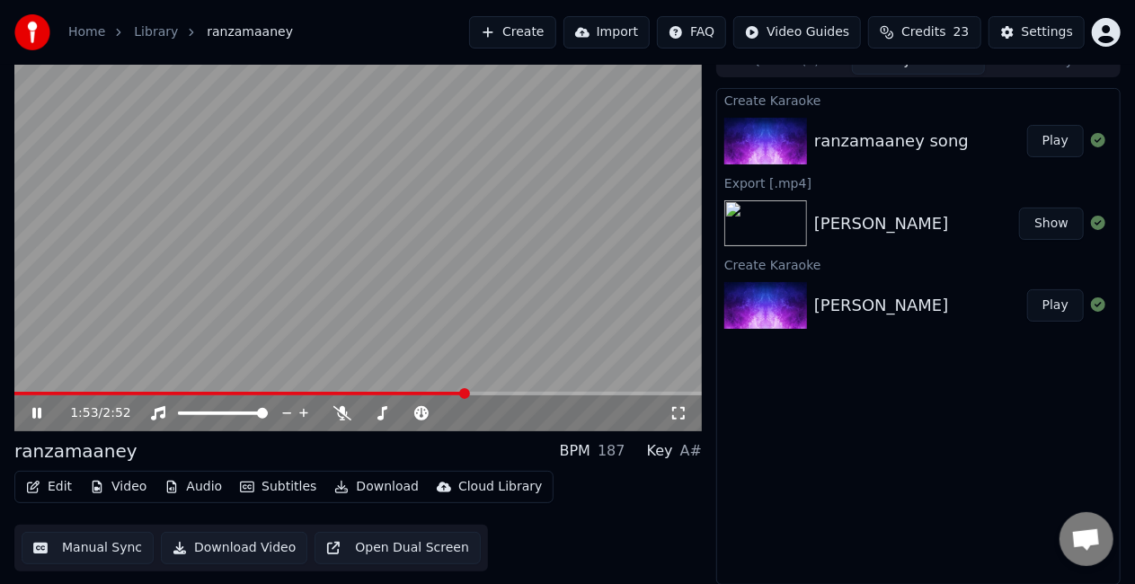
click at [467, 392] on span at bounding box center [464, 393] width 11 height 11
click at [477, 392] on span at bounding box center [358, 394] width 688 height 4
click at [490, 392] on span at bounding box center [358, 394] width 688 height 4
click at [509, 342] on video at bounding box center [358, 238] width 688 height 386
click at [514, 334] on video at bounding box center [358, 238] width 688 height 386
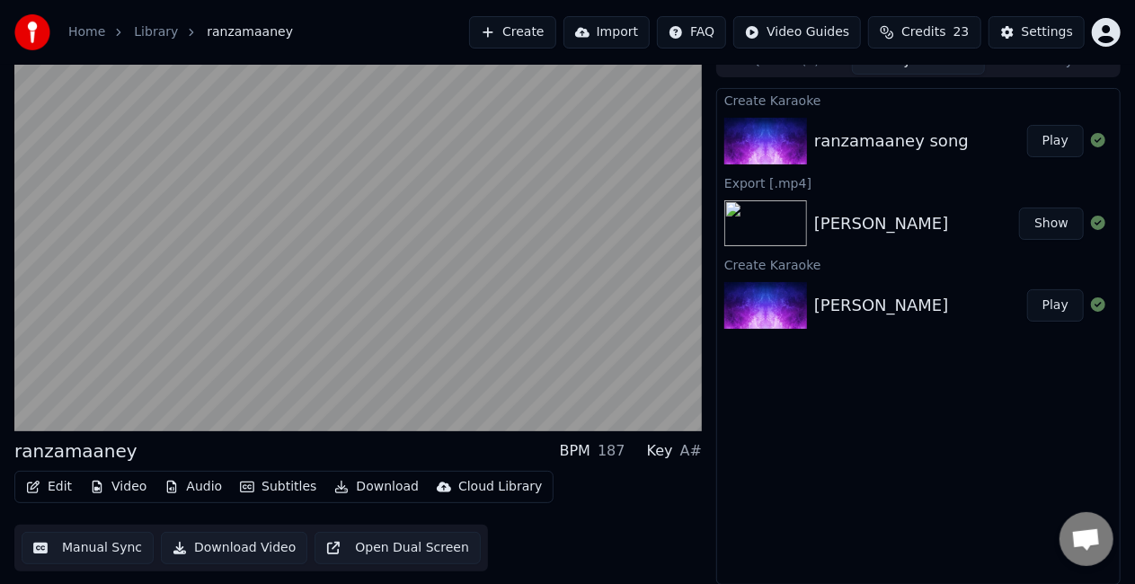
click at [451, 288] on video at bounding box center [358, 238] width 688 height 386
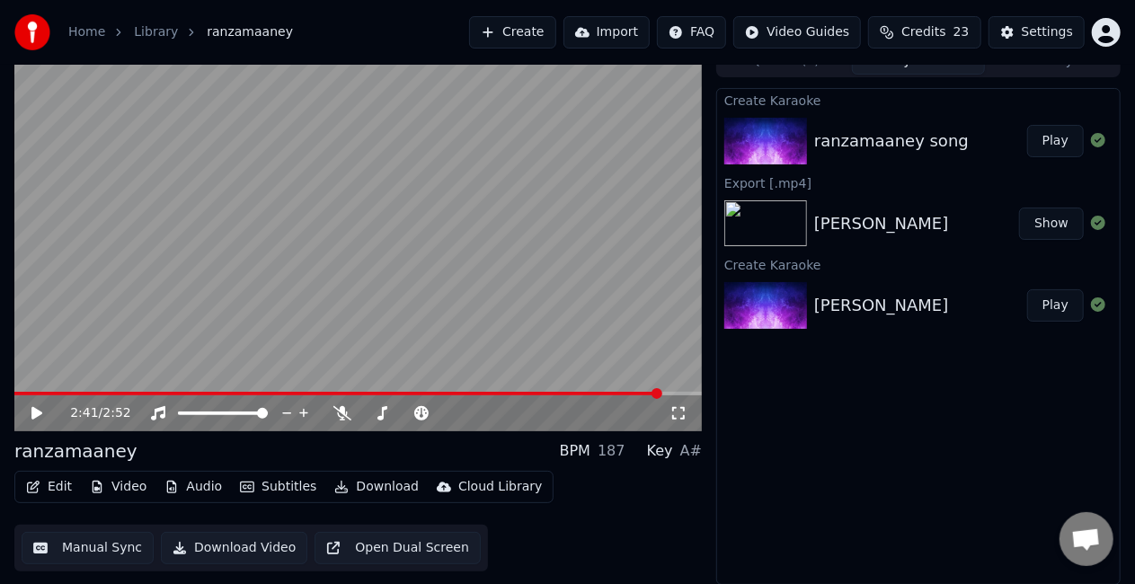
click at [46, 482] on button "Edit" at bounding box center [49, 487] width 60 height 25
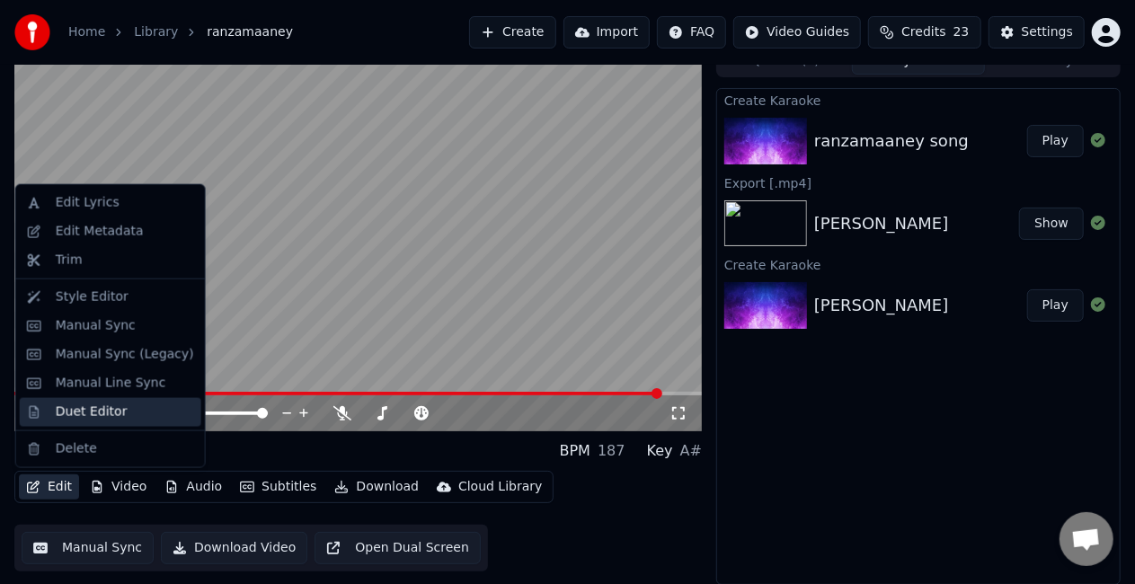
click at [50, 410] on div "Duet Editor" at bounding box center [111, 412] width 182 height 29
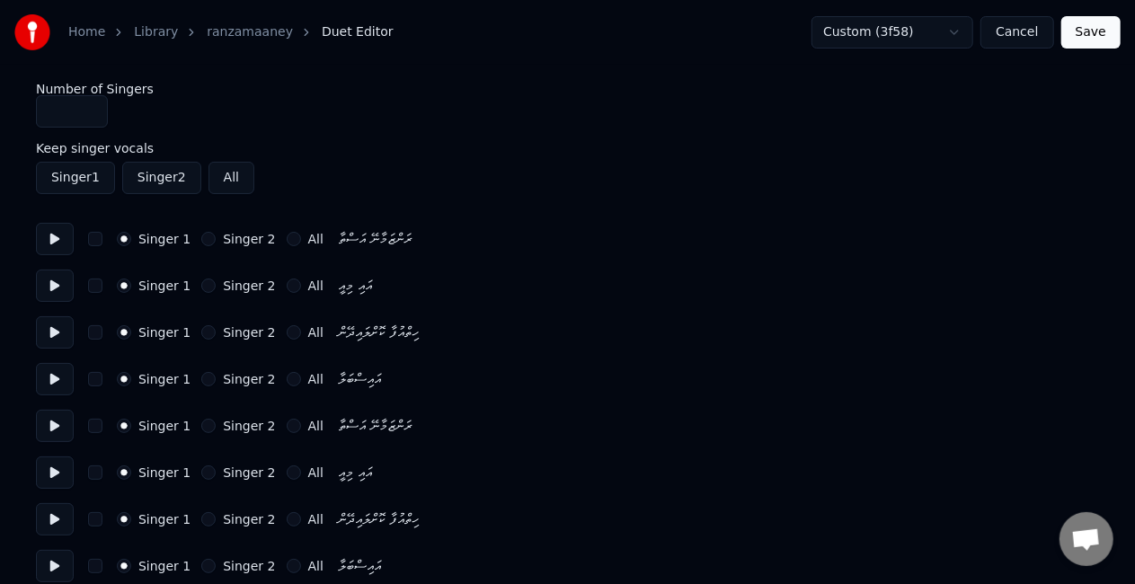
type input "*"
click at [93, 111] on input "*" at bounding box center [72, 111] width 72 height 32
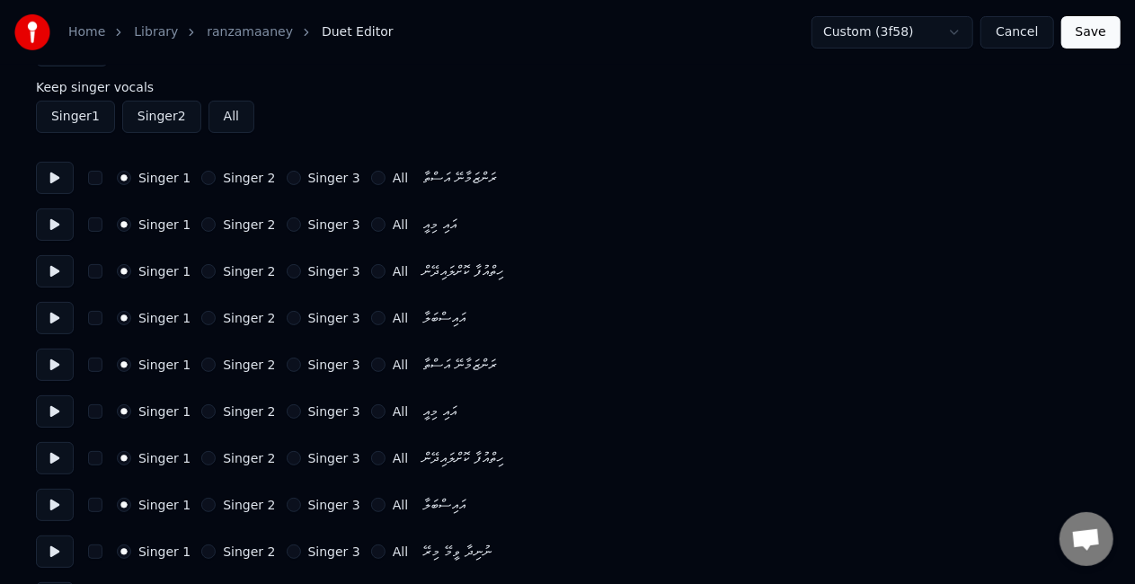
scroll to position [90, 0]
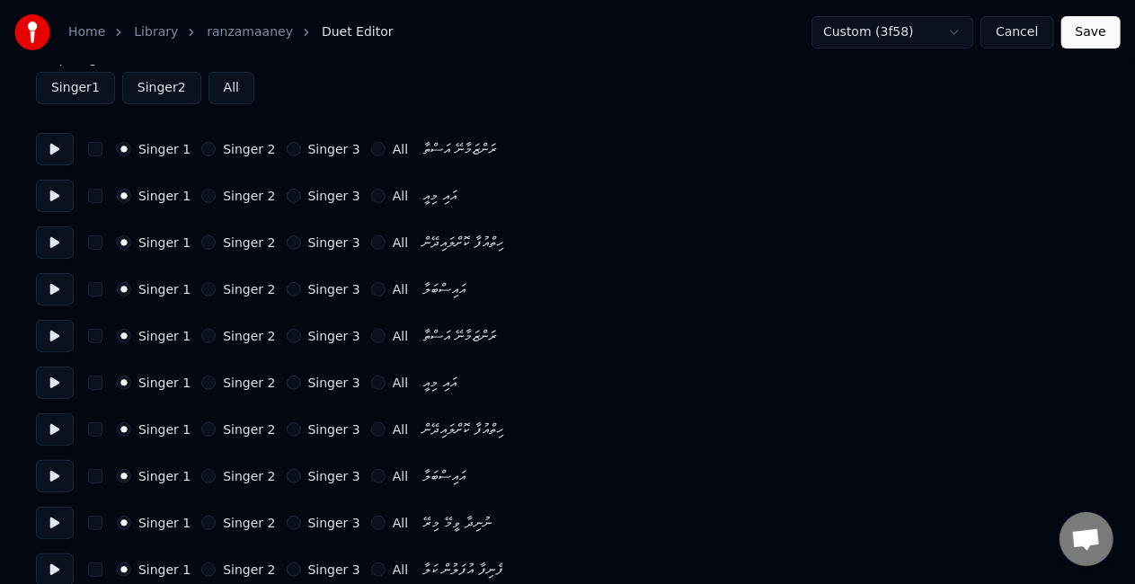
click at [201, 338] on button "Singer 2" at bounding box center [208, 336] width 14 height 14
click at [201, 383] on button "Singer 2" at bounding box center [208, 383] width 14 height 14
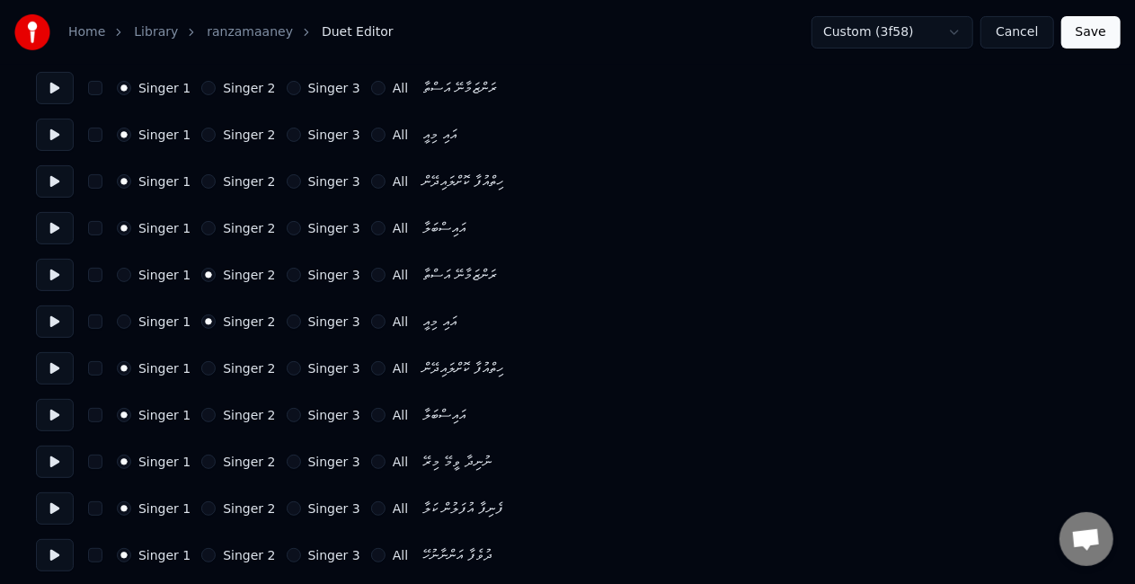
scroll to position [180, 0]
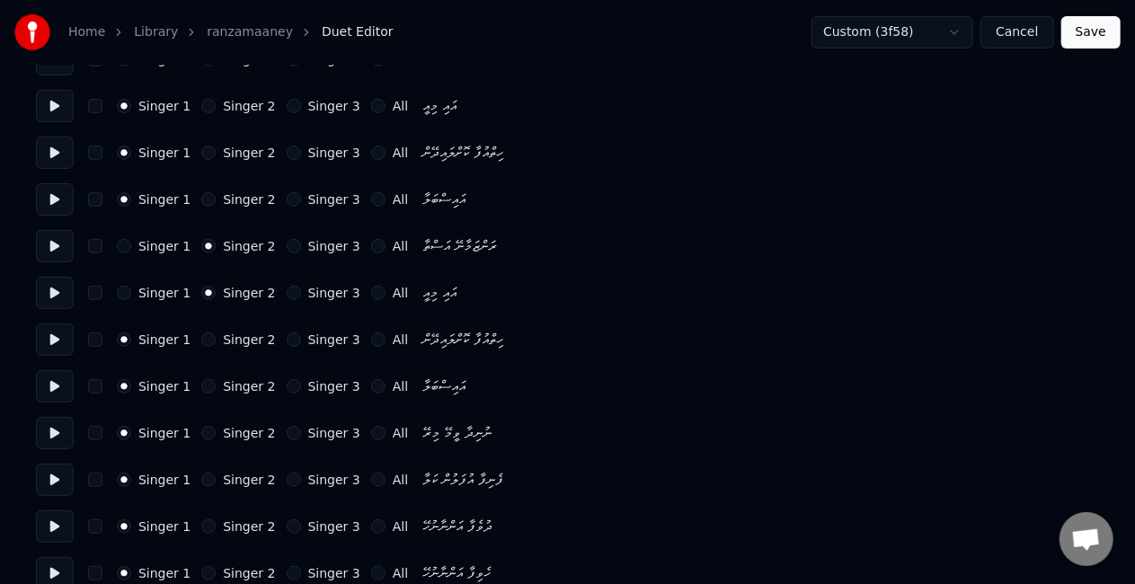
click at [205, 343] on button "Singer 2" at bounding box center [208, 340] width 14 height 14
click at [203, 378] on div "Singer 1 Singer 2 Singer 3 All އައިސްބަލާ" at bounding box center [567, 386] width 1063 height 32
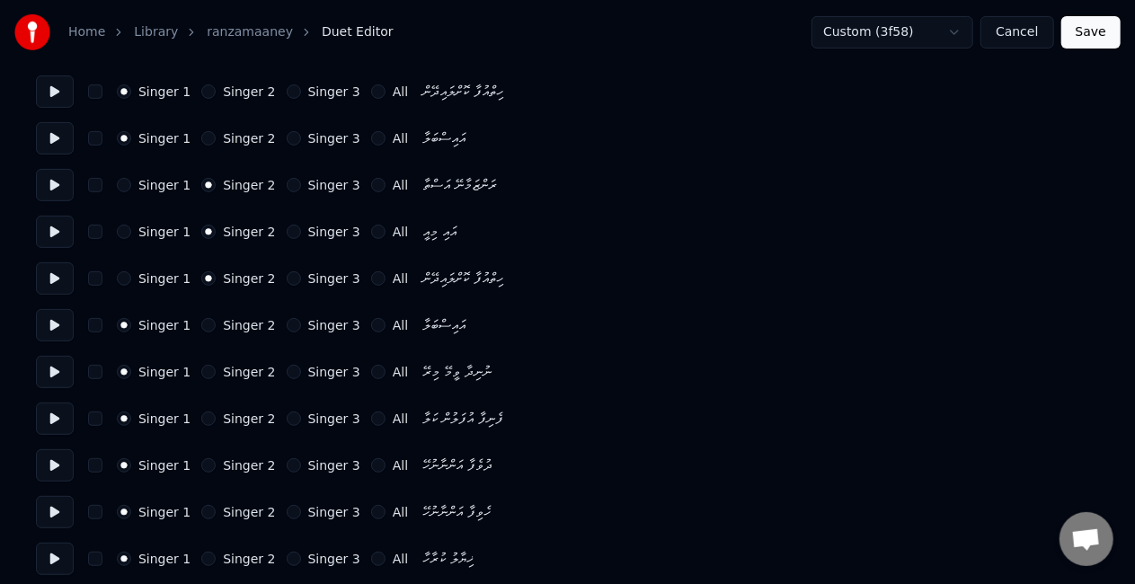
scroll to position [360, 0]
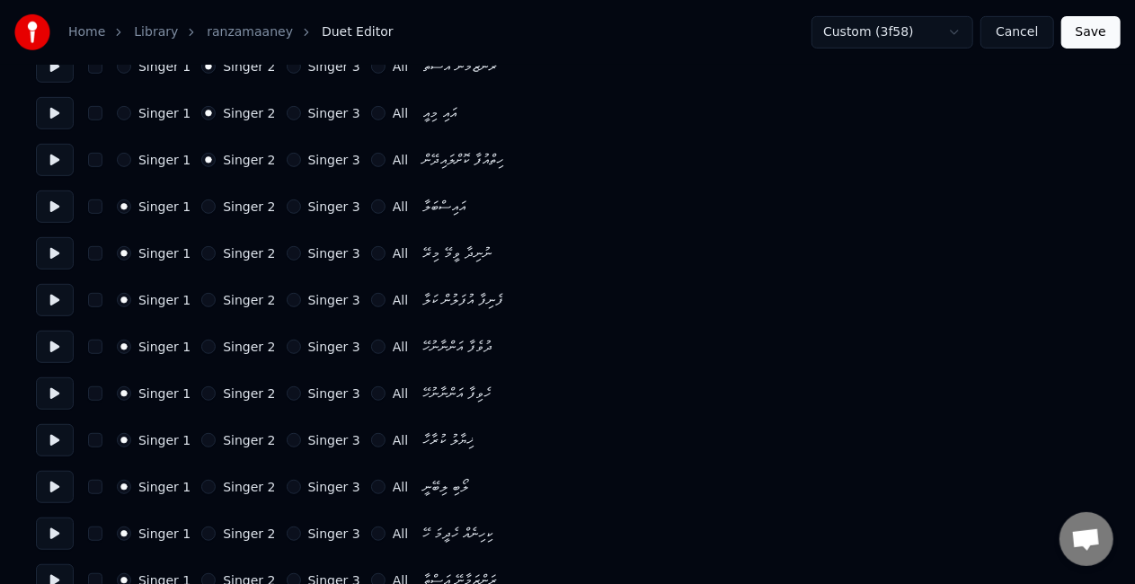
click at [201, 203] on button "Singer 2" at bounding box center [208, 207] width 14 height 14
click at [201, 349] on button "Singer 2" at bounding box center [208, 347] width 14 height 14
drag, startPoint x: 200, startPoint y: 389, endPoint x: 200, endPoint y: 374, distance: 15.3
click at [201, 388] on button "Singer 2" at bounding box center [208, 393] width 14 height 14
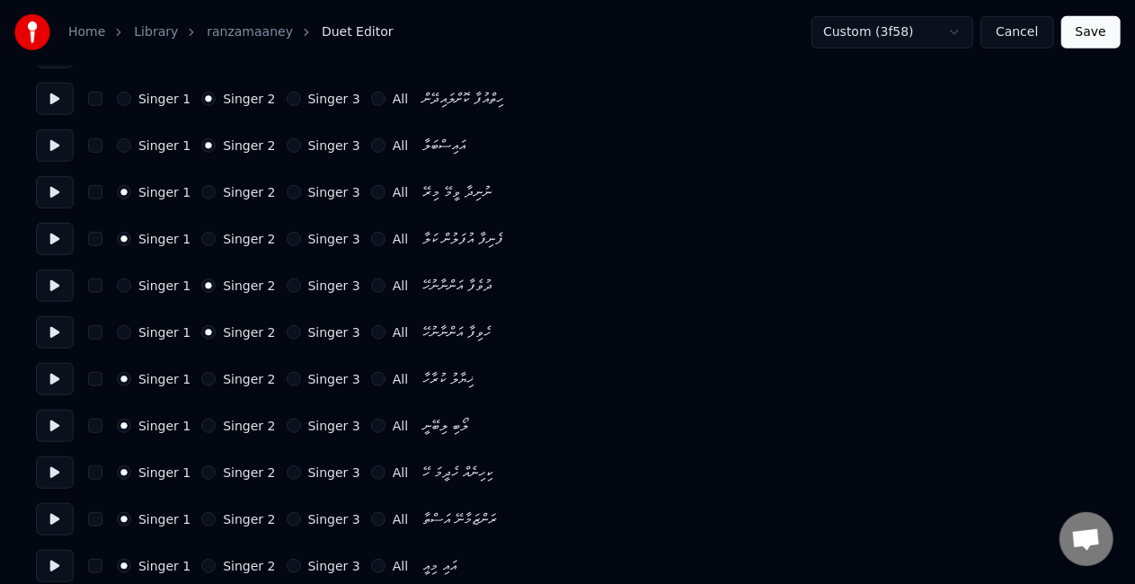
scroll to position [449, 0]
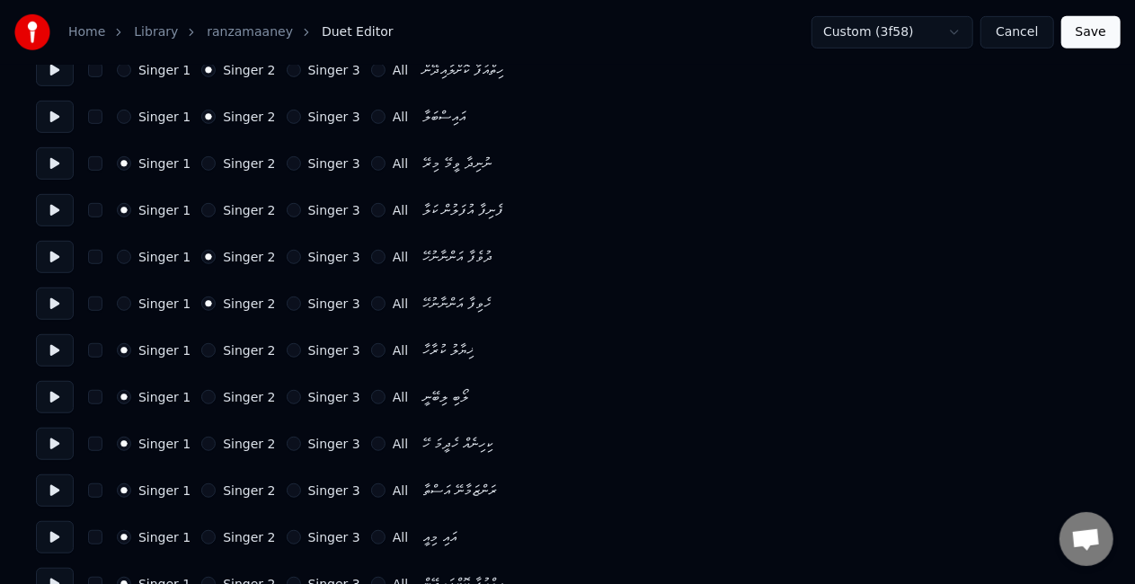
click at [287, 351] on button "Singer 3" at bounding box center [294, 350] width 14 height 14
click at [277, 404] on div "Singer 1 Singer 2 Singer 3 All ލޯބި ލިބޭނީ" at bounding box center [567, 397] width 1063 height 32
click at [287, 392] on button "Singer 3" at bounding box center [294, 397] width 14 height 14
click at [287, 440] on button "Singer 3" at bounding box center [294, 444] width 14 height 14
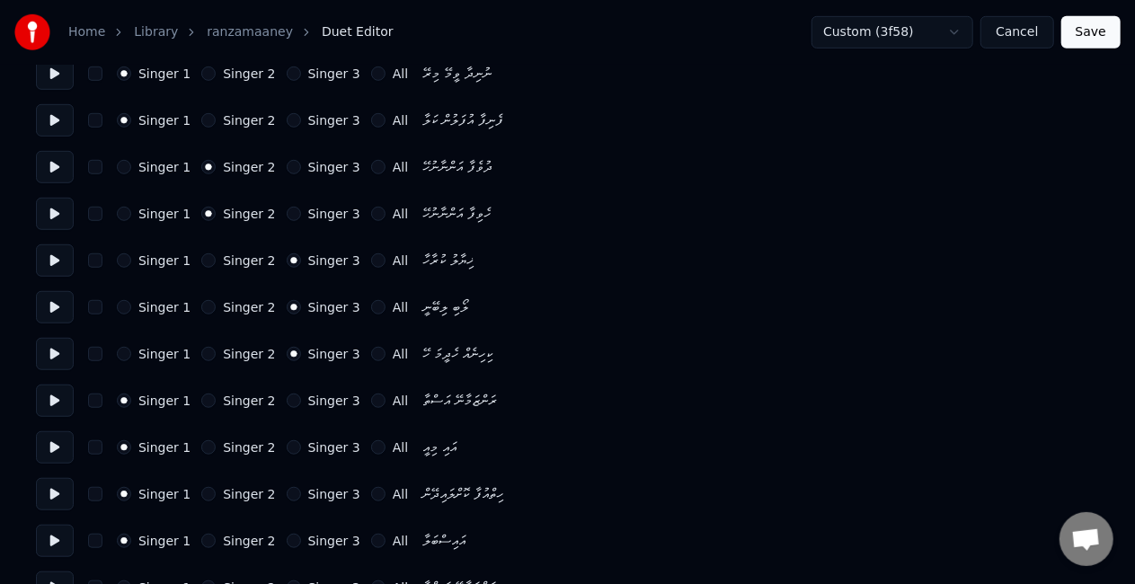
scroll to position [629, 0]
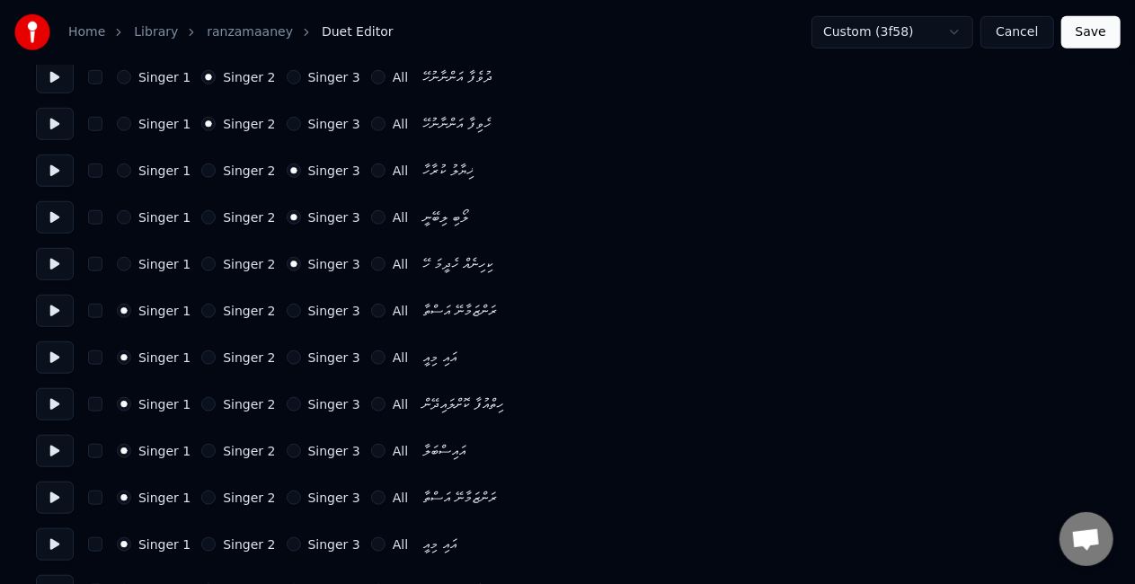
click at [201, 313] on button "Singer 2" at bounding box center [208, 311] width 14 height 14
click at [201, 359] on button "Singer 2" at bounding box center [208, 358] width 14 height 14
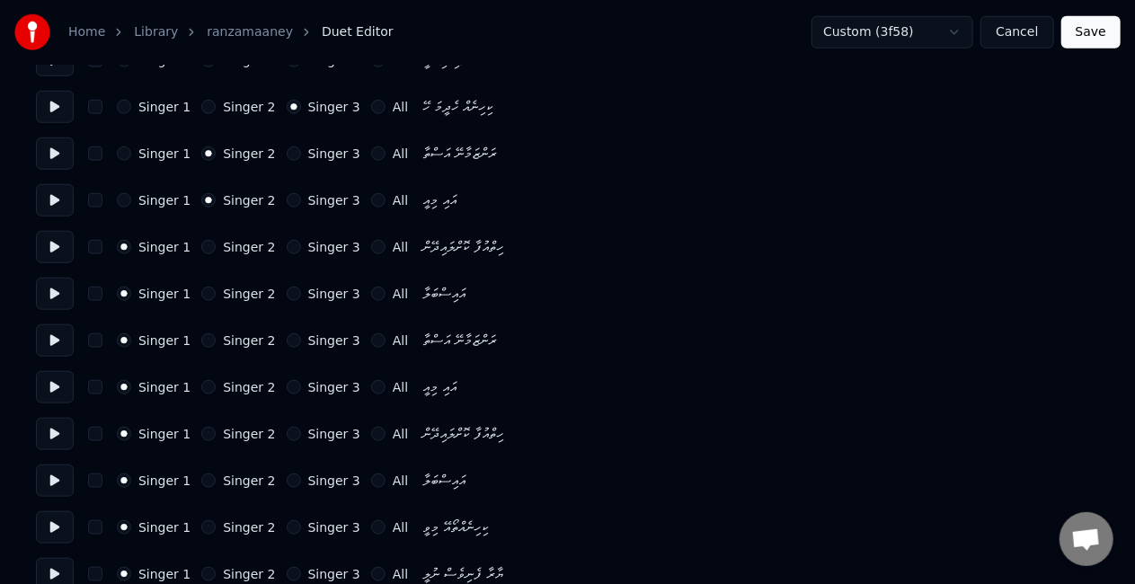
scroll to position [809, 0]
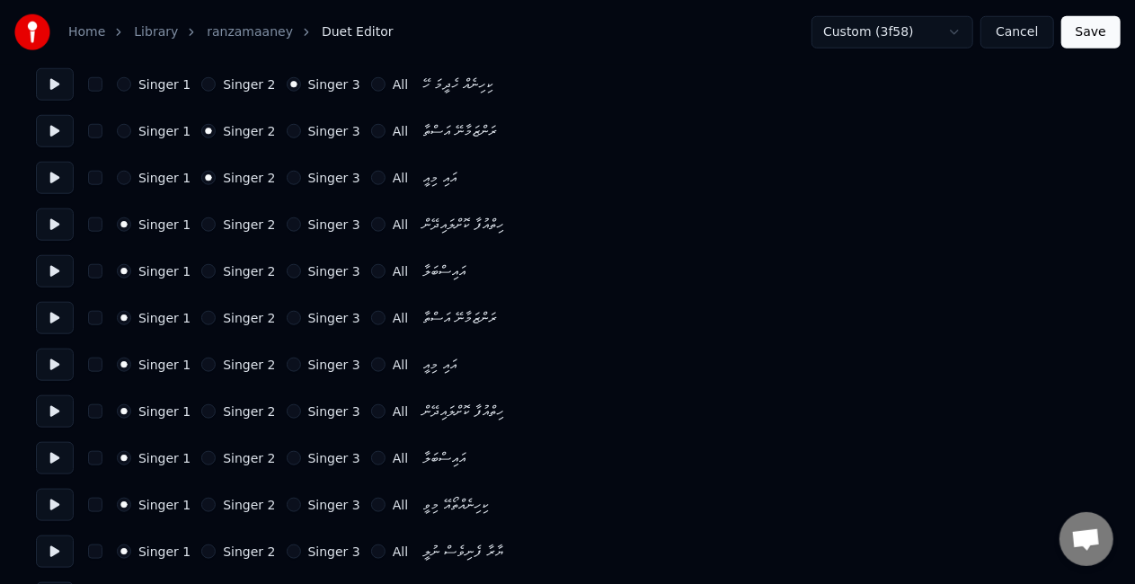
click at [201, 231] on button "Singer 2" at bounding box center [208, 225] width 14 height 14
click at [204, 261] on div "Singer 1 Singer 2 Singer 3 All އައިސްބަލާ" at bounding box center [567, 271] width 1063 height 32
click at [201, 271] on button "Singer 2" at bounding box center [208, 271] width 14 height 14
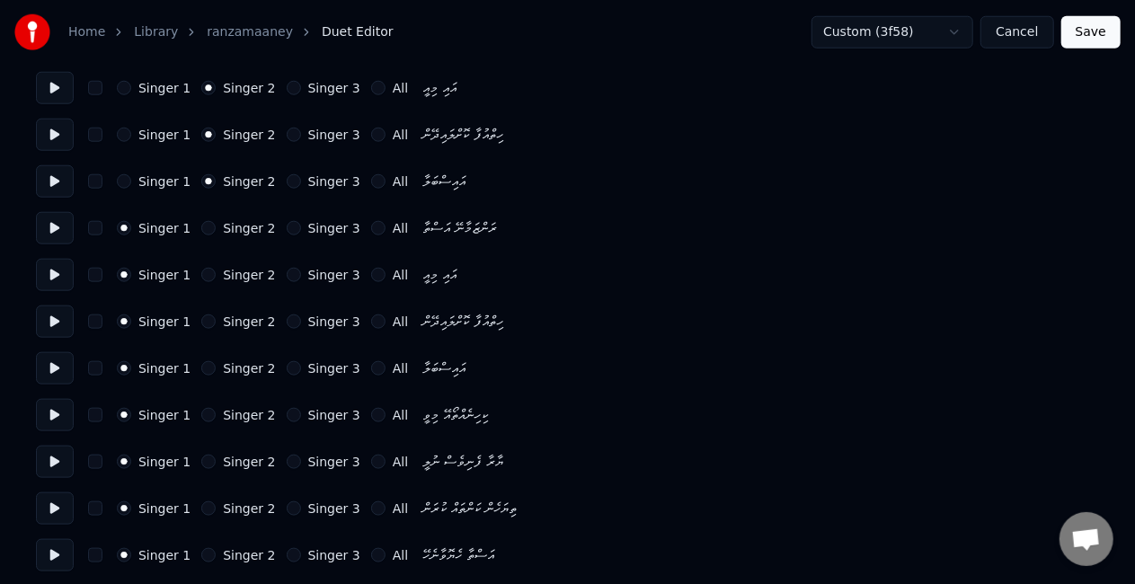
click at [203, 416] on button "Singer 2" at bounding box center [208, 415] width 14 height 14
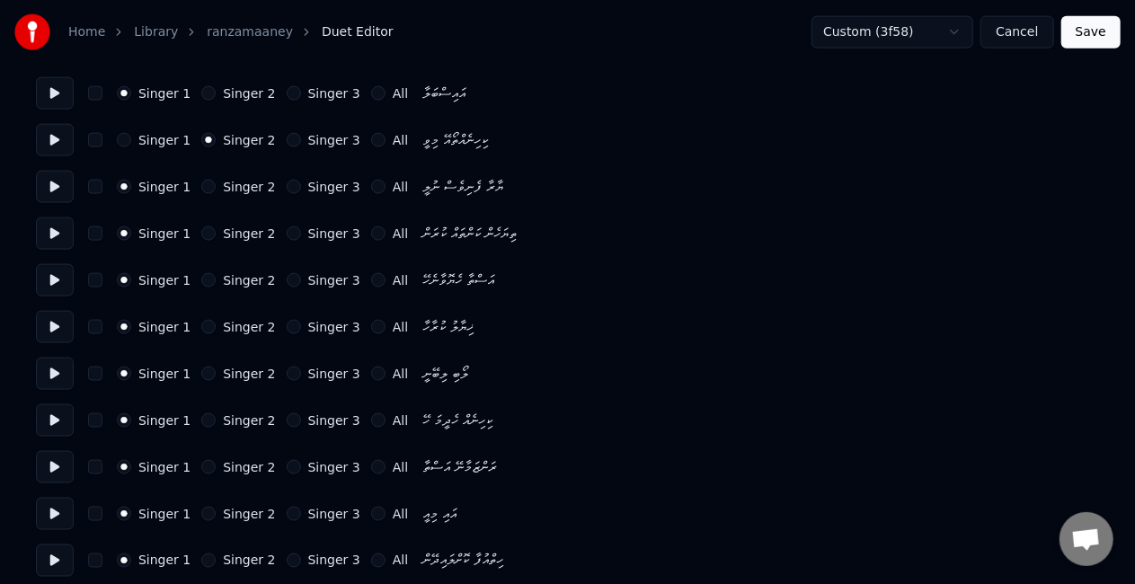
scroll to position [1079, 0]
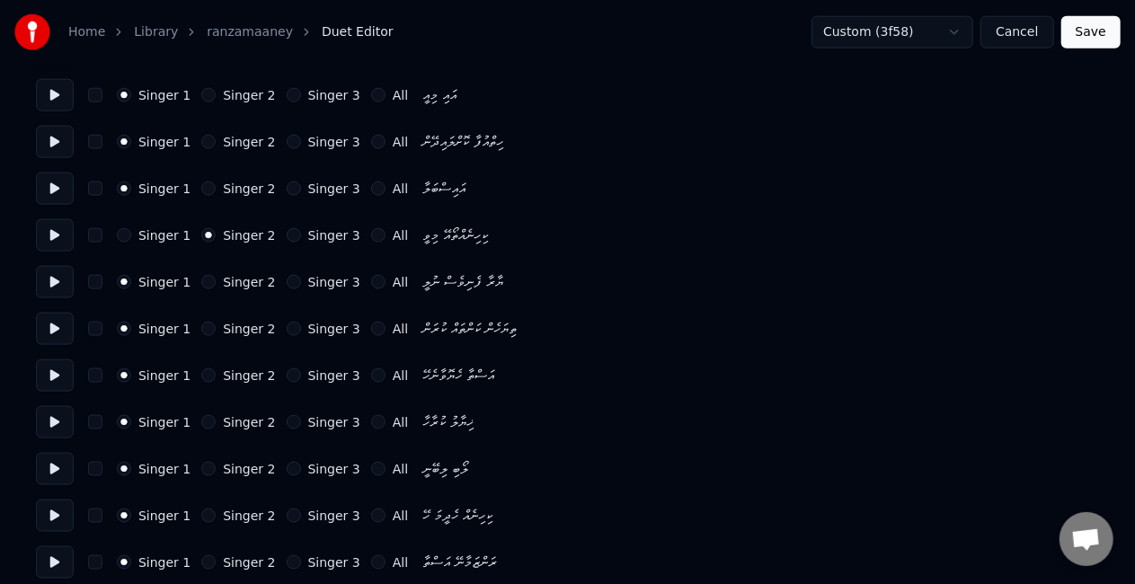
click at [201, 281] on button "Singer 2" at bounding box center [208, 282] width 14 height 14
click at [271, 422] on div "Singer 1 Singer 2 Singer 3 All" at bounding box center [262, 422] width 291 height 14
click at [287, 423] on button "Singer 3" at bounding box center [294, 422] width 14 height 14
click at [287, 467] on button "Singer 3" at bounding box center [294, 469] width 14 height 14
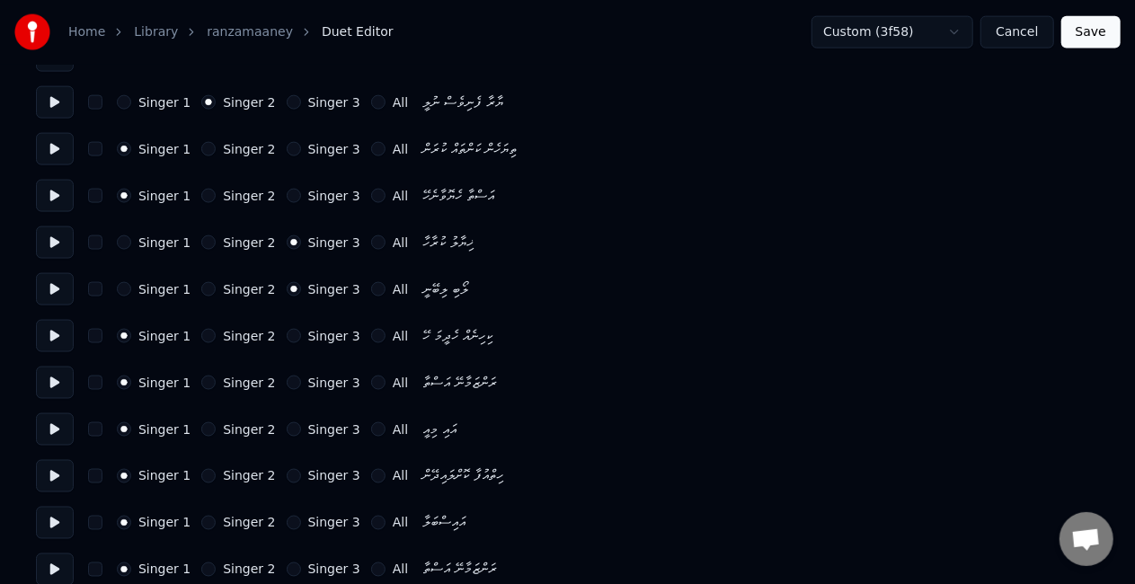
click at [287, 329] on button "Singer 3" at bounding box center [294, 336] width 14 height 14
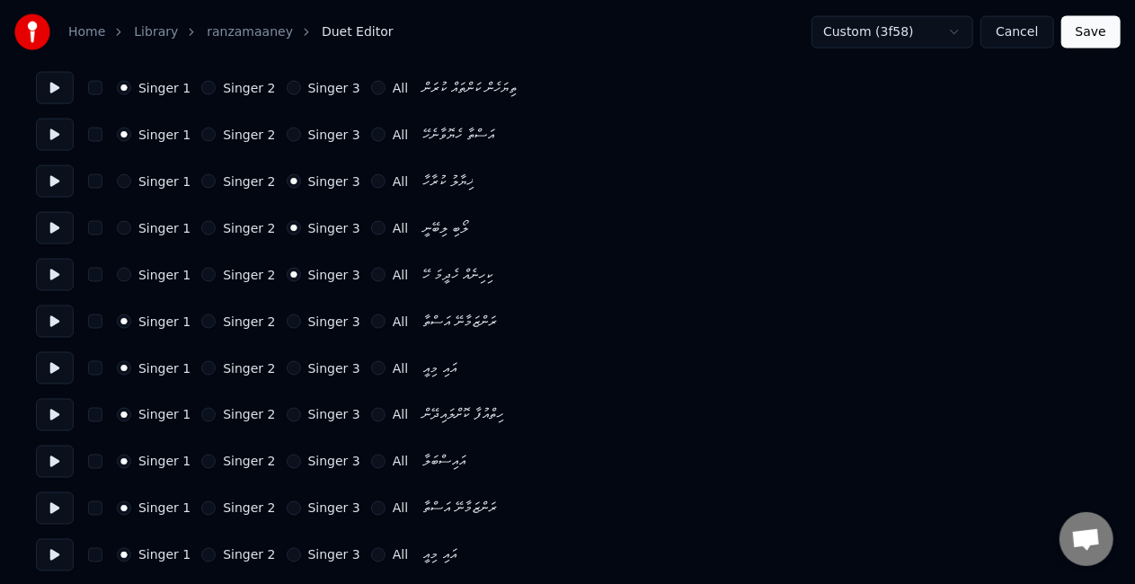
scroll to position [1348, 0]
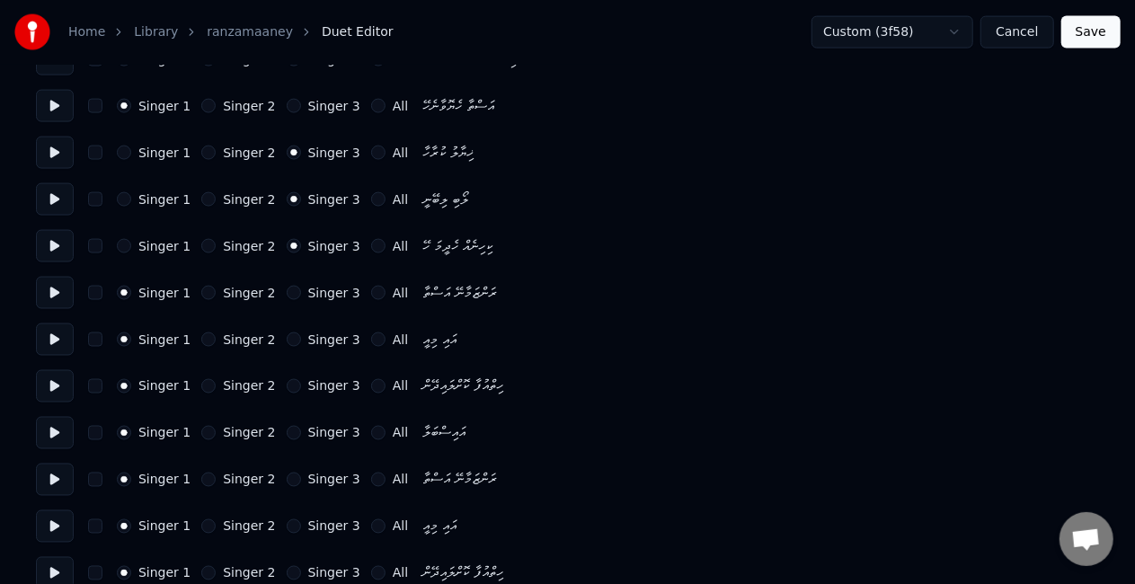
click at [201, 479] on button "Singer 2" at bounding box center [208, 480] width 14 height 14
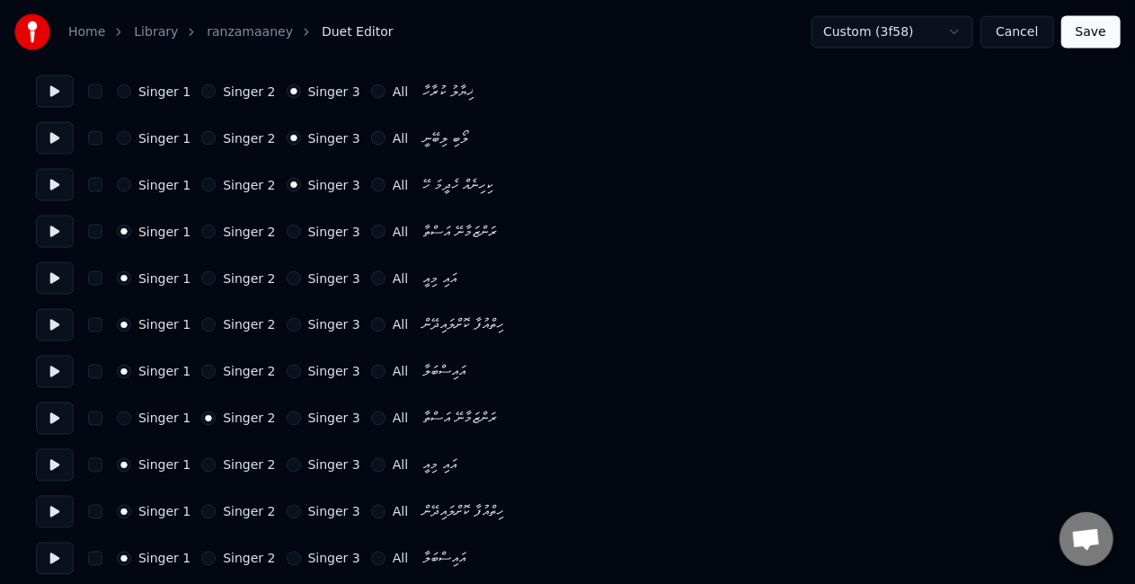
scroll to position [1438, 0]
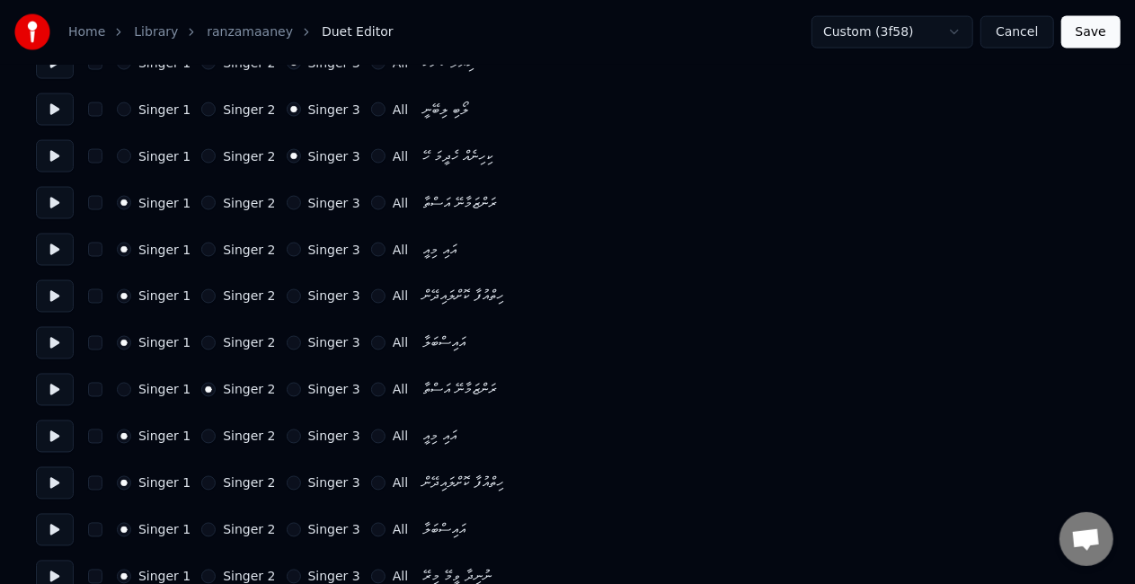
click at [201, 434] on button "Singer 2" at bounding box center [208, 437] width 14 height 14
click at [201, 483] on button "Singer 2" at bounding box center [208, 483] width 14 height 14
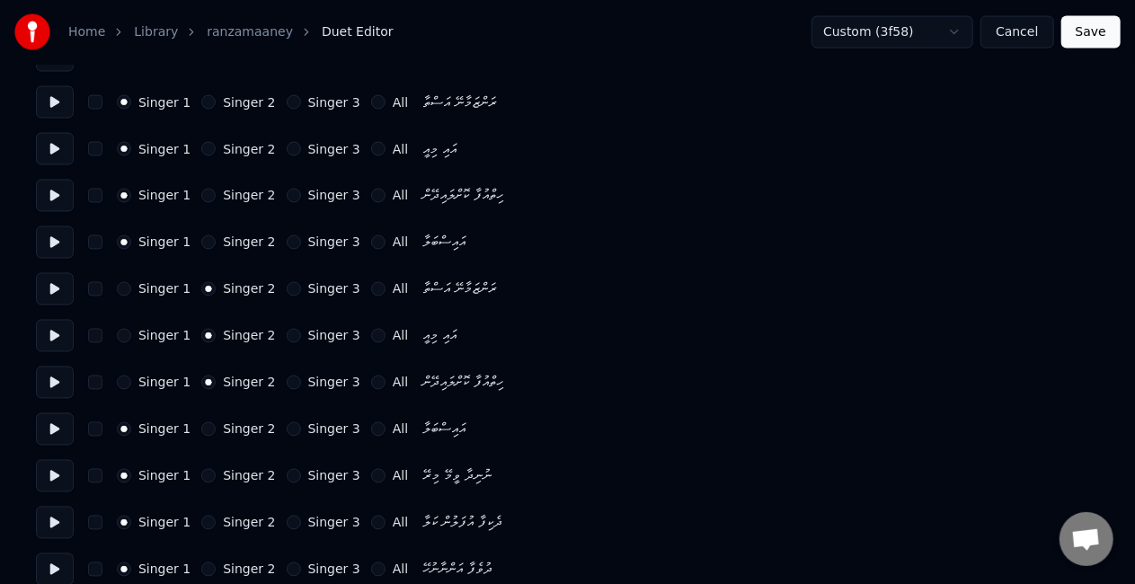
scroll to position [1618, 0]
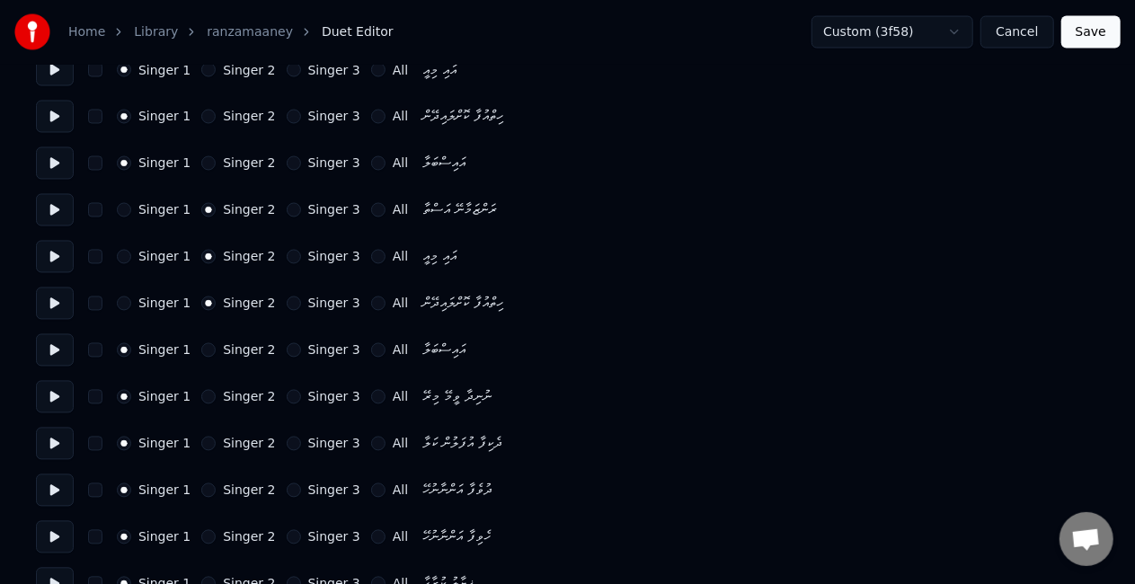
click at [203, 349] on button "Singer 2" at bounding box center [208, 350] width 14 height 14
click at [201, 492] on button "Singer 2" at bounding box center [208, 491] width 14 height 14
click at [203, 534] on button "Singer 2" at bounding box center [208, 537] width 14 height 14
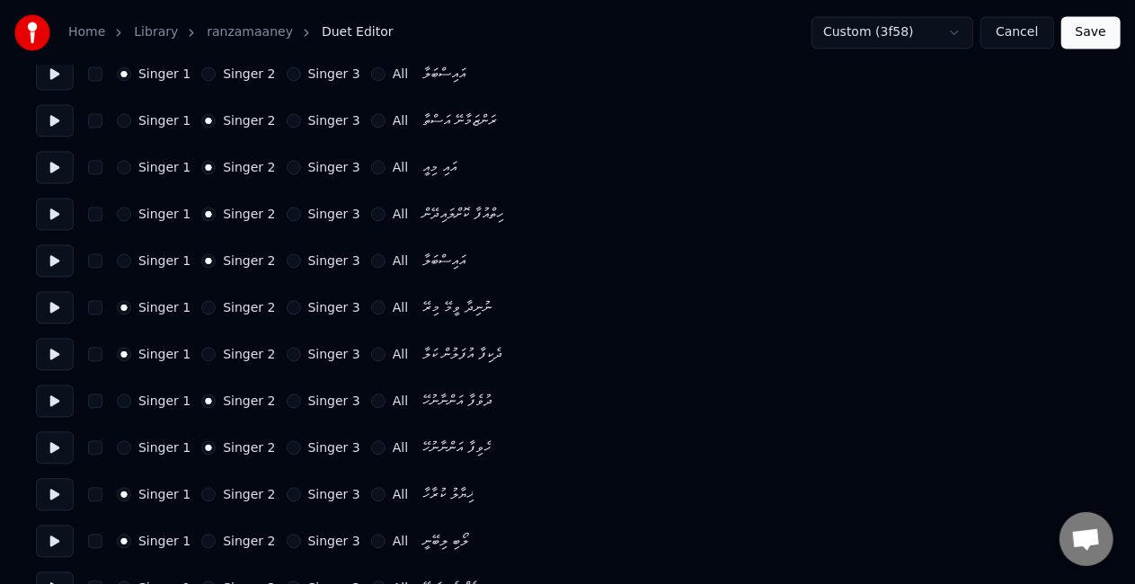
scroll to position [1798, 0]
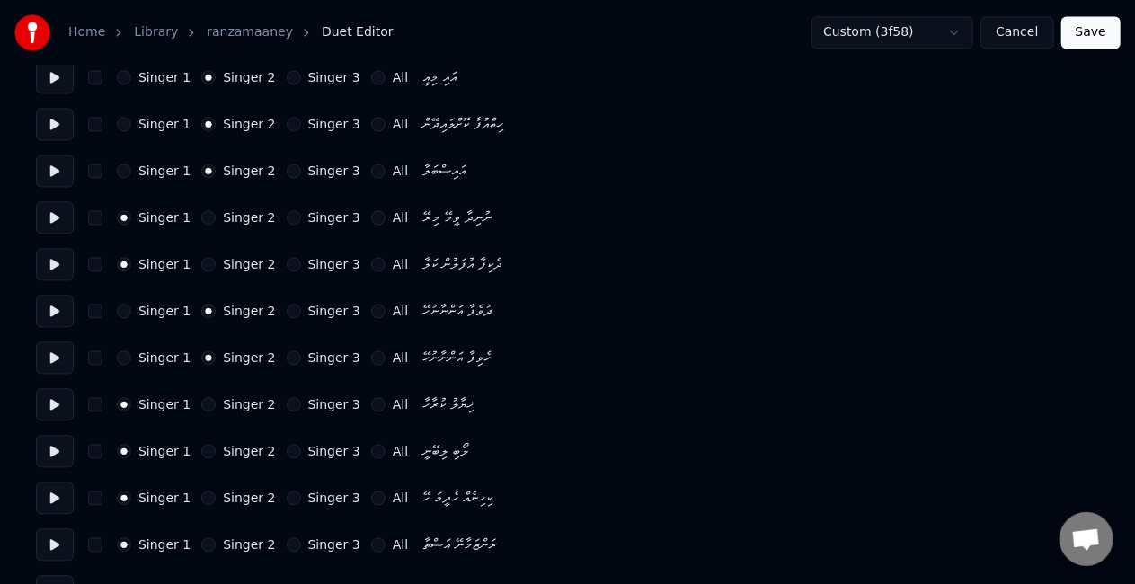
click at [287, 401] on button "Singer 3" at bounding box center [294, 404] width 14 height 14
click at [287, 449] on button "Singer 3" at bounding box center [294, 451] width 14 height 14
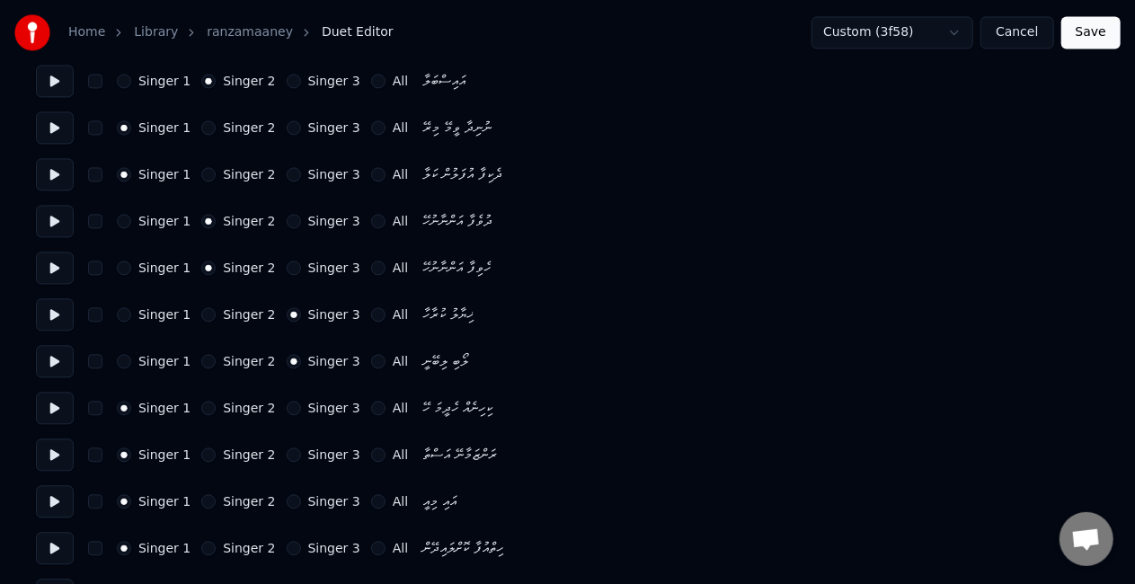
click at [287, 404] on button "Singer 3" at bounding box center [294, 408] width 14 height 14
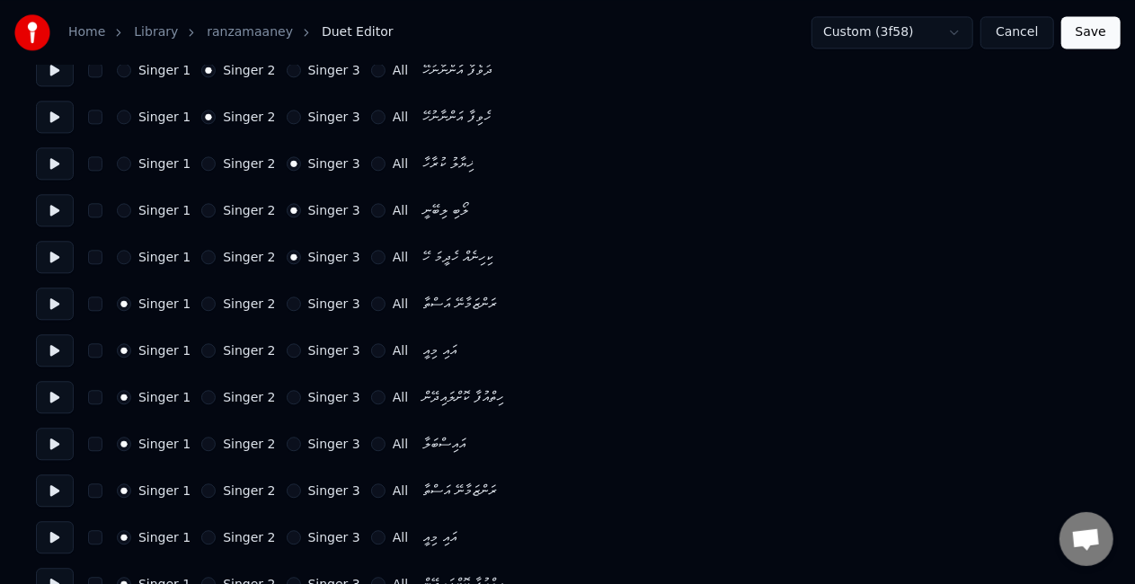
scroll to position [2067, 0]
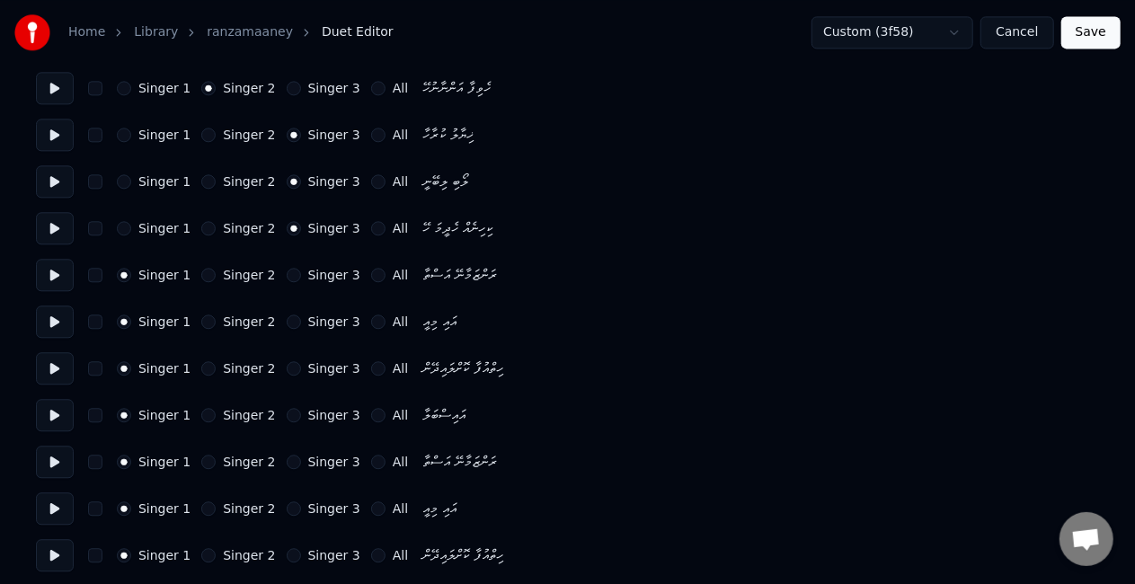
click at [207, 462] on button "Singer 2" at bounding box center [208, 462] width 14 height 14
click at [201, 503] on button "Singer 2" at bounding box center [208, 509] width 14 height 14
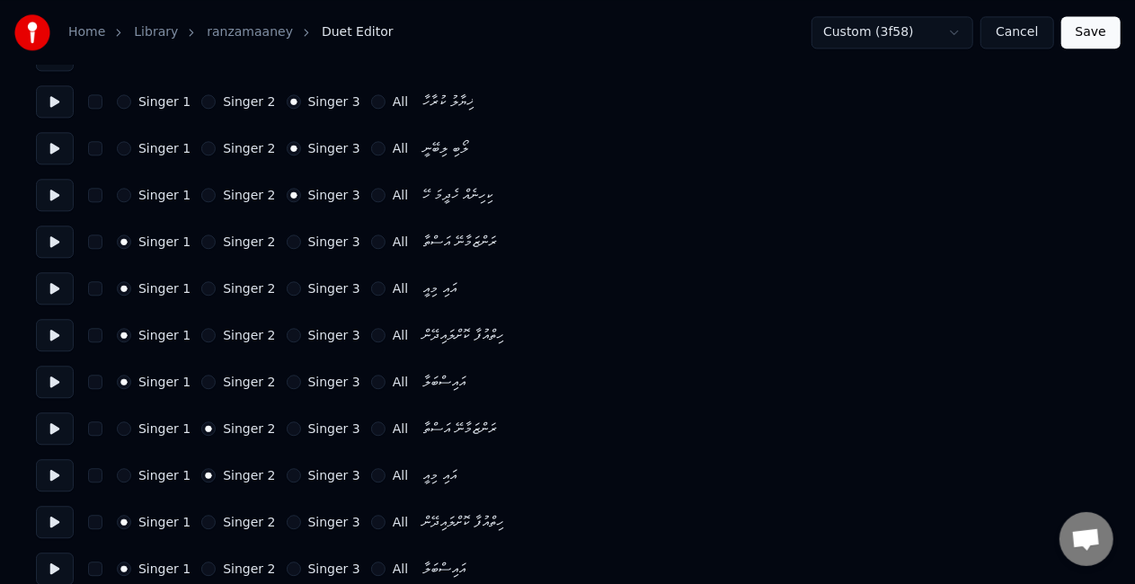
scroll to position [2119, 0]
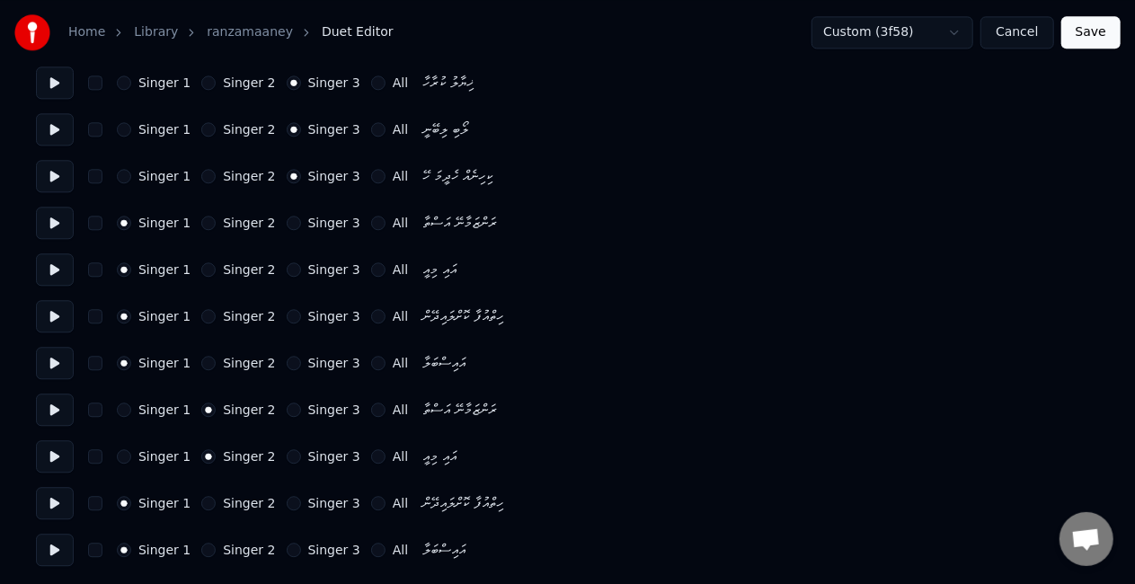
click at [207, 502] on button "Singer 2" at bounding box center [208, 503] width 14 height 14
click at [200, 541] on div "Singer 1 Singer 2 Singer 3 All އައިސްބަލާ" at bounding box center [567, 550] width 1063 height 32
click at [201, 546] on button "Singer 2" at bounding box center [208, 550] width 14 height 14
click at [1109, 35] on button "Save" at bounding box center [1090, 32] width 59 height 32
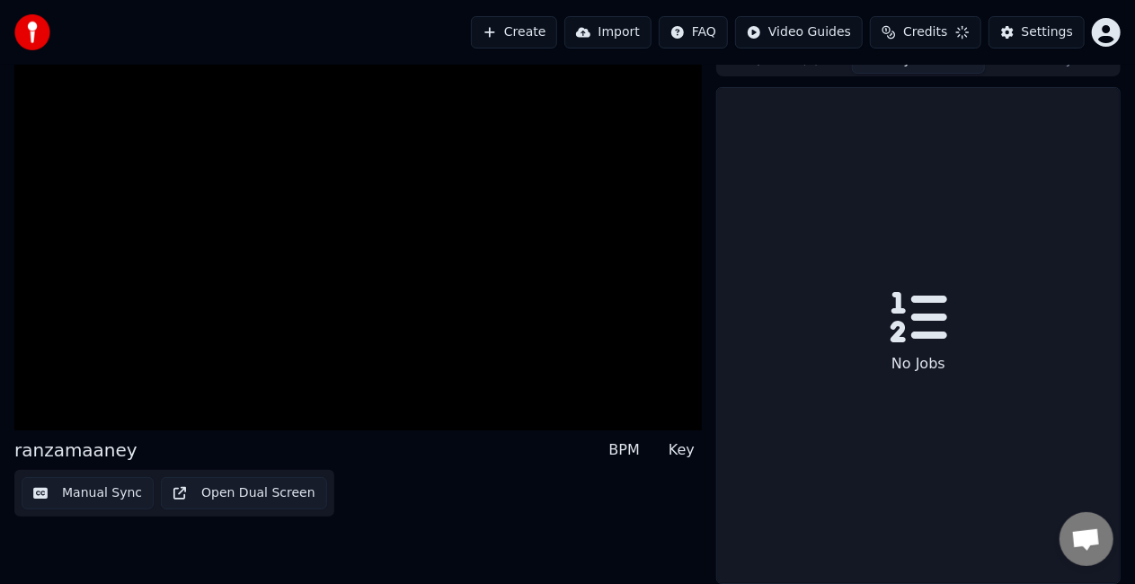
scroll to position [20, 0]
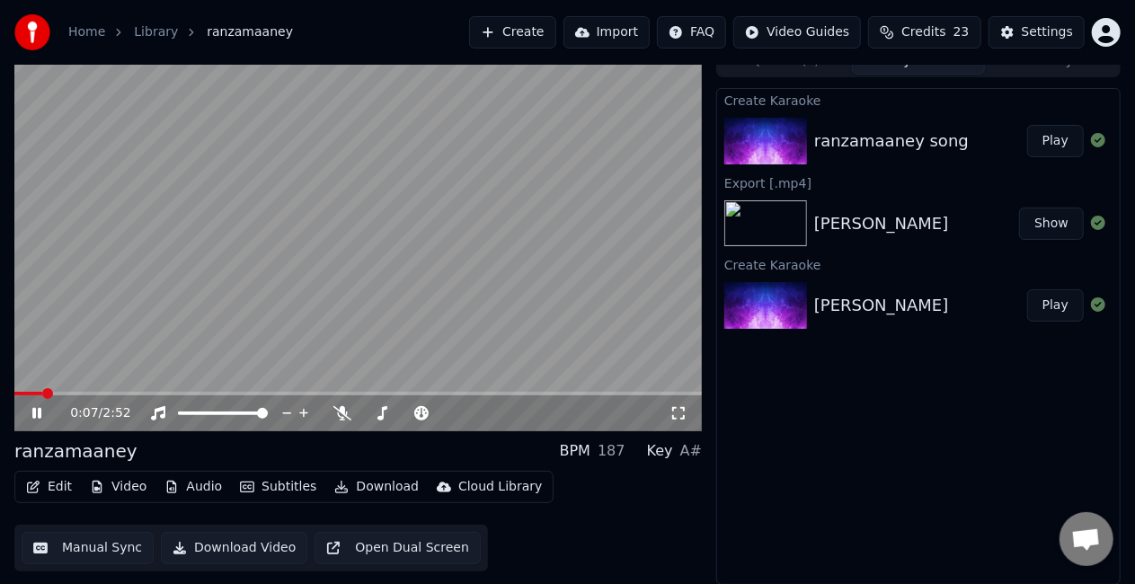
click at [44, 392] on span at bounding box center [358, 394] width 688 height 4
click at [110, 324] on video at bounding box center [358, 238] width 688 height 386
click at [116, 320] on video at bounding box center [358, 238] width 688 height 386
click at [311, 394] on span at bounding box center [358, 394] width 688 height 4
click at [511, 302] on video at bounding box center [358, 238] width 688 height 386
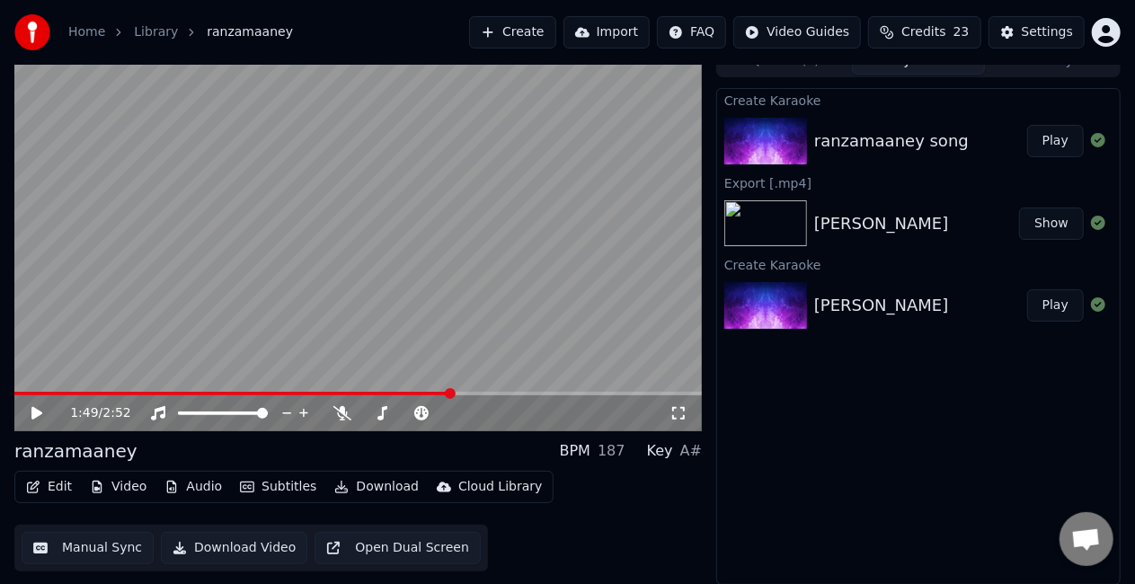
click at [53, 484] on button "Edit" at bounding box center [49, 487] width 60 height 25
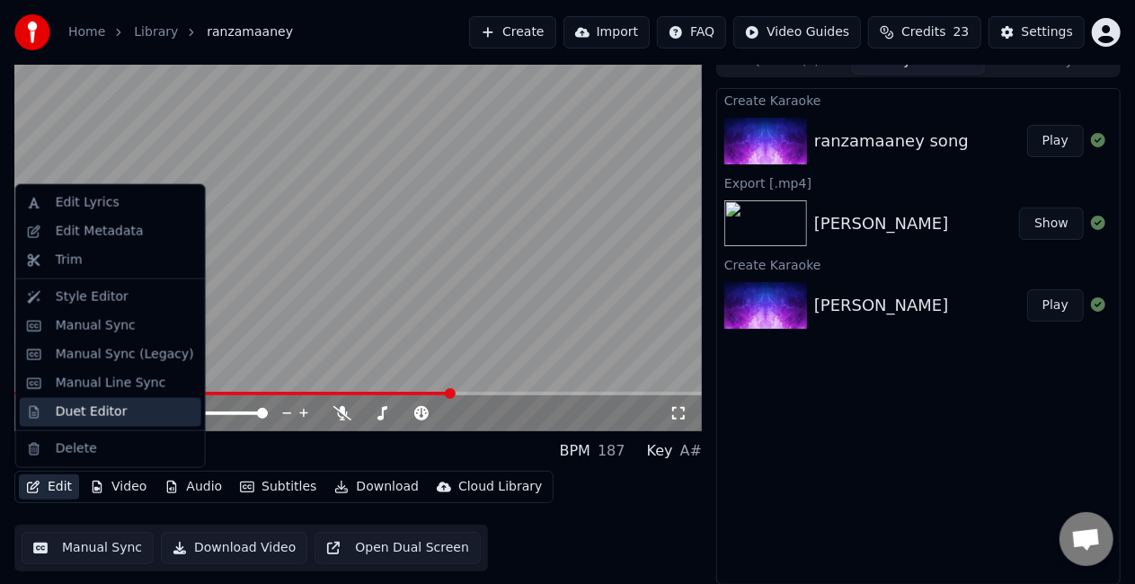
click at [81, 405] on div "Duet Editor" at bounding box center [92, 413] width 72 height 18
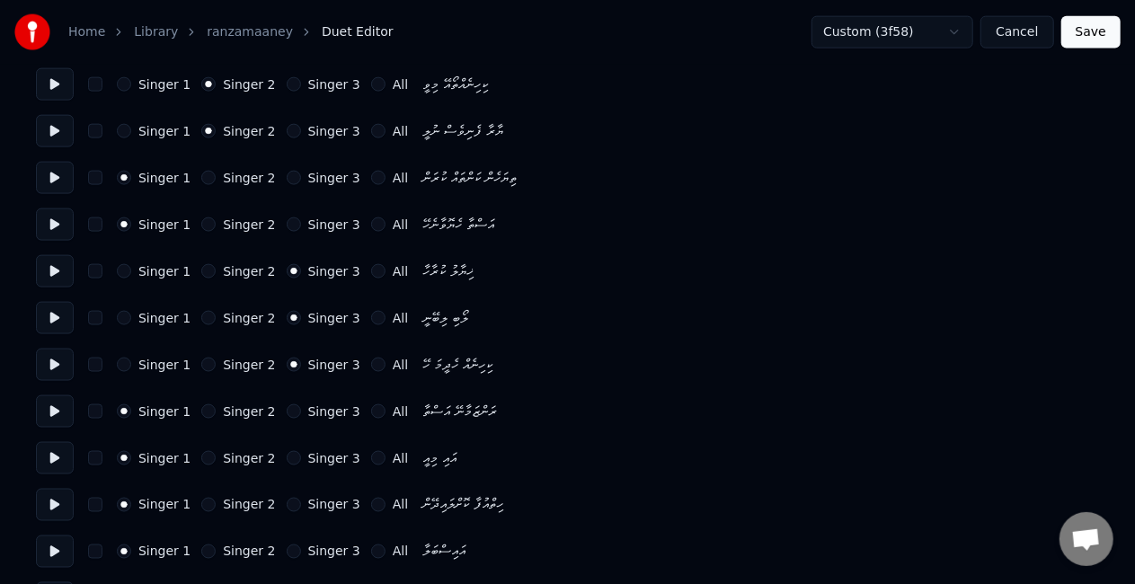
scroll to position [1258, 0]
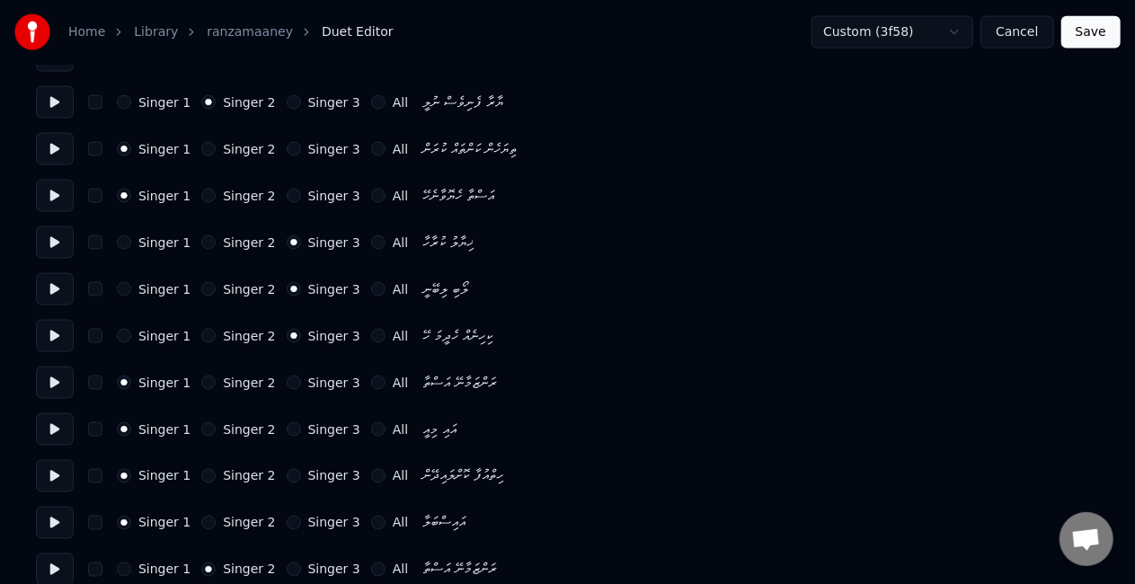
click at [287, 380] on button "Singer 3" at bounding box center [294, 383] width 14 height 14
click at [287, 428] on button "Singer 3" at bounding box center [294, 429] width 14 height 14
click at [287, 473] on button "Singer 3" at bounding box center [294, 476] width 14 height 14
drag, startPoint x: 273, startPoint y: 523, endPoint x: 276, endPoint y: 514, distance: 9.4
click at [287, 523] on button "Singer 3" at bounding box center [294, 523] width 14 height 14
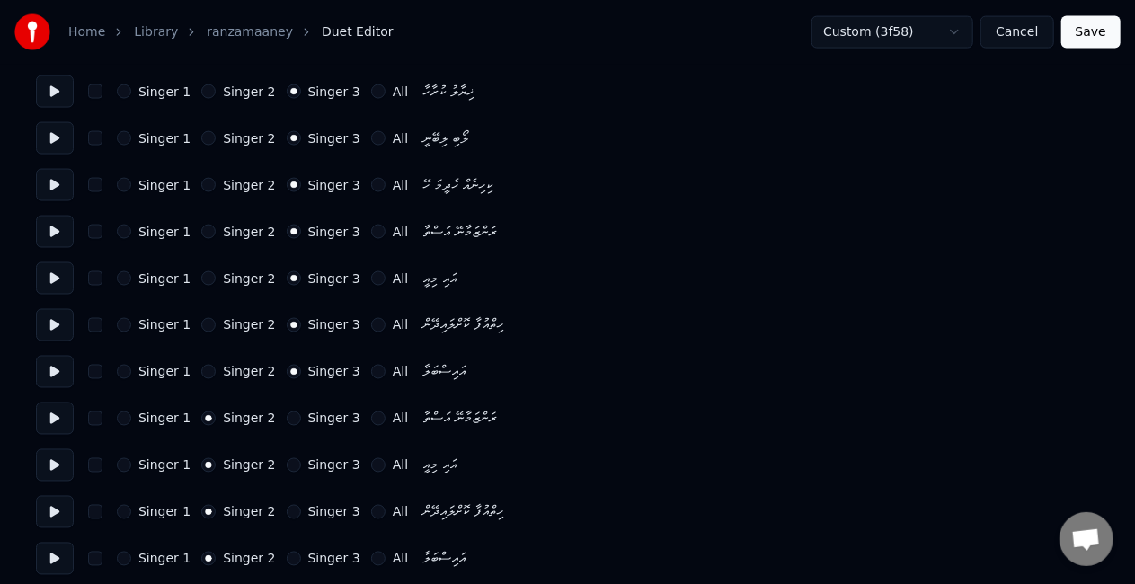
scroll to position [1438, 0]
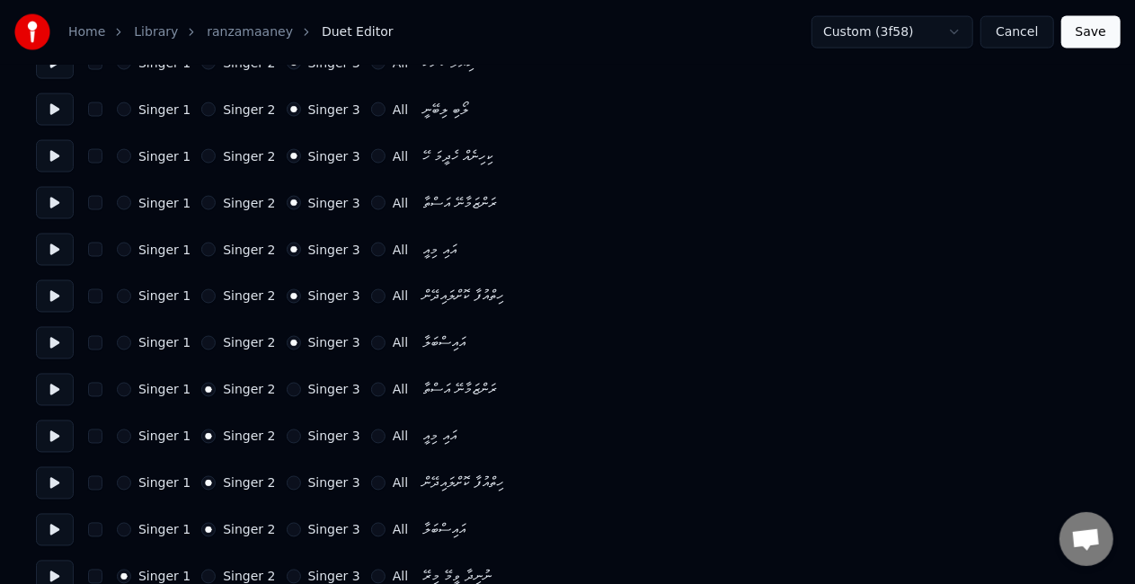
click at [117, 201] on button "Singer 1" at bounding box center [124, 203] width 14 height 14
click at [121, 244] on button "Singer 1" at bounding box center [124, 250] width 14 height 14
click at [129, 299] on button "Singer 1" at bounding box center [124, 296] width 14 height 14
click at [120, 334] on div "Singer 1 Singer 2 Singer 3 All އައިސްބަލާ" at bounding box center [567, 343] width 1063 height 32
click at [129, 341] on button "Singer 1" at bounding box center [124, 343] width 14 height 14
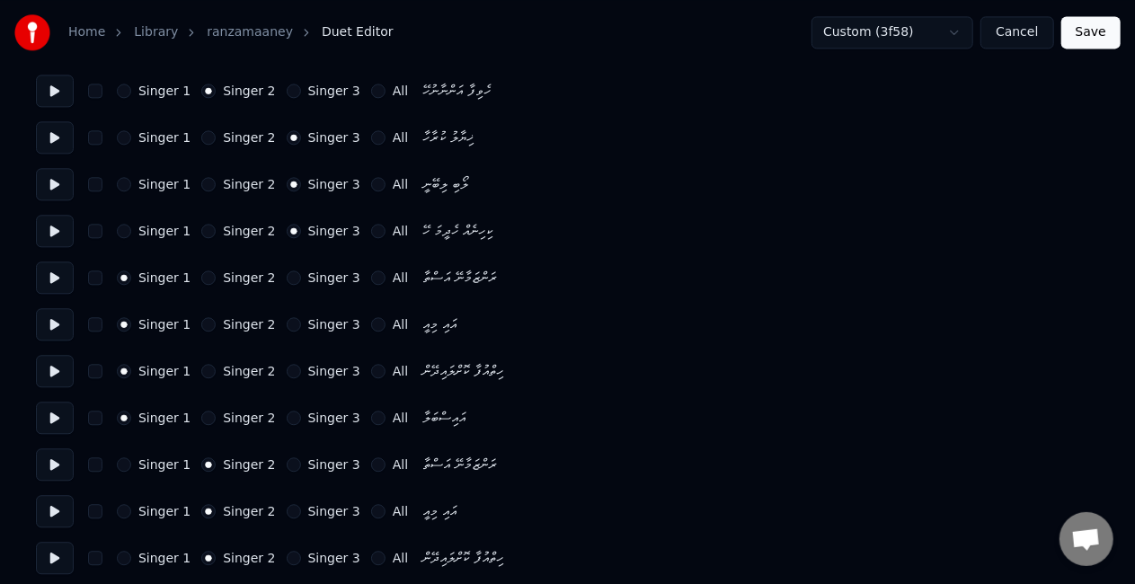
scroll to position [2119, 0]
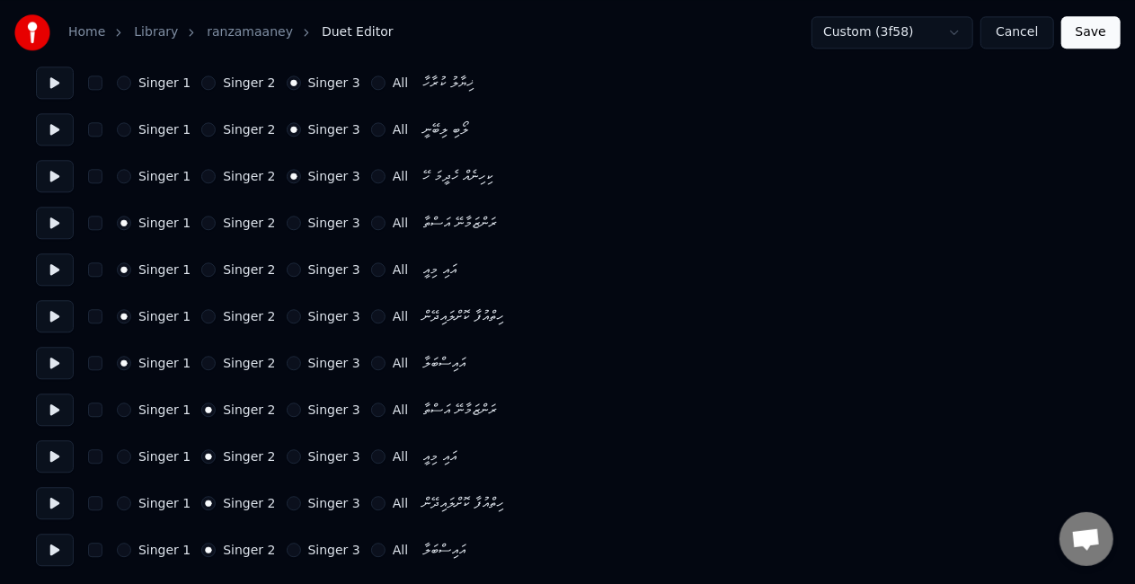
click at [1073, 38] on button "Save" at bounding box center [1090, 32] width 59 height 32
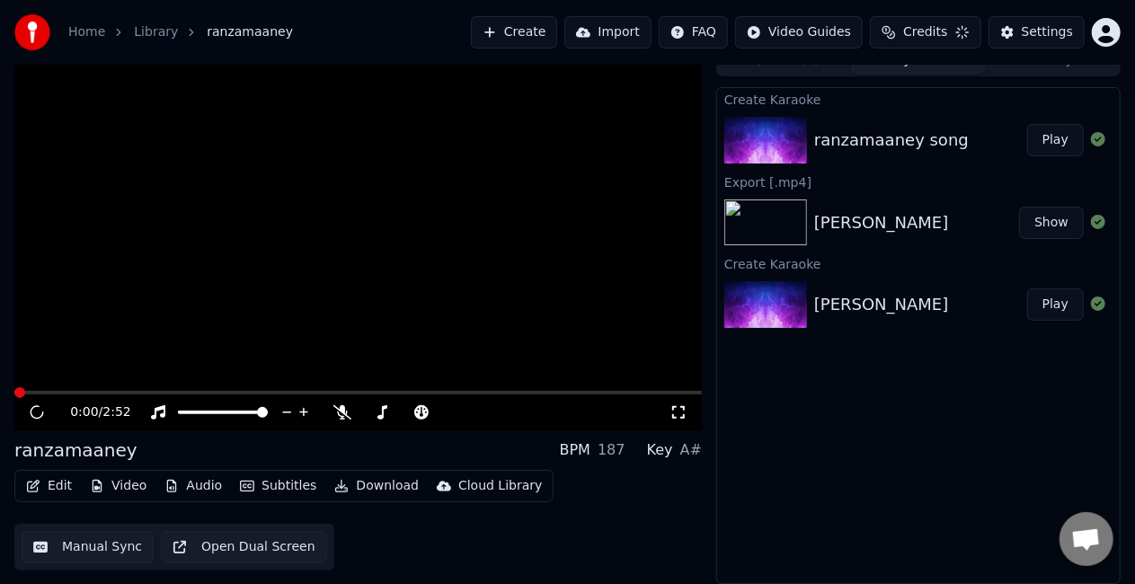
scroll to position [20, 0]
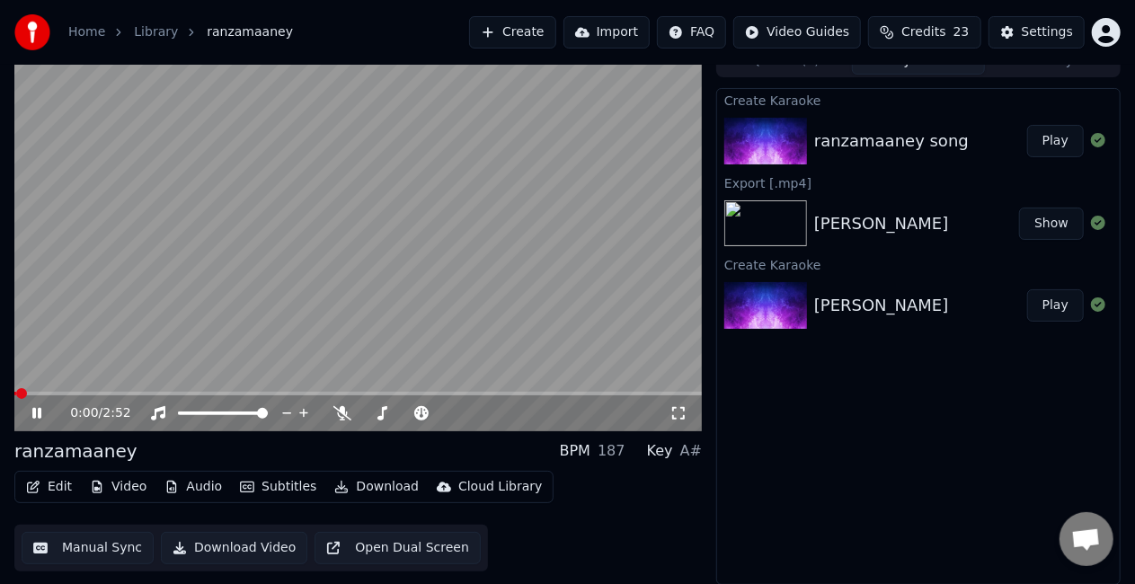
click at [1055, 138] on button "Play" at bounding box center [1055, 141] width 57 height 32
click at [593, 388] on video at bounding box center [358, 238] width 688 height 386
click at [586, 394] on span at bounding box center [358, 394] width 688 height 4
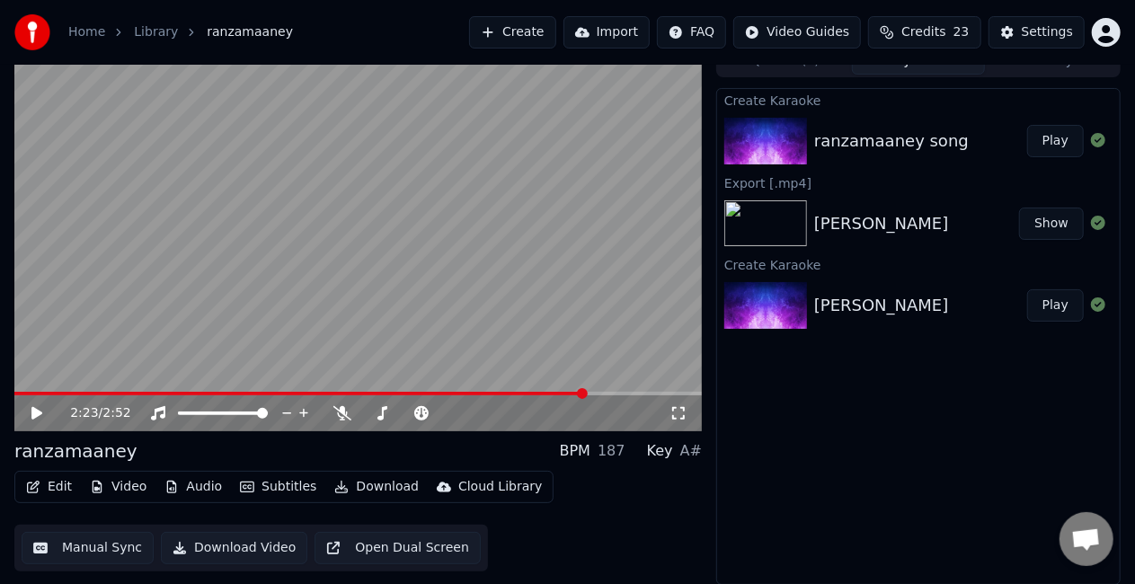
click at [598, 324] on video at bounding box center [358, 238] width 688 height 386
click at [299, 333] on video at bounding box center [358, 238] width 688 height 386
click at [352, 484] on button "Download" at bounding box center [376, 487] width 99 height 25
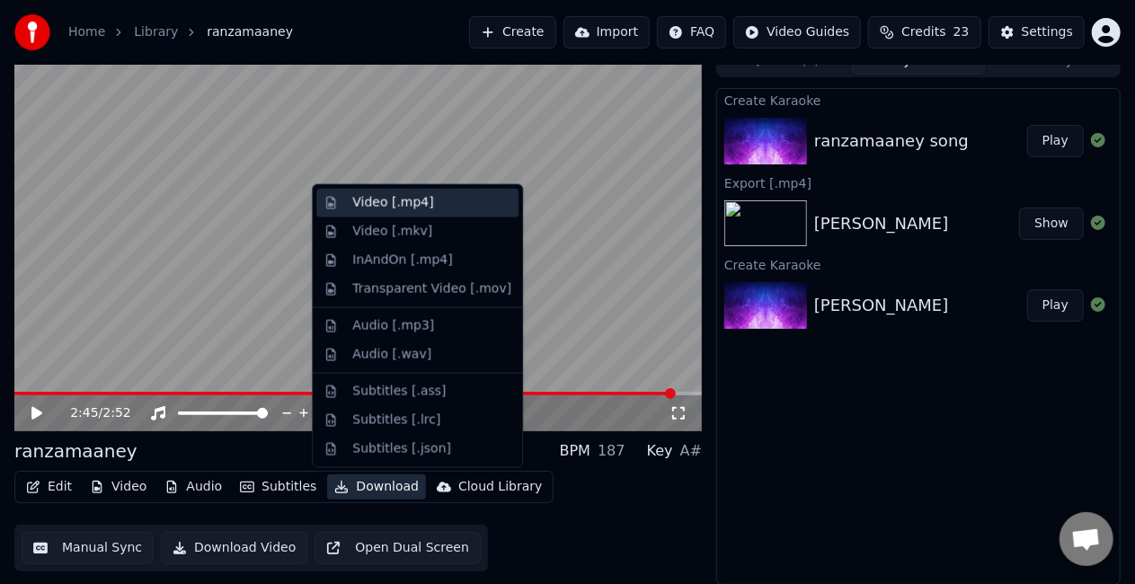
click at [406, 199] on div "Video [.mp4]" at bounding box center [392, 203] width 81 height 18
